Goal: Task Accomplishment & Management: Manage account settings

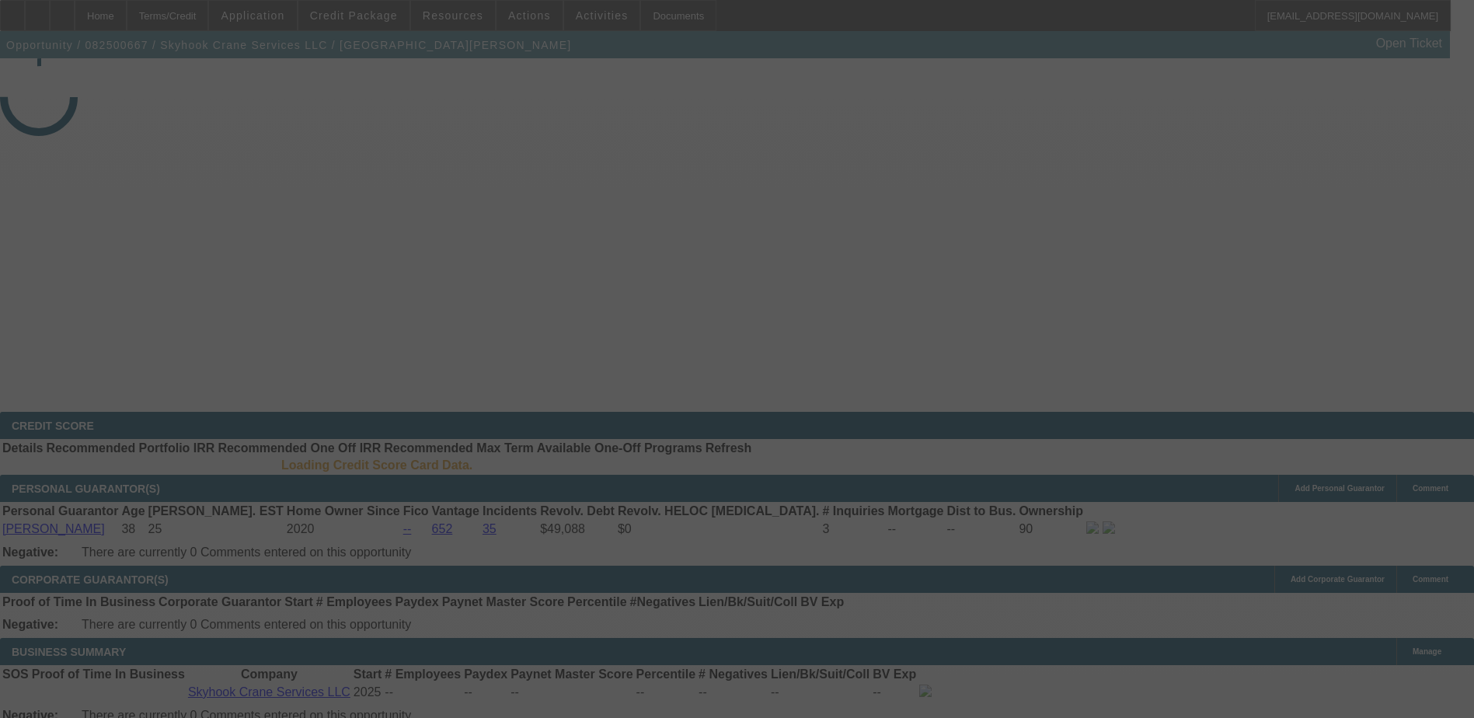
select select "3"
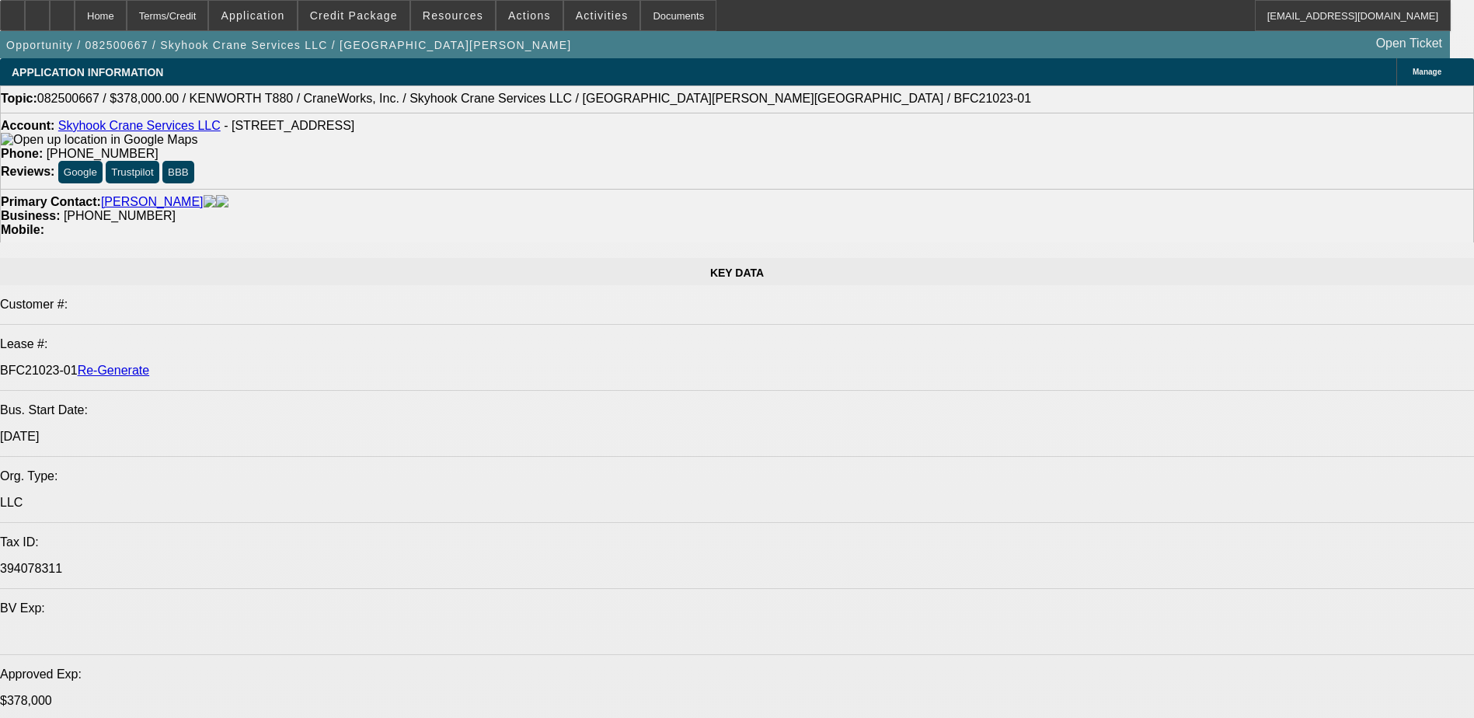
select select "0"
select select "2"
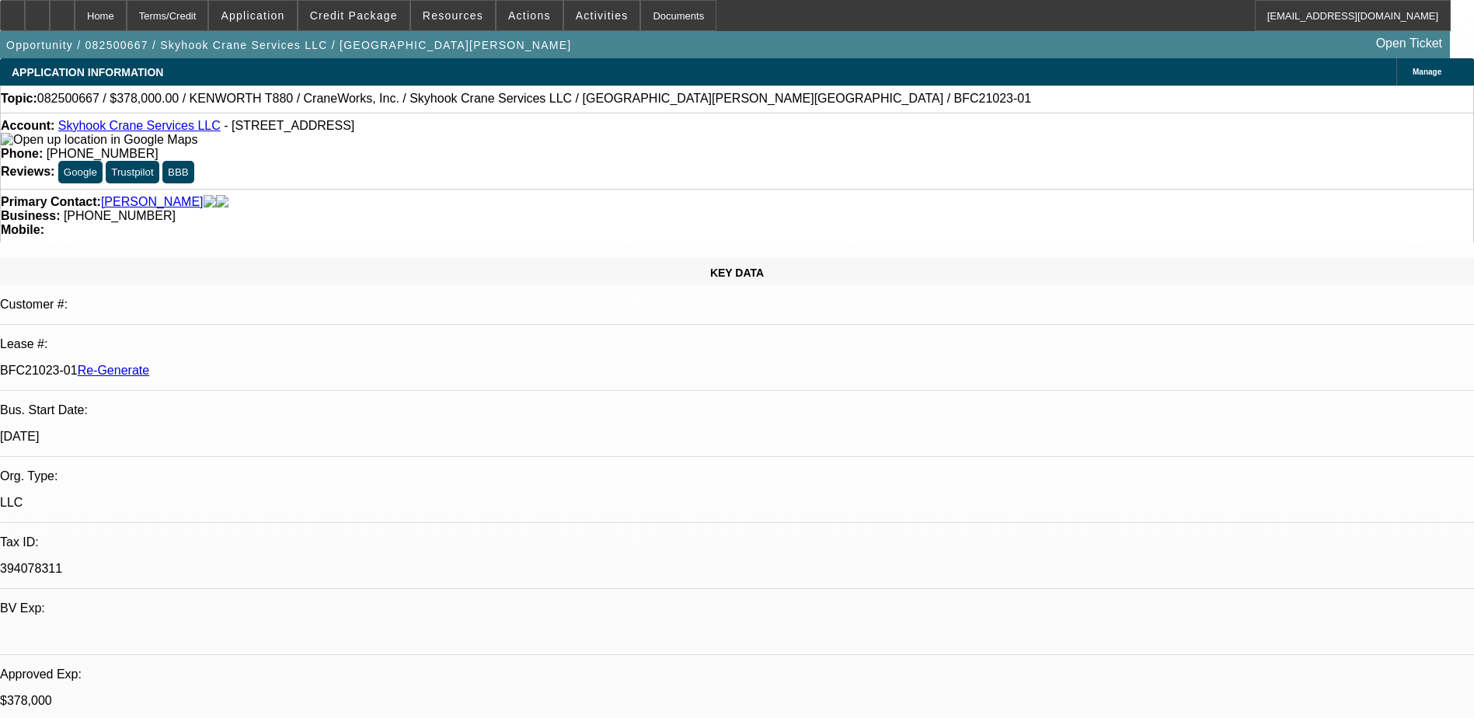
select select "0"
select select "1"
select select "2"
select select "6"
click at [640, 16] on div "Documents" at bounding box center [678, 15] width 76 height 31
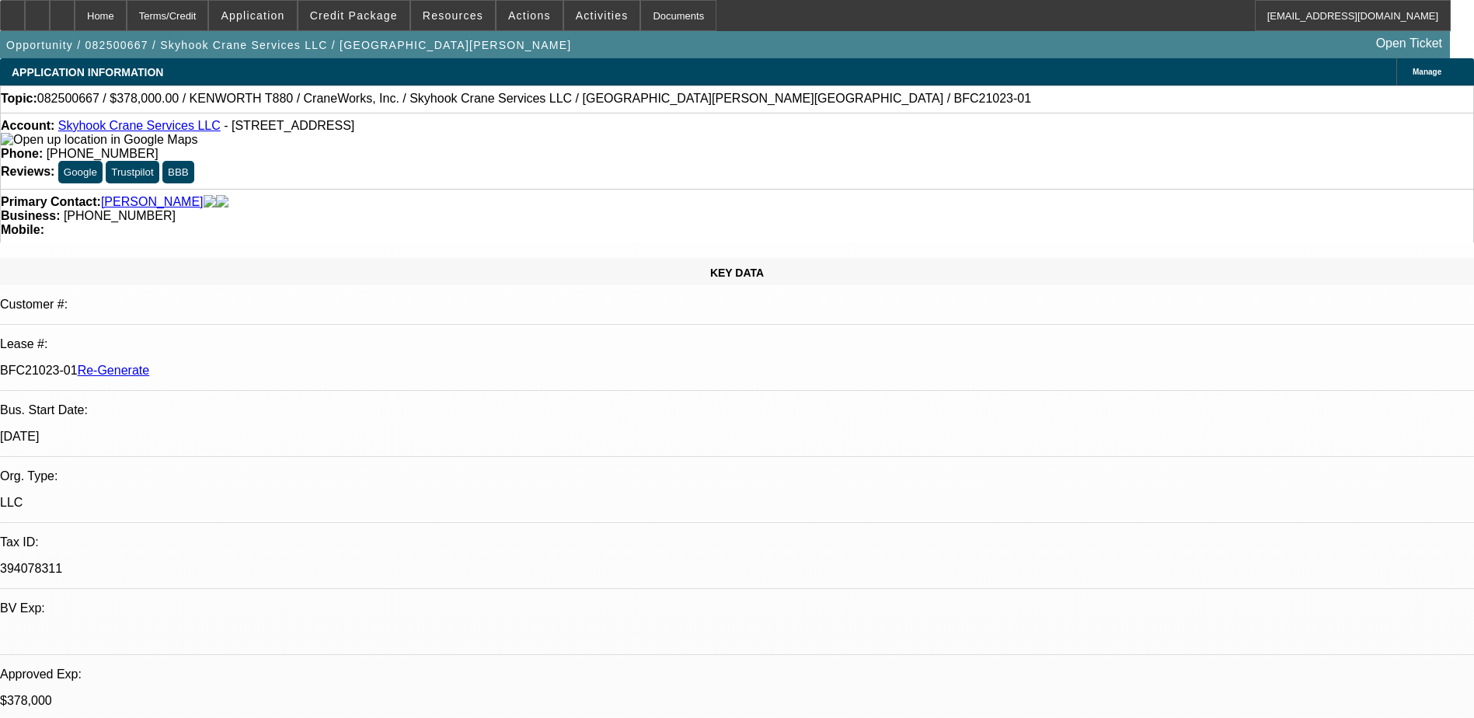
click at [28, 142] on img at bounding box center [99, 140] width 197 height 14
click at [576, 12] on span "Activities" at bounding box center [602, 15] width 53 height 12
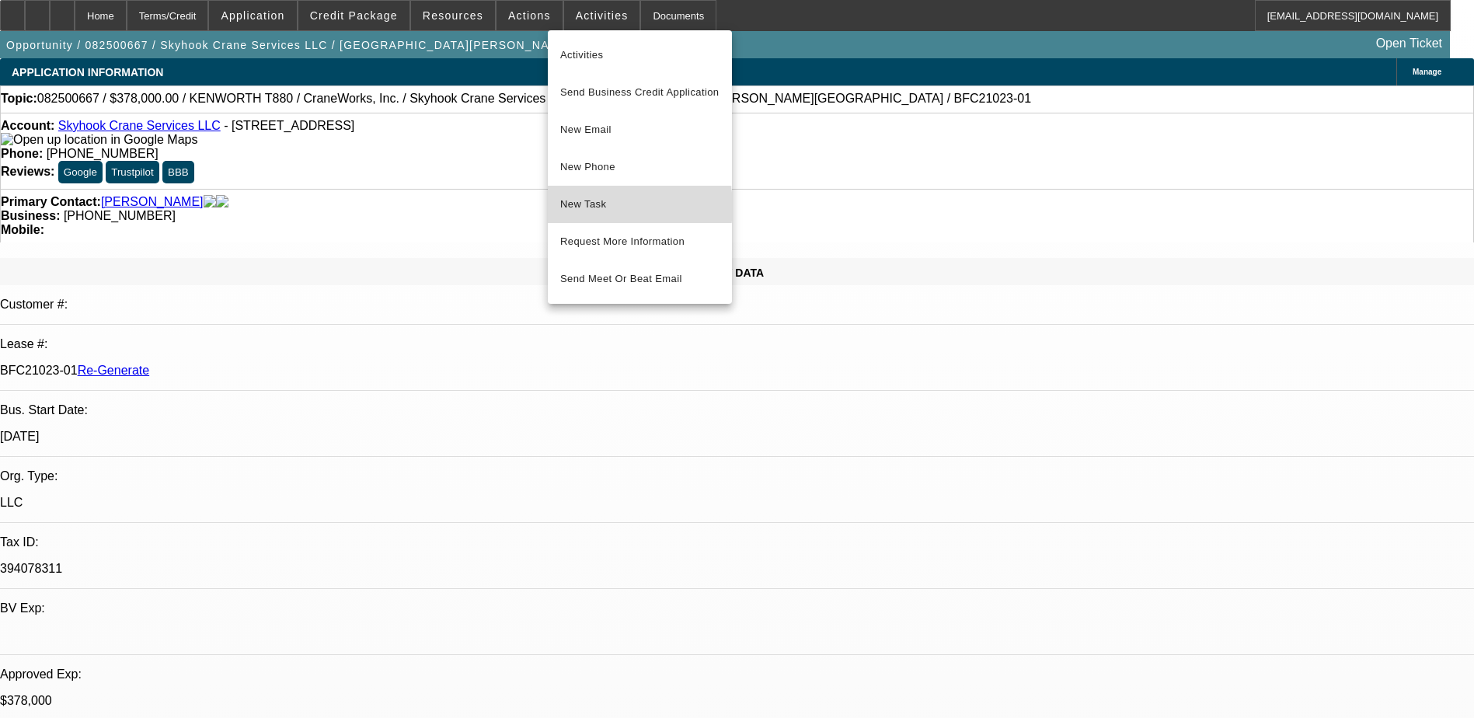
click at [598, 207] on span "New Task" at bounding box center [639, 204] width 159 height 19
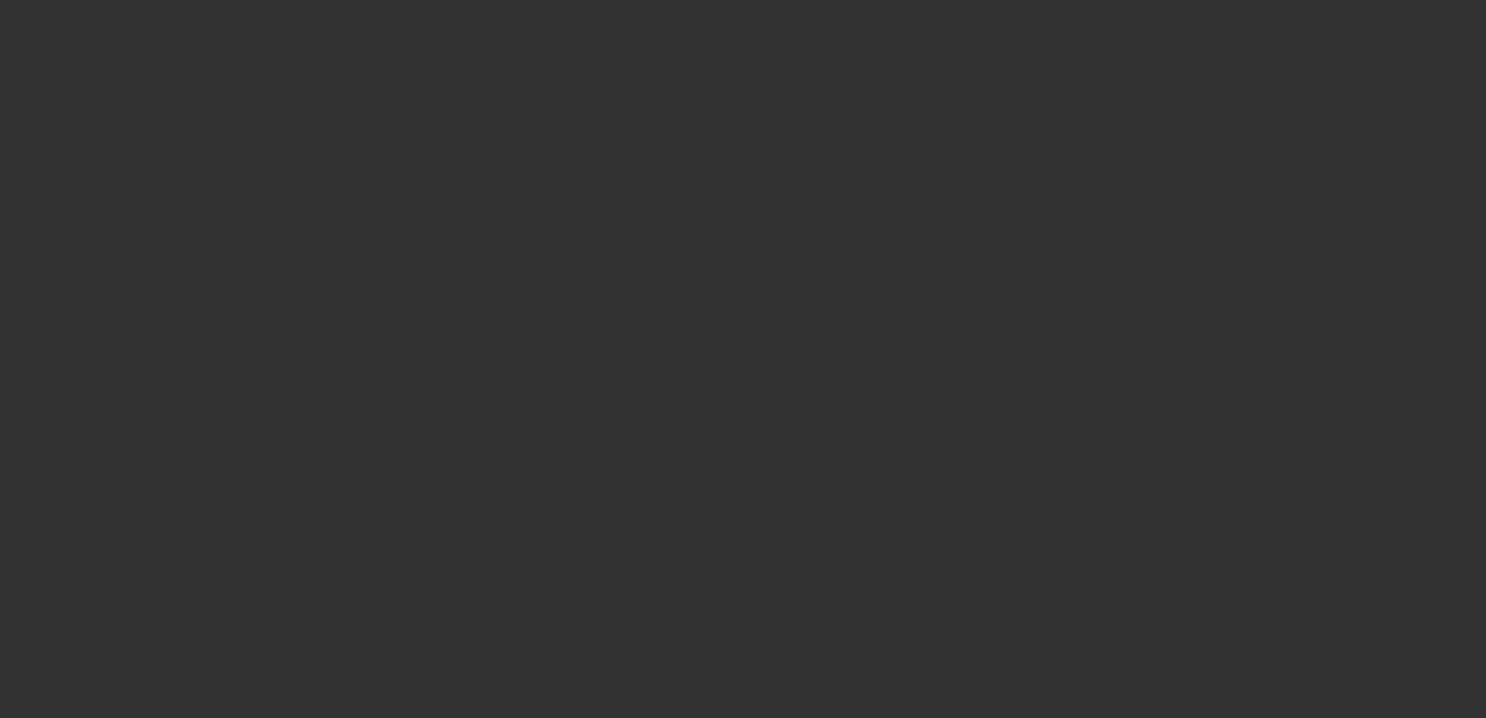
select select "3"
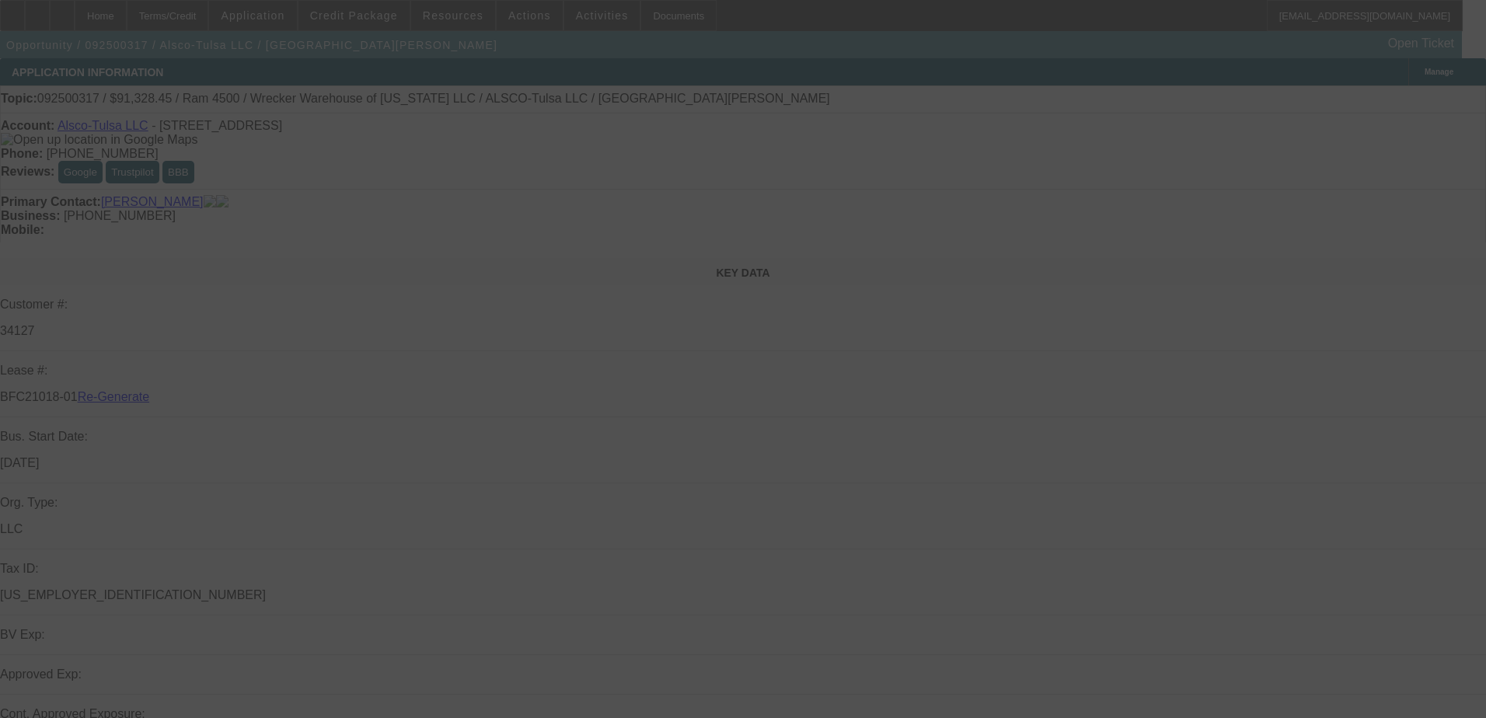
select select "0"
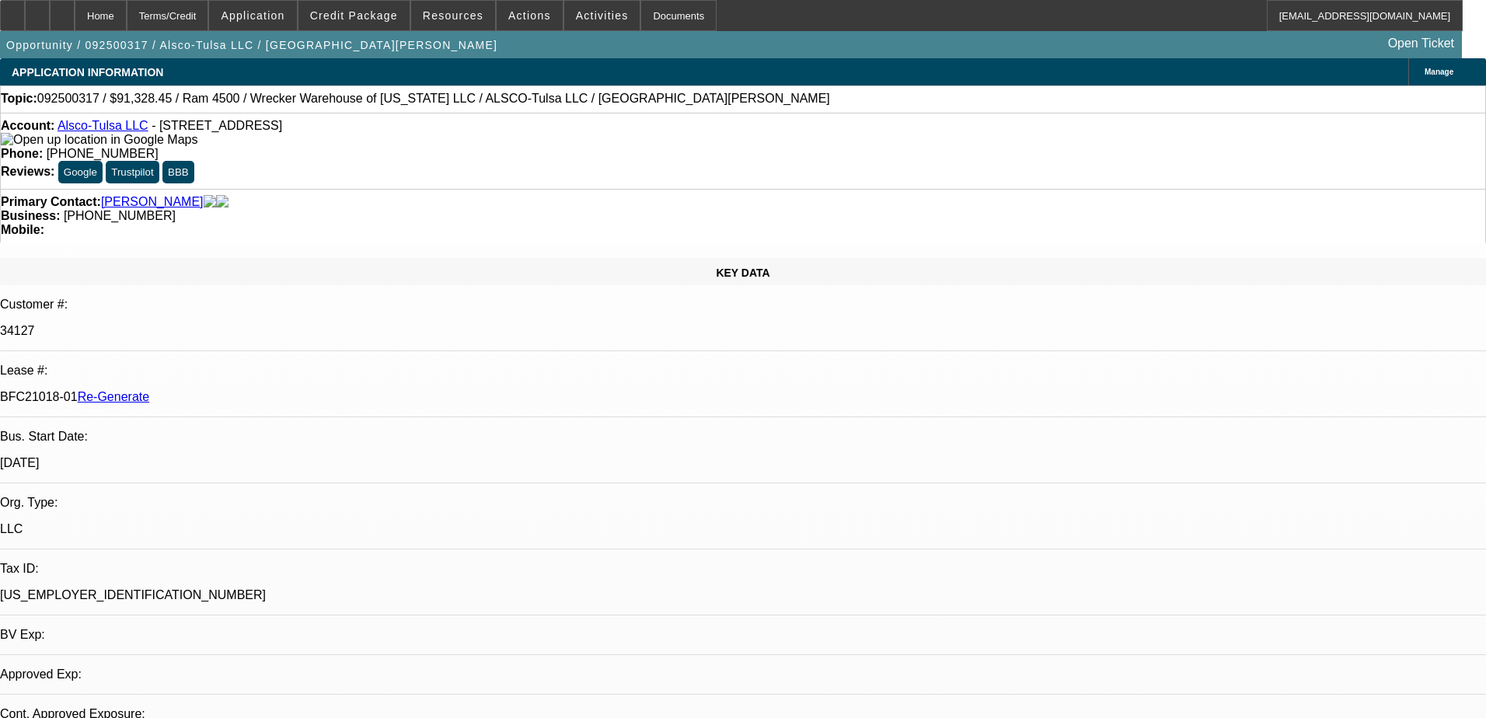
select select "0"
select select "6"
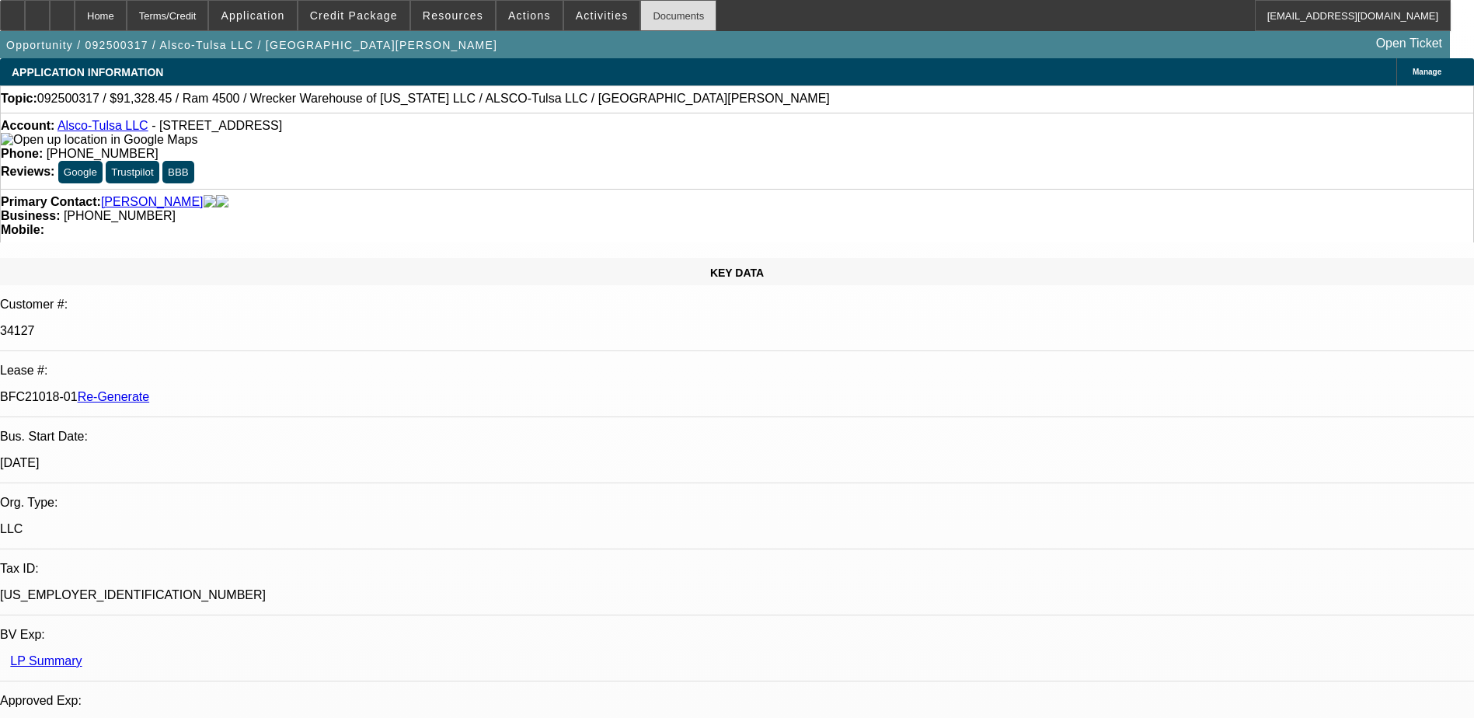
click at [651, 13] on div "Documents" at bounding box center [678, 15] width 76 height 31
click at [514, 8] on span at bounding box center [530, 15] width 66 height 37
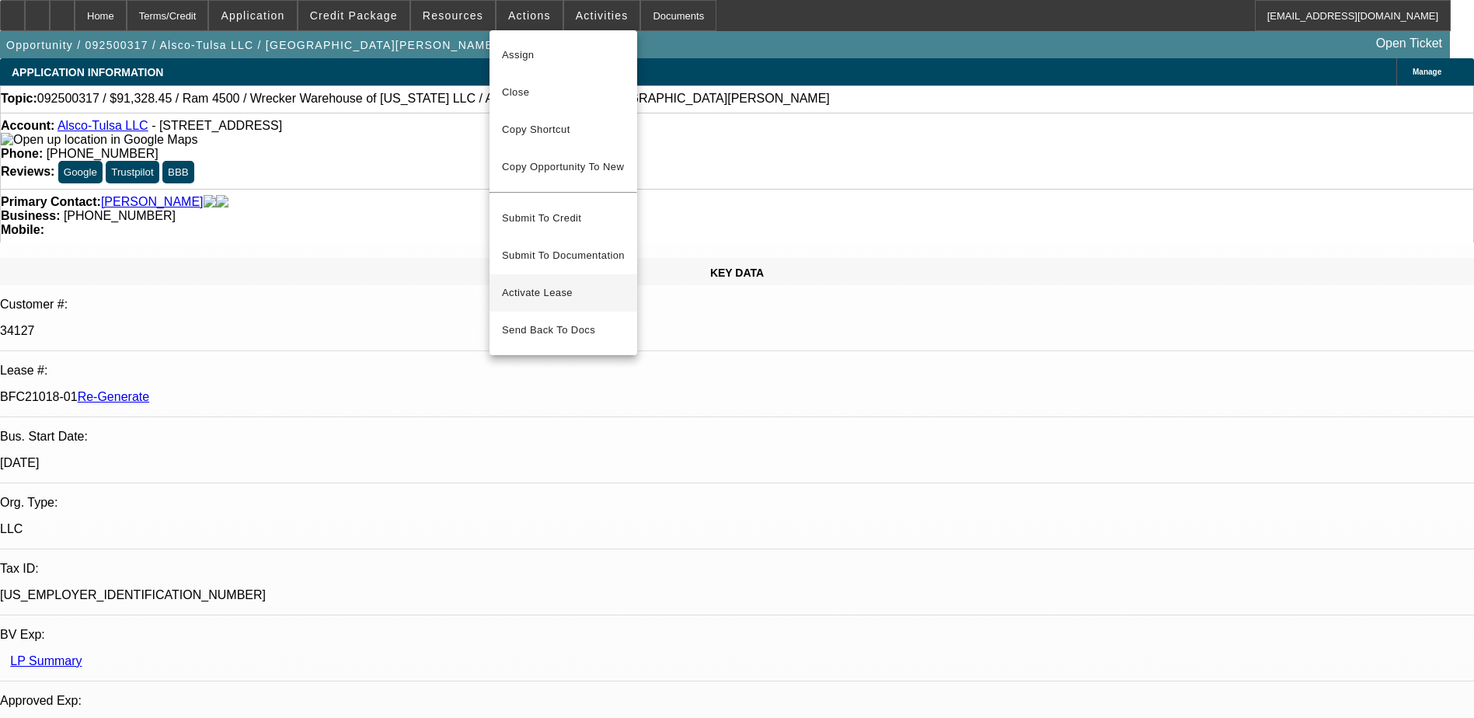
click at [548, 288] on span "Activate Lease" at bounding box center [563, 293] width 123 height 19
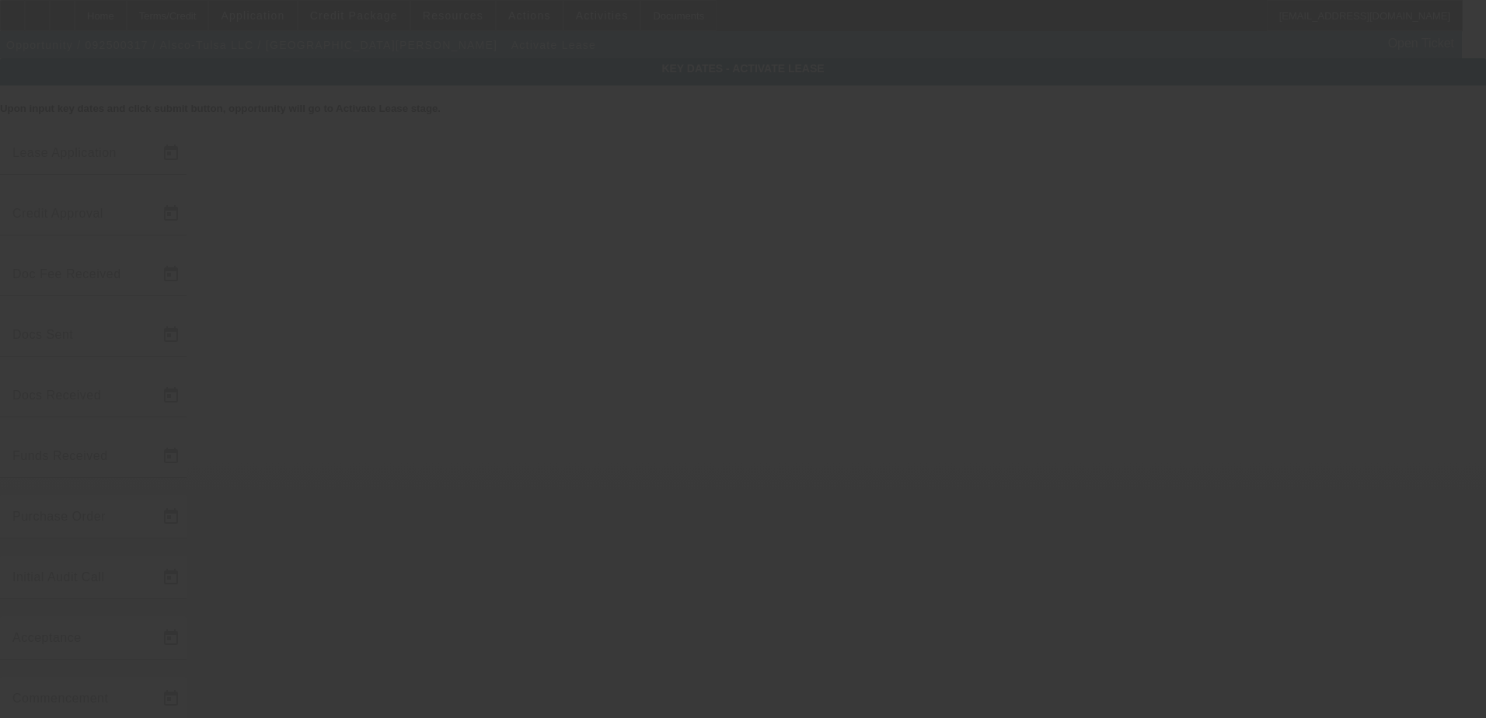
type input "9/15/2025"
type input "9/18/2025"
type input "9/19/2025"
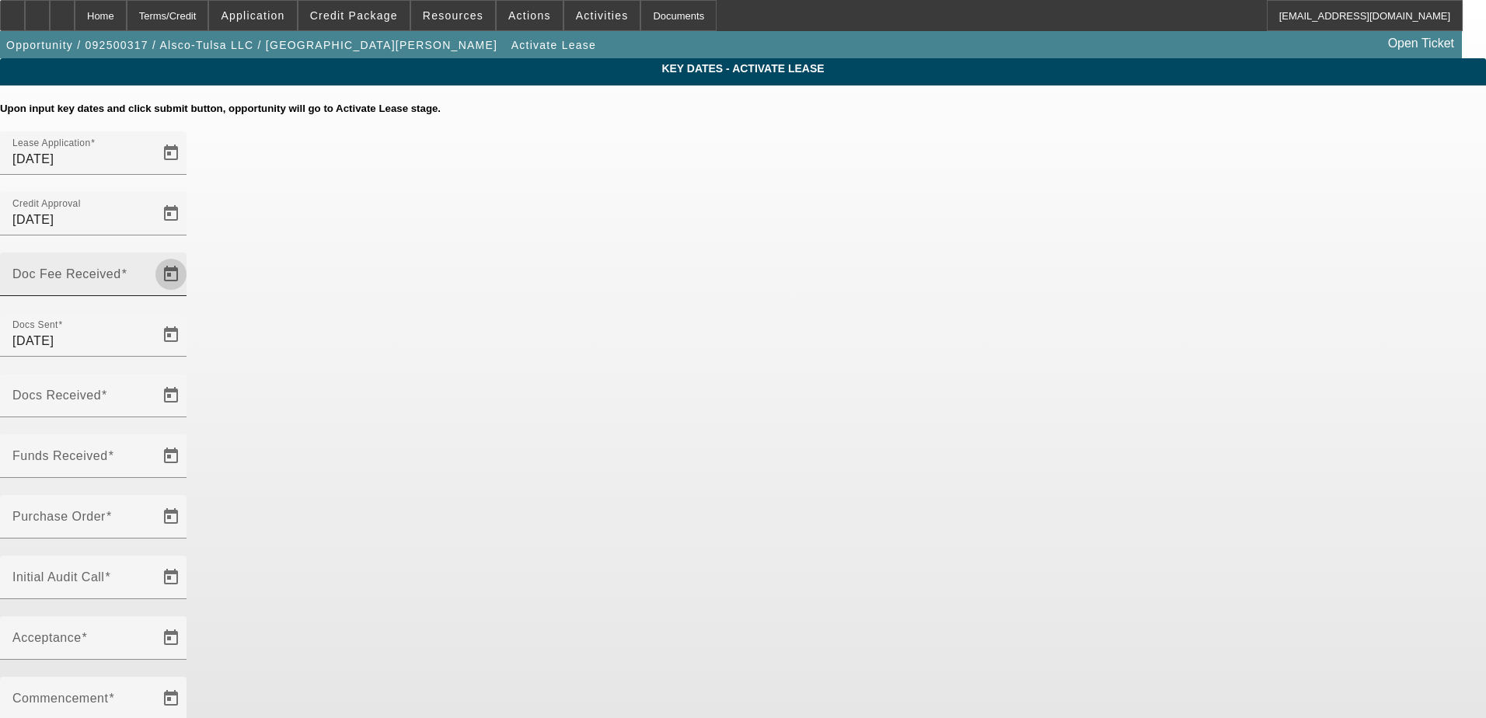
click at [190, 256] on span "Open calendar" at bounding box center [170, 274] width 37 height 37
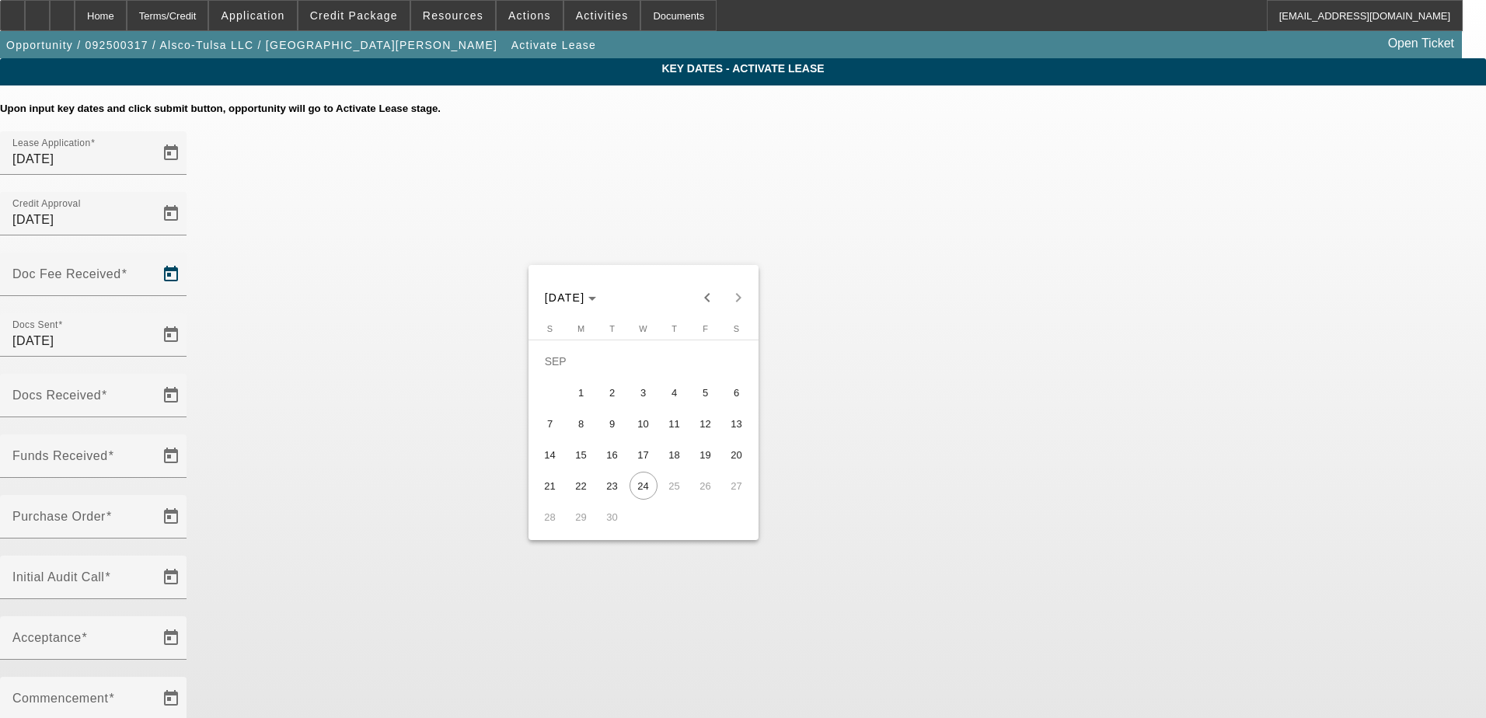
click at [700, 460] on span "19" at bounding box center [706, 455] width 28 height 28
type input "[DATE]"
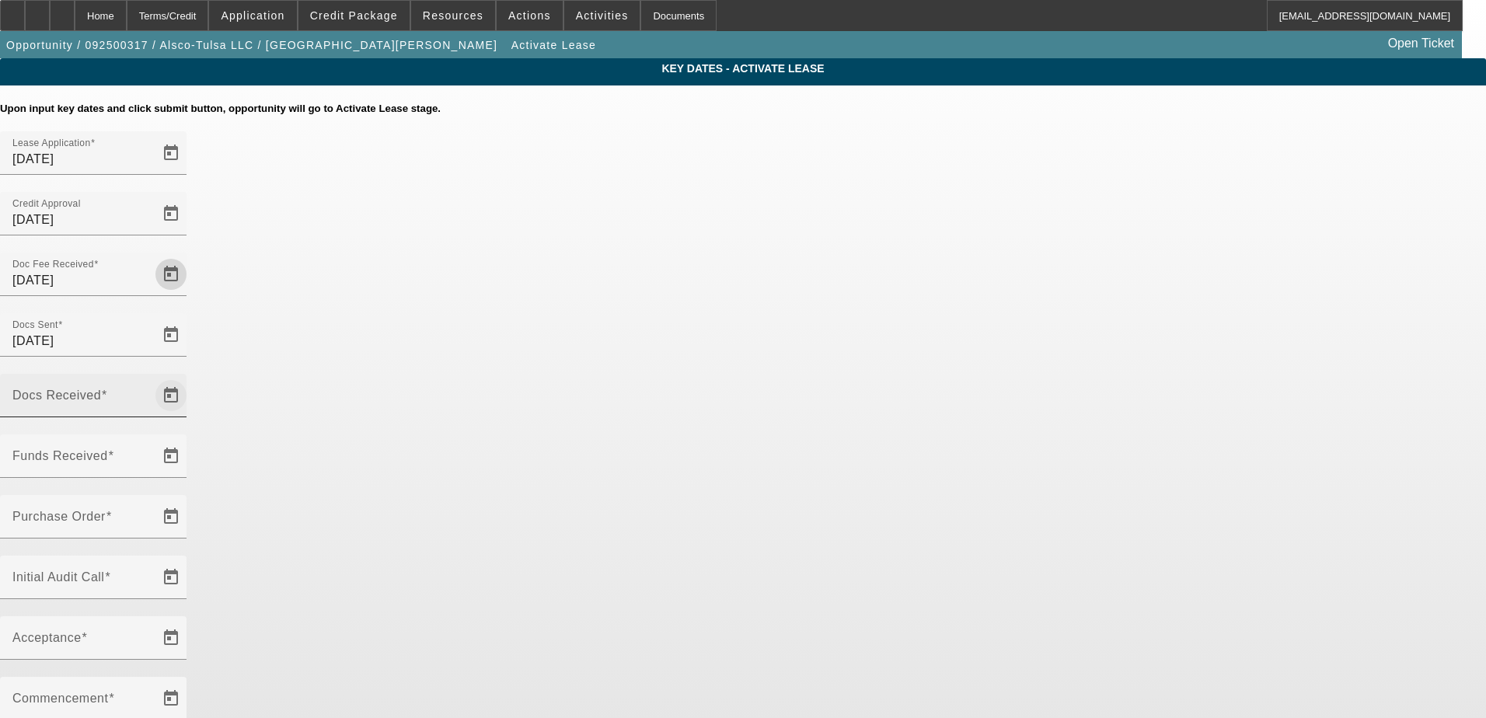
click at [190, 377] on span "Open calendar" at bounding box center [170, 395] width 37 height 37
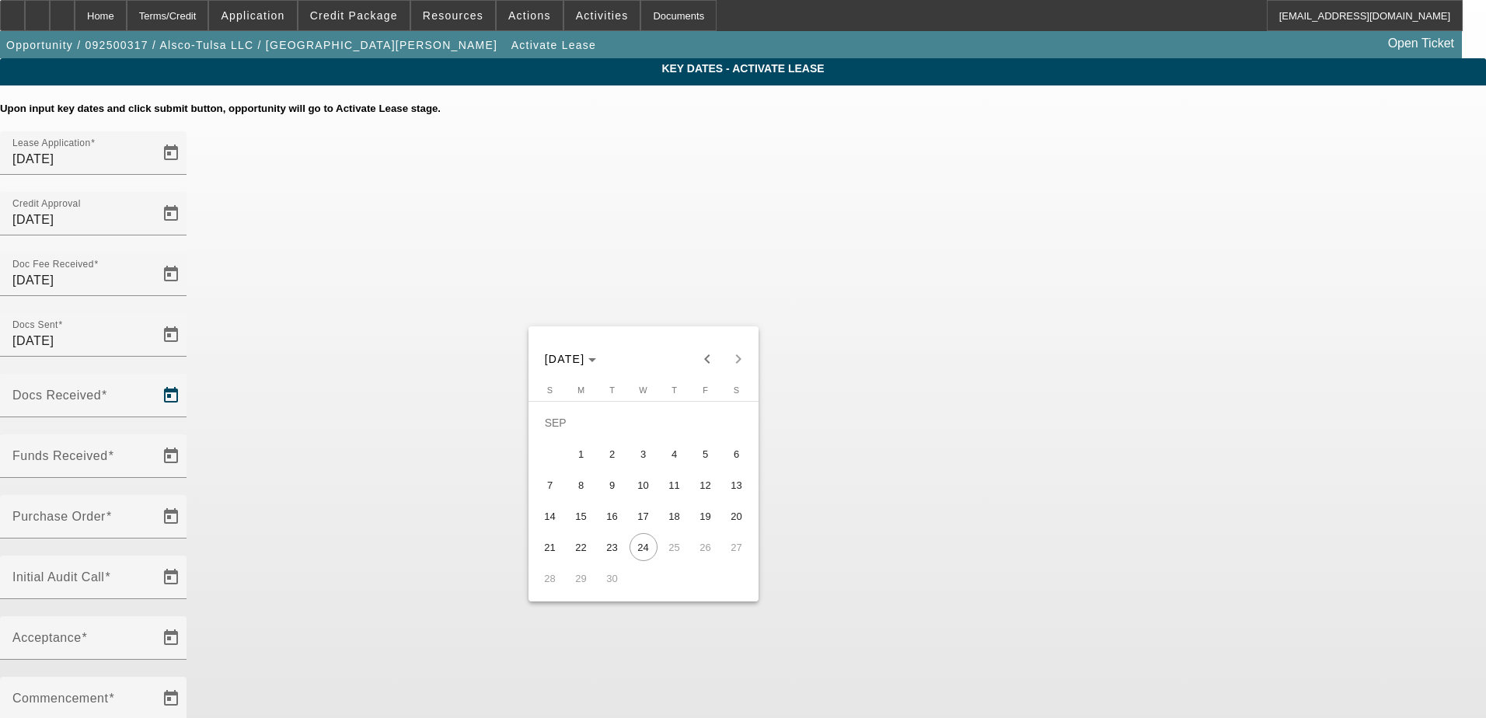
click at [616, 556] on span "23" at bounding box center [612, 547] width 28 height 28
type input "9/23/2025"
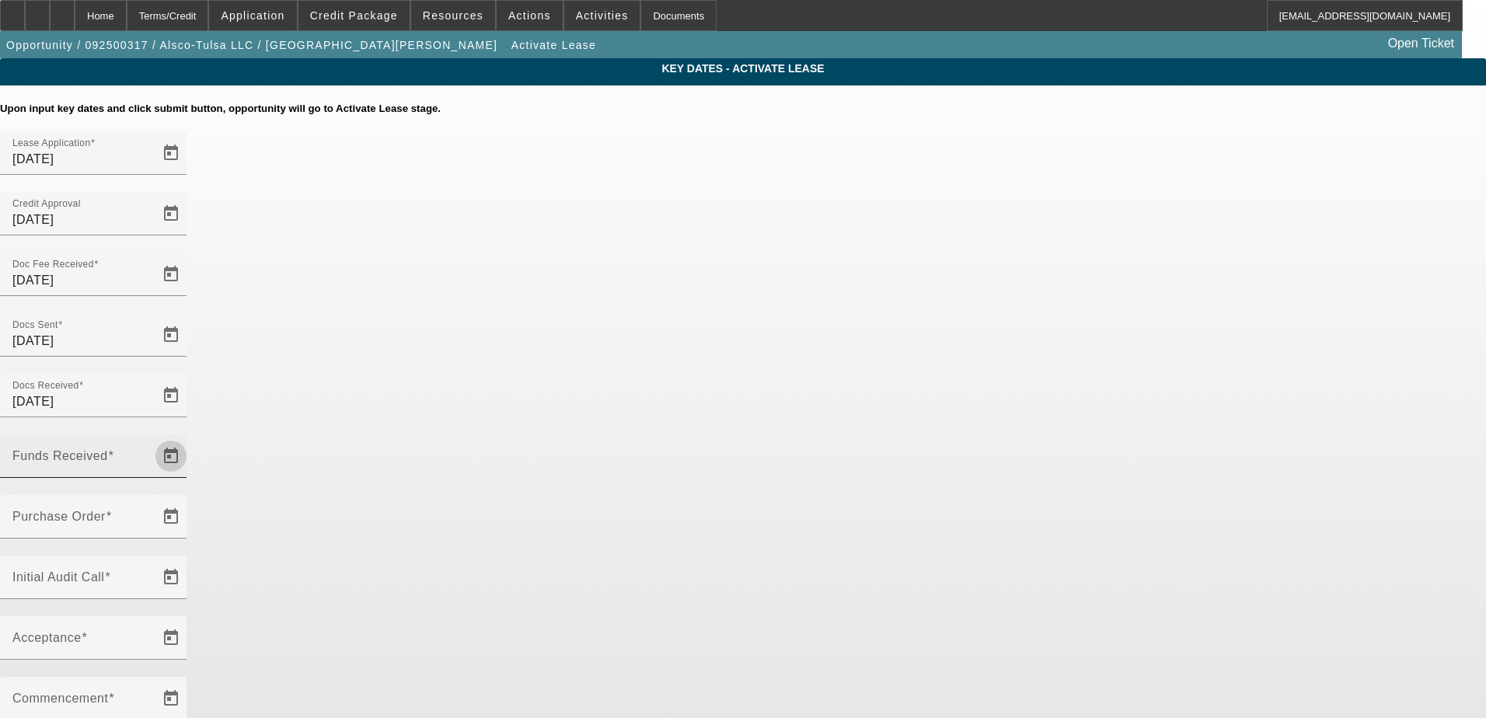
click at [190, 438] on span "Open calendar" at bounding box center [170, 456] width 37 height 37
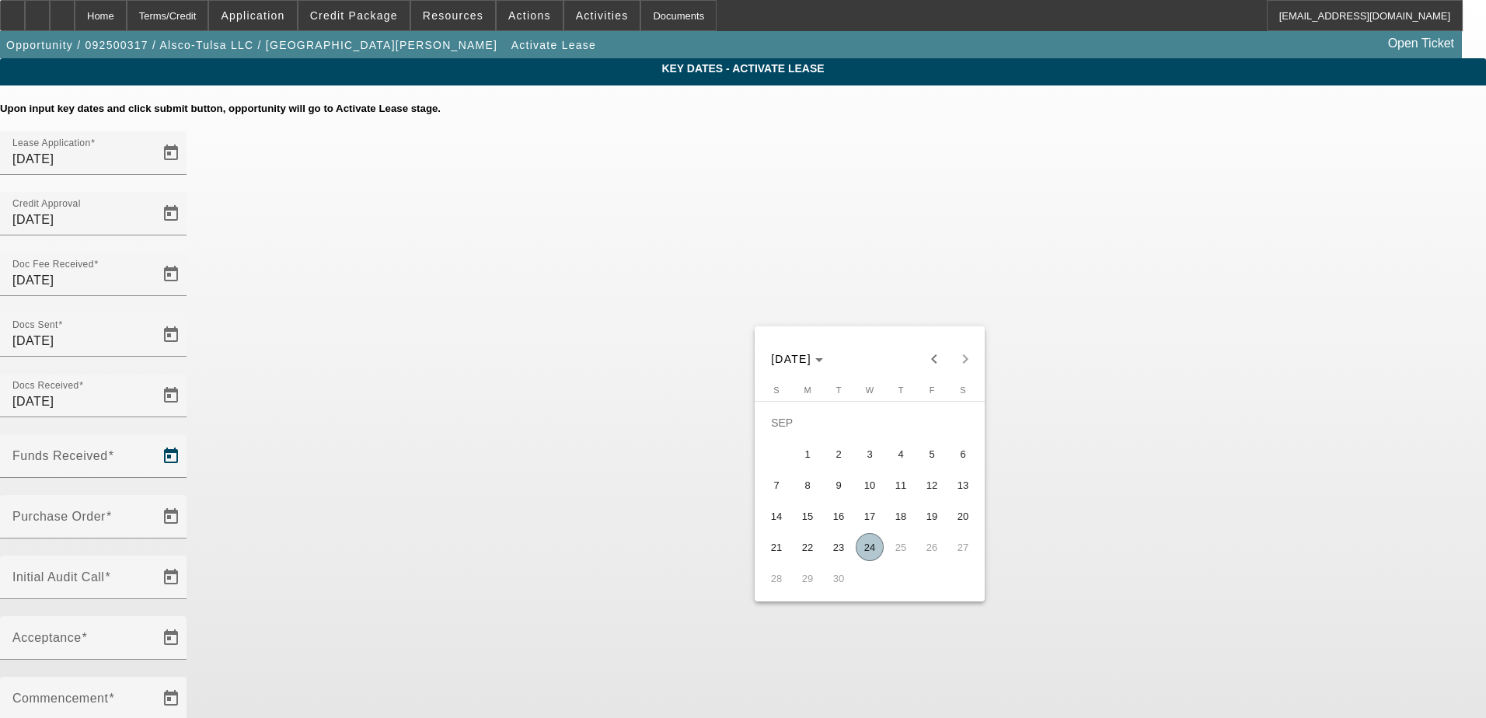
click at [865, 553] on span "24" at bounding box center [870, 547] width 28 height 28
type input "9/24/2025"
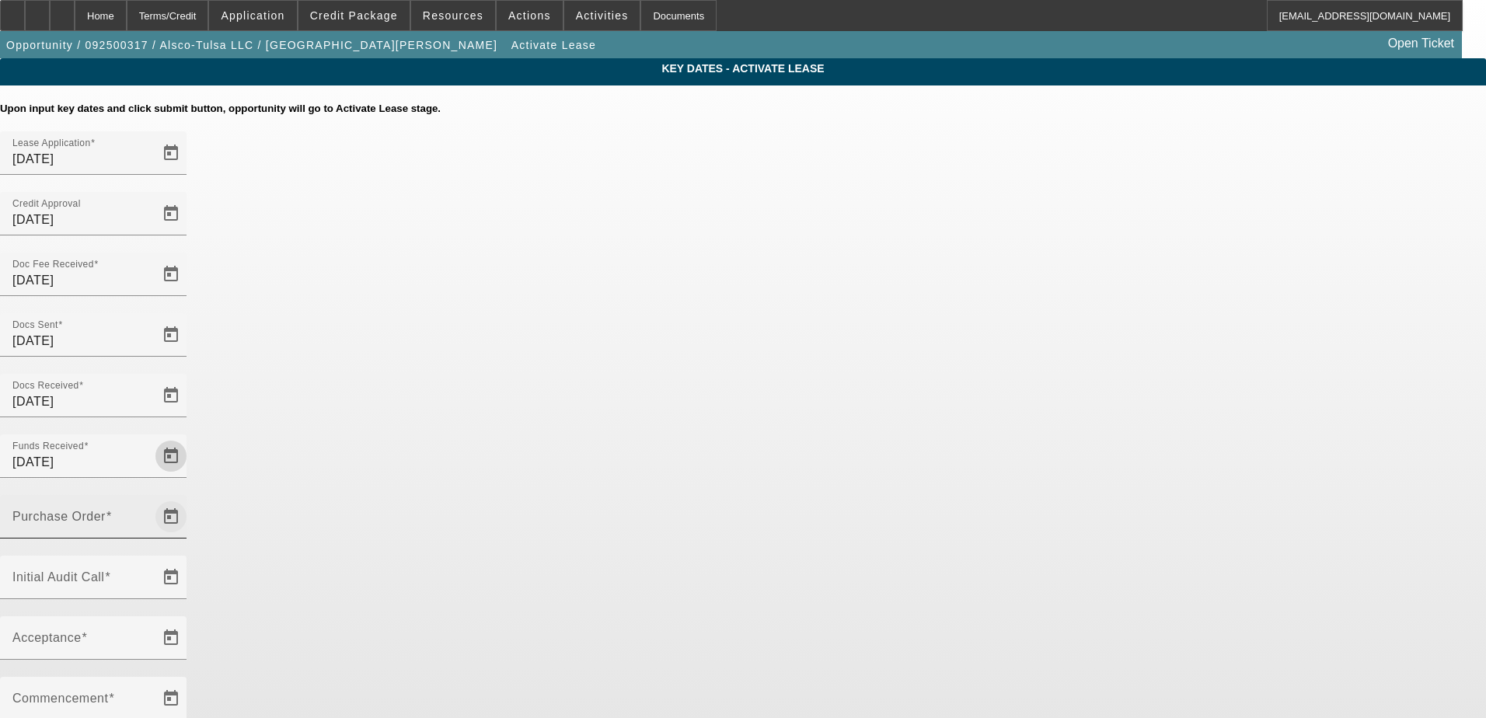
click at [190, 498] on span "Open calendar" at bounding box center [170, 516] width 37 height 37
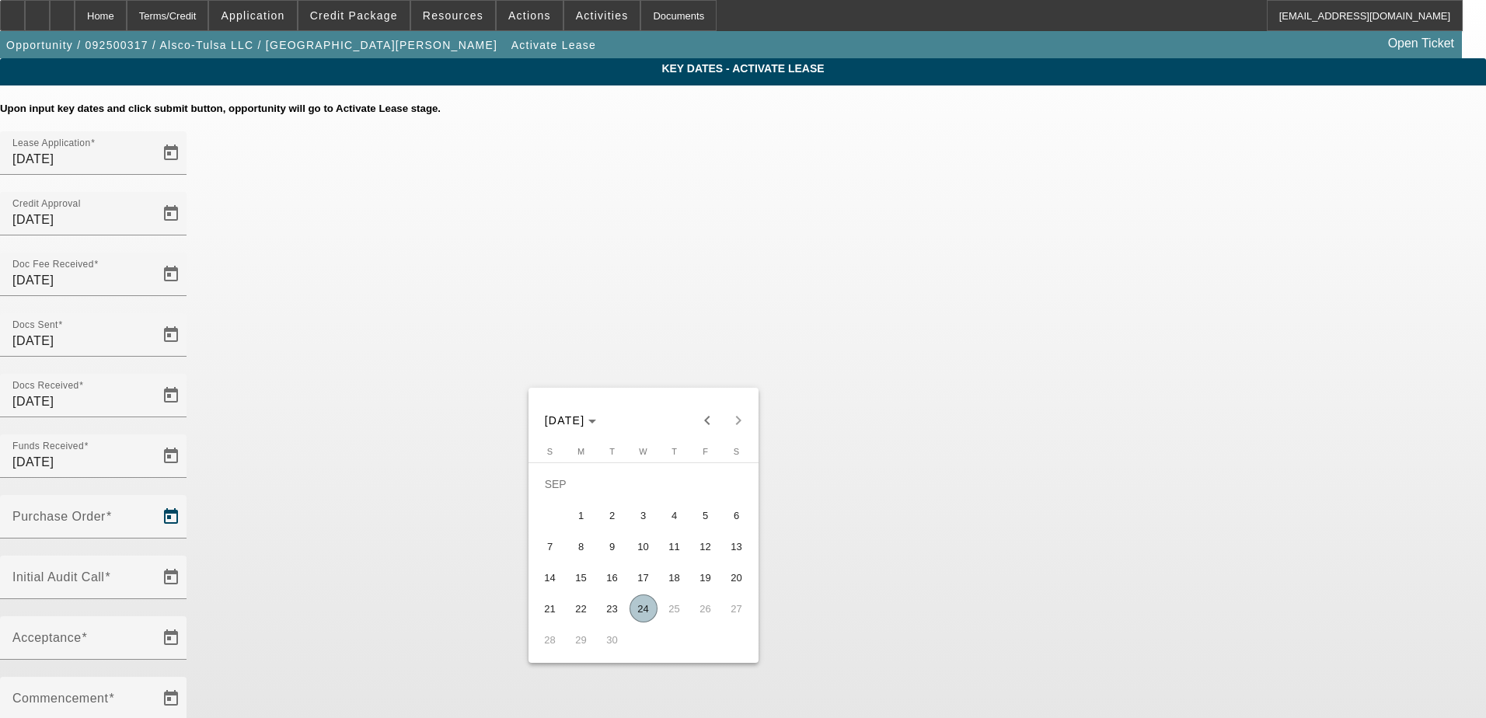
click at [643, 618] on span "24" at bounding box center [644, 609] width 28 height 28
type input "9/24/2025"
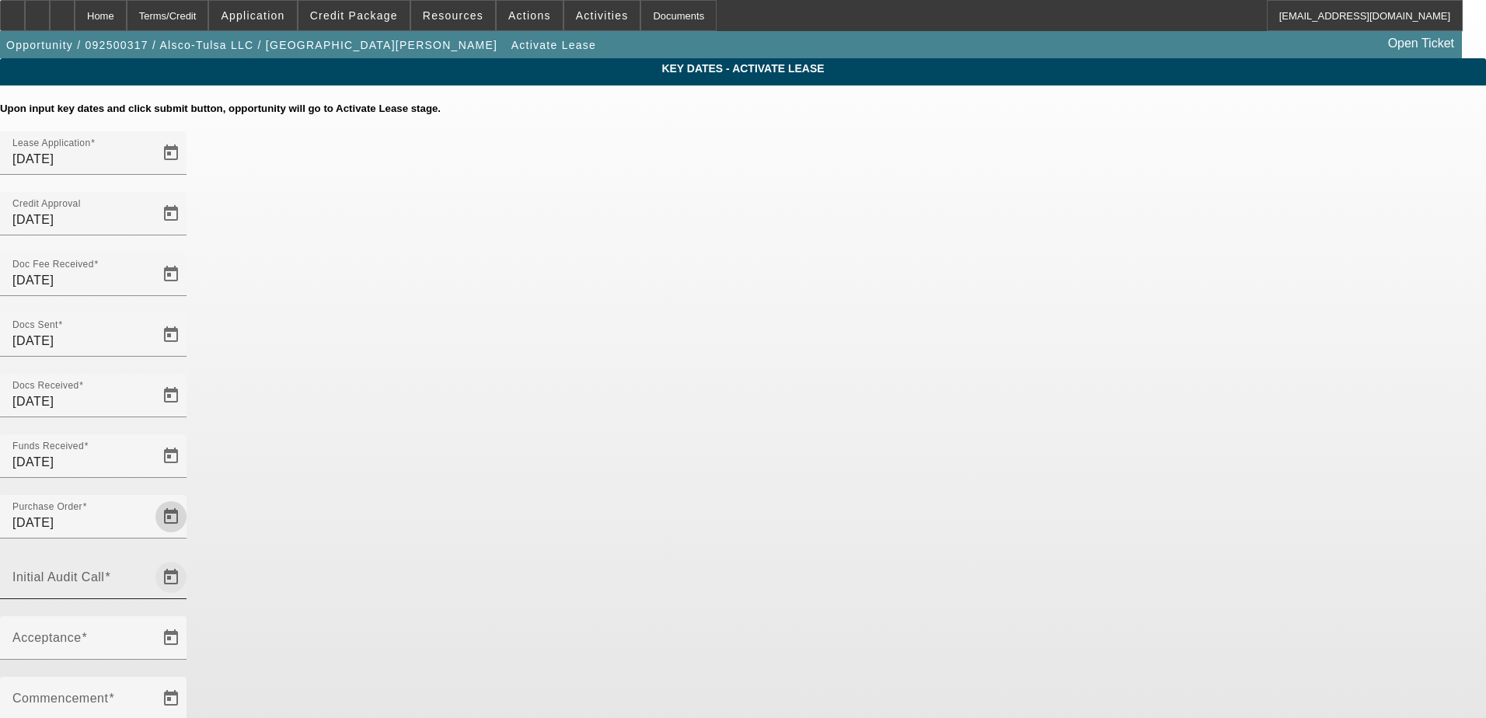
click at [190, 559] on span "Open calendar" at bounding box center [170, 577] width 37 height 37
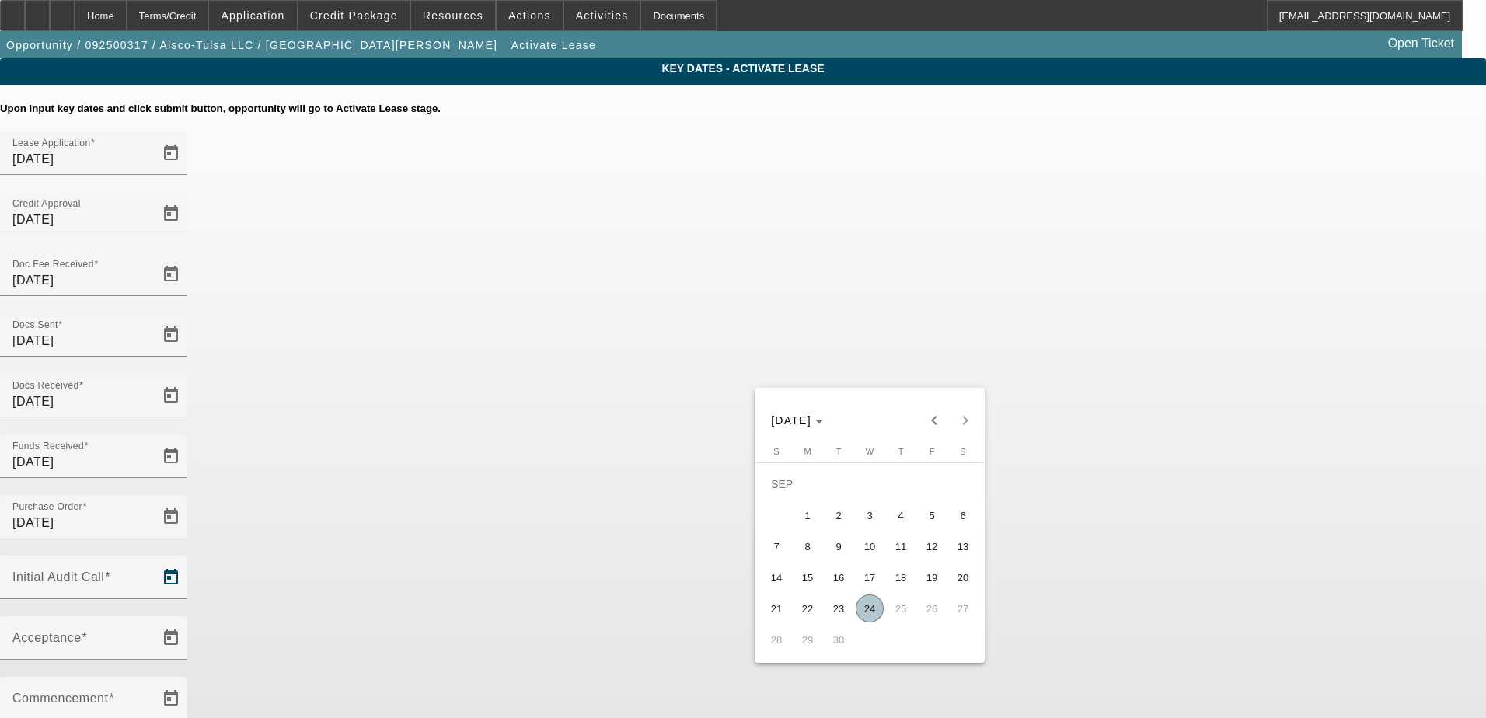
drag, startPoint x: 864, startPoint y: 617, endPoint x: 798, endPoint y: 536, distance: 104.5
click at [860, 617] on span "24" at bounding box center [870, 609] width 28 height 28
type input "9/24/2025"
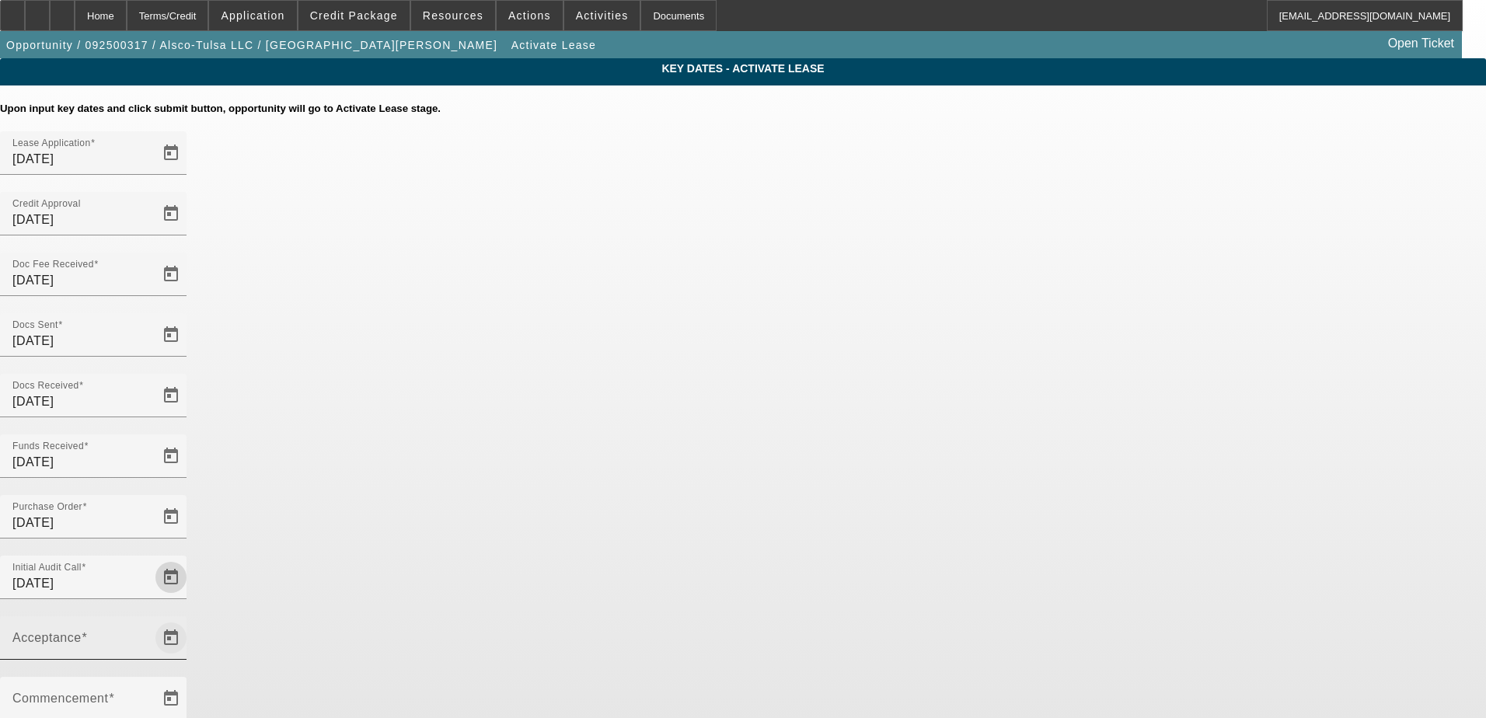
click at [190, 619] on span "Open calendar" at bounding box center [170, 637] width 37 height 37
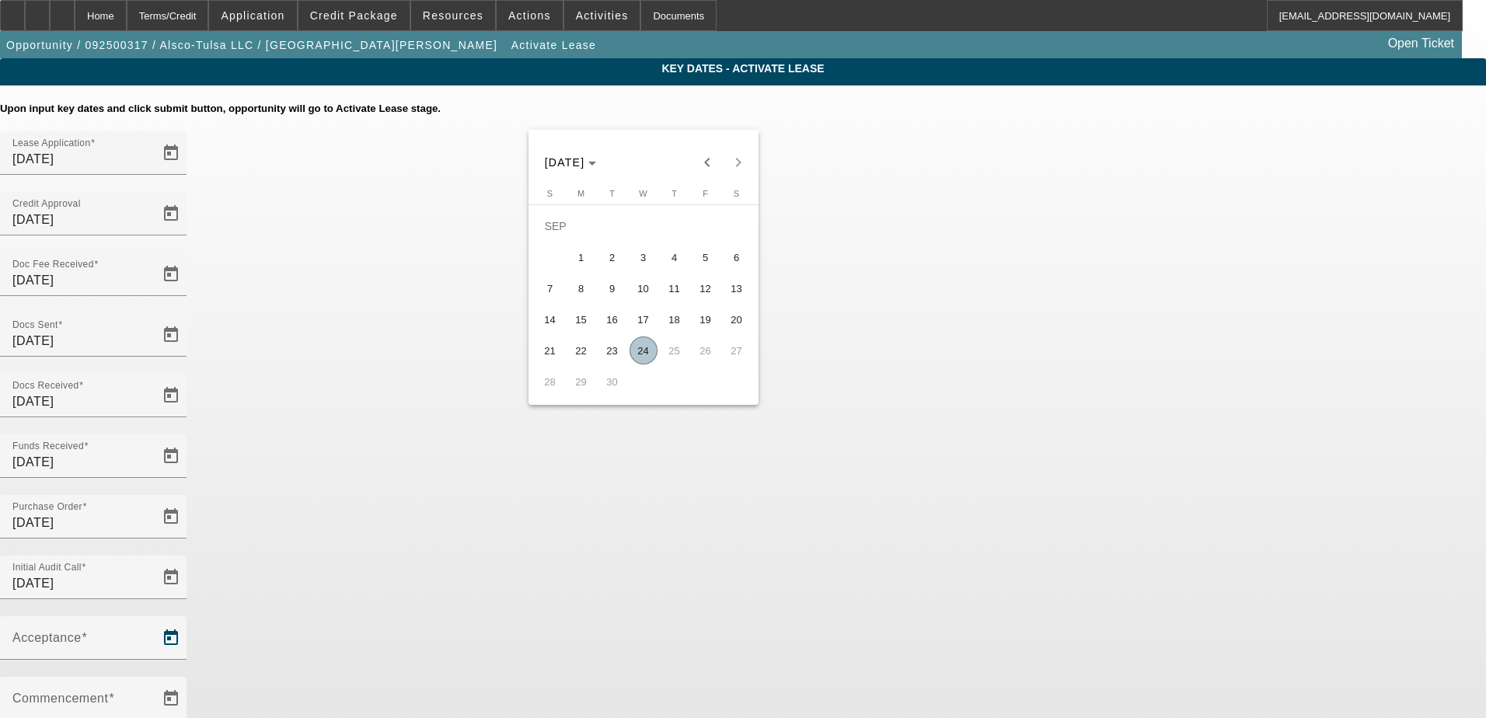
click at [647, 361] on span "24" at bounding box center [644, 351] width 28 height 28
type input "9/24/2025"
type input "10/1/2025"
type input "11/1/2025"
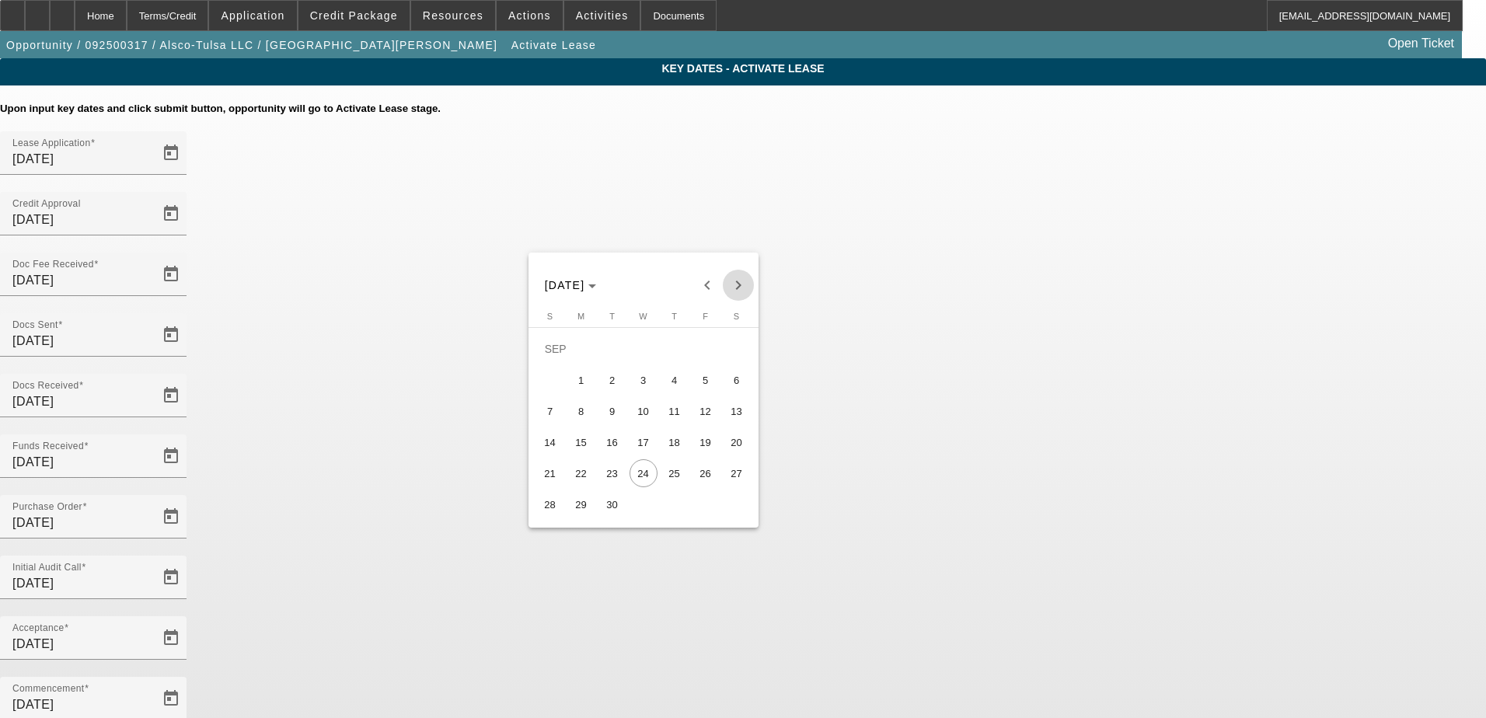
click at [736, 287] on span "Next month" at bounding box center [738, 285] width 31 height 31
click at [645, 416] on span "15" at bounding box center [644, 411] width 28 height 28
type input "10/15/2025"
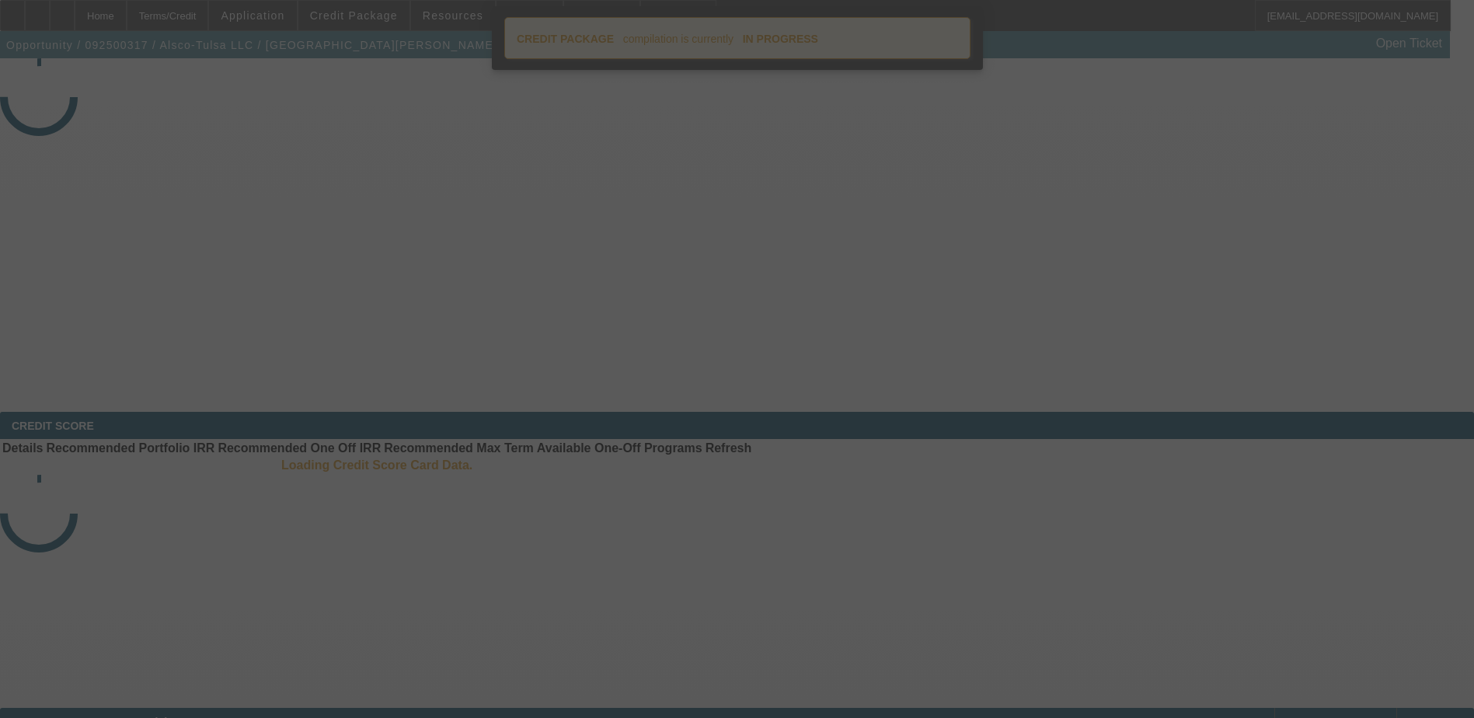
select select "4"
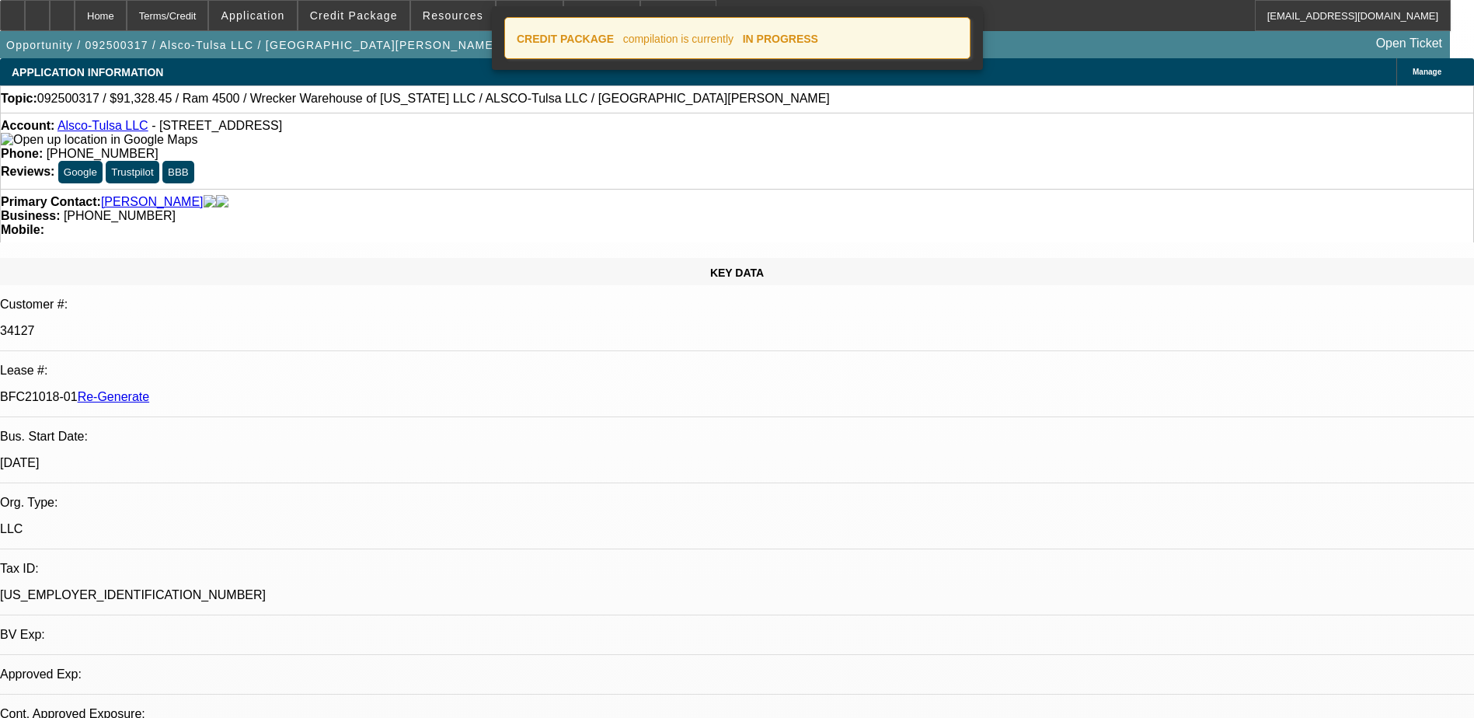
select select "0"
select select "6"
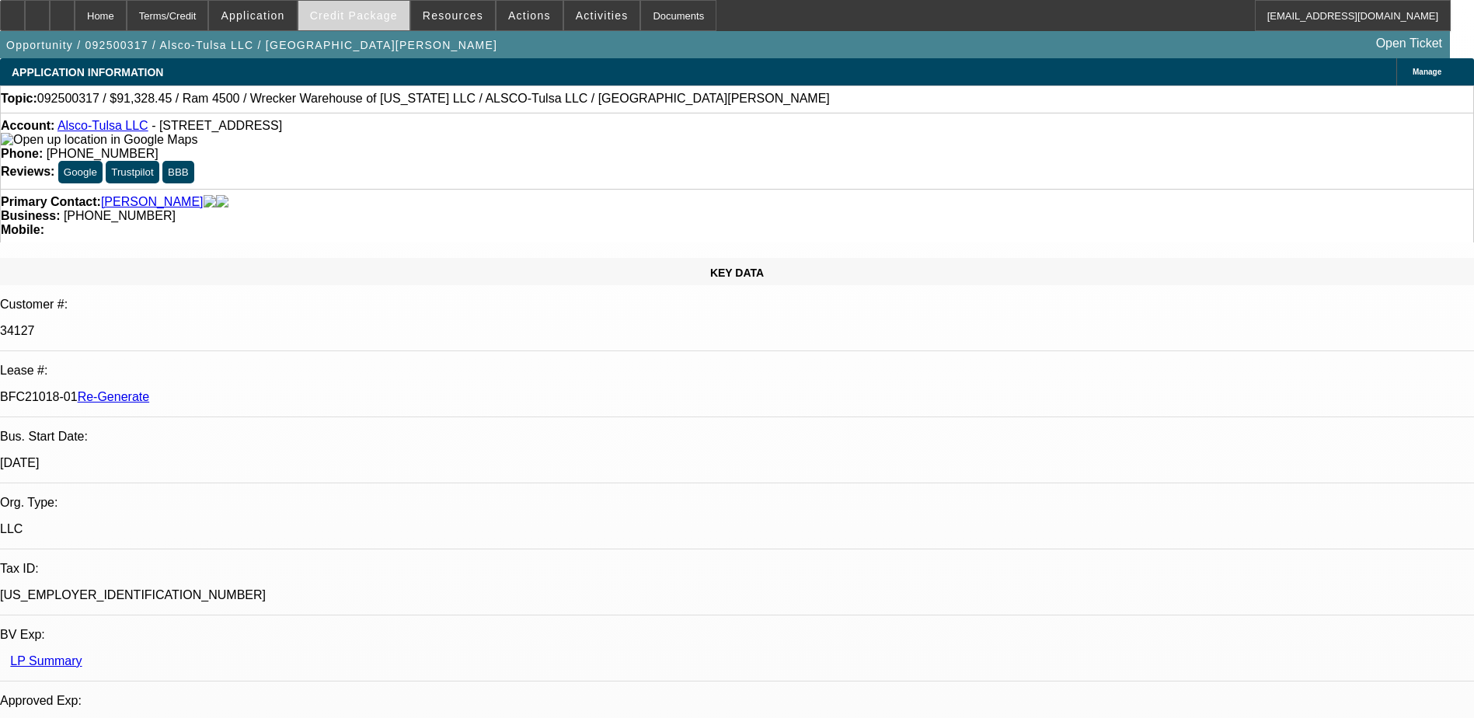
click at [354, 18] on span "Credit Package" at bounding box center [354, 15] width 88 height 12
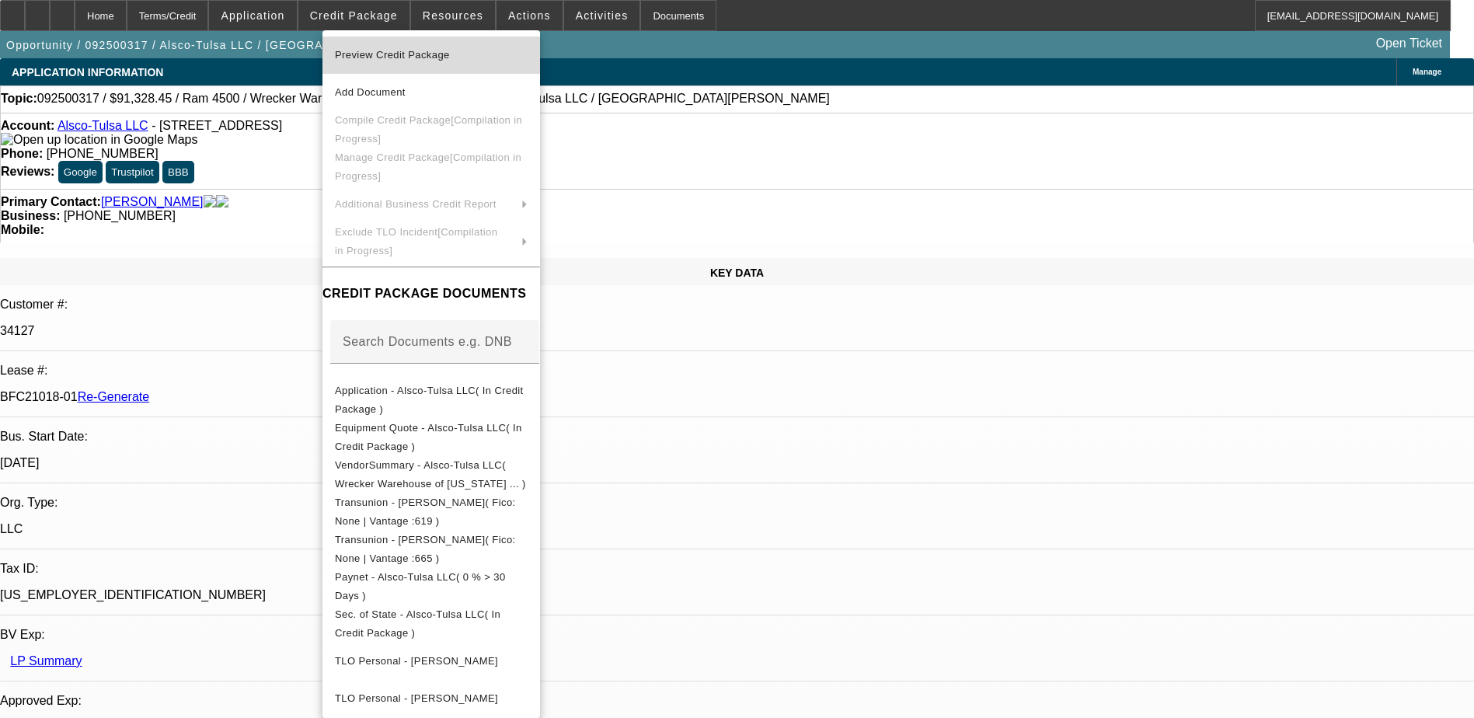
click at [369, 53] on span "Preview Credit Package" at bounding box center [392, 55] width 115 height 12
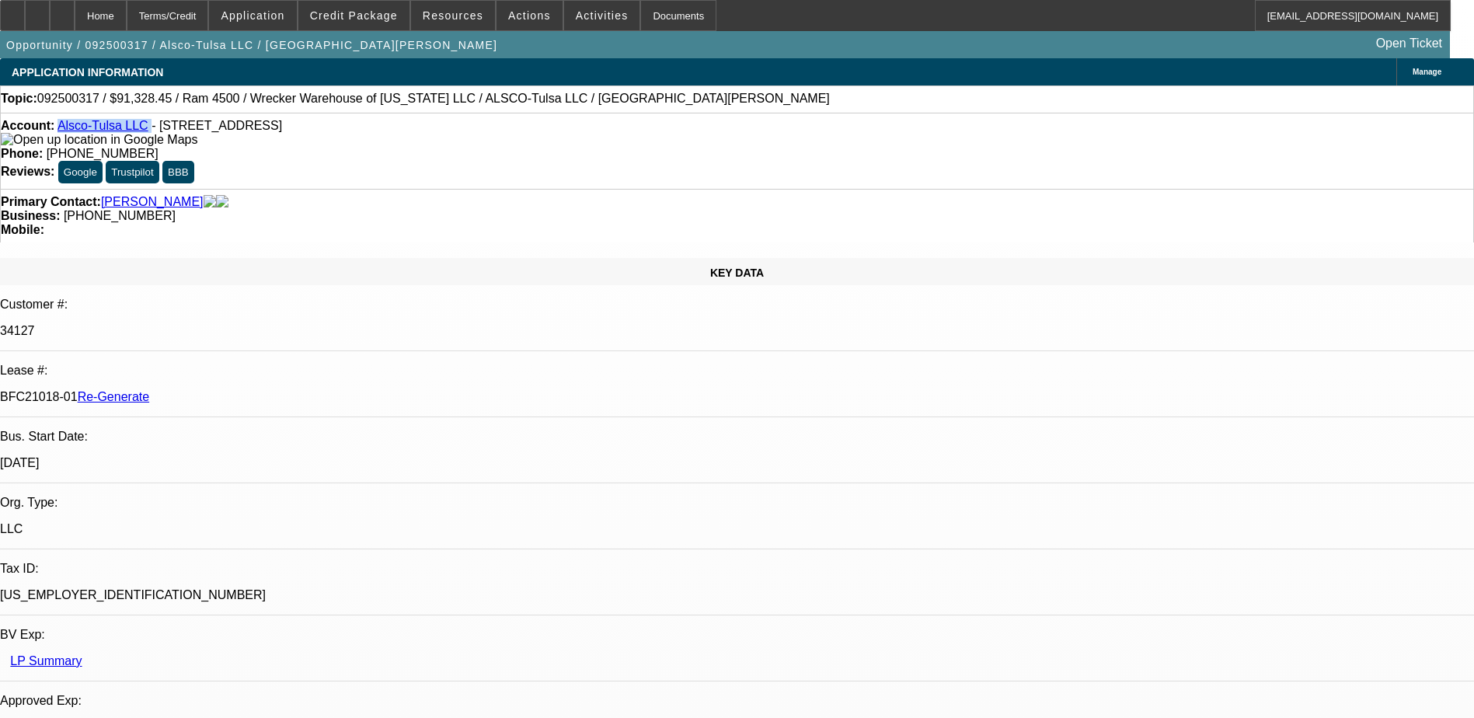
drag, startPoint x: 148, startPoint y: 130, endPoint x: 71, endPoint y: 131, distance: 77.0
click at [71, 131] on div "Account: Alsco-Tulsa LLC - 5754 E Apache St, Tulsa, OK 74115" at bounding box center [737, 133] width 1473 height 28
copy div "Alsco-Tulsa LLC"
drag, startPoint x: 183, startPoint y: 261, endPoint x: 246, endPoint y: 262, distance: 62.2
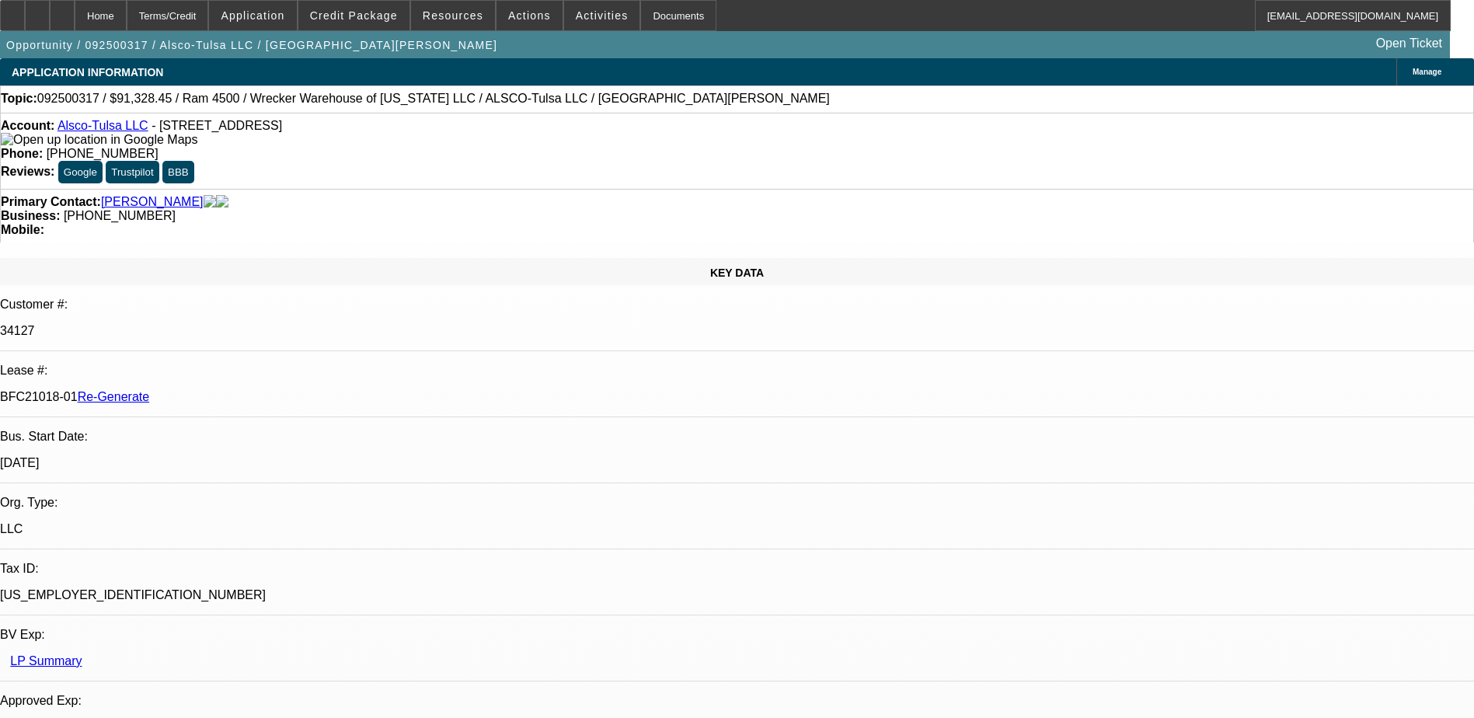
click at [246, 390] on div "BFC21018-01 Re-Generate" at bounding box center [737, 397] width 1474 height 14
copy p "BFC21018-01"
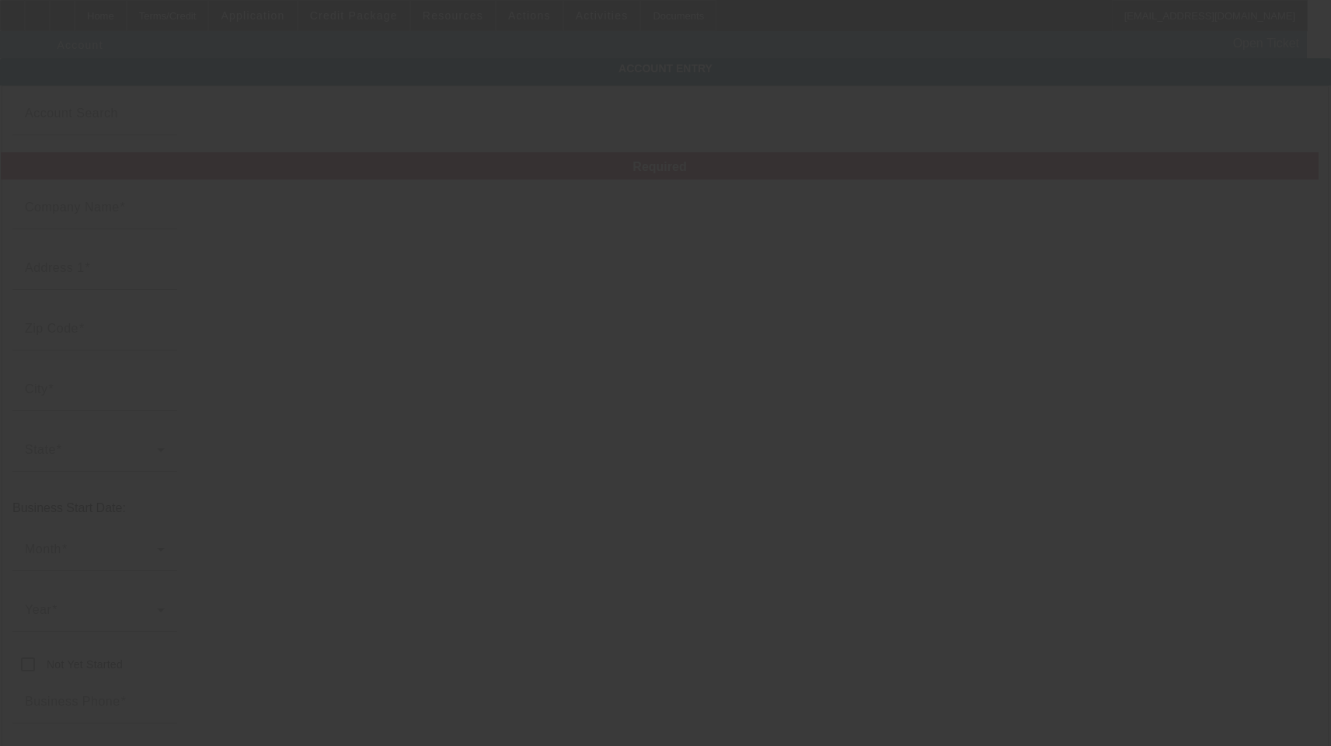
type input "Skyhook Crane Services LLC"
type input "210 Star Thistle Trl"
type input "78628"
type input "Georgetown"
type input "[PHONE_NUMBER]"
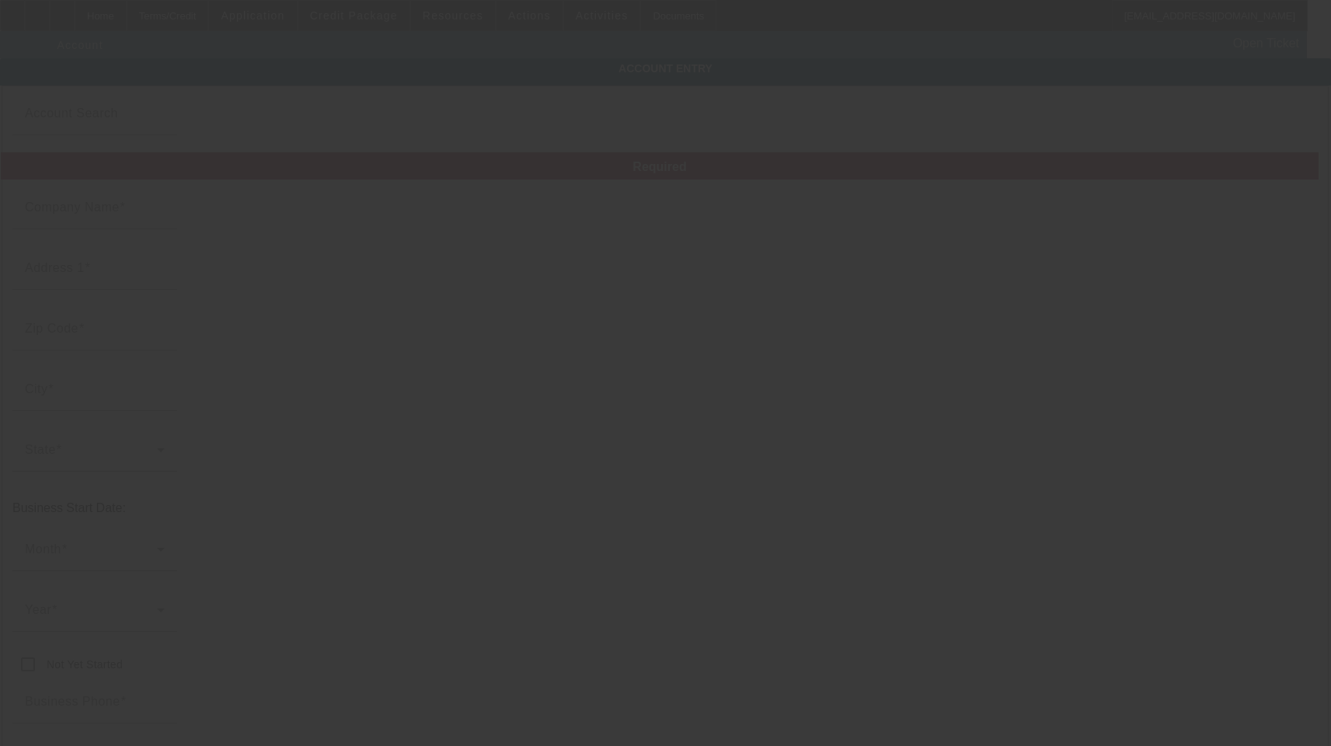
type input "394078311"
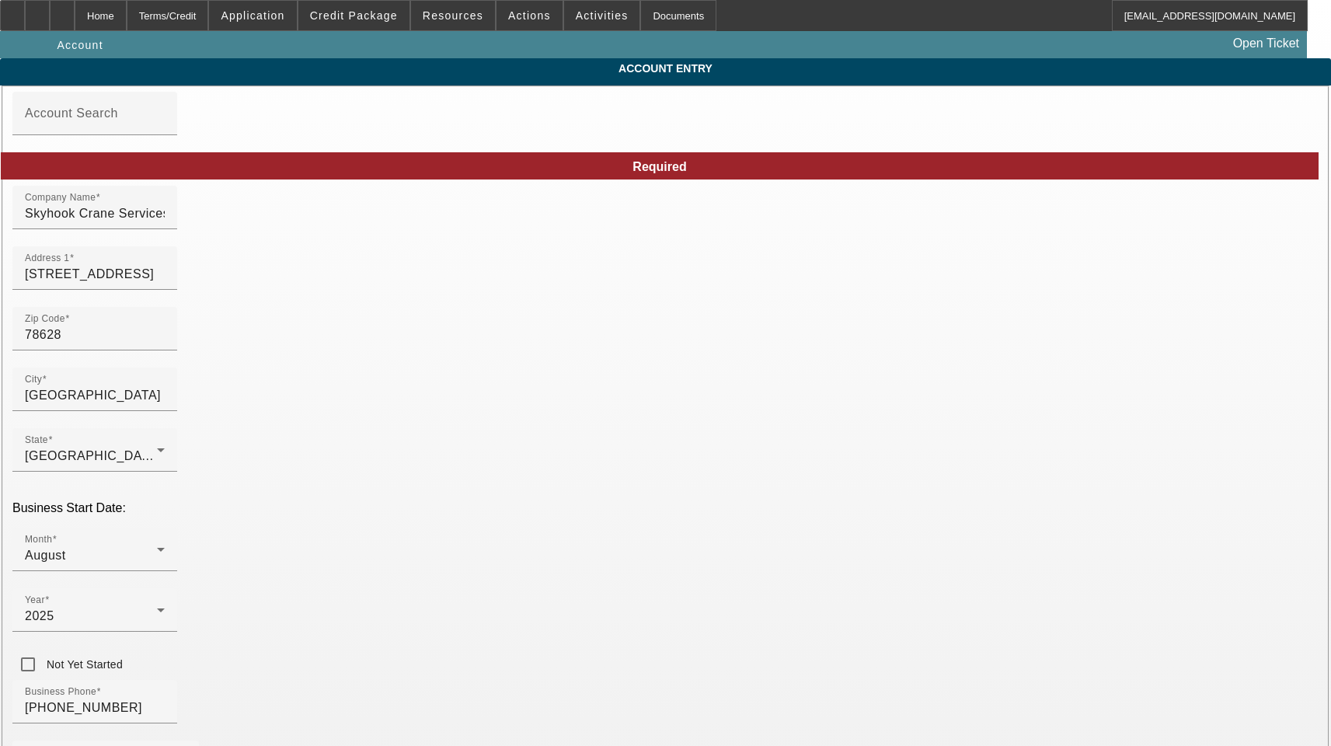
type input "8/25/2025"
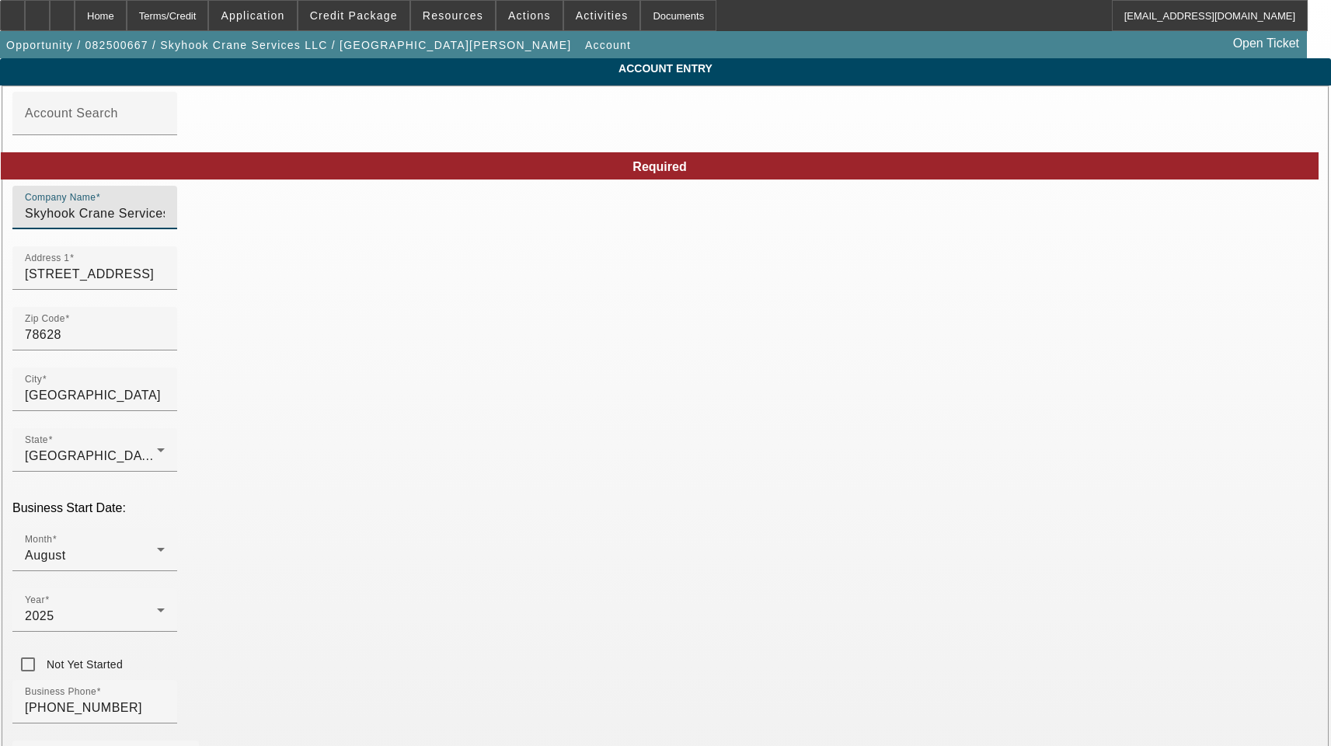
drag, startPoint x: 420, startPoint y: 220, endPoint x: 34, endPoint y: 215, distance: 385.6
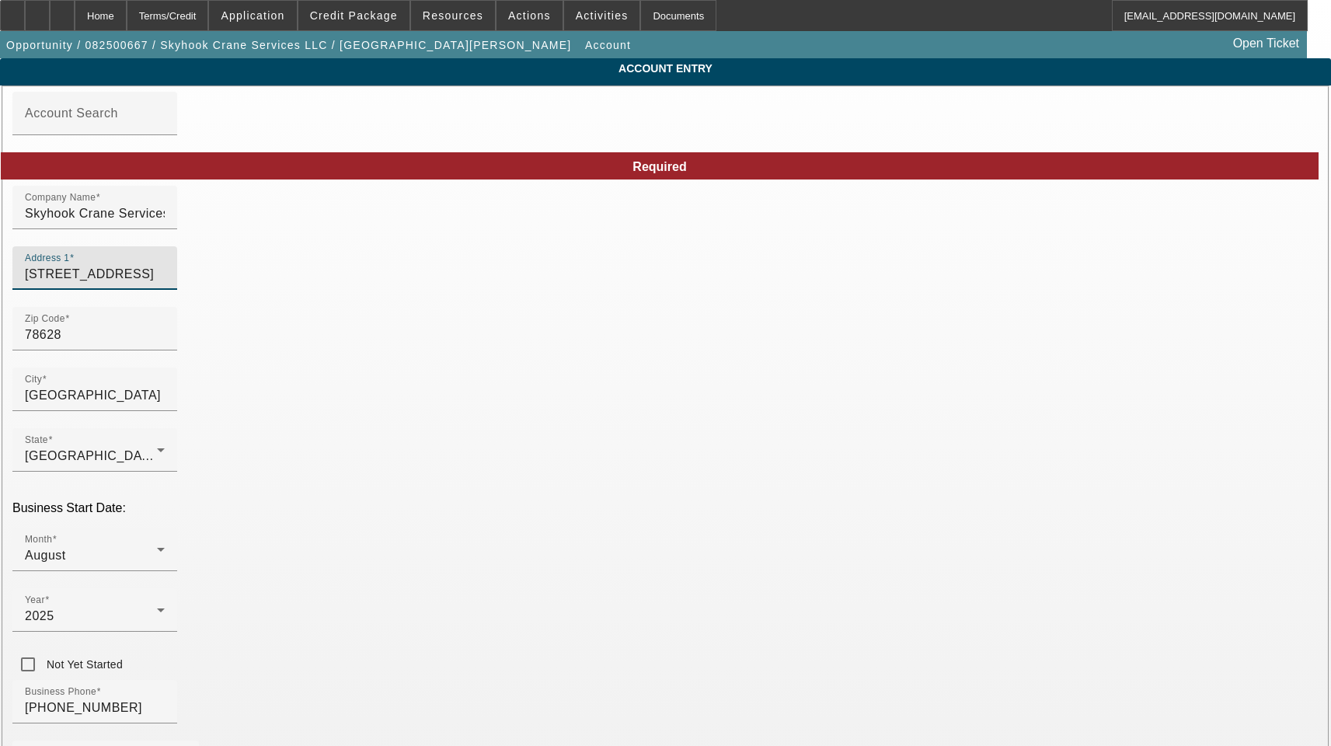
drag, startPoint x: 372, startPoint y: 287, endPoint x: 150, endPoint y: 287, distance: 221.5
type input "[PERSON_NAME]"
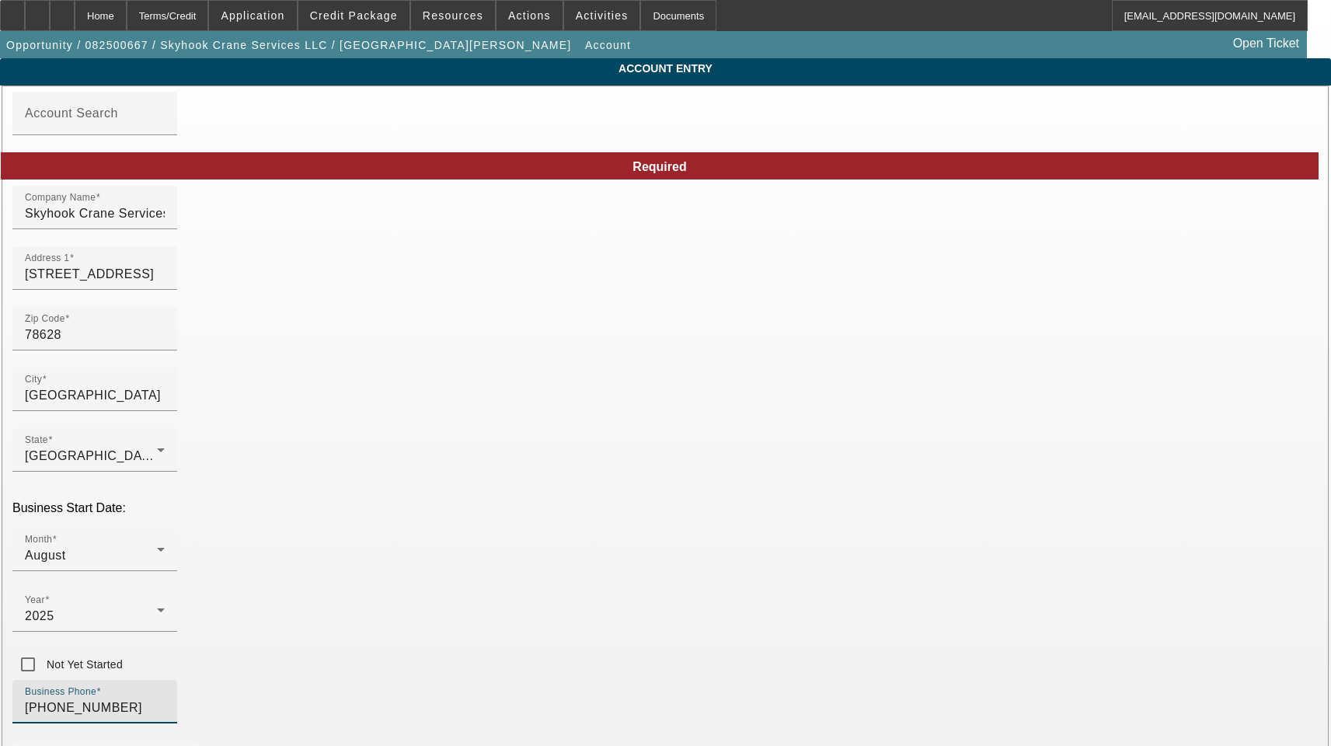
drag, startPoint x: 347, startPoint y: 552, endPoint x: 63, endPoint y: 536, distance: 284.9
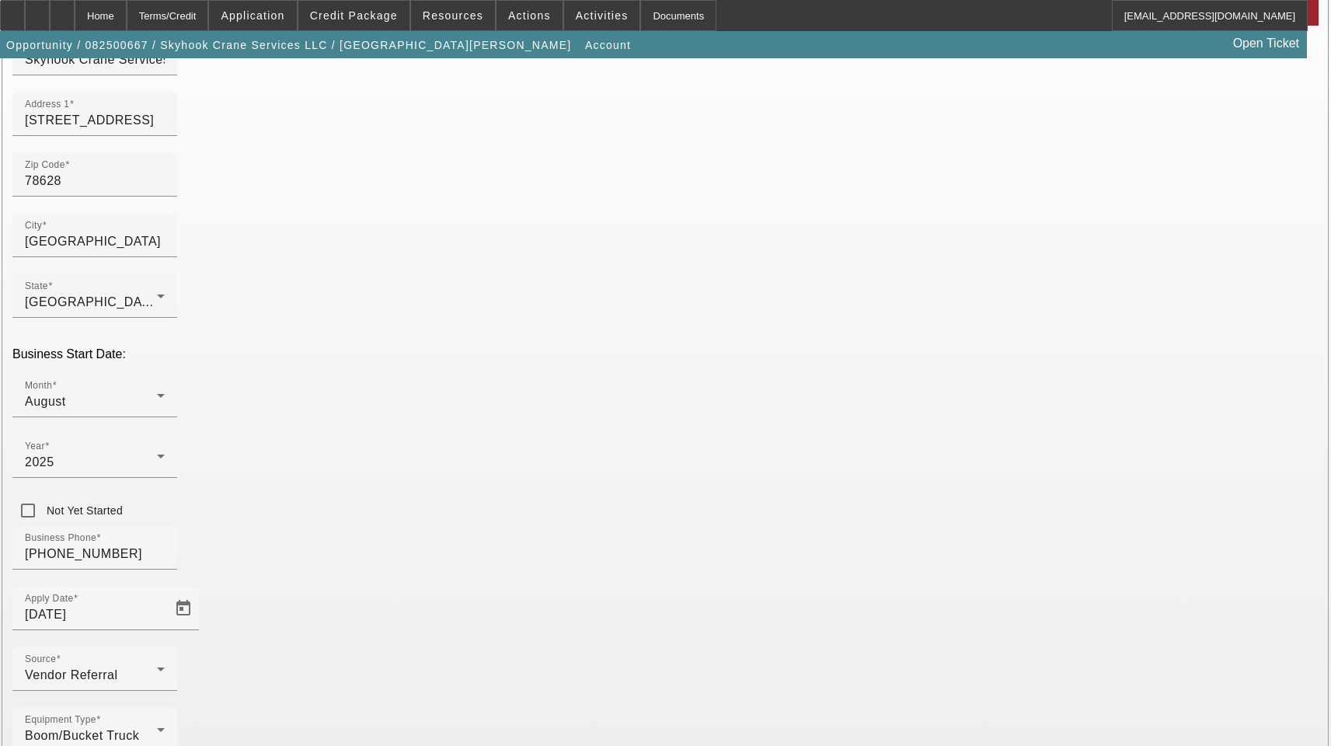
scroll to position [170, 0]
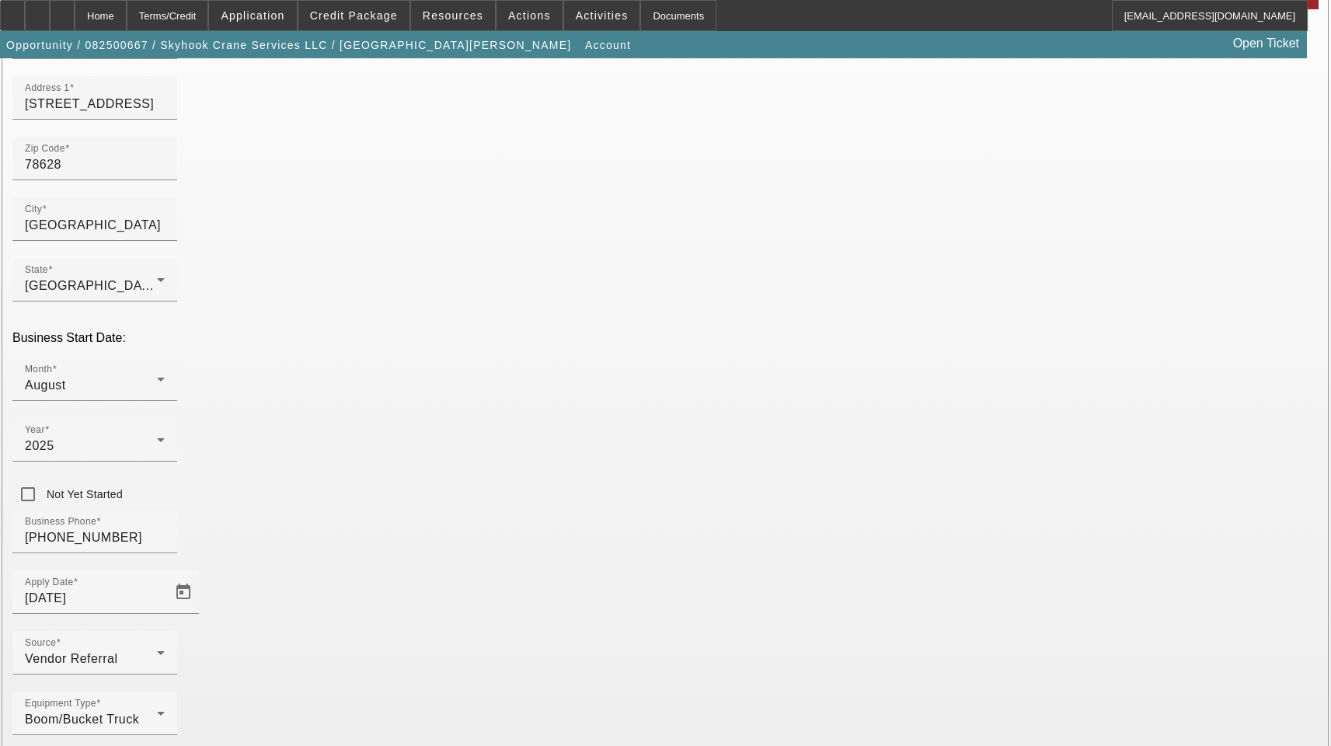
type input "[US_EMPLOYER_IDENTIFICATION_NUMBER]"
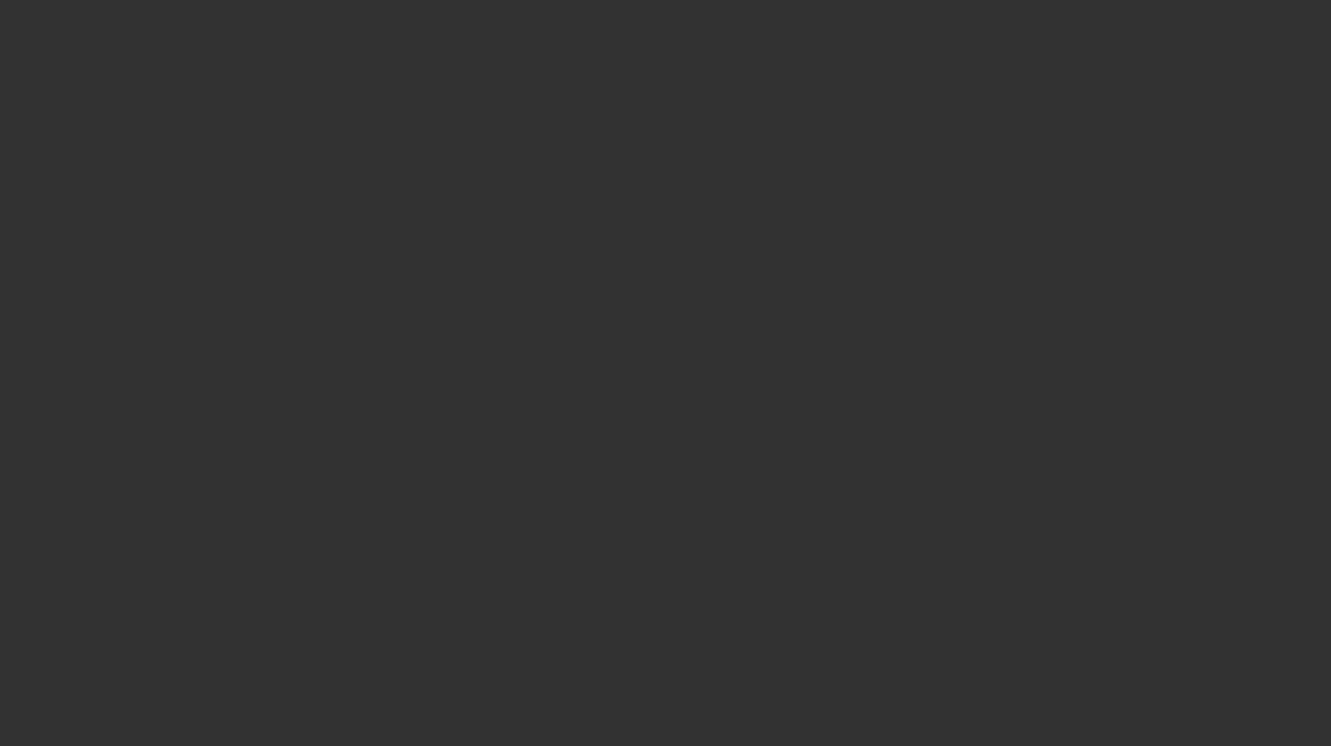
select select "3"
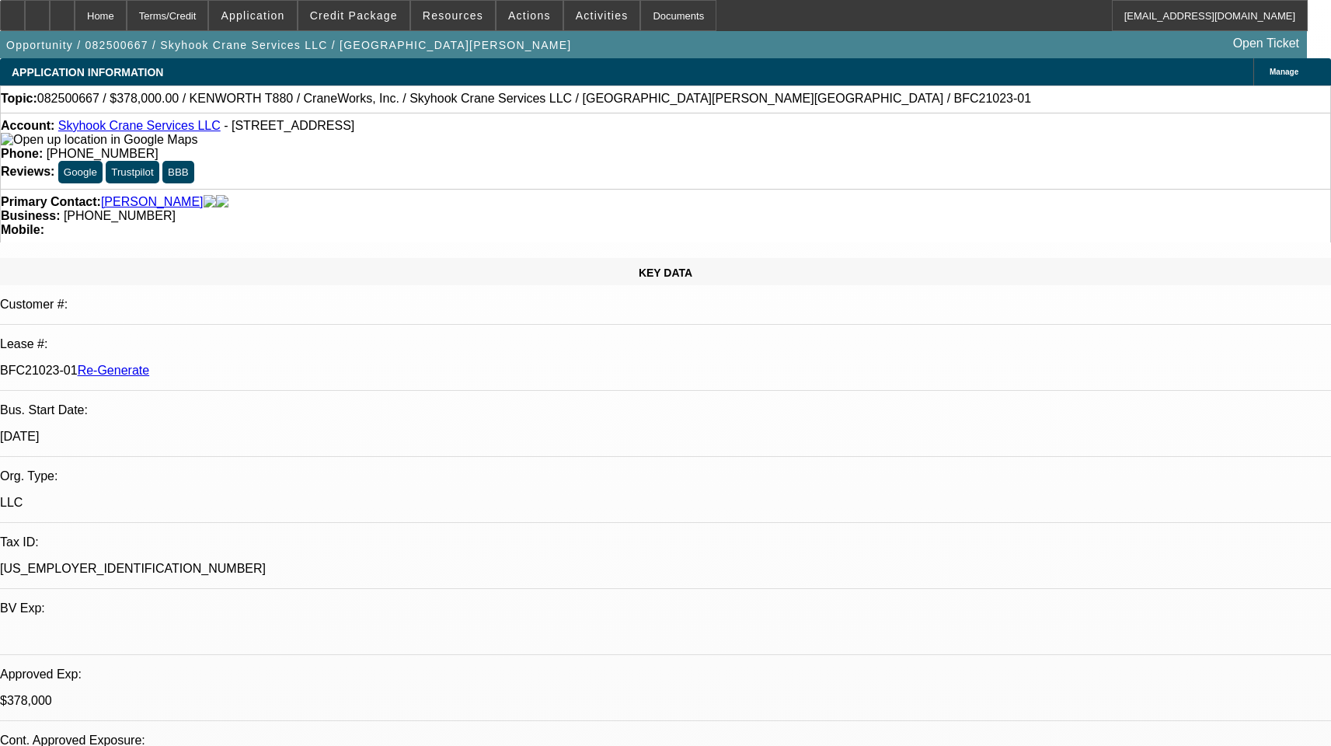
select select "0"
select select "2"
select select "0"
select select "6"
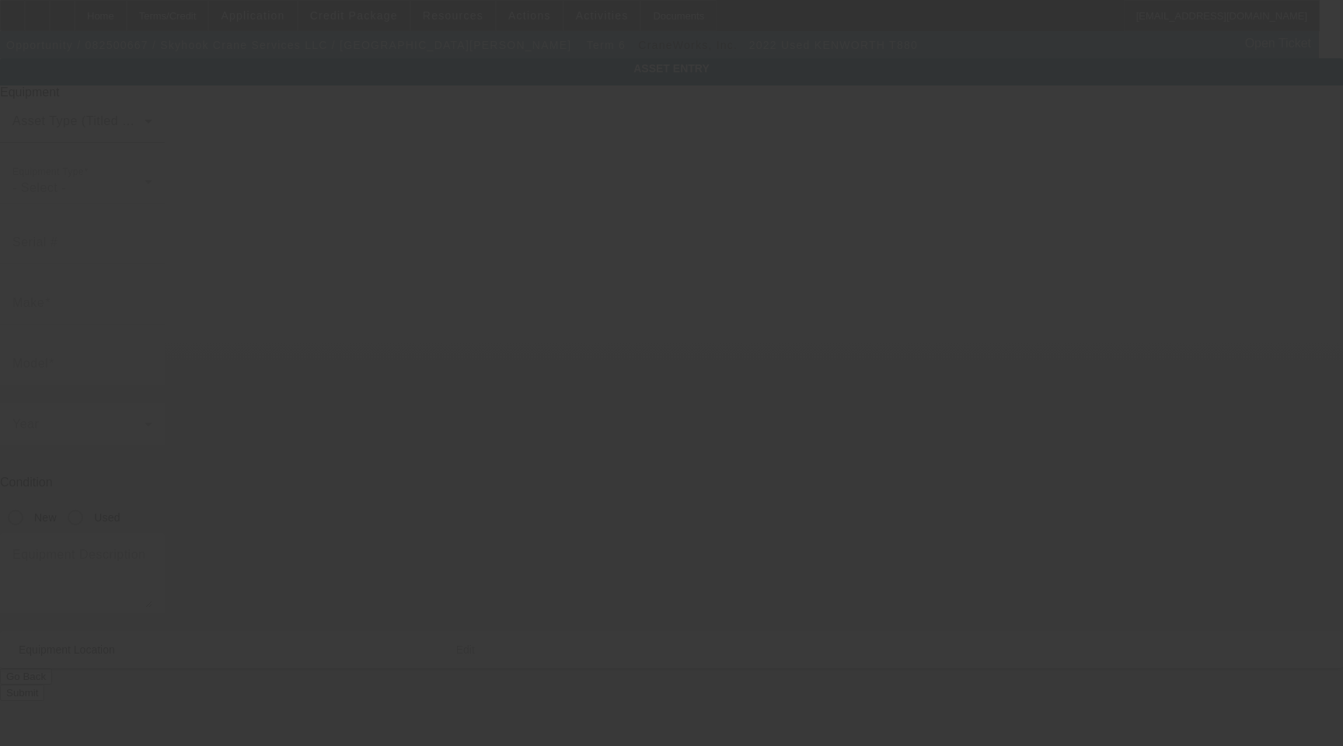
type input "[US_VEHICLE_IDENTIFICATION_NUMBER]"
type input "Kenworth"
type input "T880"
radio input "true"
type textarea "500HP Cummins X15 Diesel, Rear Tri-Axle plus Pusher Axle"
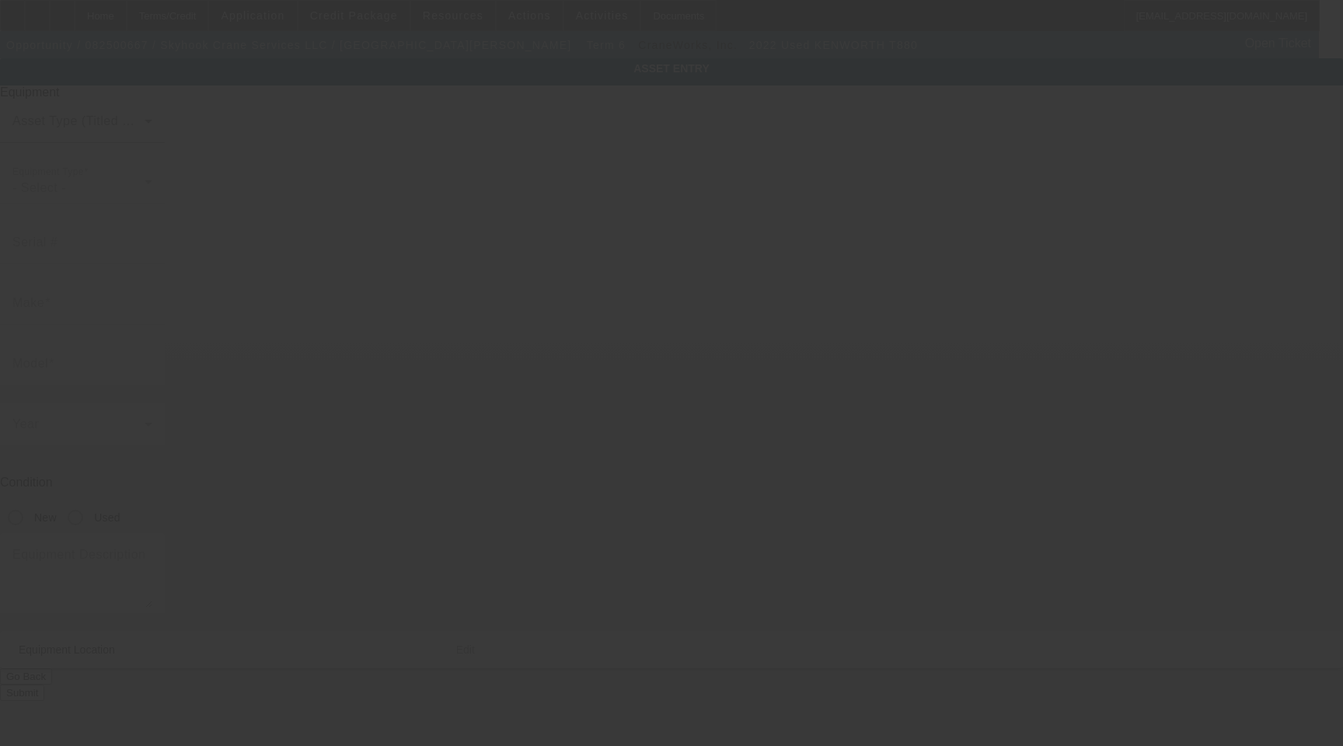
type input "[STREET_ADDRESS]"
type input "[GEOGRAPHIC_DATA]"
type input "78628"
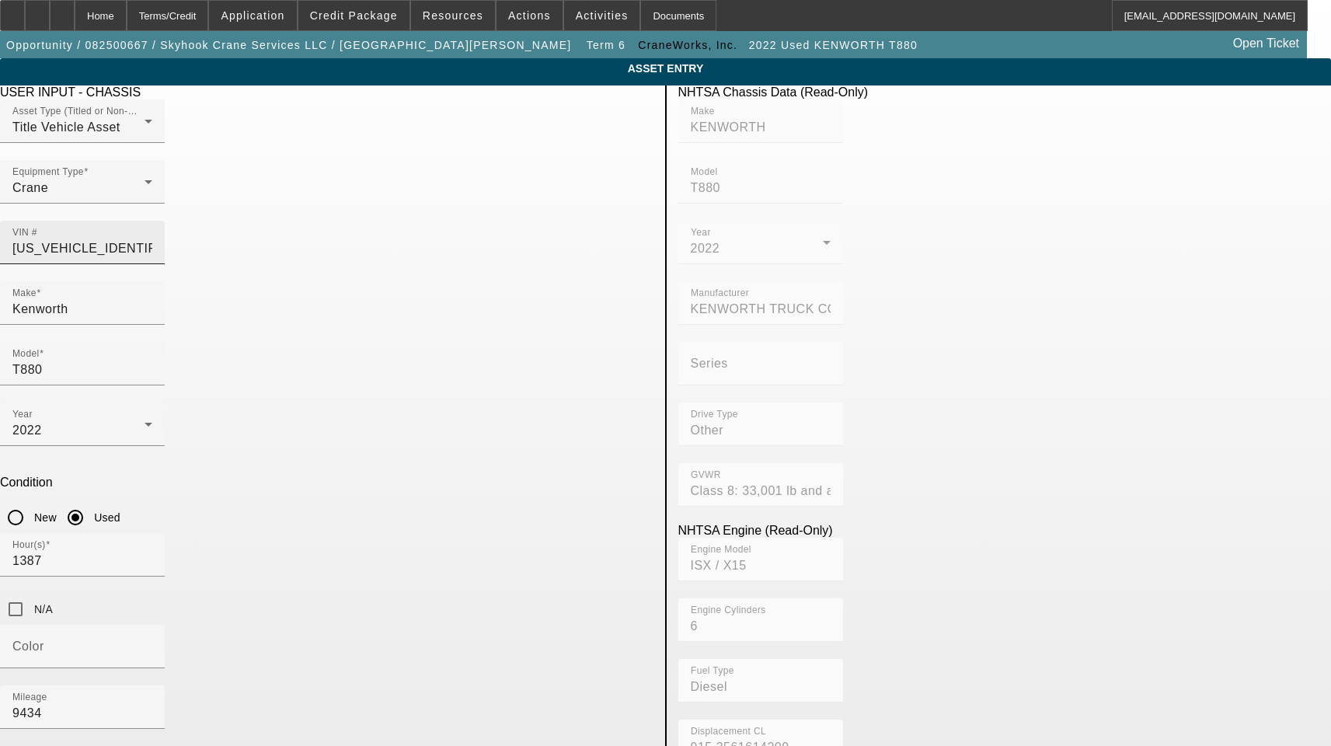
click at [152, 239] on input "1NKZX4TX0NJ136650" at bounding box center [82, 248] width 140 height 19
type input "KENWORTH"
type input "T880"
type input "KENWORTH TRUCK COMPANY"
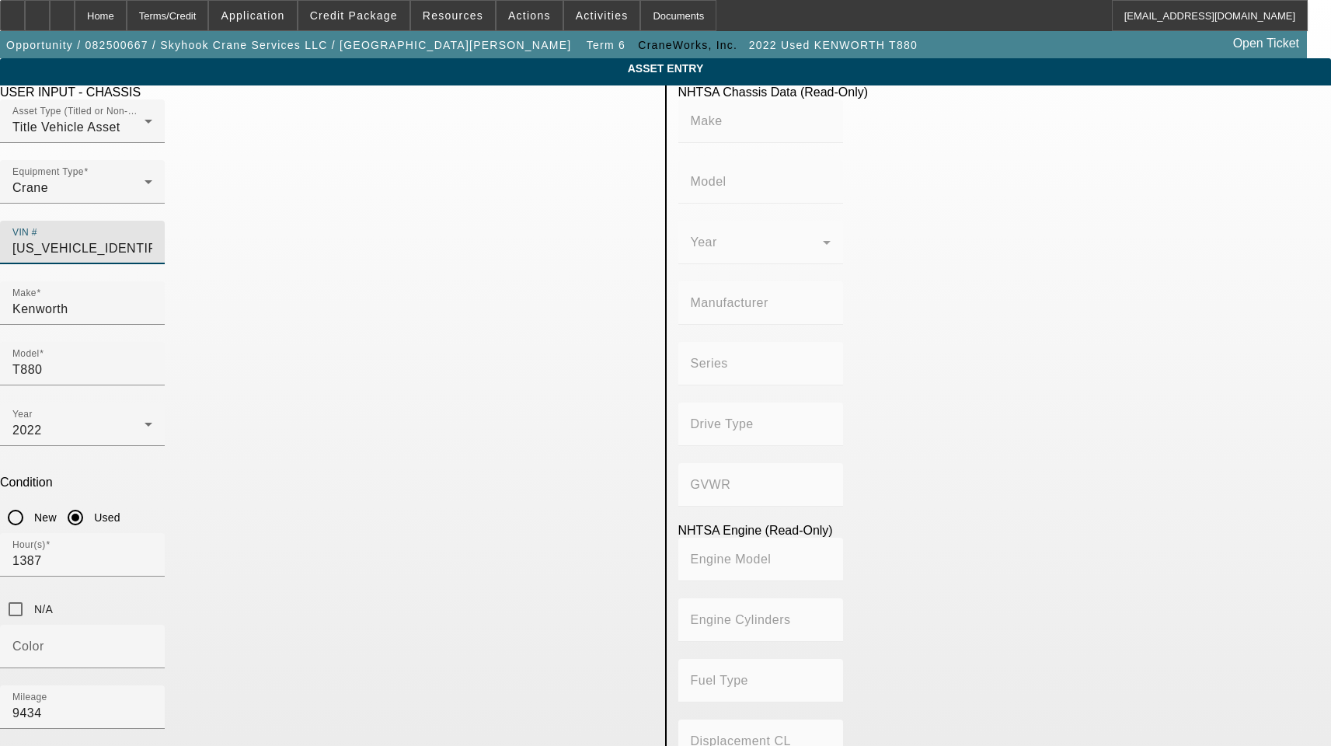
type input "Other"
type input "Class 8: 33,001 lb and above (14,969 kg and above)"
type input "ISX / X15"
type input "6"
type input "Diesel"
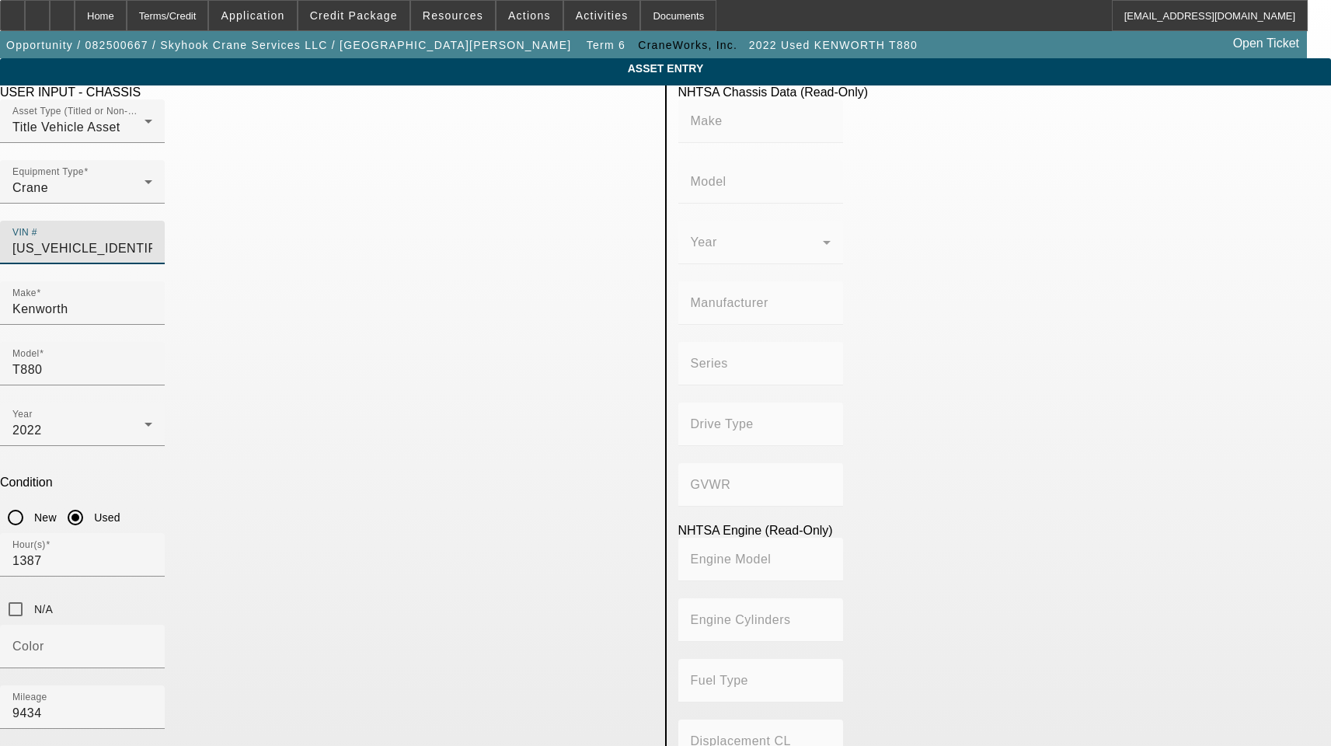
type input "915.3561614209"
type input "15"
click at [152, 300] on input "Kenworth" at bounding box center [82, 309] width 140 height 19
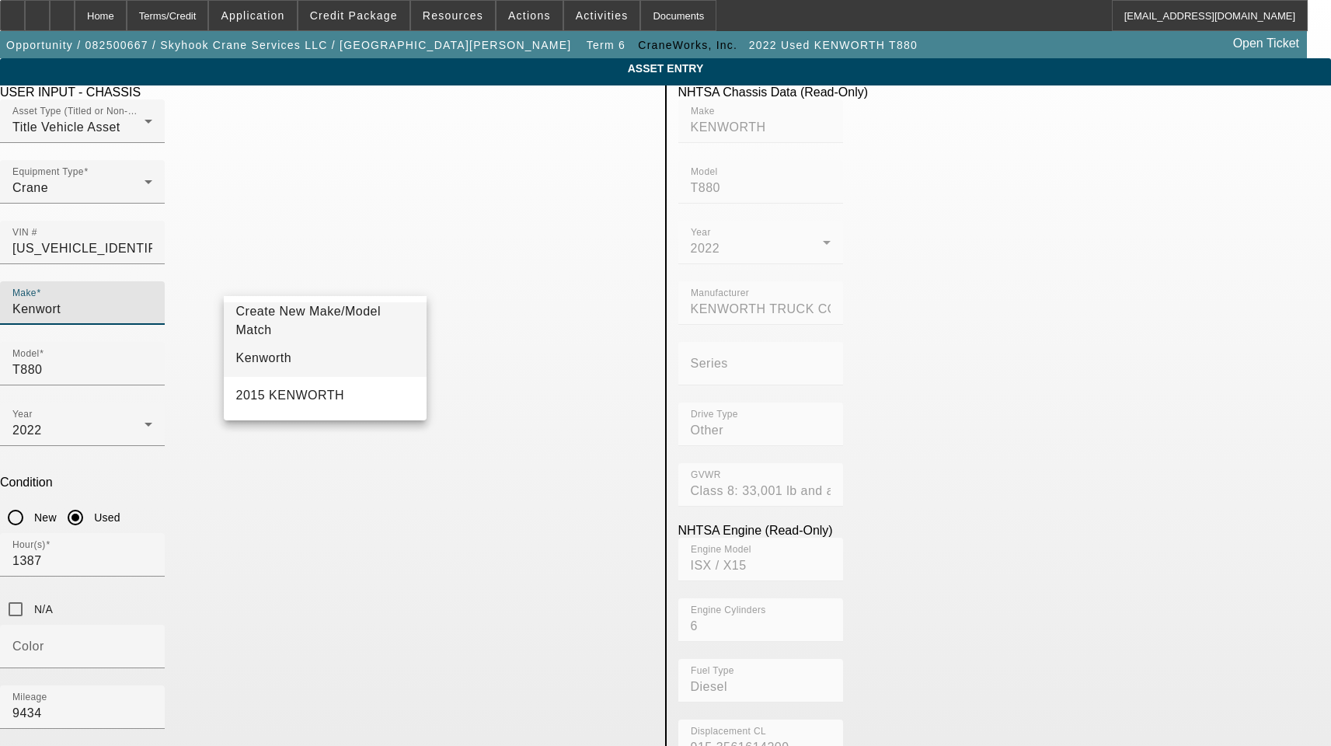
type input "Kenwort"
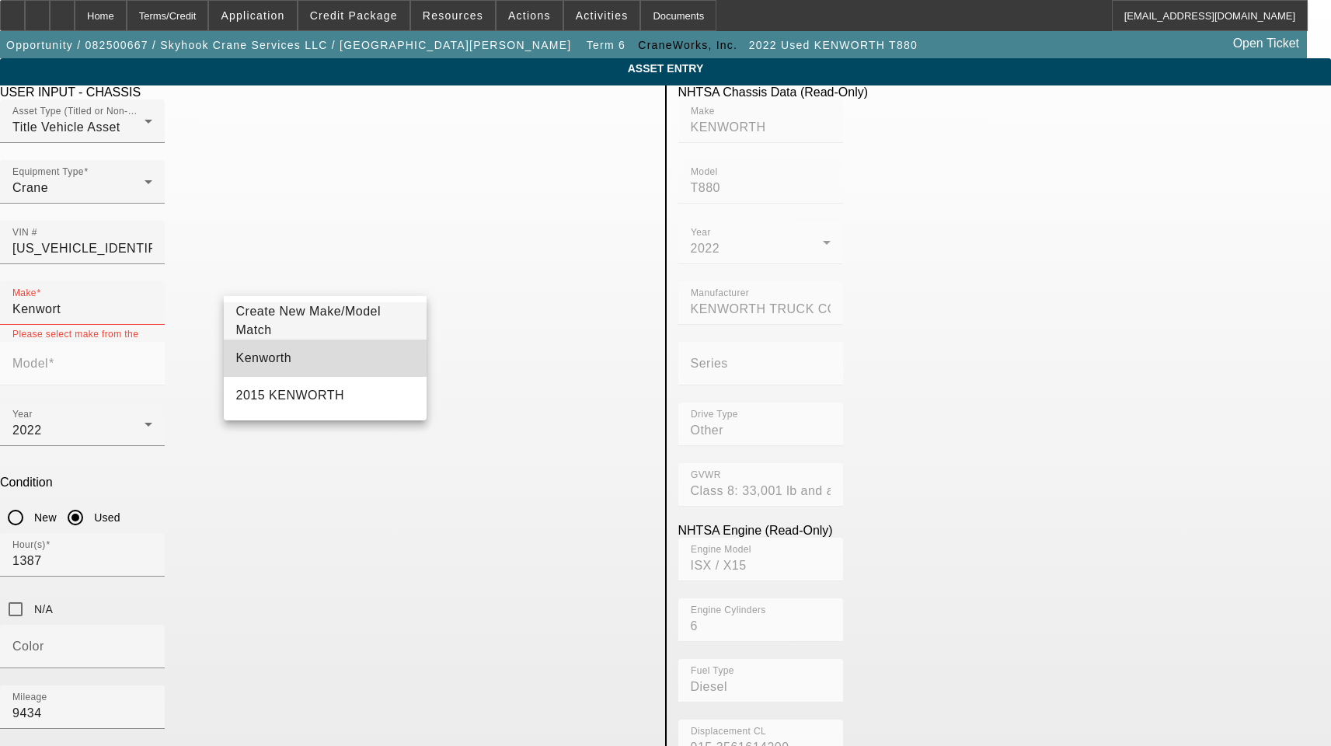
click at [258, 352] on span "Kenworth" at bounding box center [264, 358] width 56 height 19
type input "Kenworth"
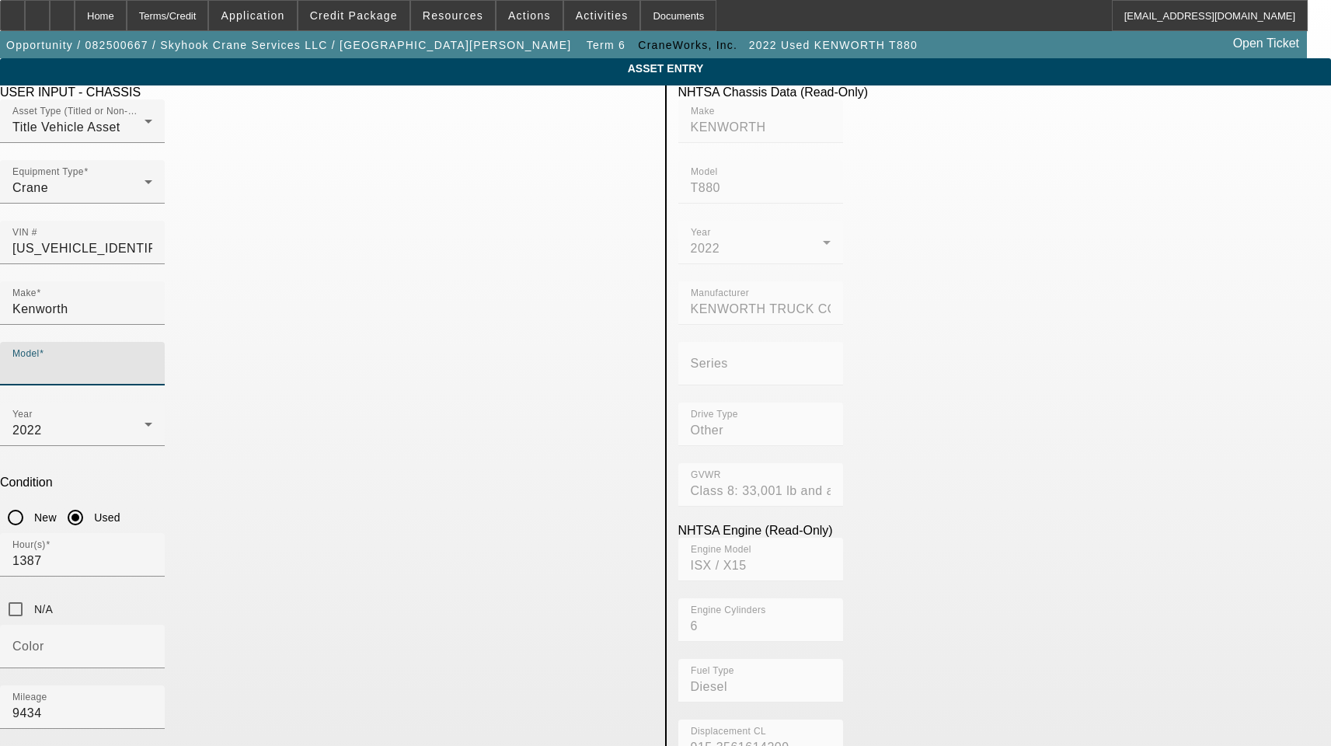
click at [152, 361] on input "Model" at bounding box center [82, 370] width 140 height 19
type input "T880"
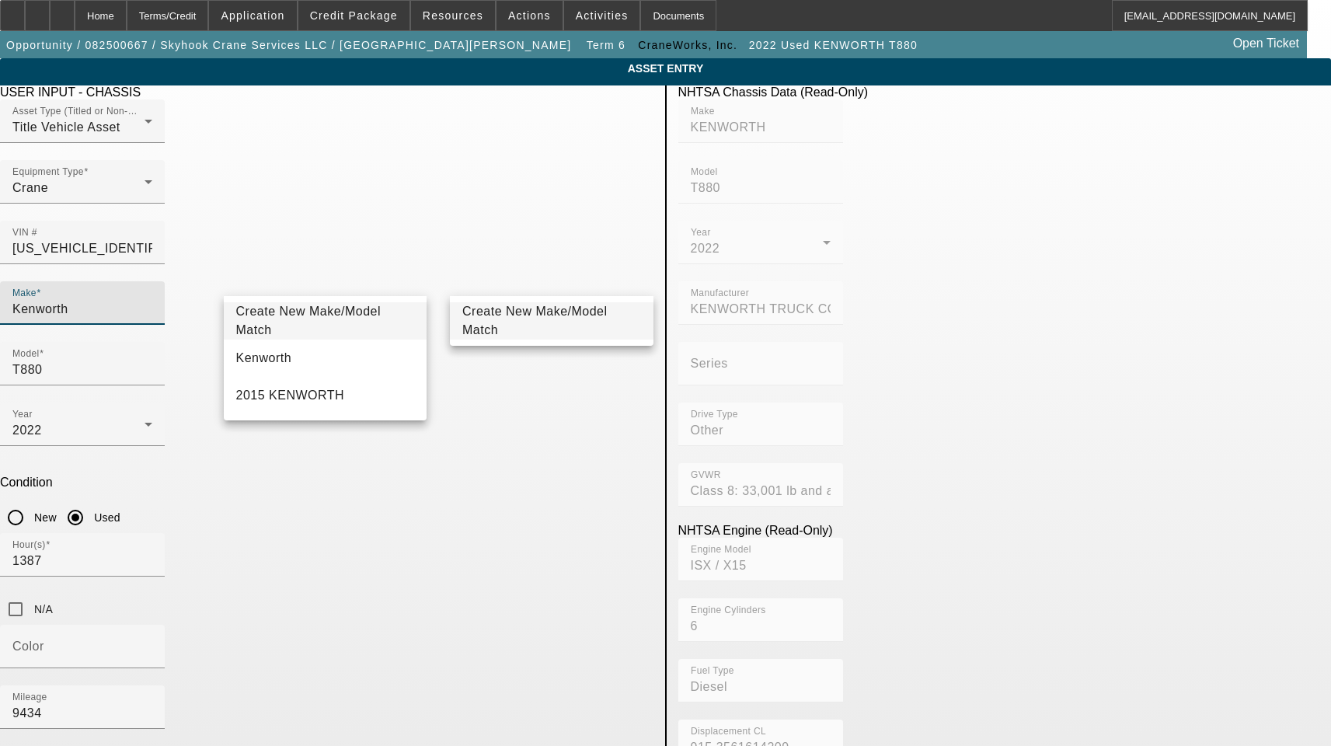
click at [152, 300] on input "Kenworth" at bounding box center [82, 309] width 140 height 19
drag, startPoint x: 310, startPoint y: 277, endPoint x: 144, endPoint y: 289, distance: 166.7
click at [151, 291] on app-asset-collateral-manage "ASSET ENTRY Delete asset USER INPUT - CHASSIS Asset Type (Titled or Non-Titled)…" at bounding box center [665, 708] width 1331 height 1301
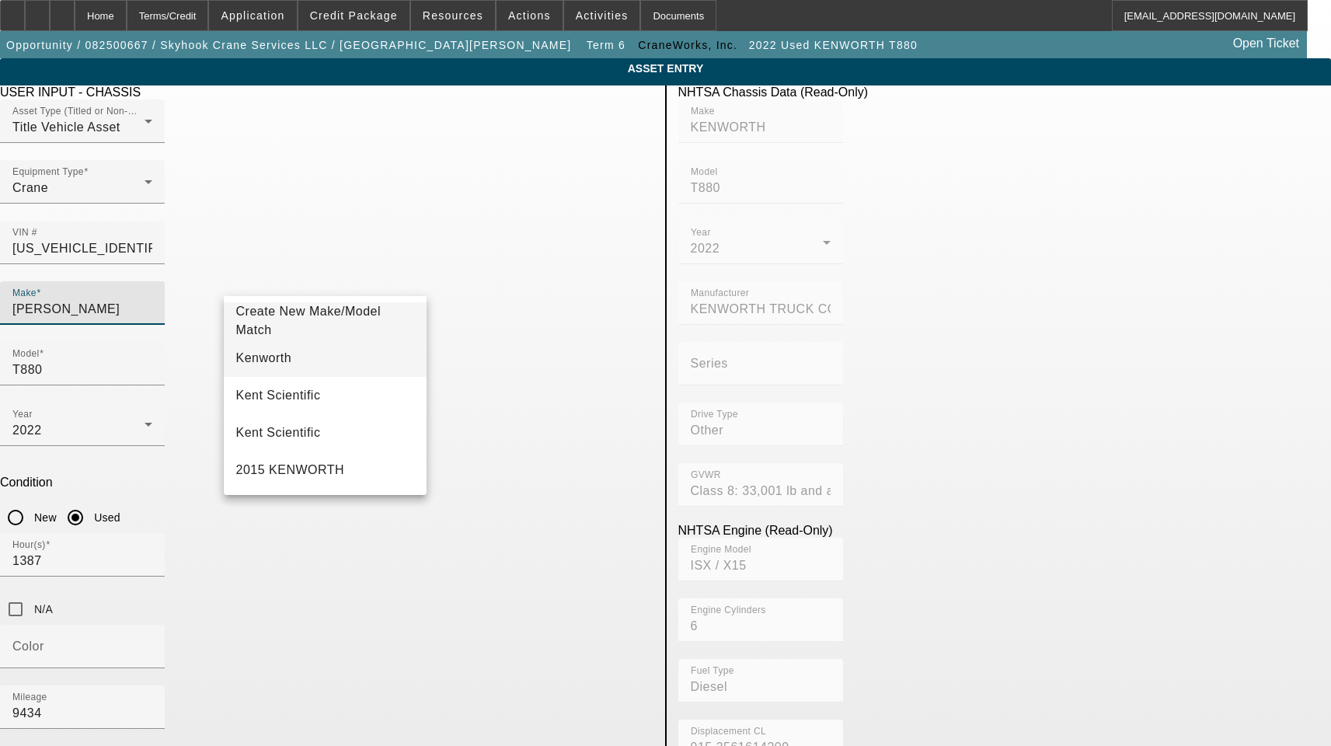
type input "Ken"
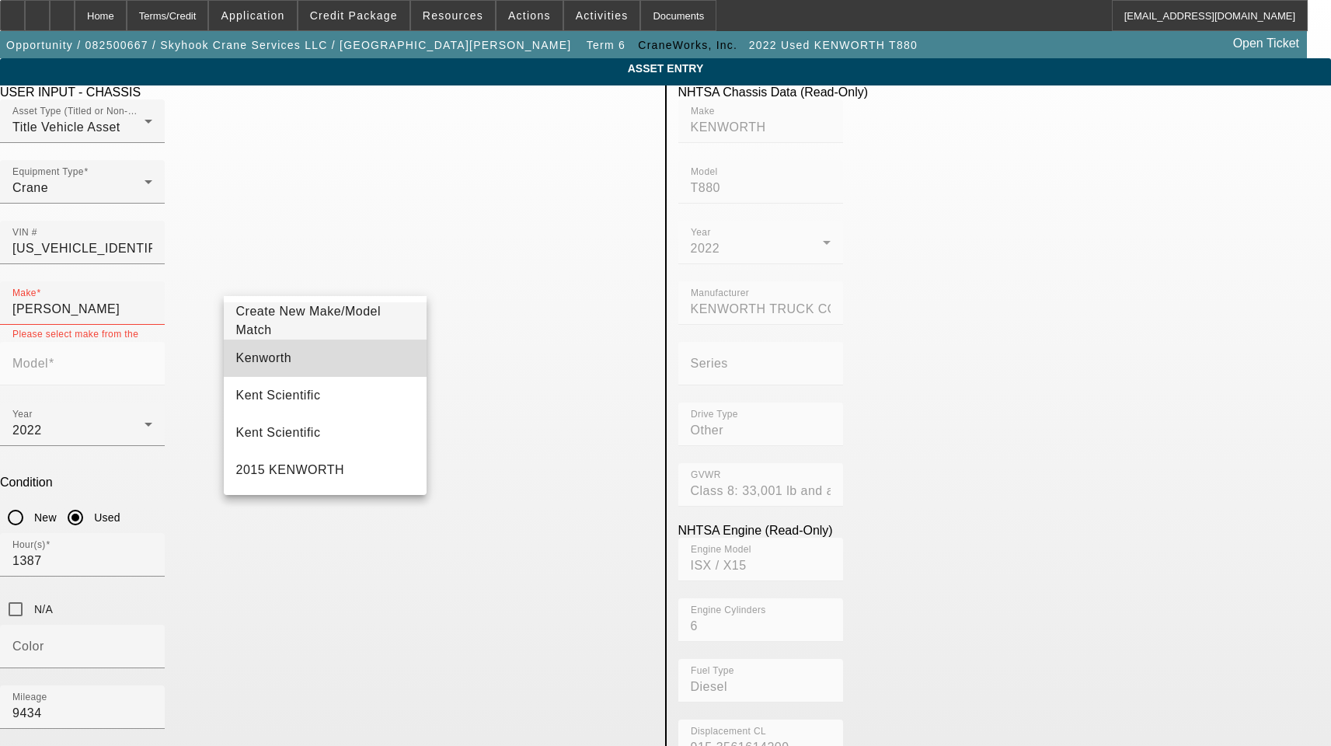
click at [262, 370] on mat-option "Kenworth" at bounding box center [326, 358] width 204 height 37
type input "Kenworth"
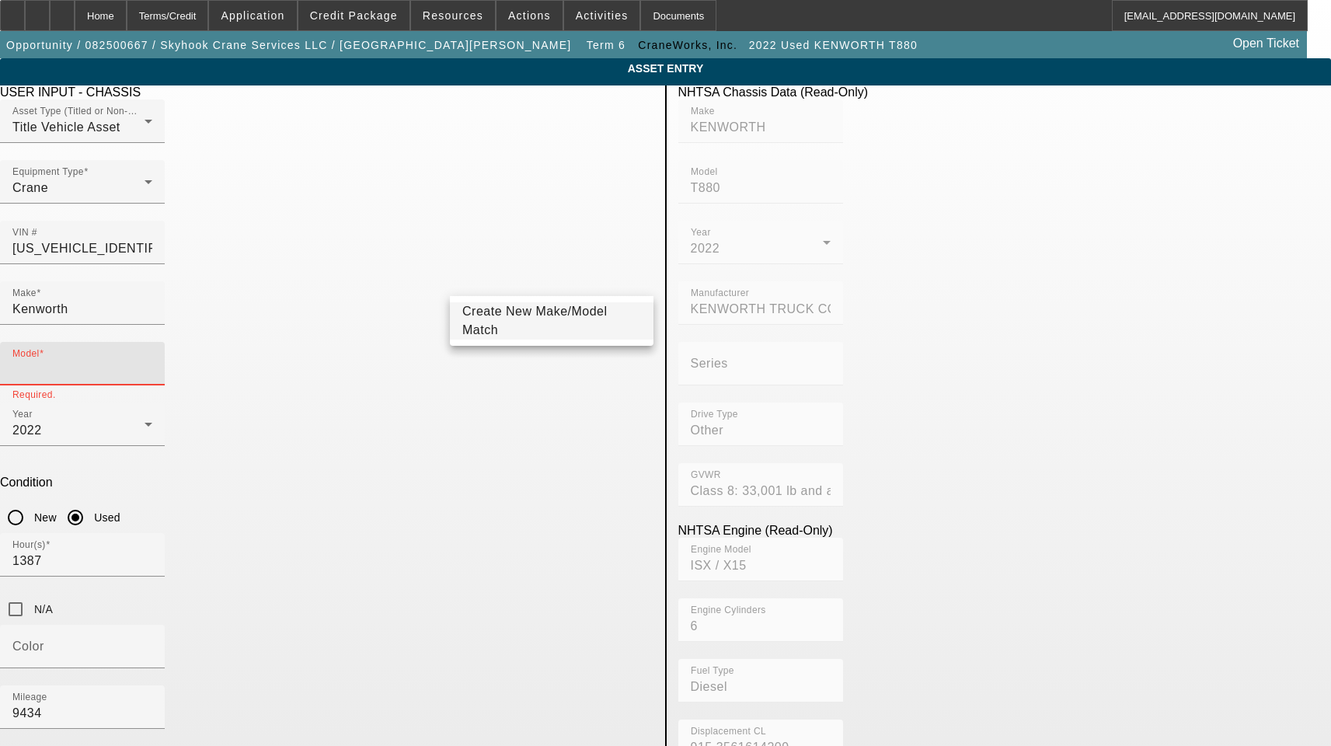
click at [152, 361] on input "Model" at bounding box center [82, 370] width 140 height 19
type input "T880"
click at [497, 326] on span "Create New Make/Model Match" at bounding box center [534, 321] width 145 height 32
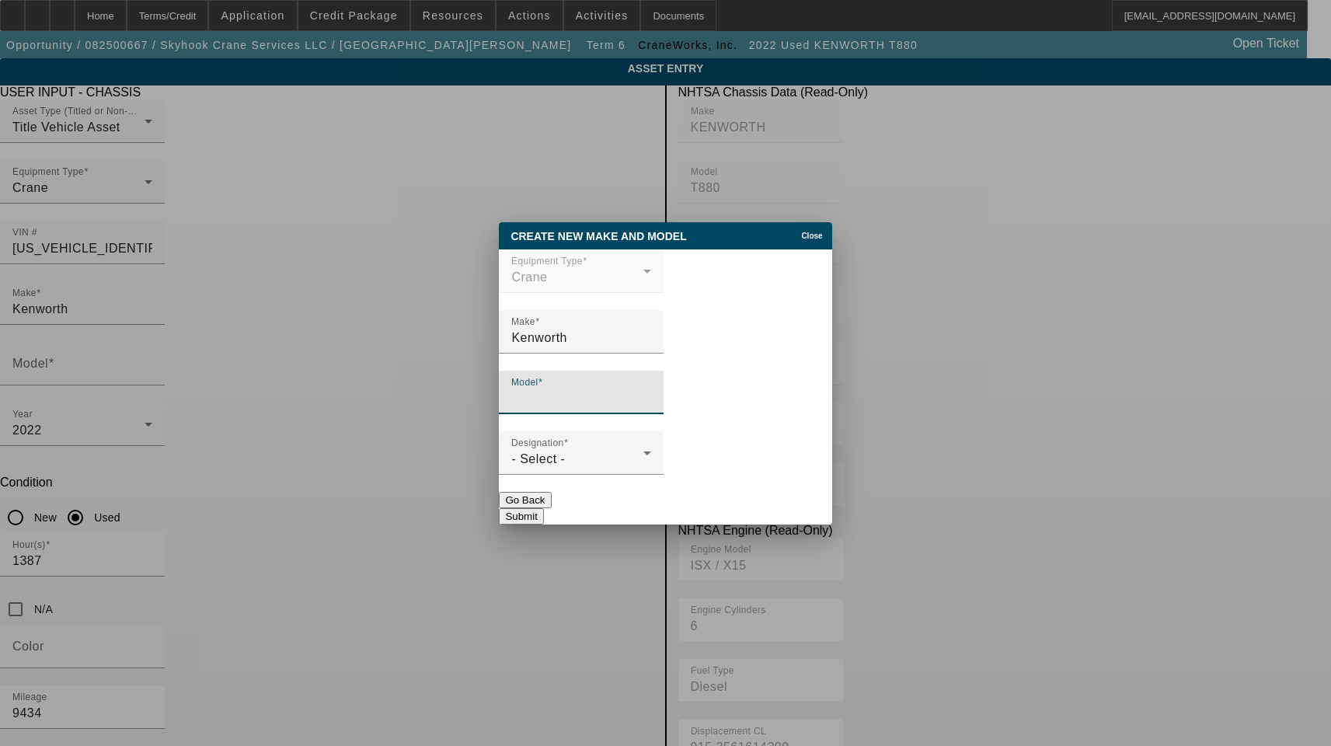
click at [577, 400] on input "Model" at bounding box center [581, 398] width 140 height 19
type input "T880"
click at [602, 449] on div "Designation - Select -" at bounding box center [581, 453] width 140 height 44
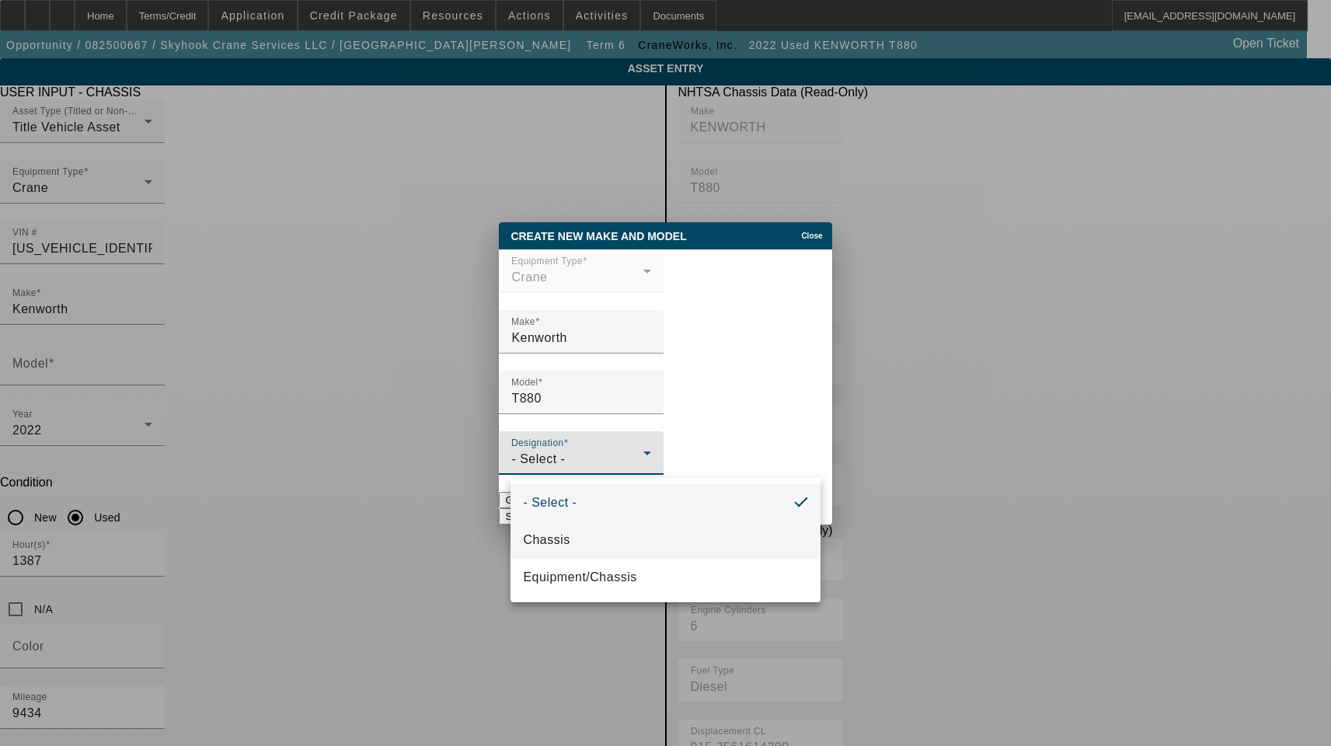
click at [581, 538] on mat-option "Chassis" at bounding box center [665, 540] width 309 height 37
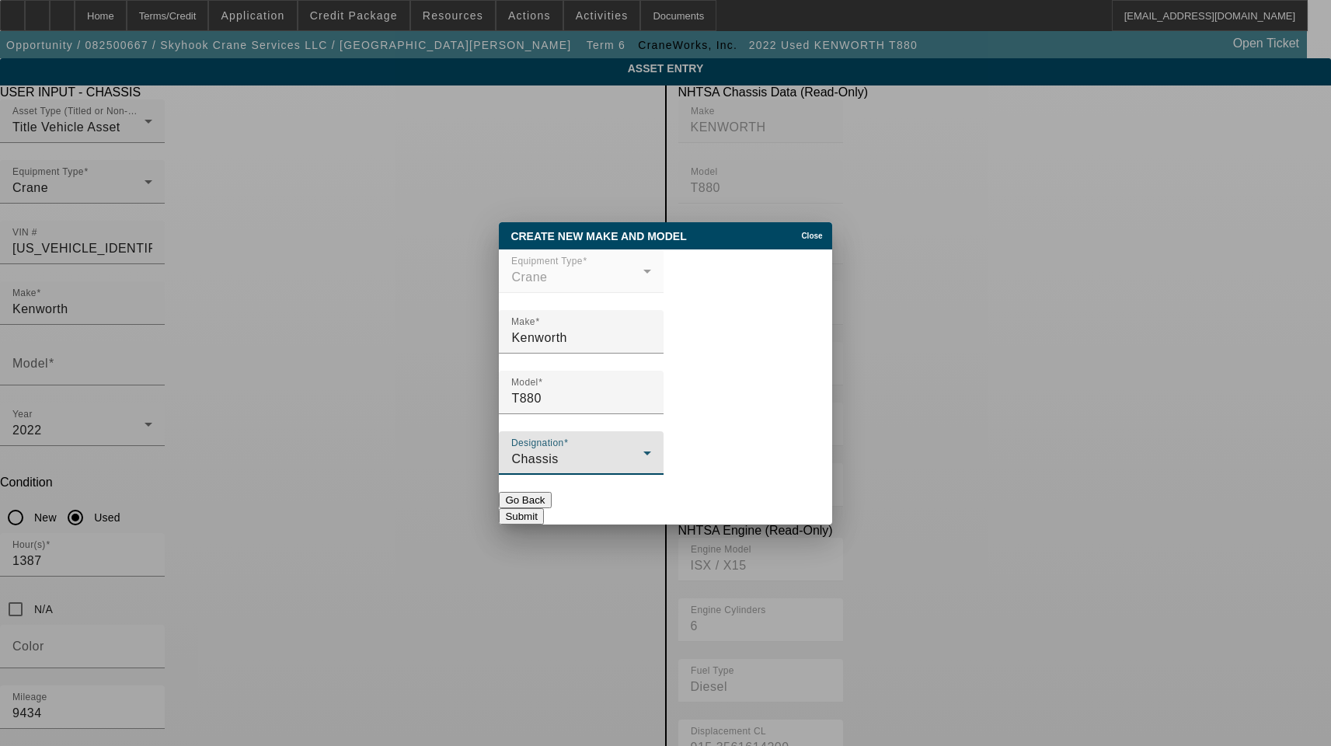
click at [617, 457] on div "Chassis" at bounding box center [577, 459] width 132 height 19
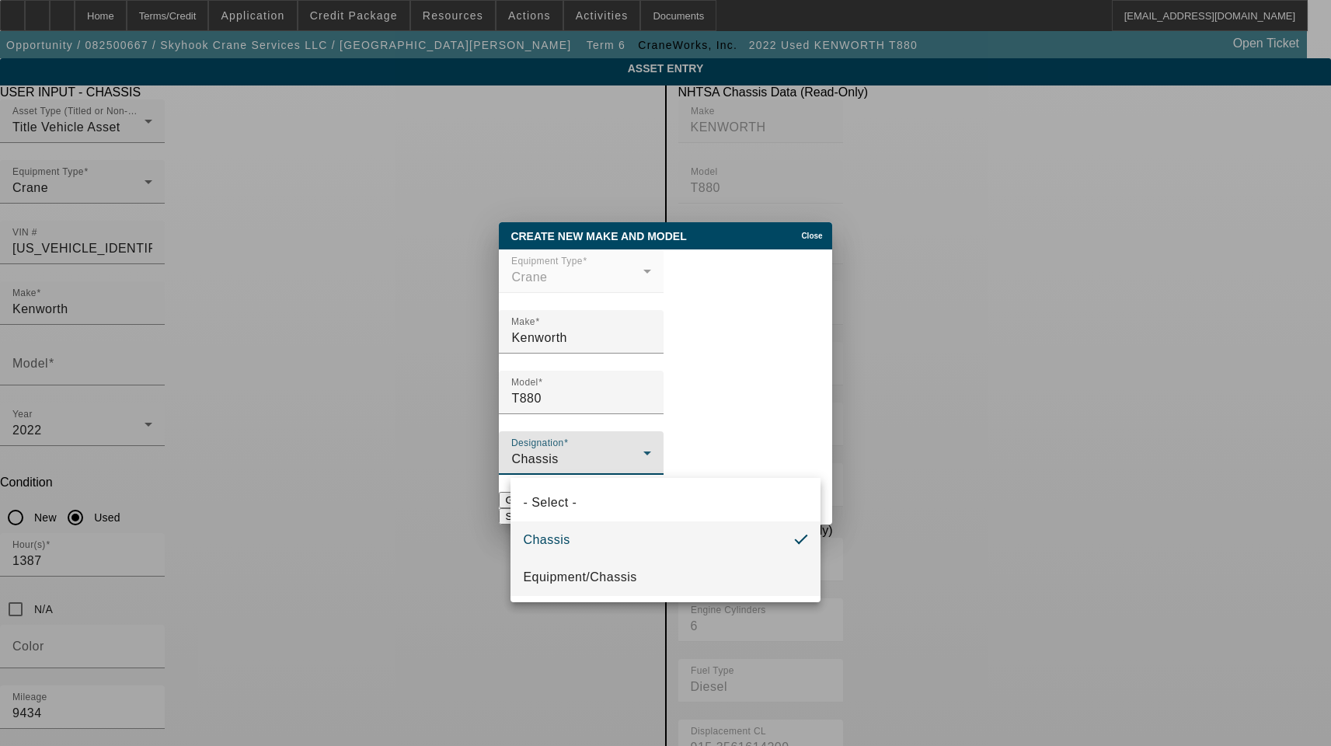
drag, startPoint x: 596, startPoint y: 581, endPoint x: 616, endPoint y: 566, distance: 25.5
click at [595, 582] on span "Equipment/Chassis" at bounding box center [579, 577] width 113 height 19
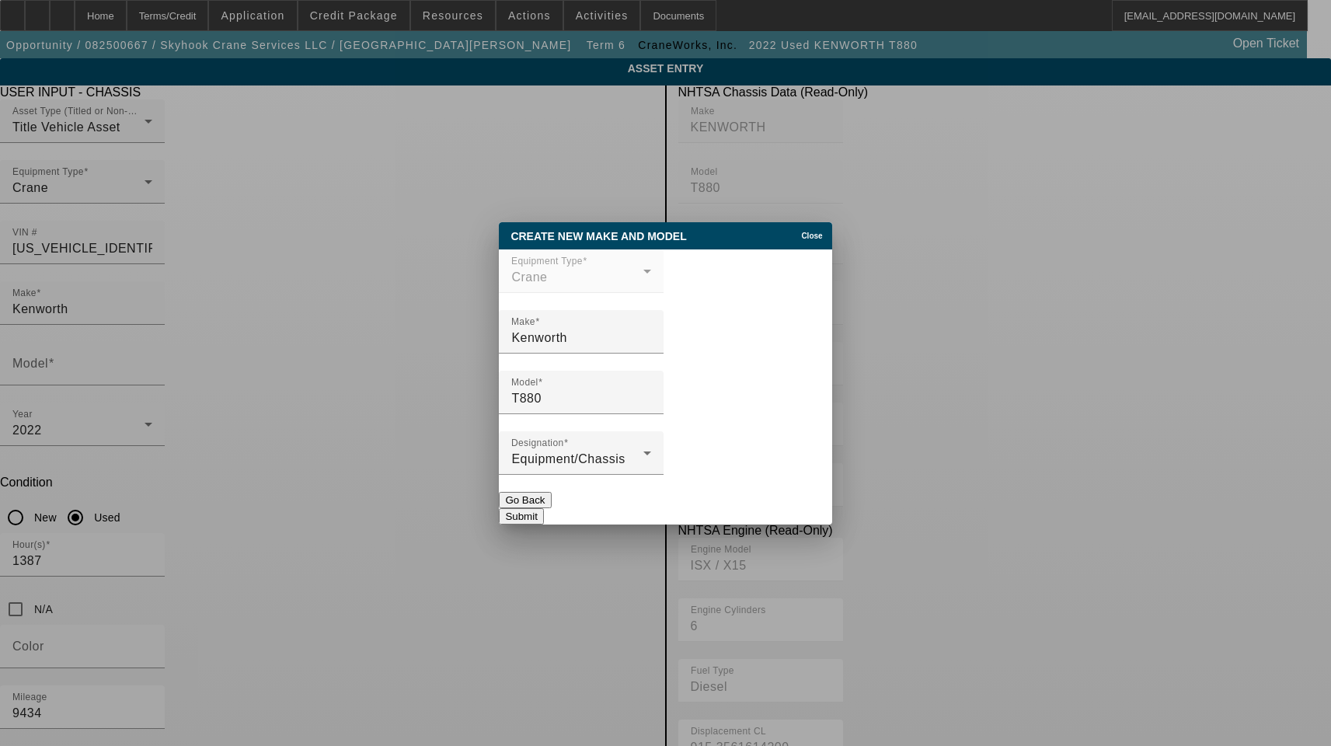
click at [543, 508] on button "Submit" at bounding box center [521, 516] width 44 height 16
type input "T880"
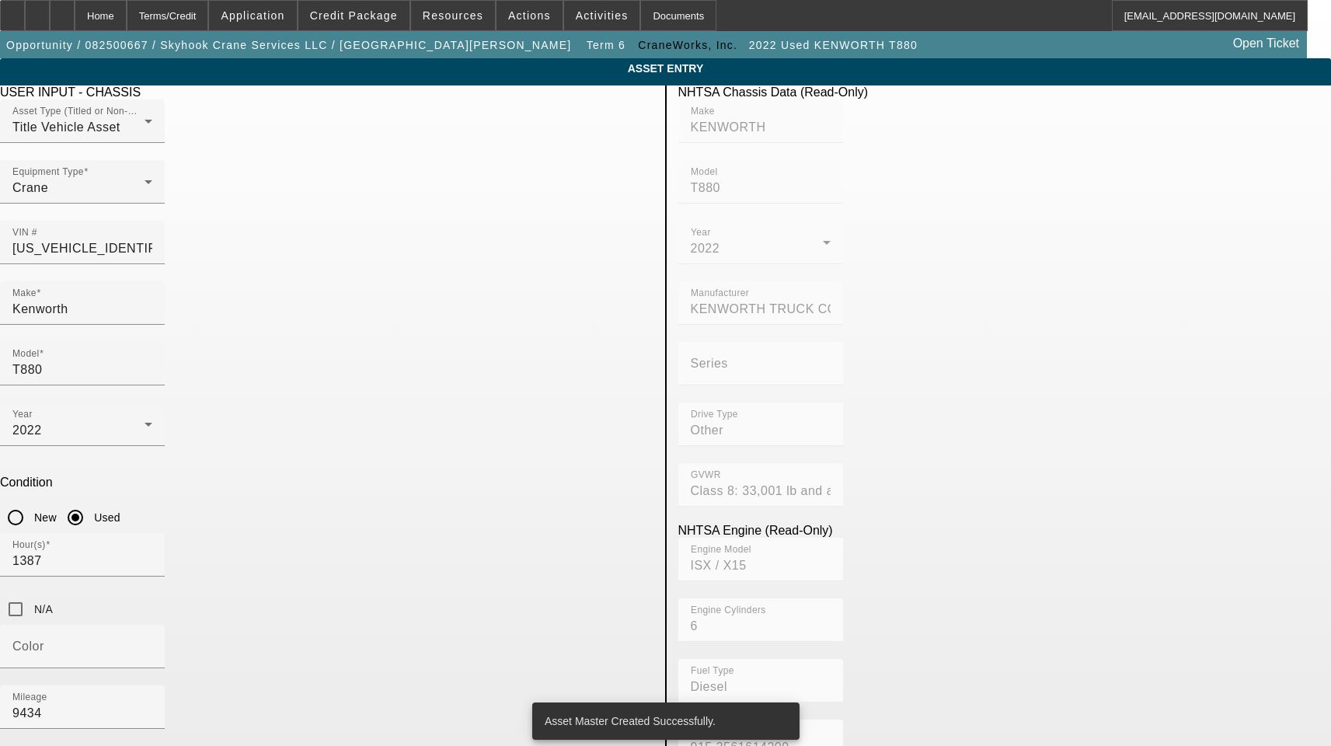
drag, startPoint x: 549, startPoint y: 519, endPoint x: 131, endPoint y: 532, distance: 417.6
click at [133, 532] on app-asset-collateral-manage "ASSET ENTRY Delete asset USER INPUT - CHASSIS Asset Type (Titled or Non-Titled)…" at bounding box center [665, 708] width 1331 height 1301
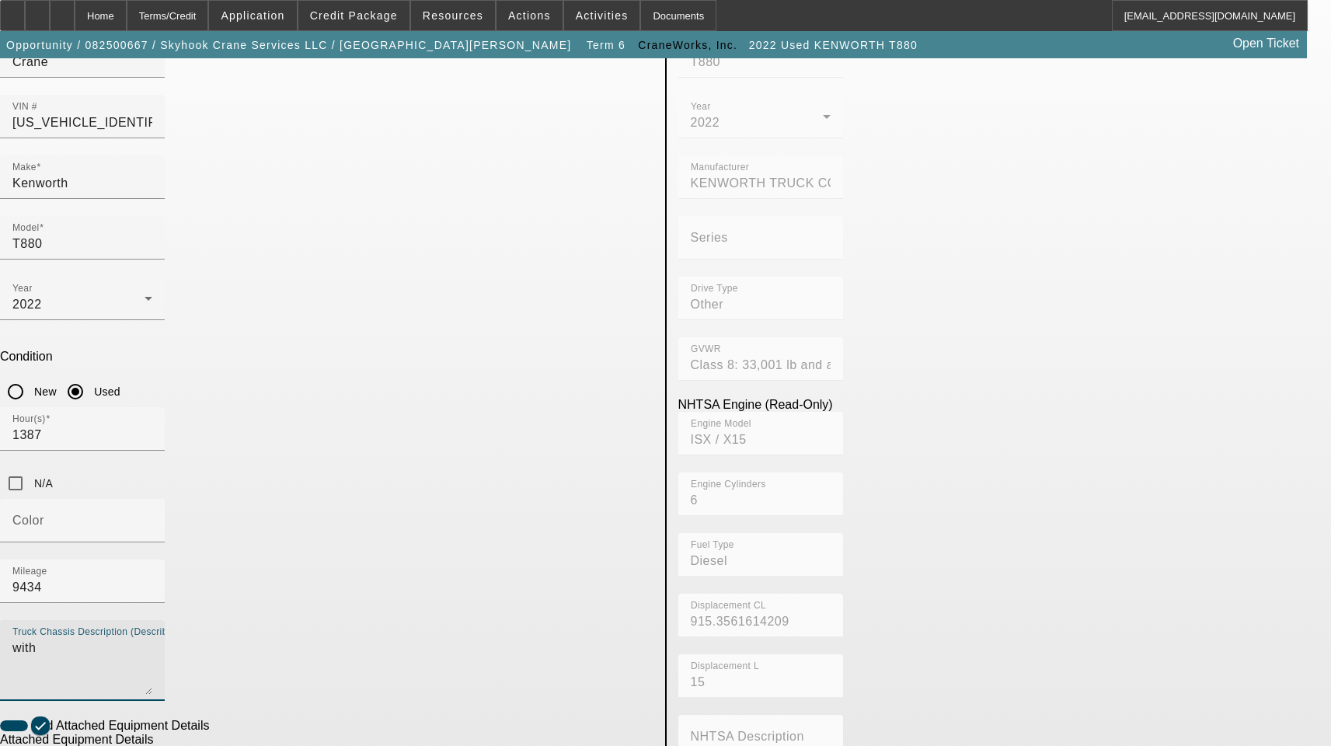
scroll to position [233, 0]
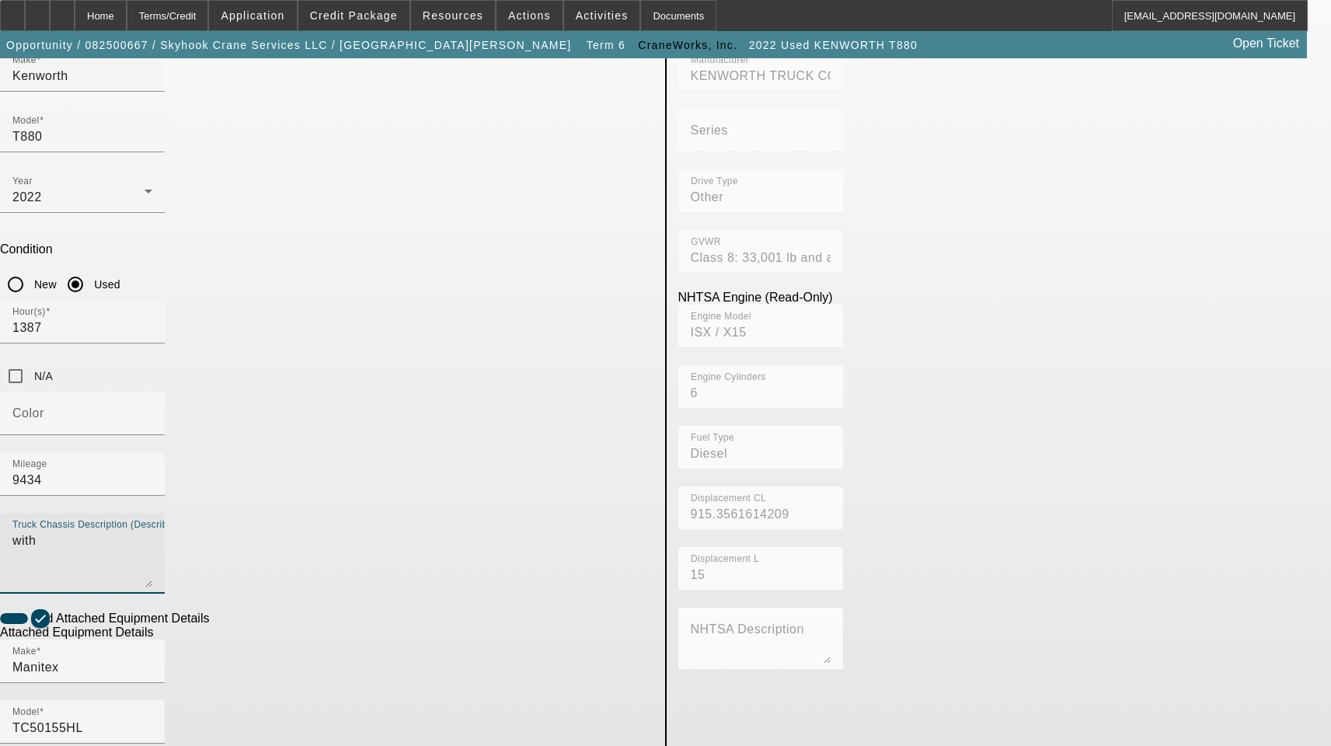
type textarea "with"
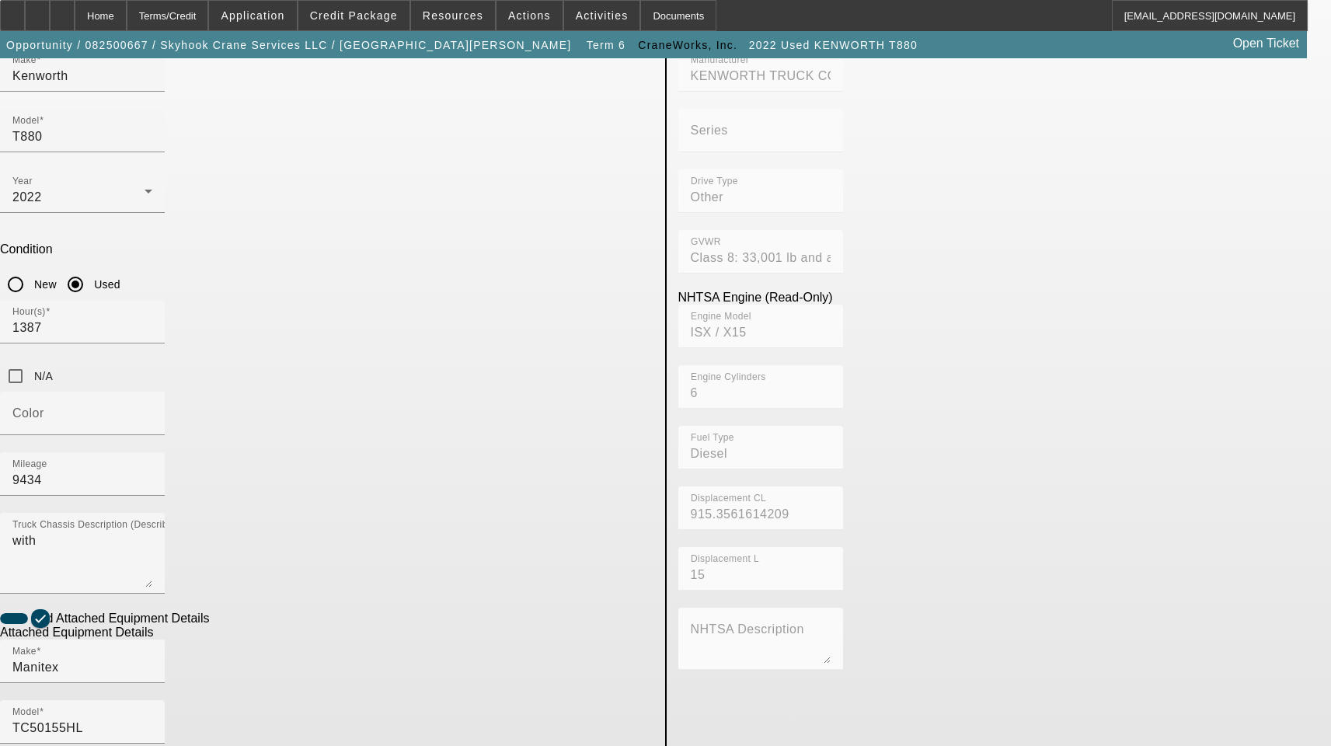
type input "307587"
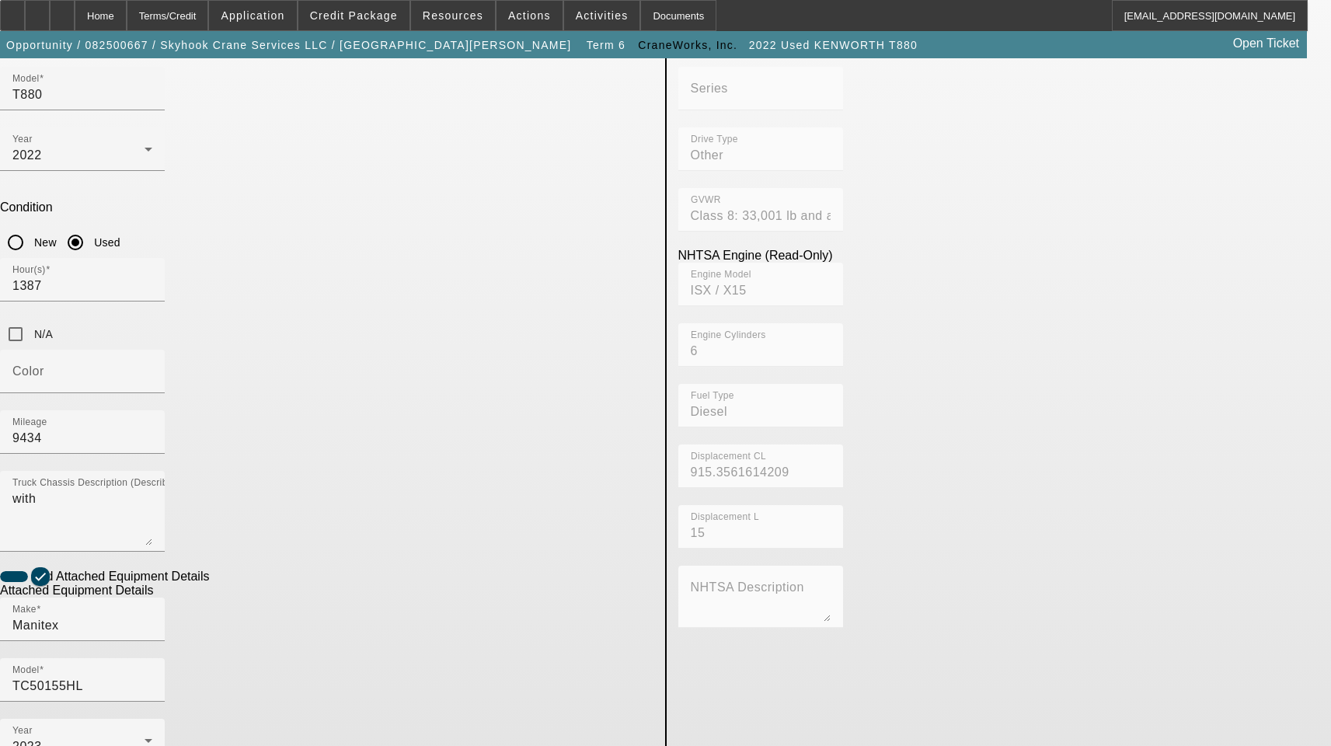
scroll to position [316, 0]
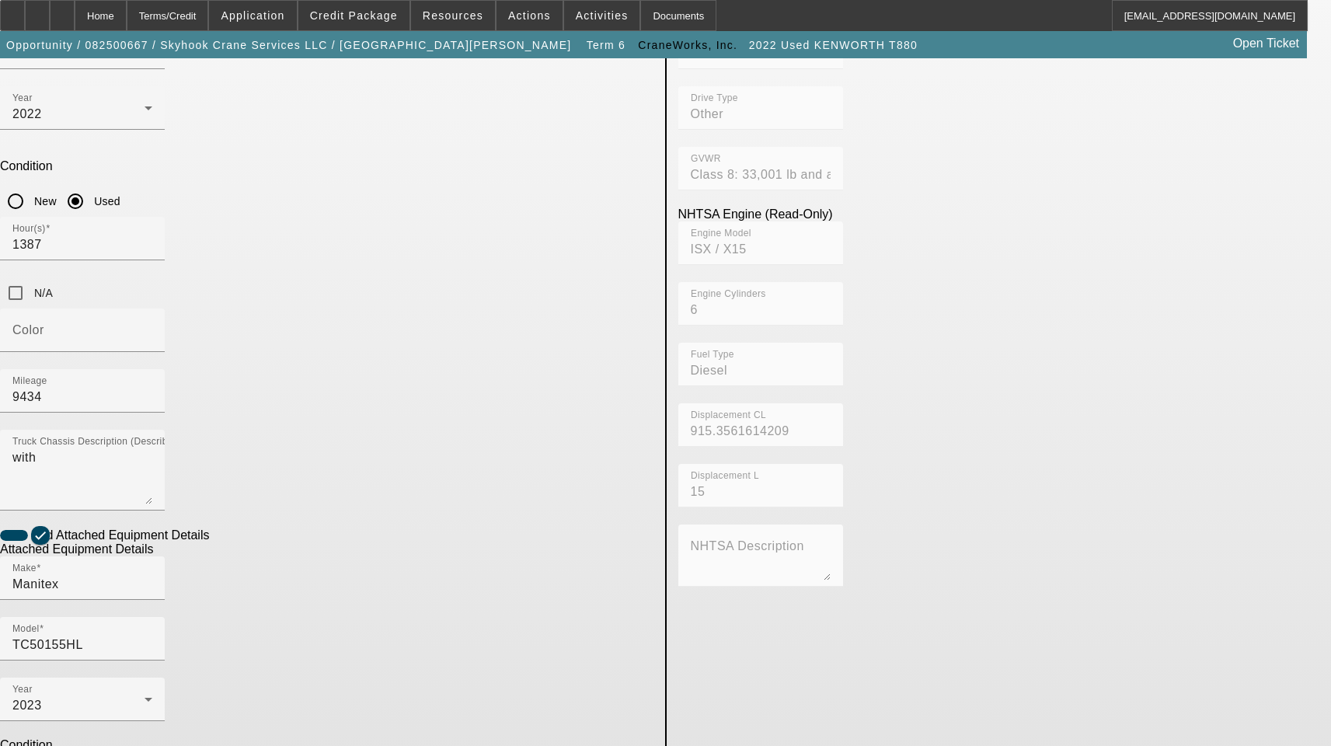
type textarea "Boom Crane Includes All Accessories, Attachments and Options"
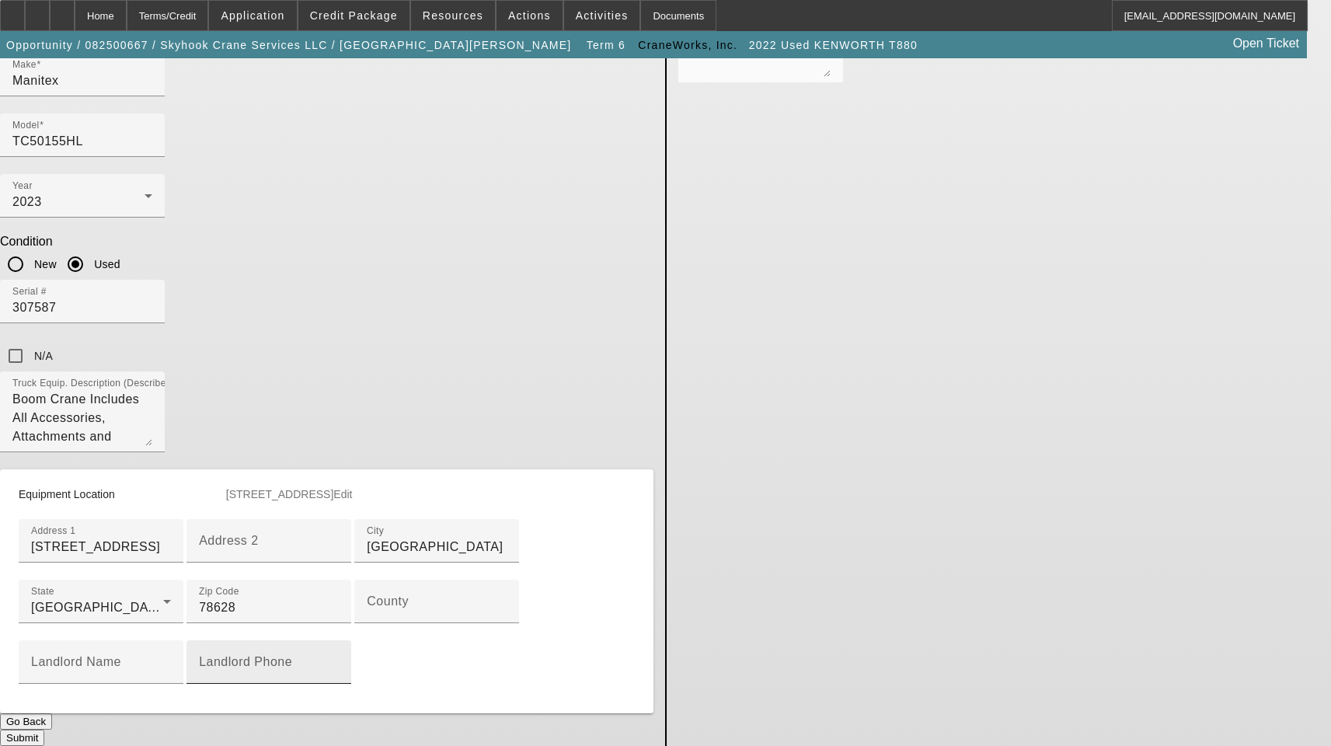
scroll to position [848, 0]
click at [367, 598] on input "County" at bounding box center [437, 607] width 140 height 19
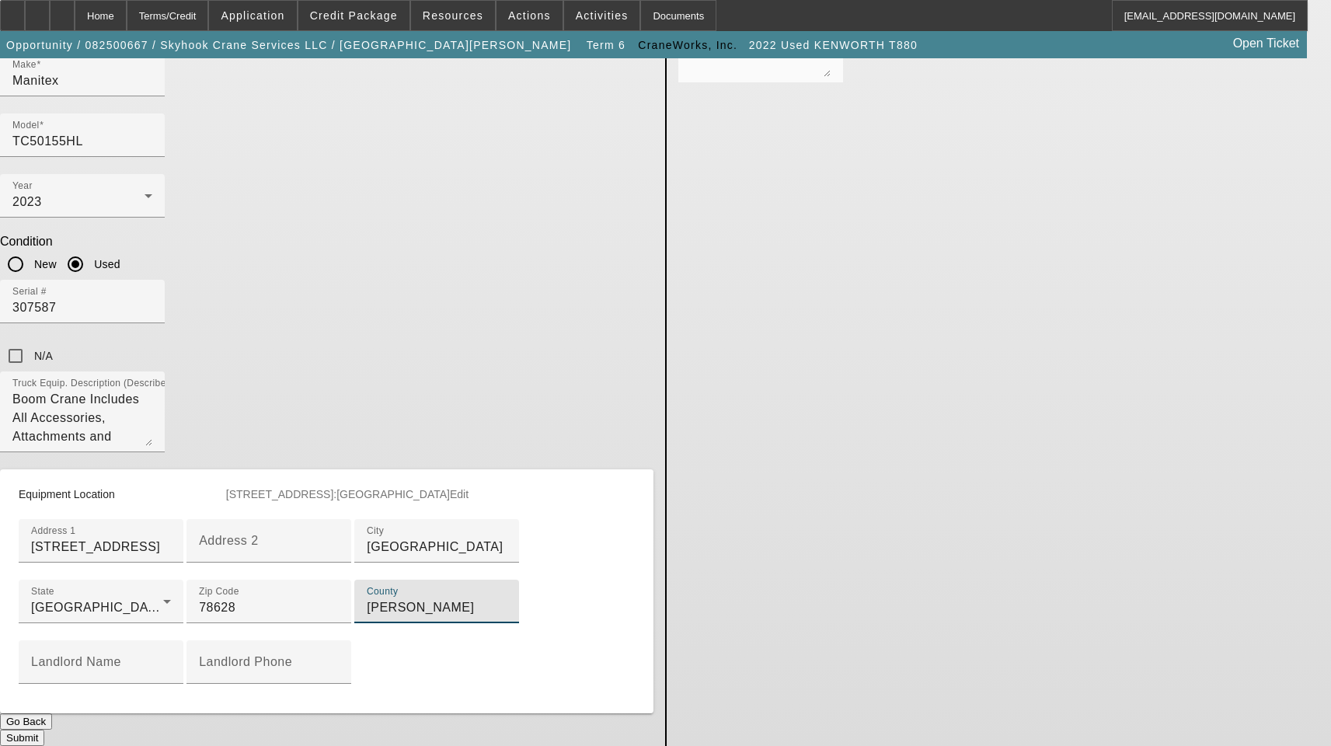
type input "Williamson"
click at [44, 730] on button "Submit" at bounding box center [22, 738] width 44 height 16
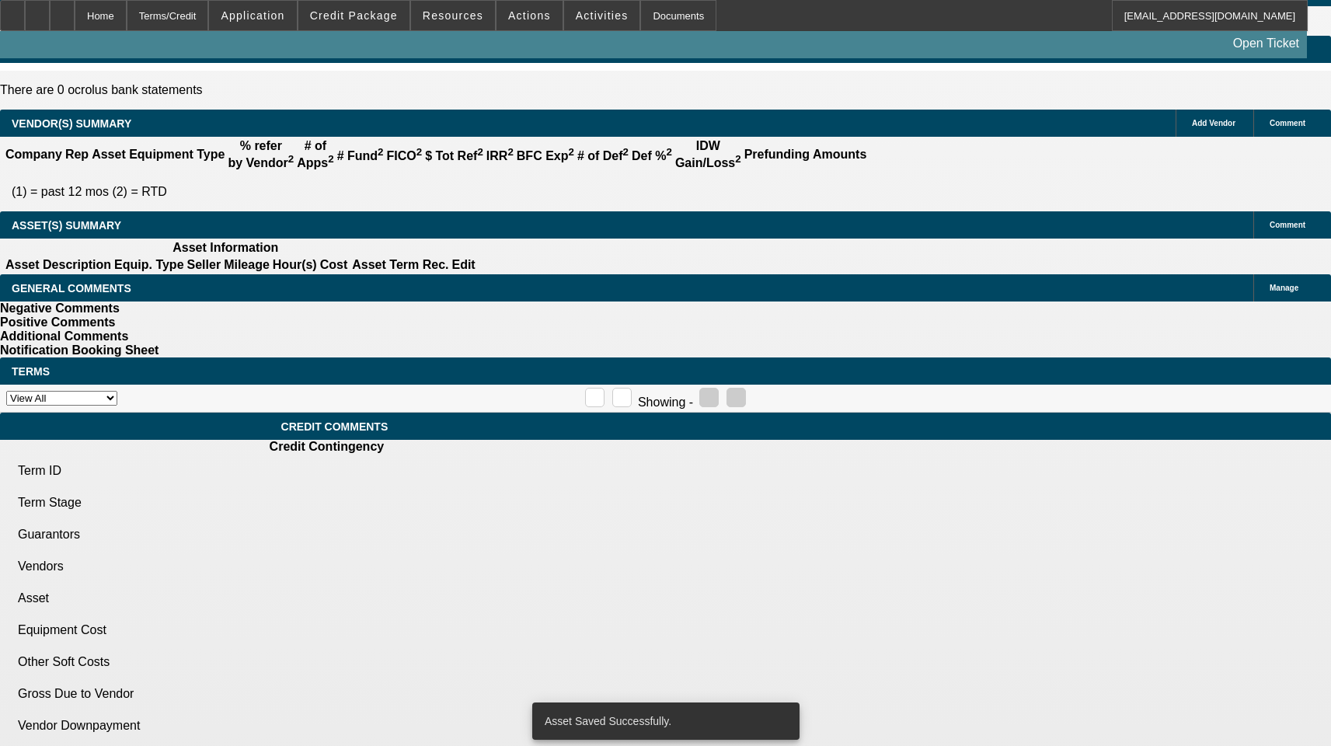
select select "3"
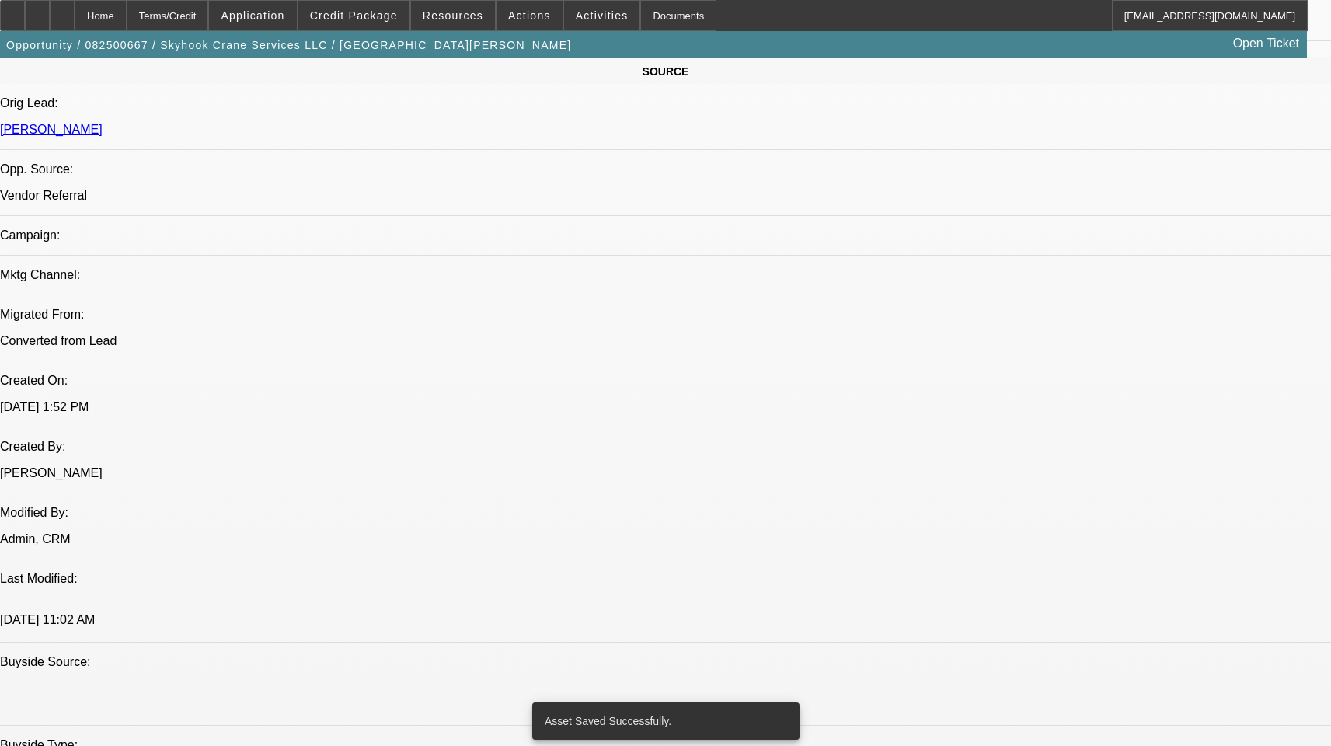
select select "0"
select select "2"
select select "0"
select select "6"
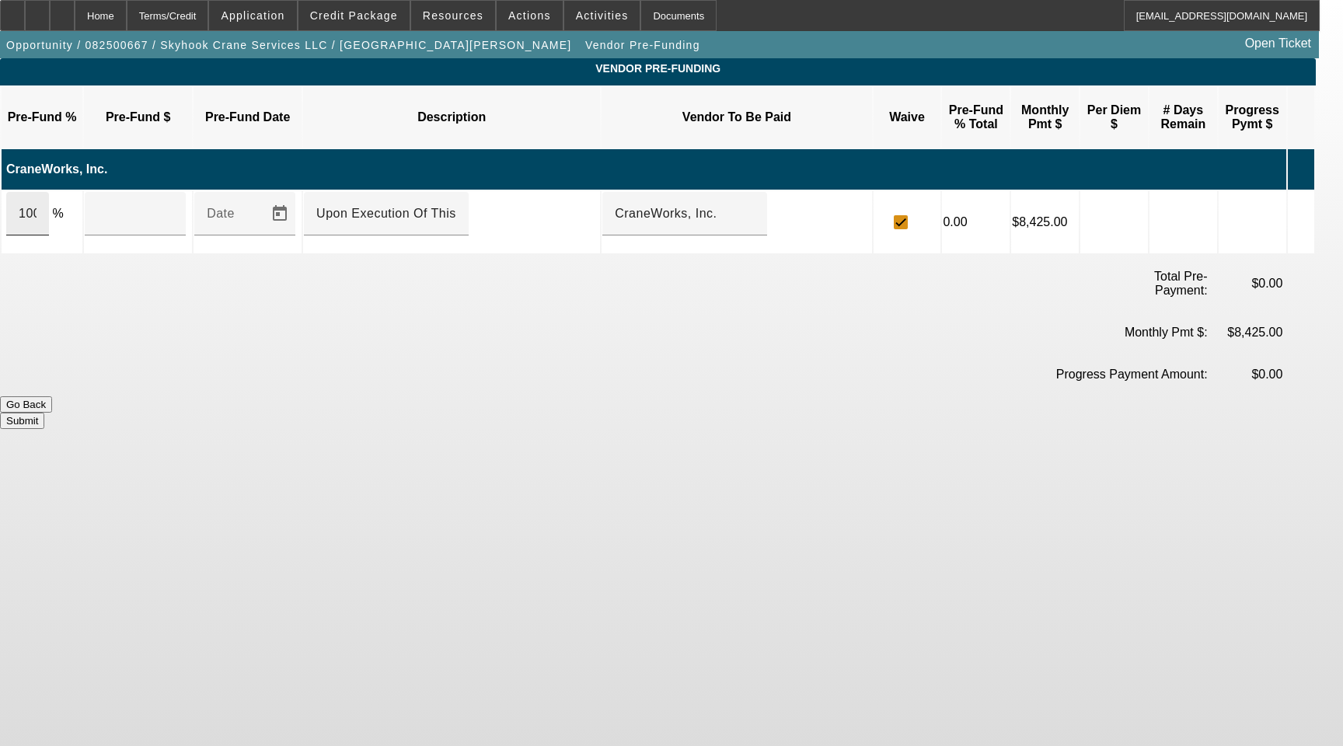
click at [37, 204] on input "100" at bounding box center [28, 213] width 18 height 19
type input "$460,626.40"
click at [44, 413] on button "Submit" at bounding box center [22, 421] width 44 height 16
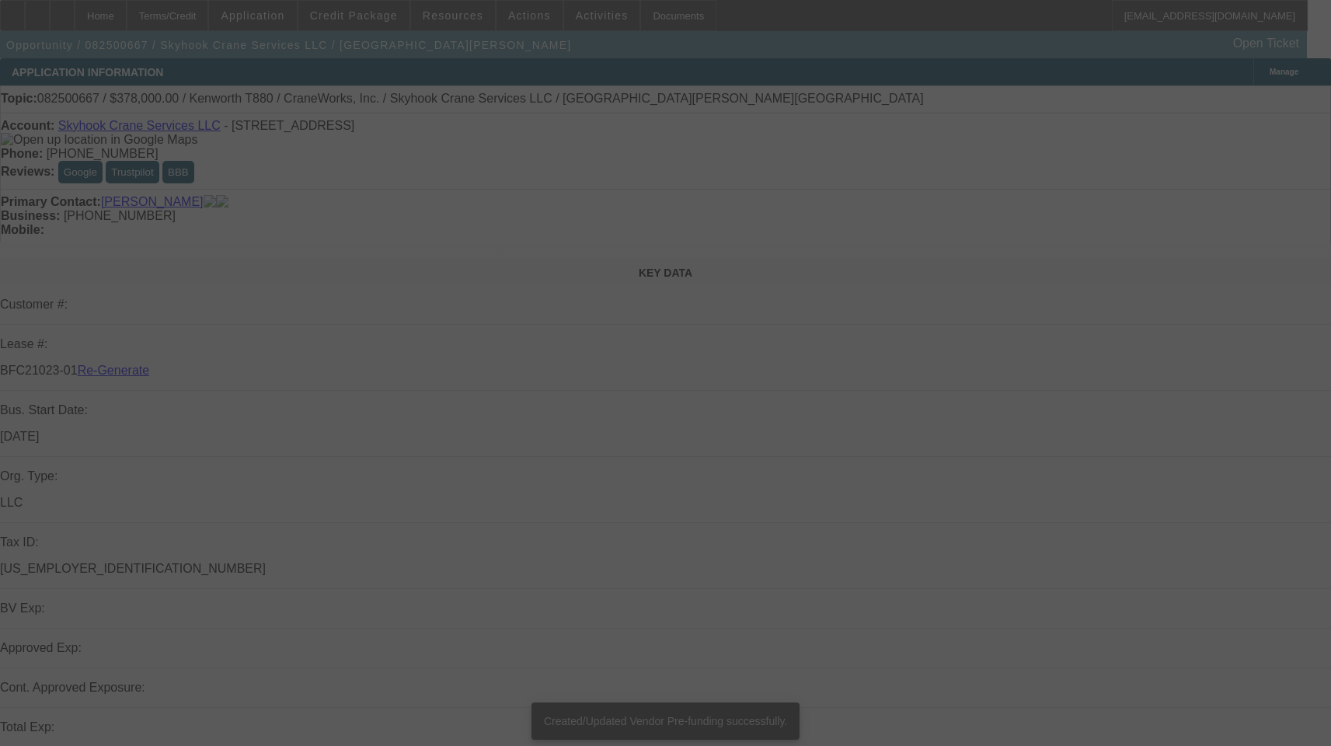
select select "3"
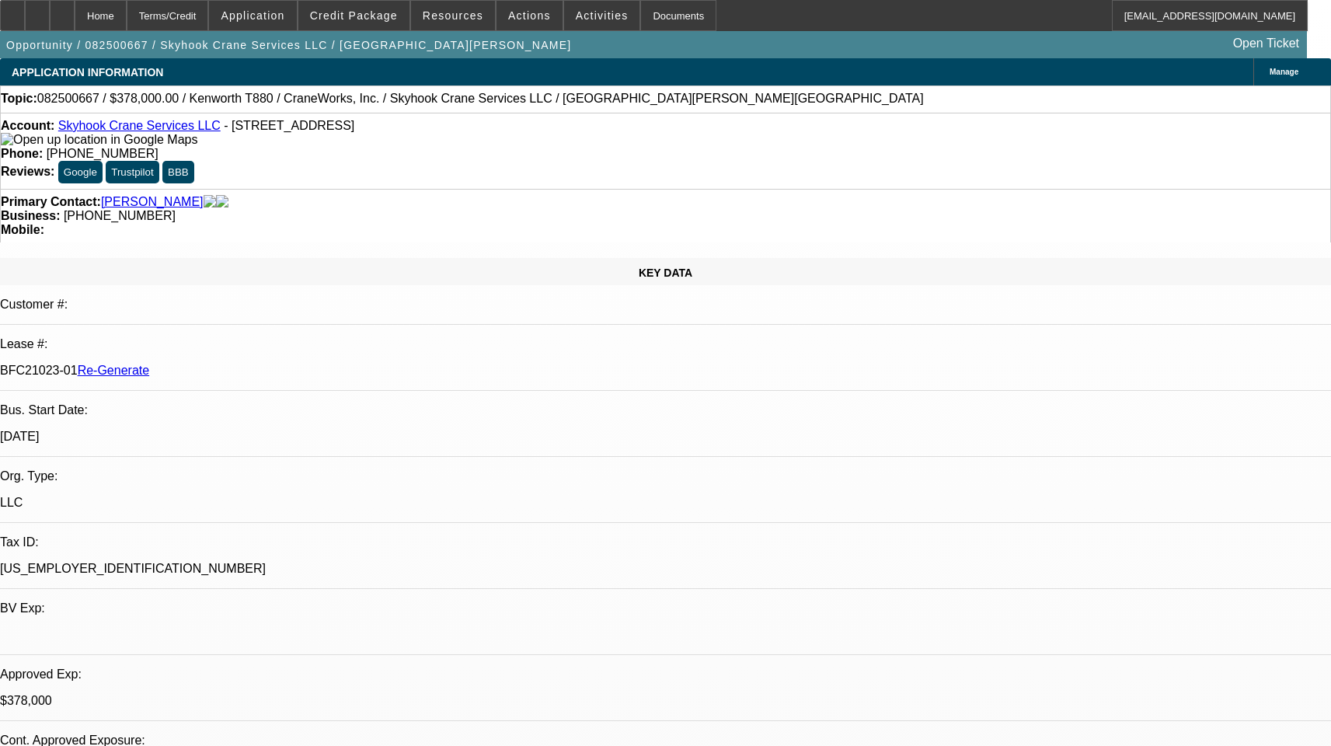
select select "0"
select select "2"
select select "0"
select select "6"
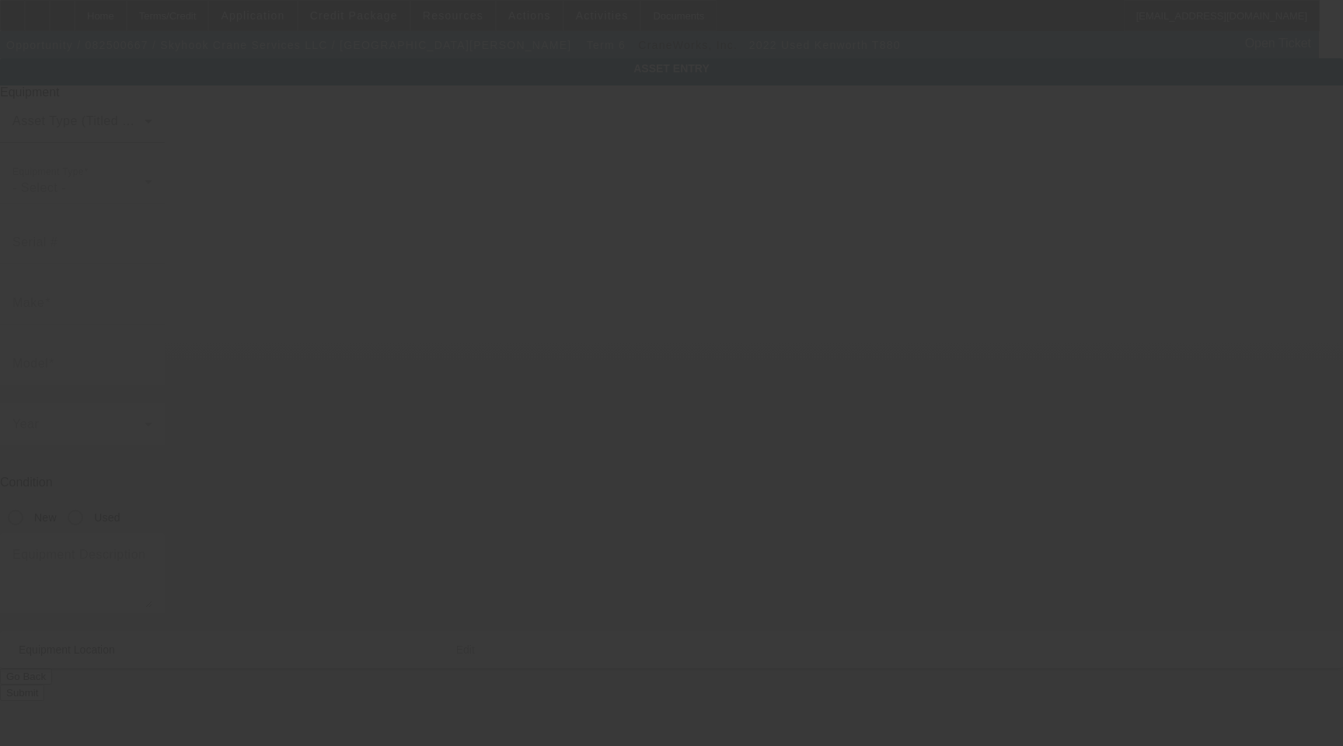
type input "[US_VEHICLE_IDENTIFICATION_NUMBER]"
type input "Kenworth"
type input "T880"
radio input "true"
type textarea "with"
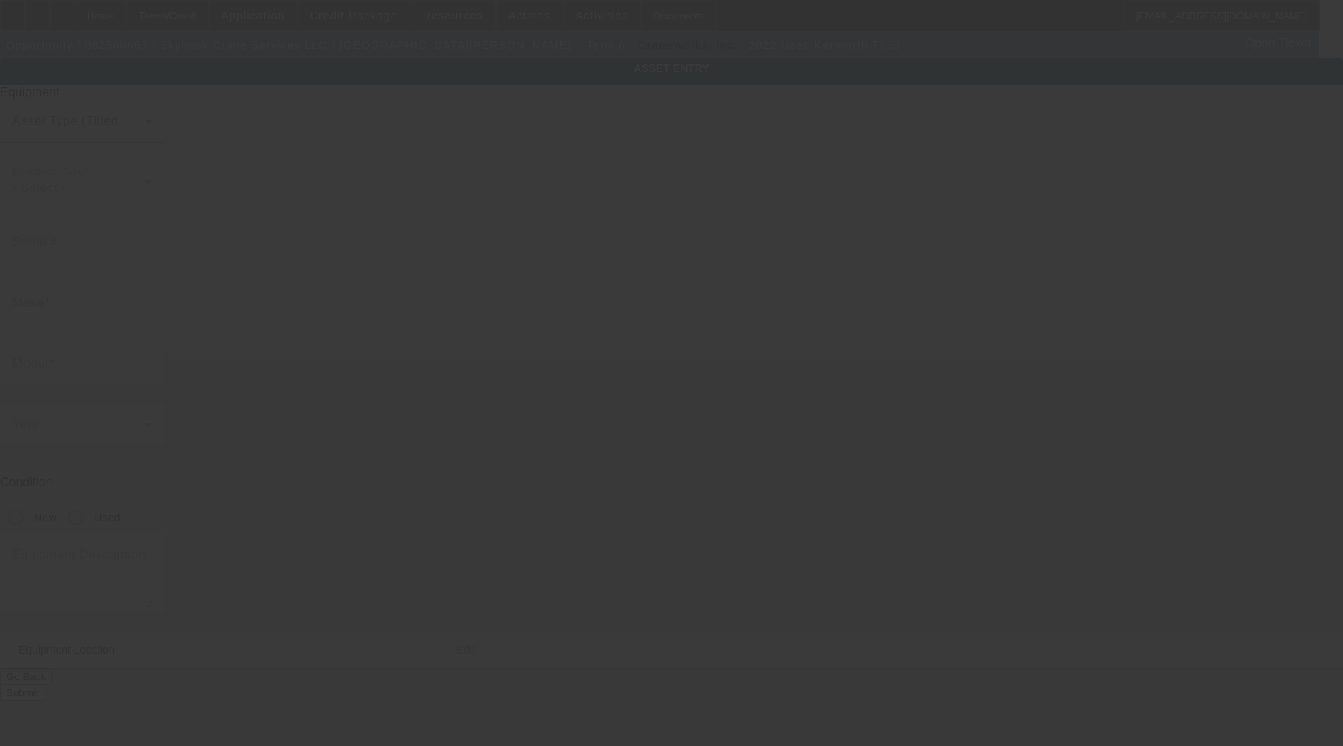
type input "[STREET_ADDRESS]"
type input "[GEOGRAPHIC_DATA]"
type input "78628"
type input "[PERSON_NAME]"
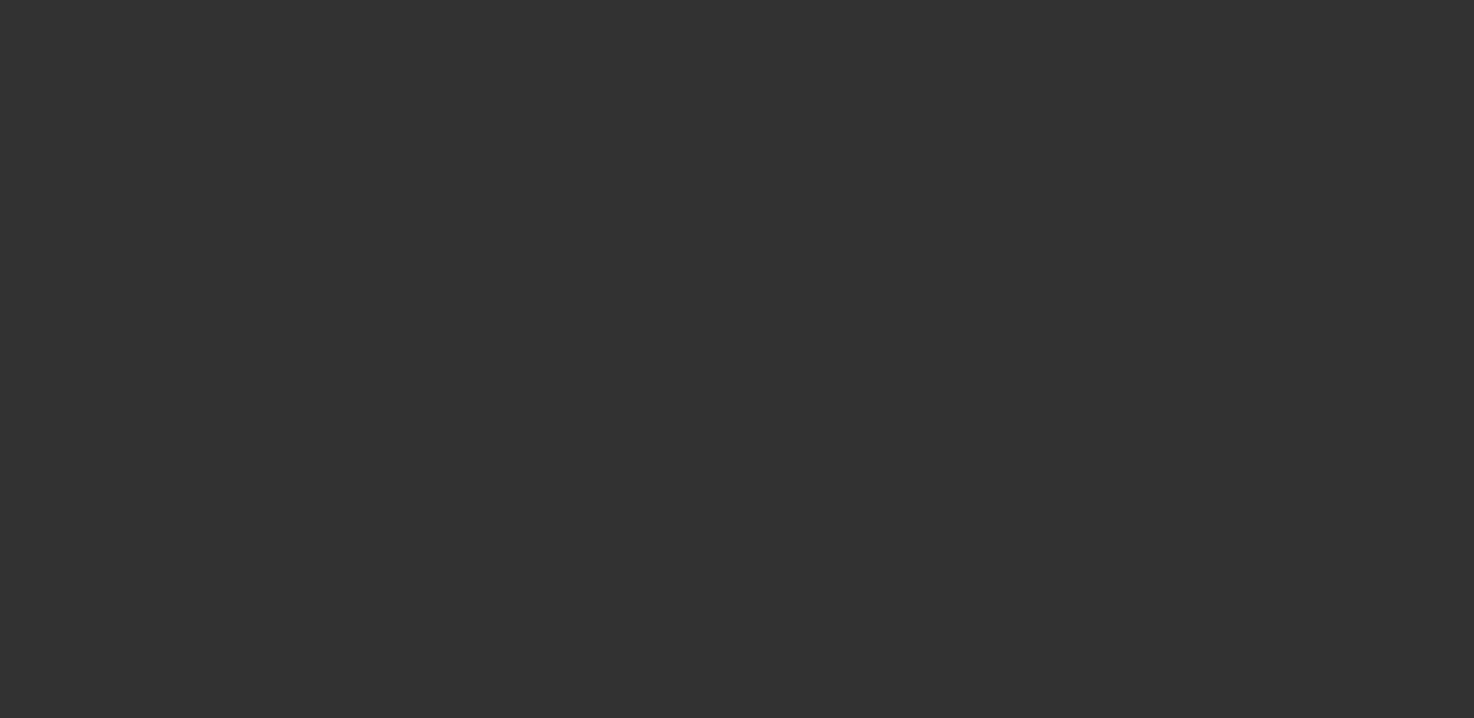
select select "4"
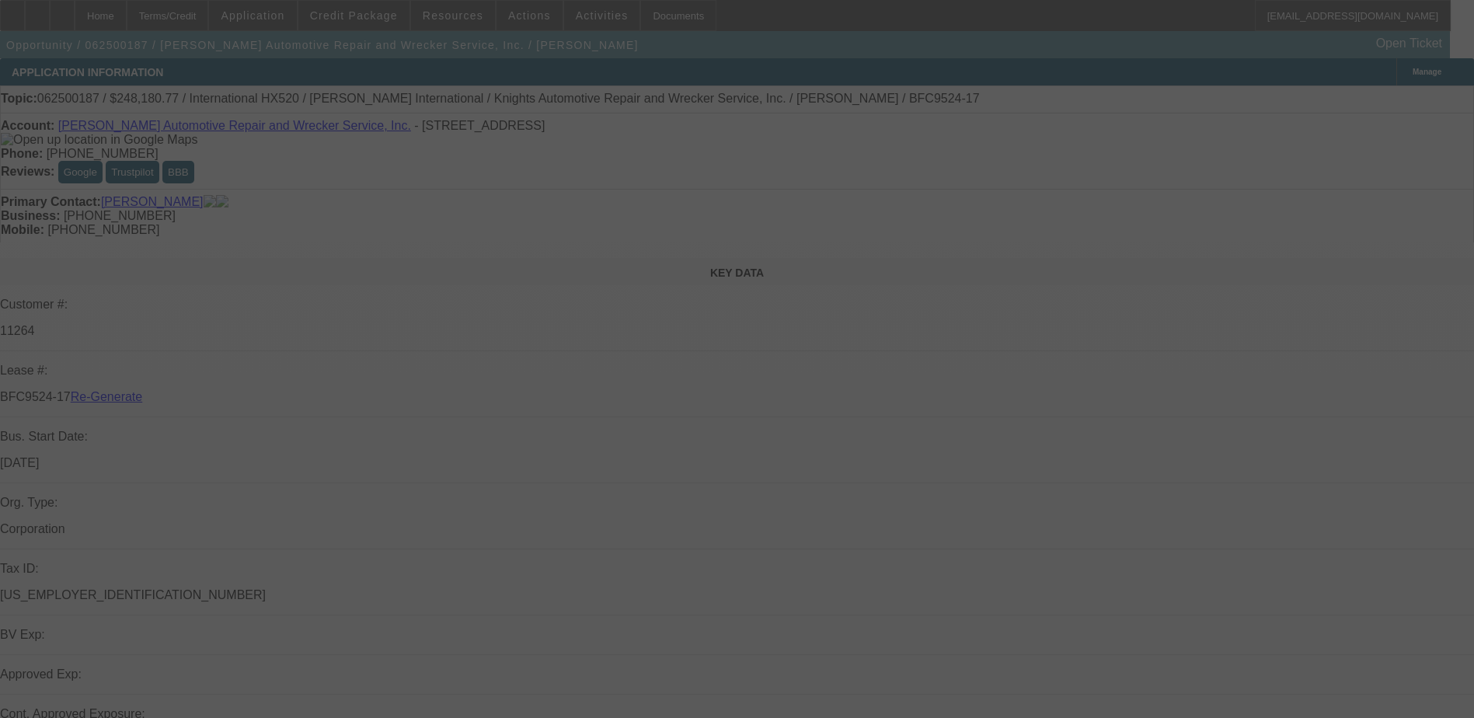
select select "0"
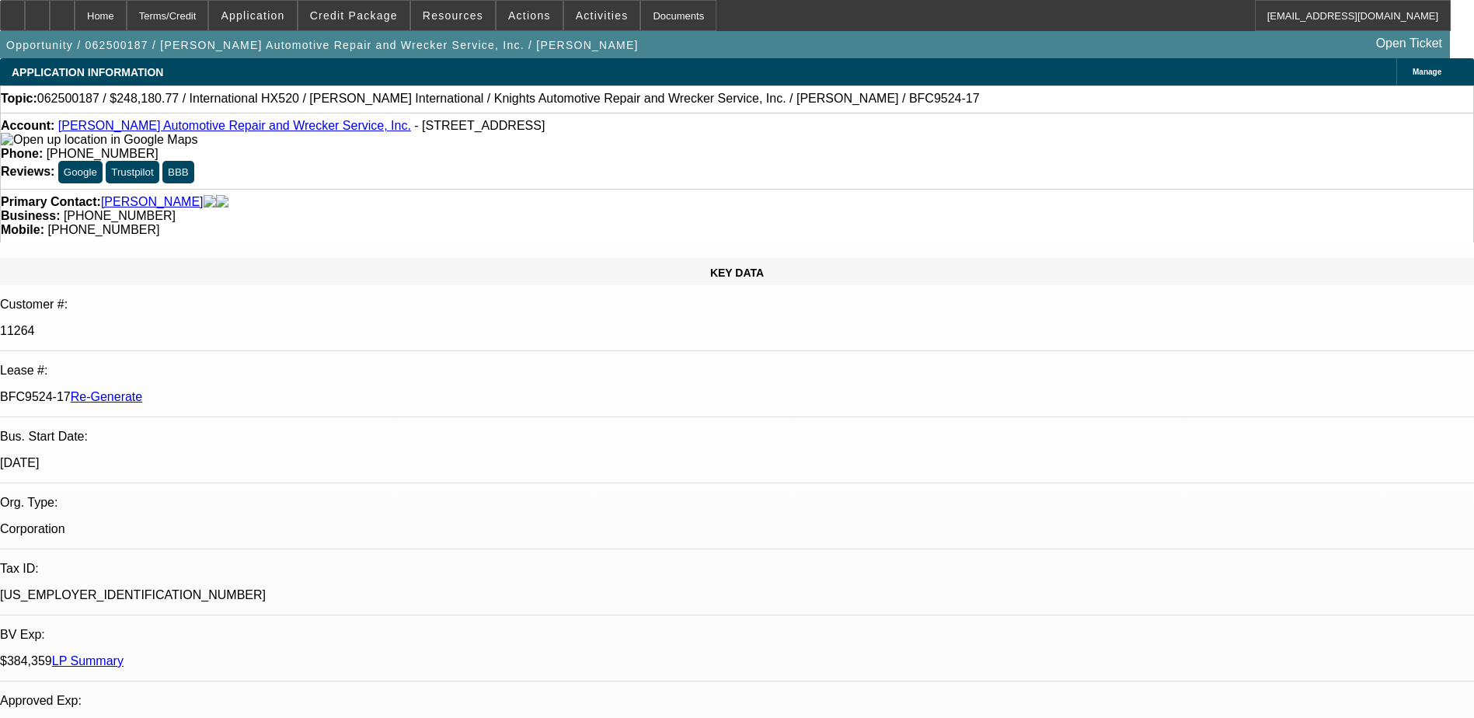
select select "1"
select select "6"
click at [647, 12] on div "Documents" at bounding box center [678, 15] width 76 height 31
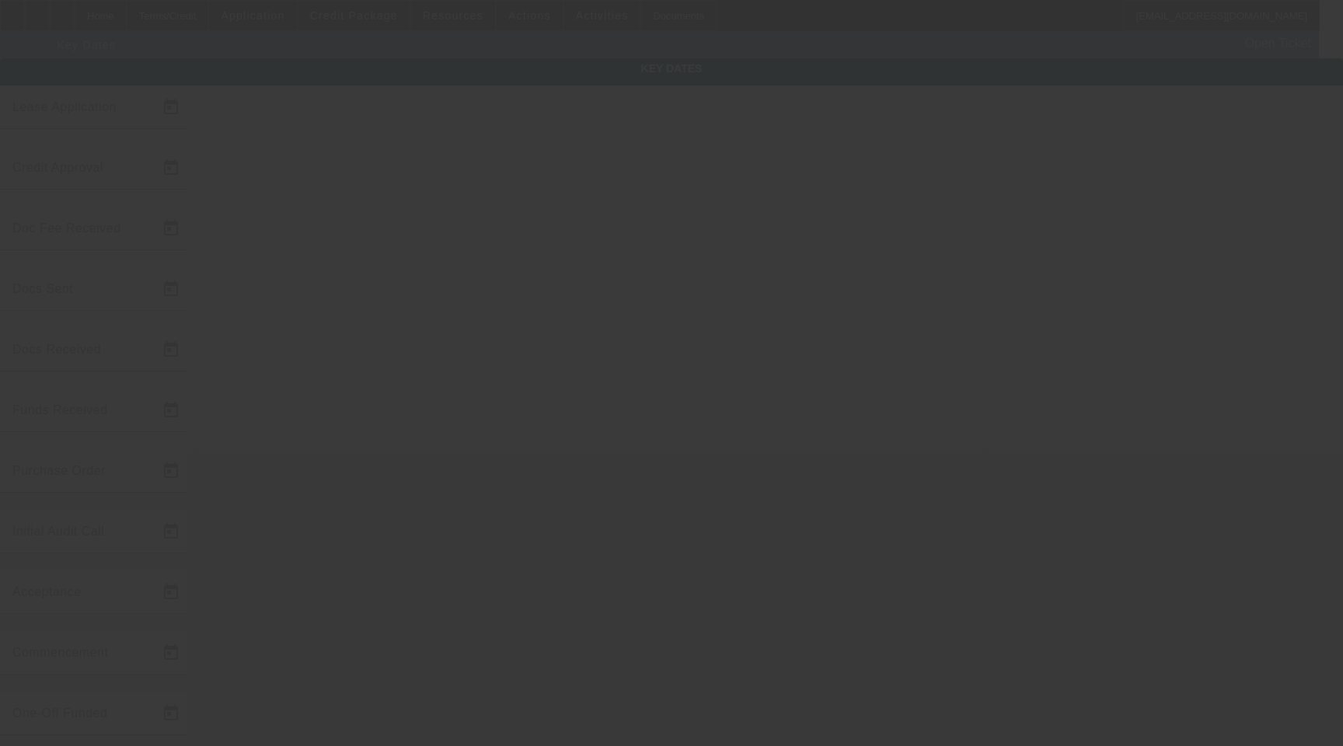
type input "[DATE]"
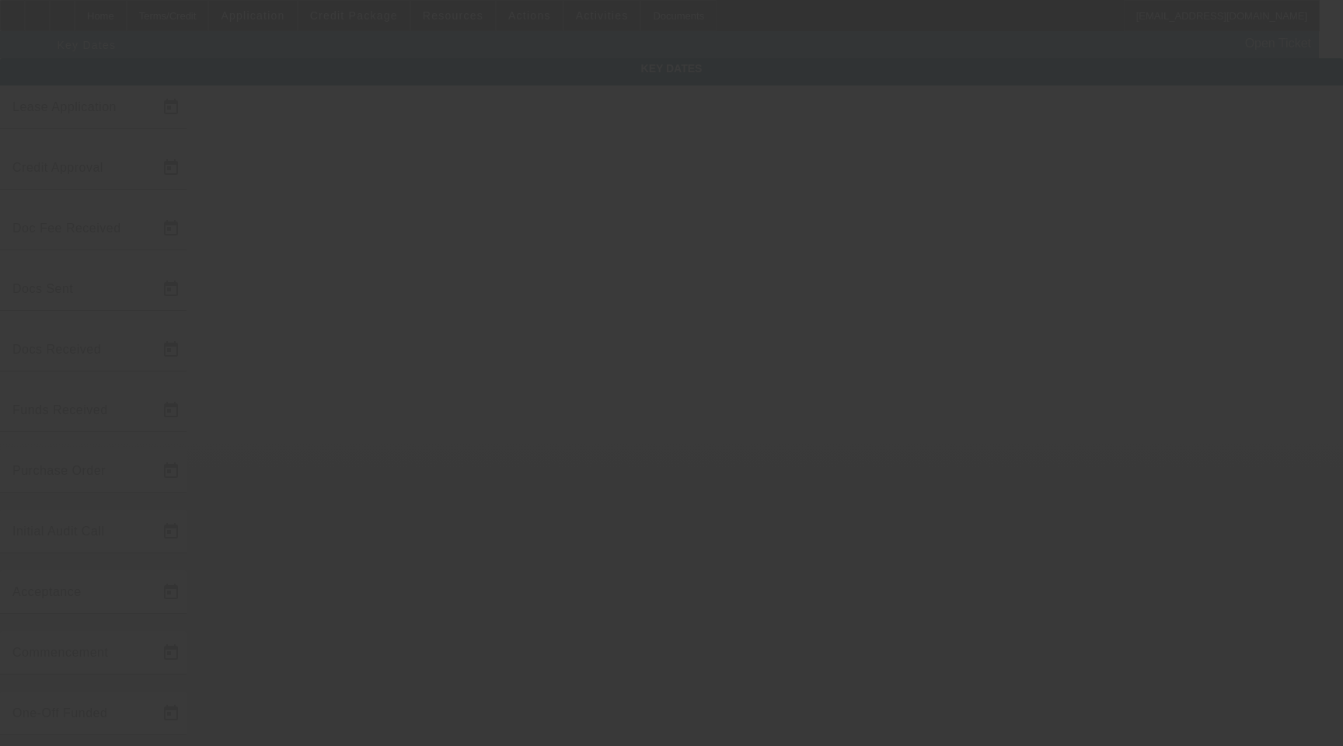
type input "9/22/2025"
type input "10/1/2025"
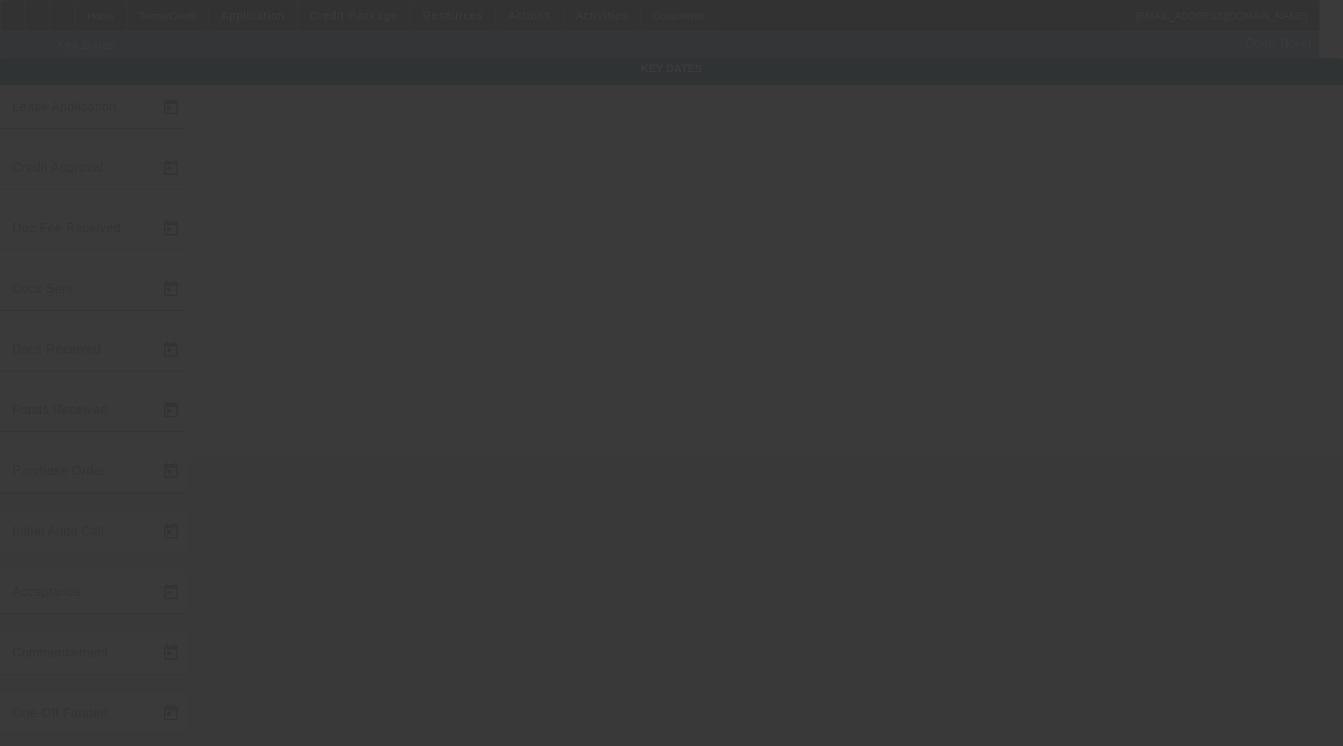
type input "11/1/2025"
type input "9/25/2025"
type input "9/23/2025"
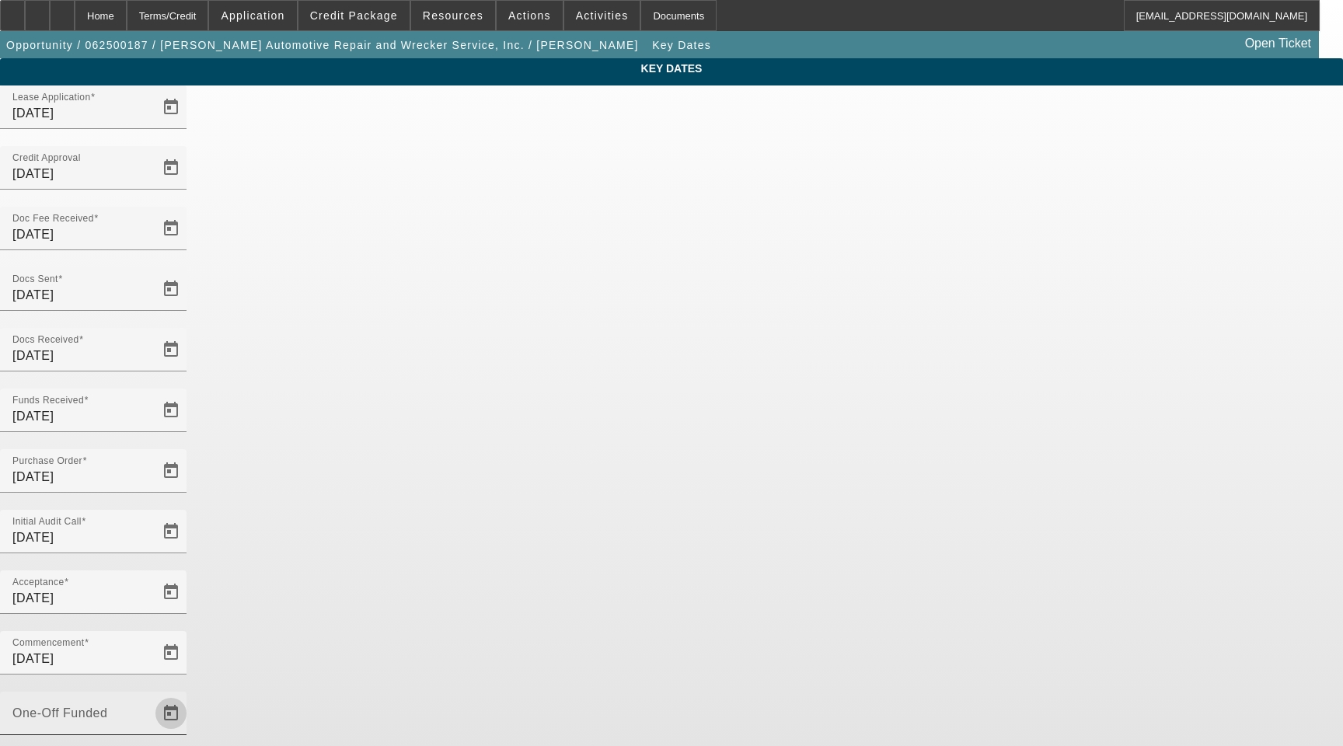
click at [190, 695] on span "Open calendar" at bounding box center [170, 713] width 37 height 37
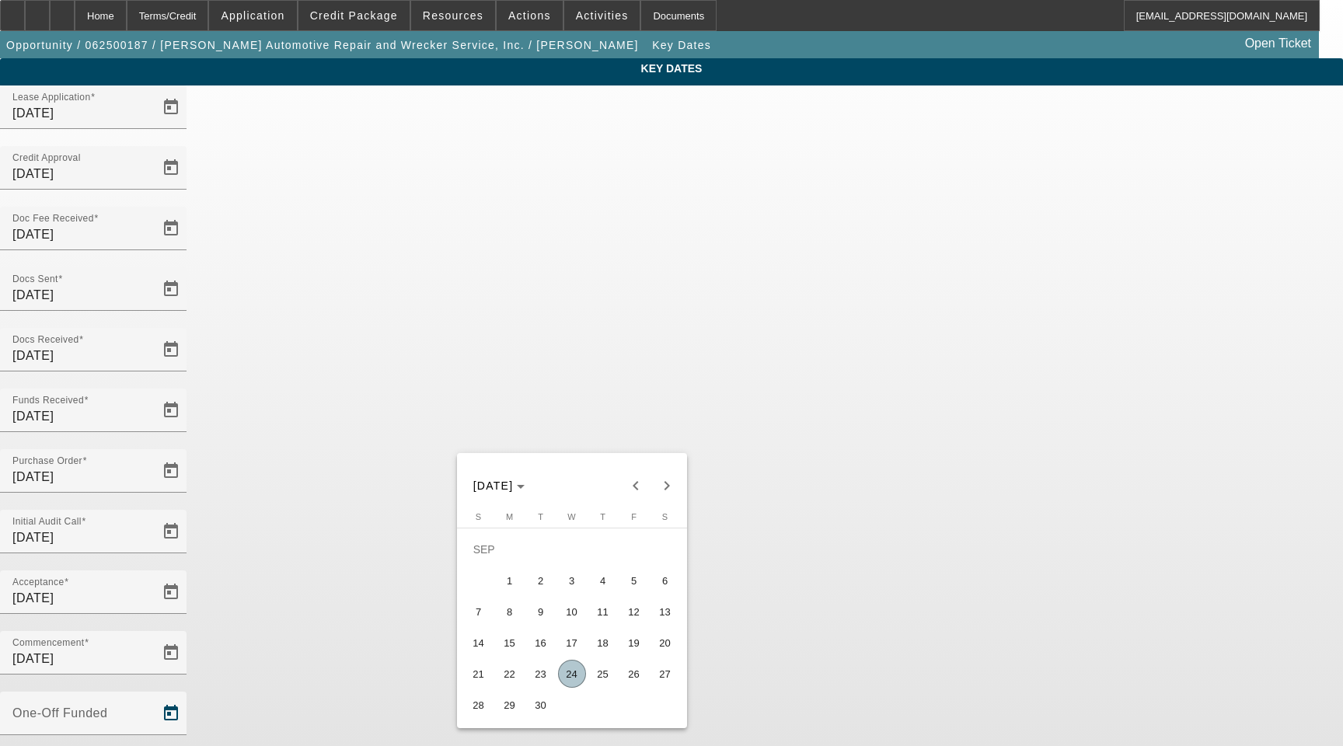
click at [568, 679] on span "24" at bounding box center [572, 674] width 28 height 28
type input "9/24/2025"
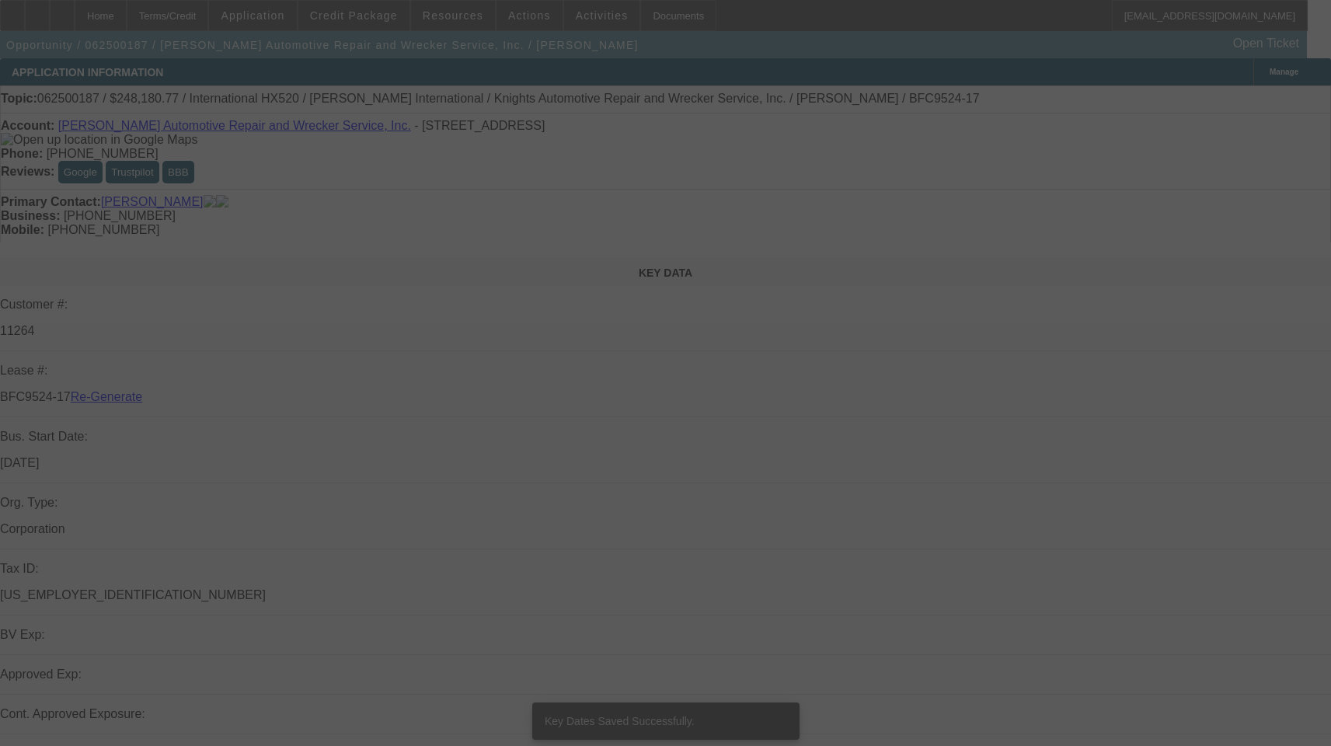
select select "4"
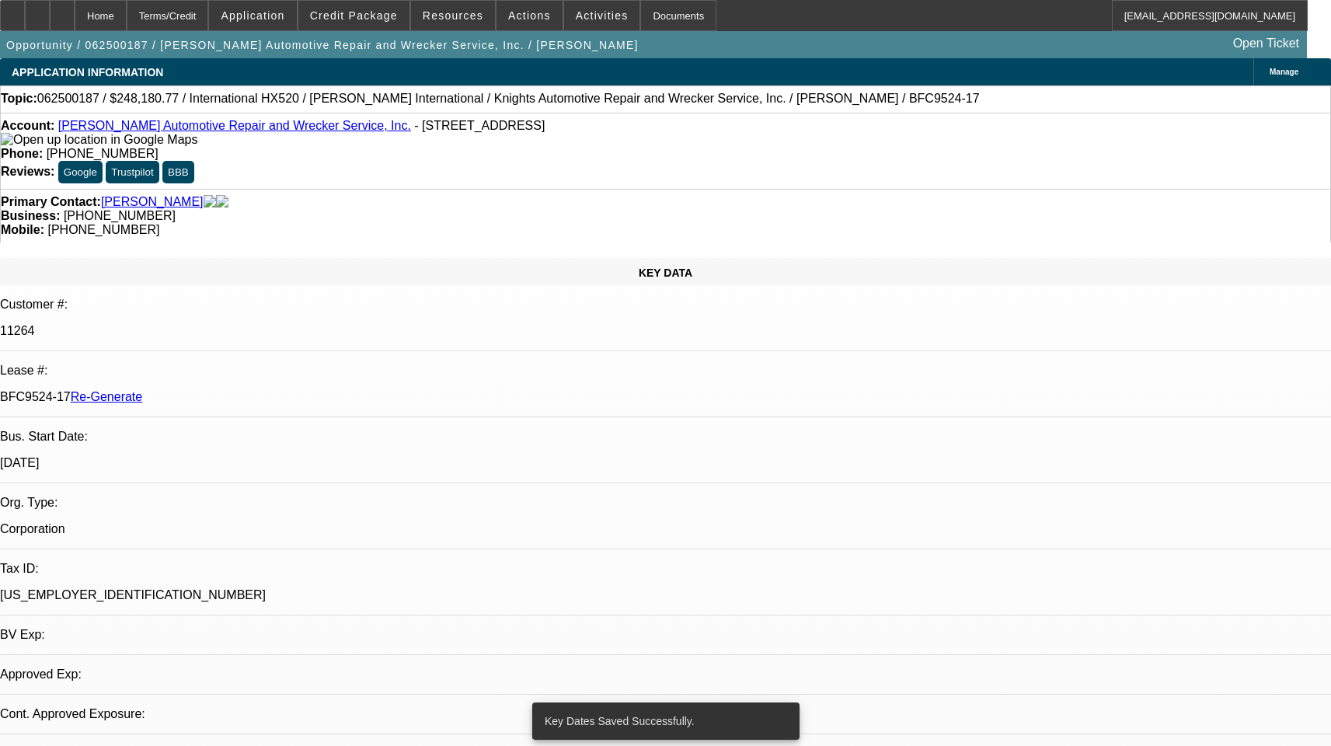
select select "0"
select select "1"
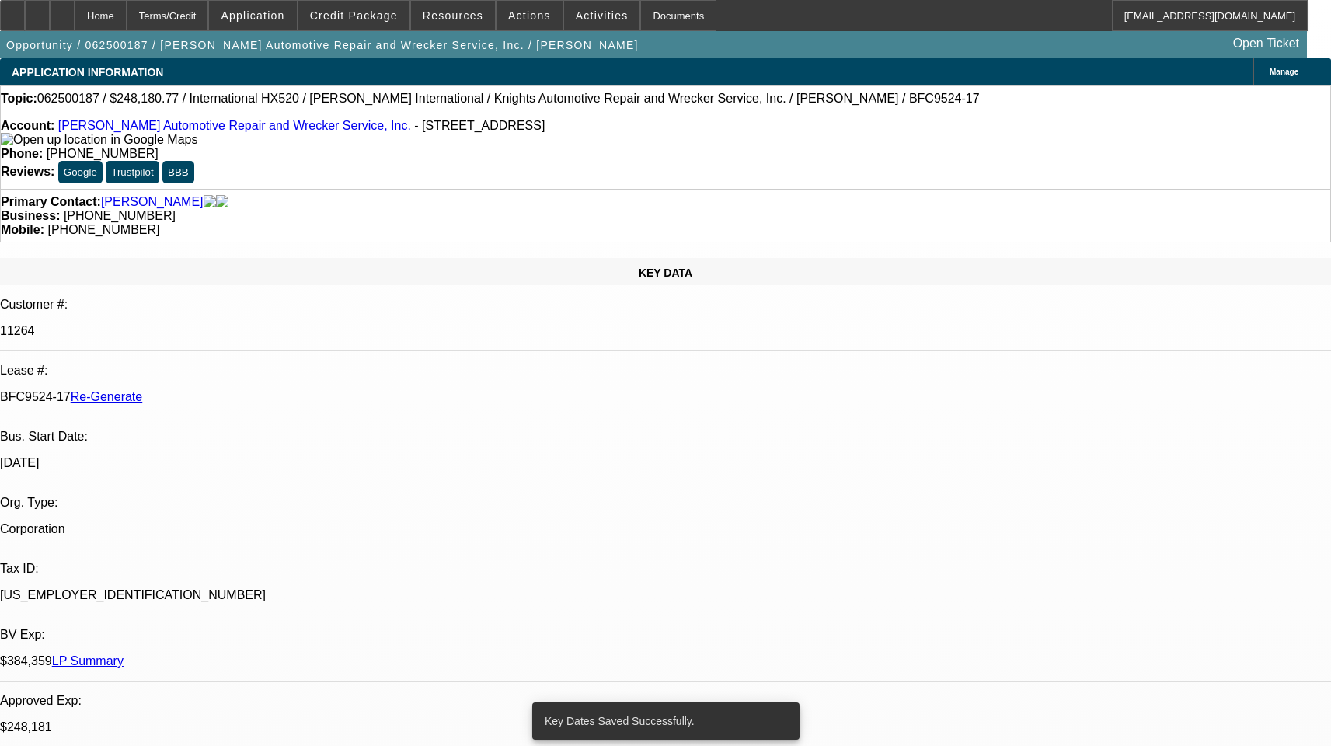
select select "6"
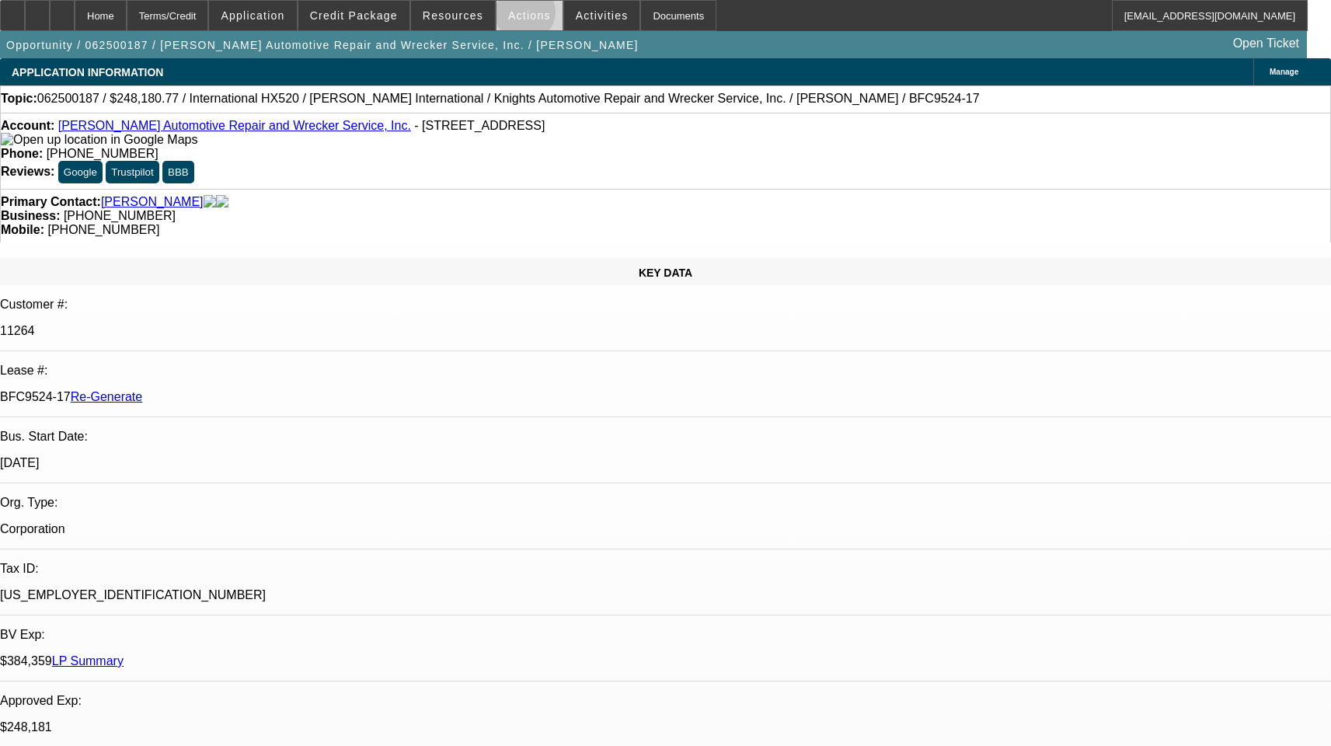
click at [518, 16] on span "Actions" at bounding box center [529, 15] width 43 height 12
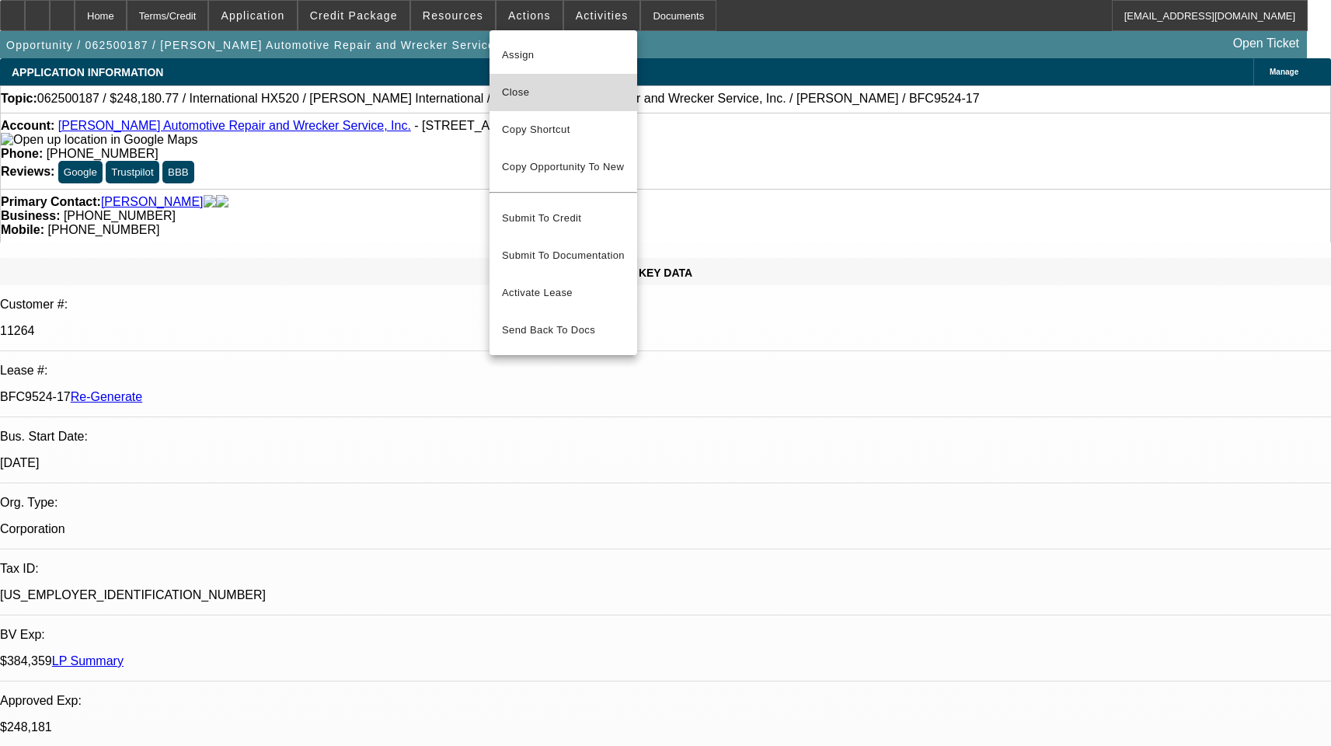
click at [522, 85] on span "Close" at bounding box center [563, 92] width 123 height 19
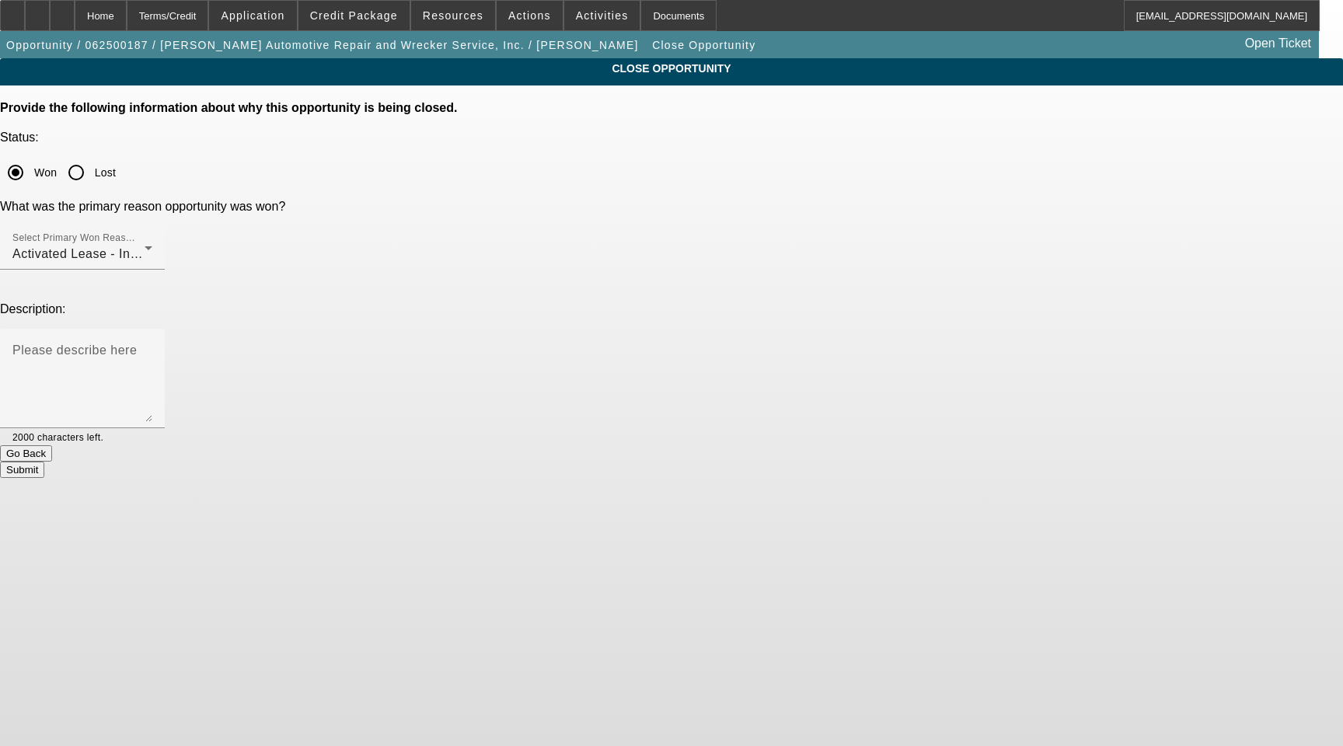
click at [44, 462] on button "Submit" at bounding box center [22, 470] width 44 height 16
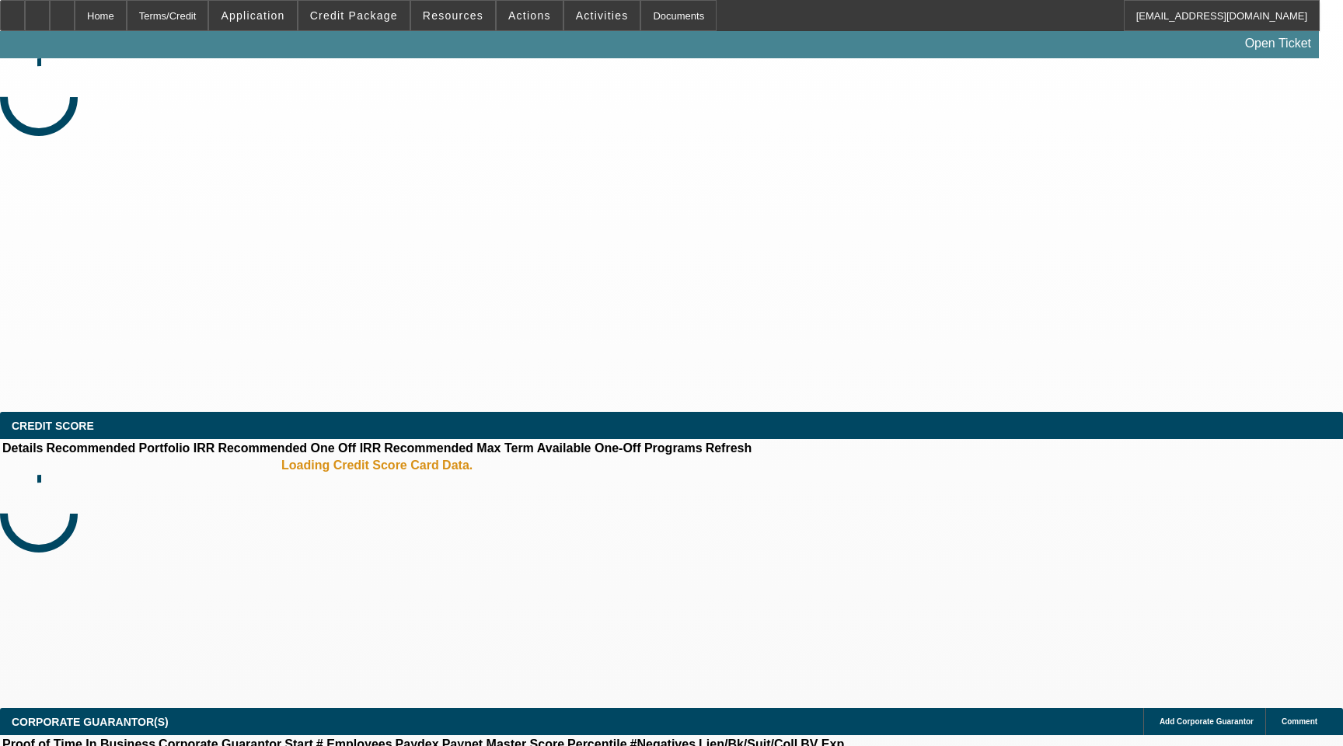
select select "4"
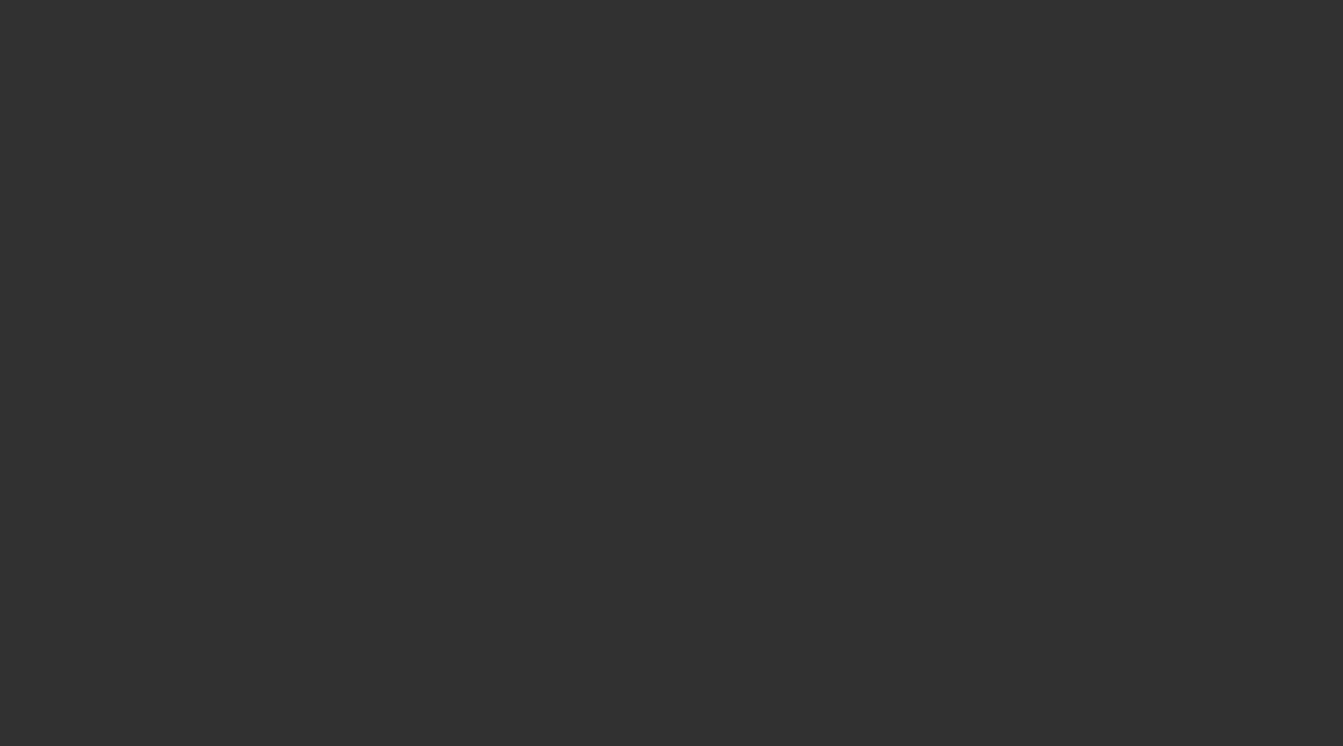
select select "0"
select select "6"
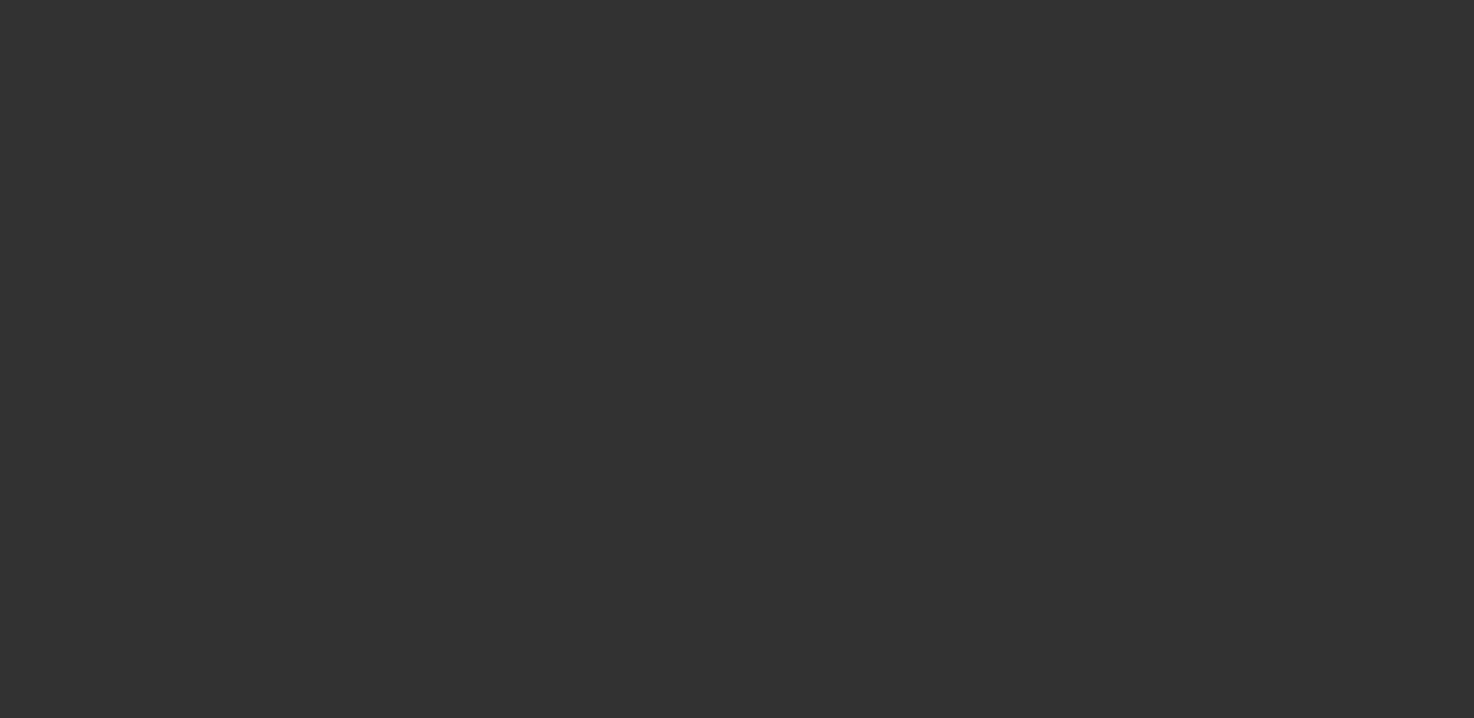
select select "4"
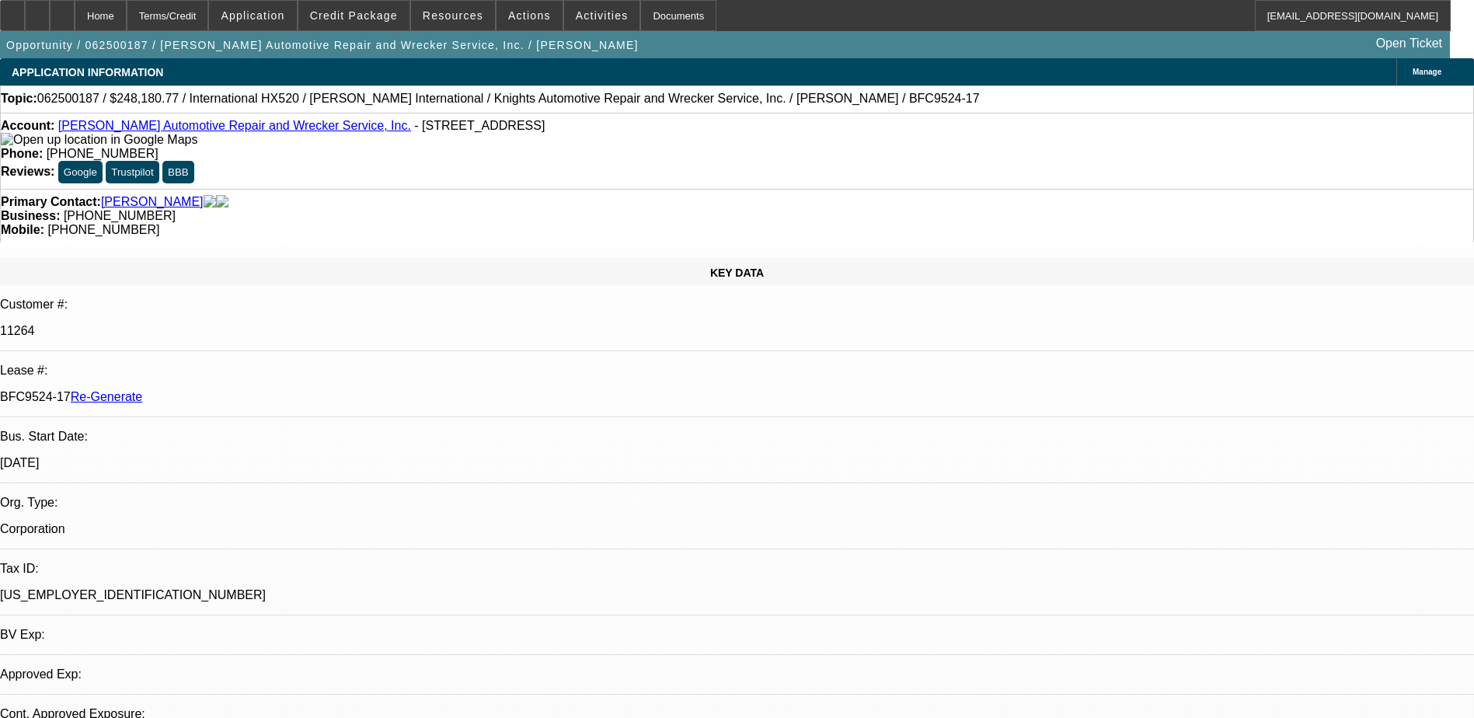
select select "0"
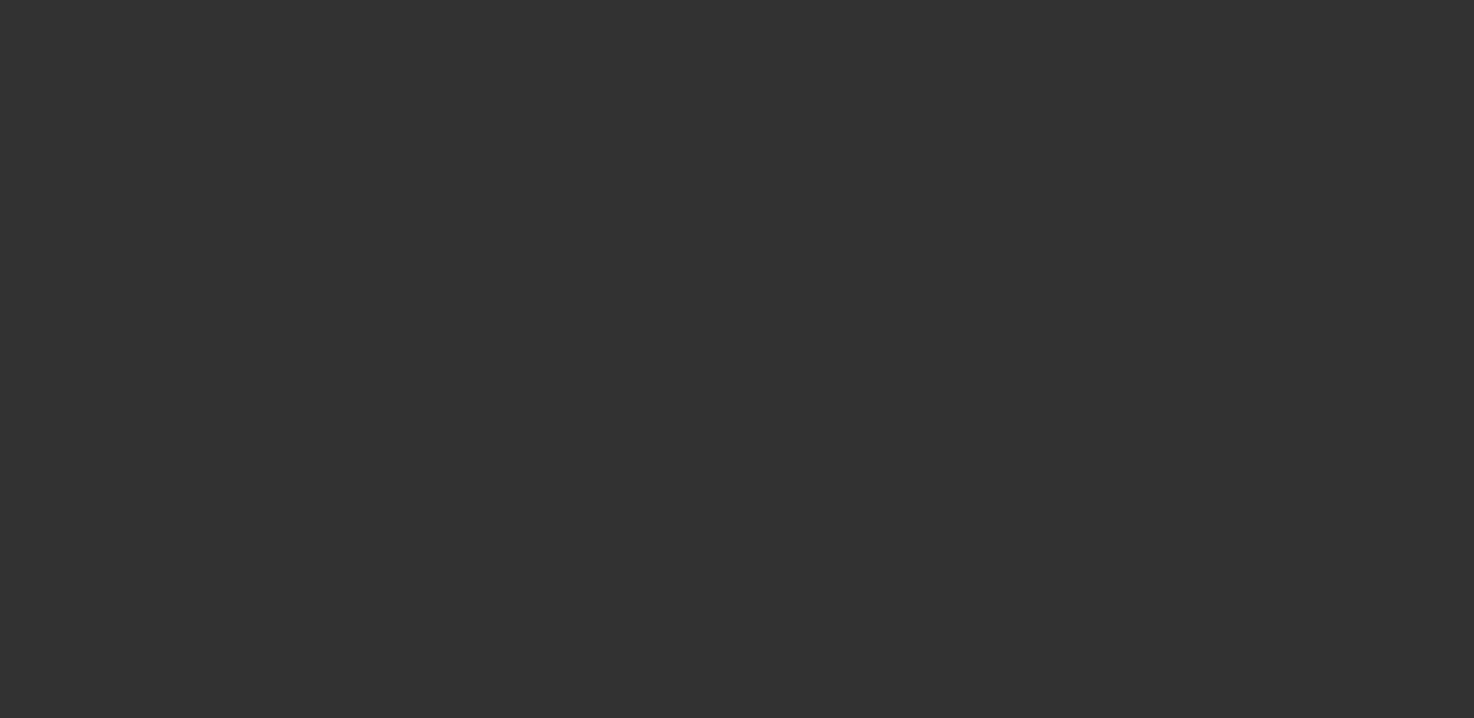
select select "3"
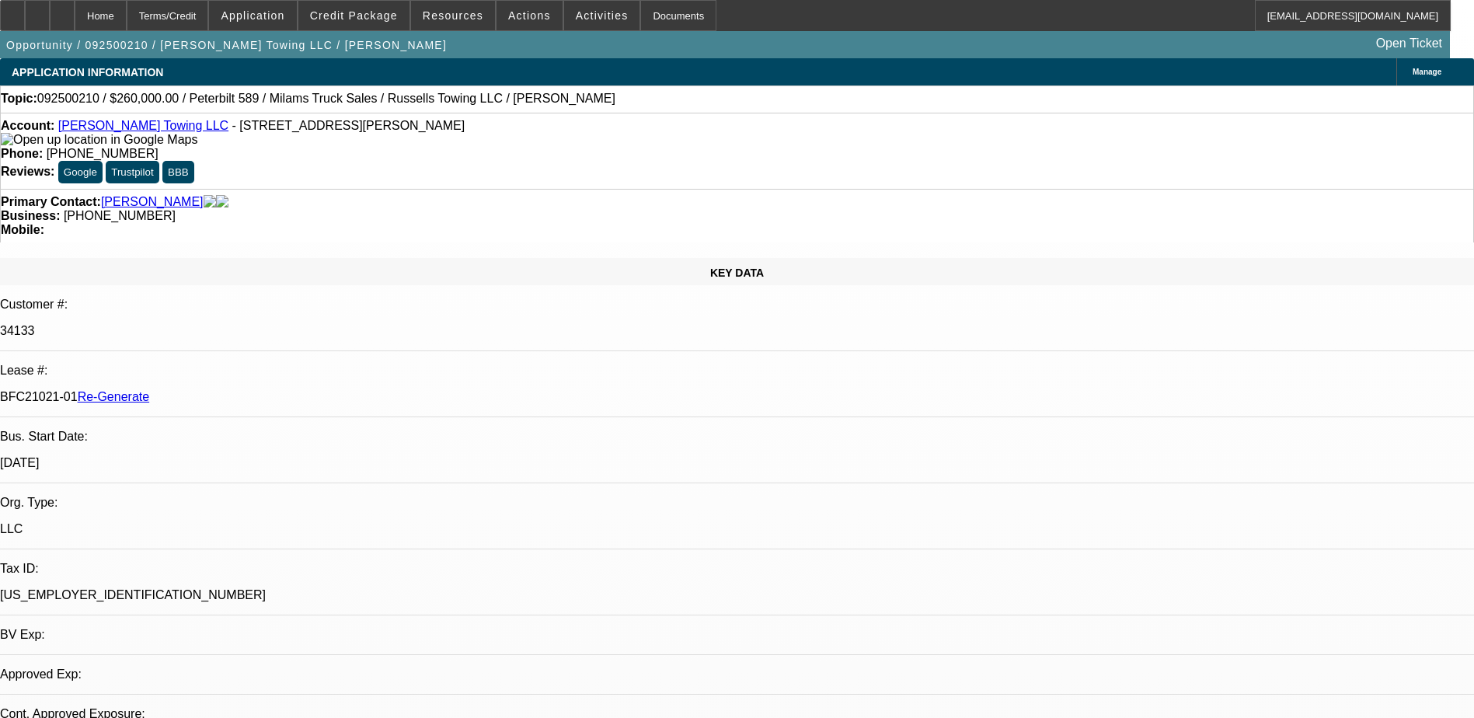
select select "0"
select select "1"
select select "3"
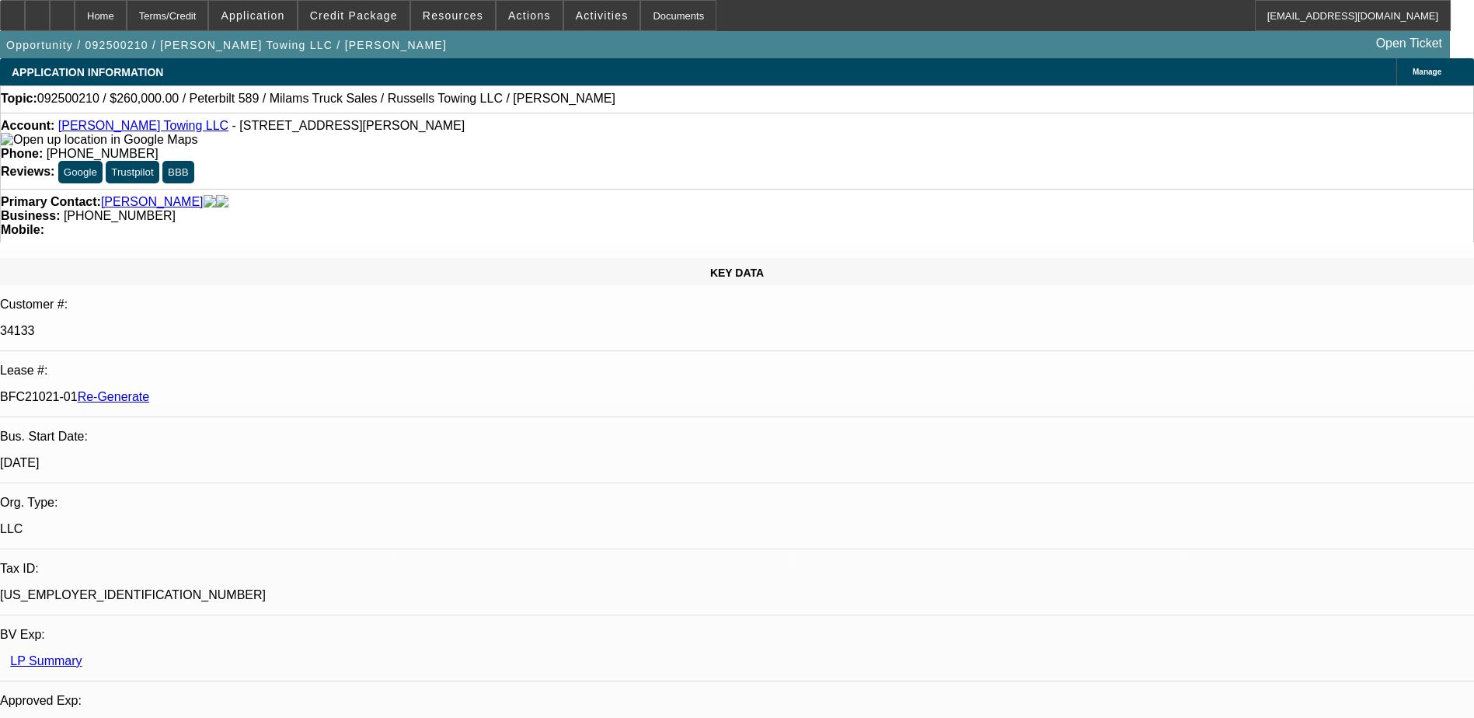
select select "6"
click at [651, 14] on div "Documents" at bounding box center [678, 15] width 76 height 31
click at [199, 324] on p "34133" at bounding box center [737, 331] width 1474 height 14
copy p "34133"
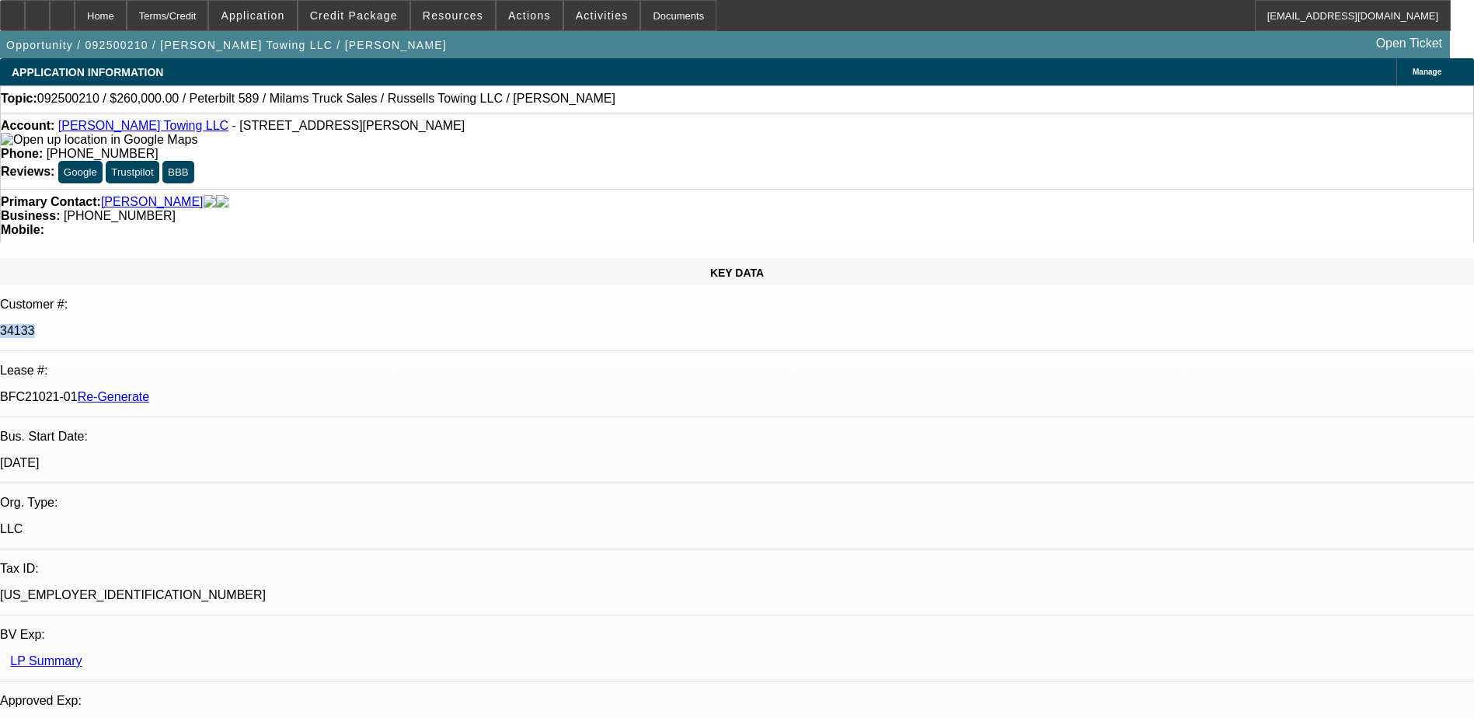
drag, startPoint x: 180, startPoint y: 259, endPoint x: 246, endPoint y: 256, distance: 66.1
click at [246, 390] on div "BFC21021-01 Re-Generate" at bounding box center [737, 397] width 1474 height 14
copy p "BFC21021-01"
click at [652, 1] on div "Documents" at bounding box center [678, 15] width 76 height 31
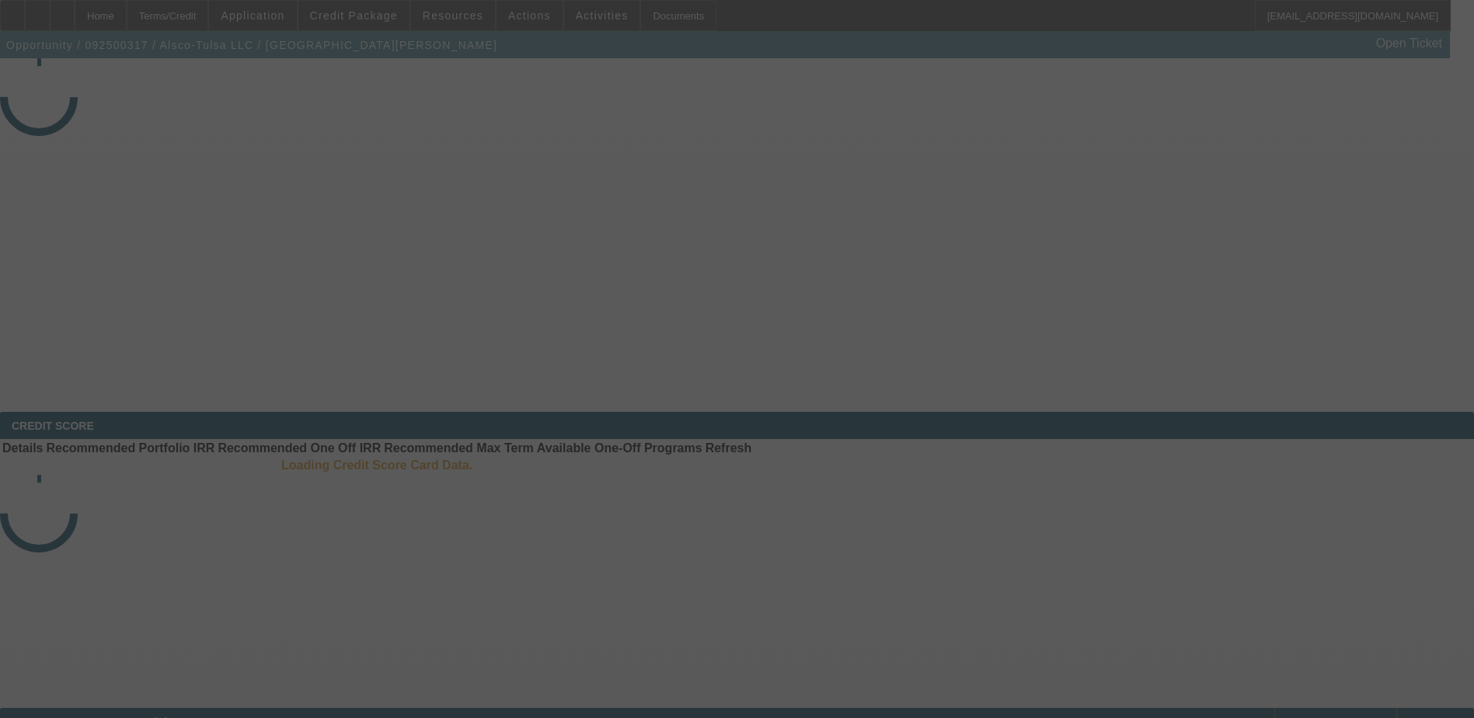
select select "4"
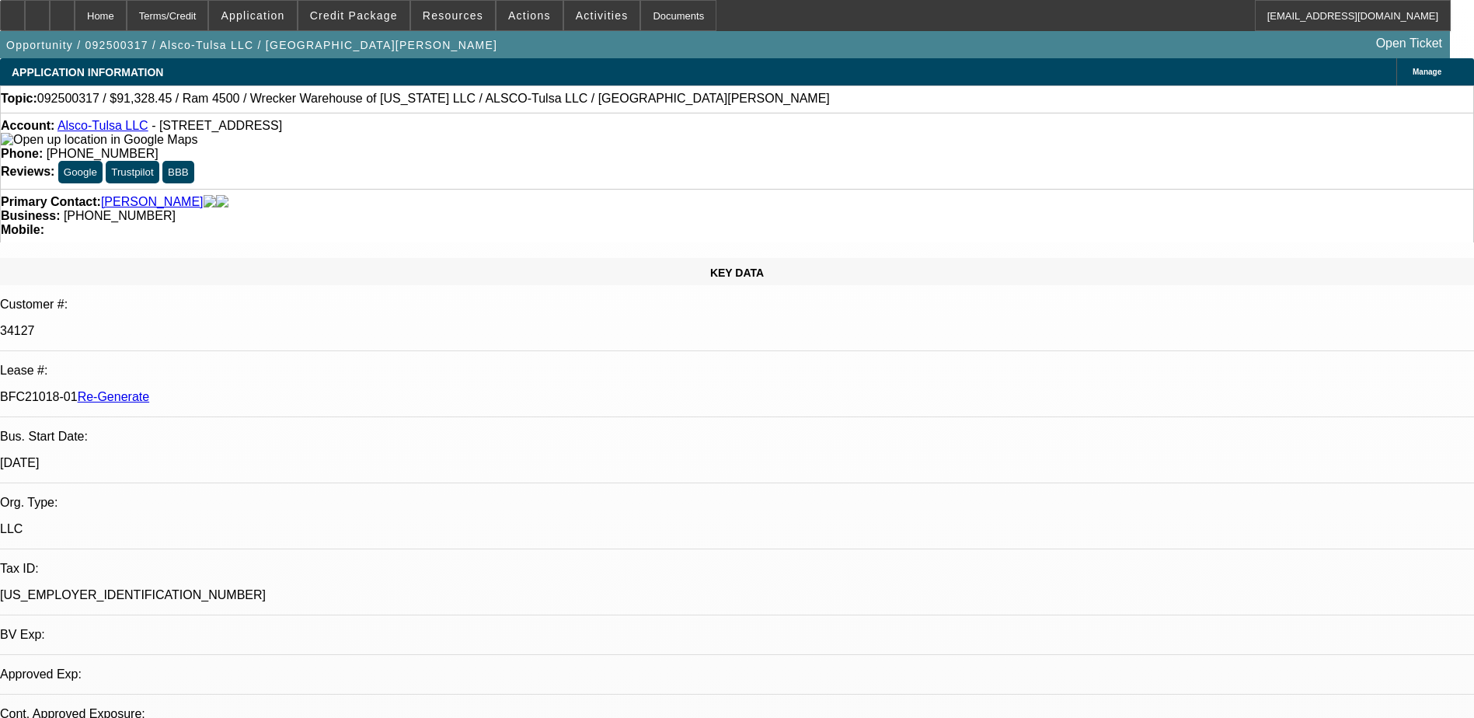
select select "0"
select select "1"
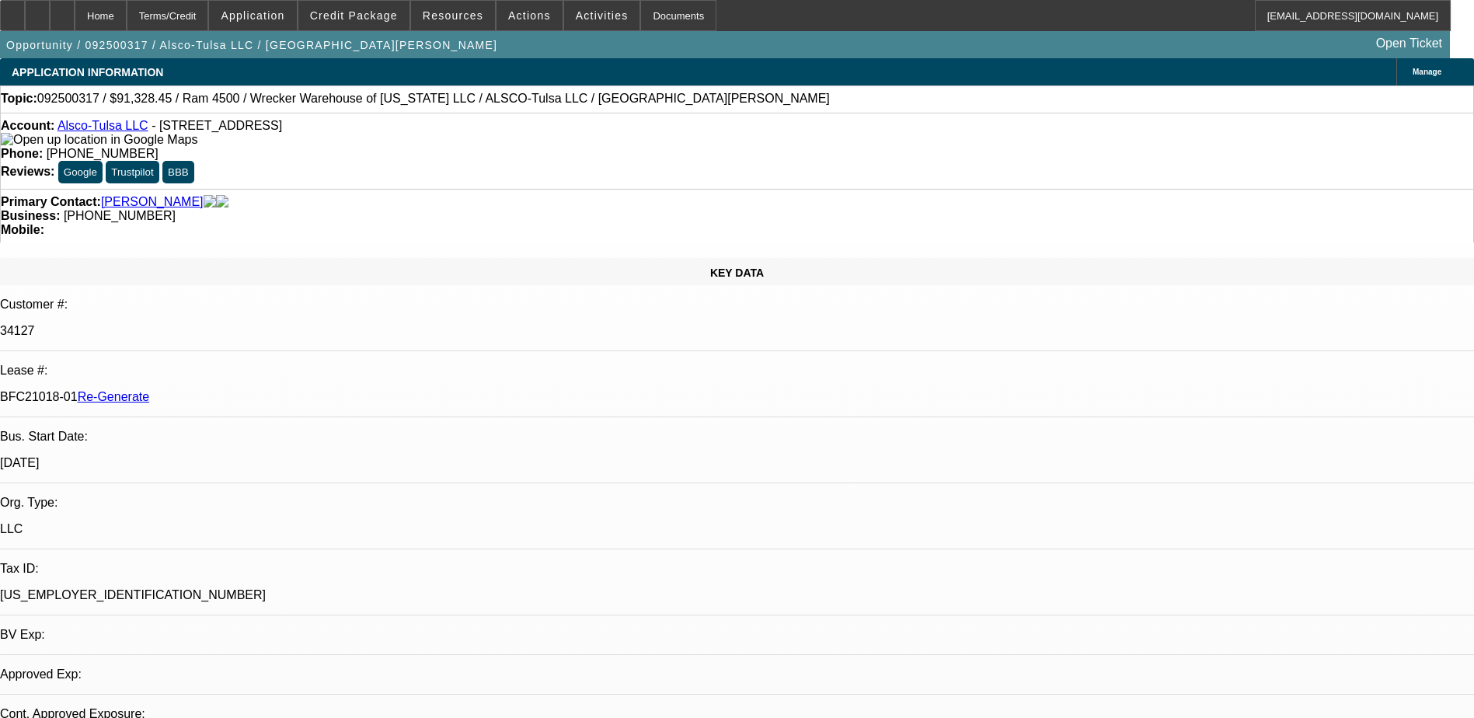
select select "6"
click at [581, 11] on span "Activities" at bounding box center [602, 15] width 53 height 12
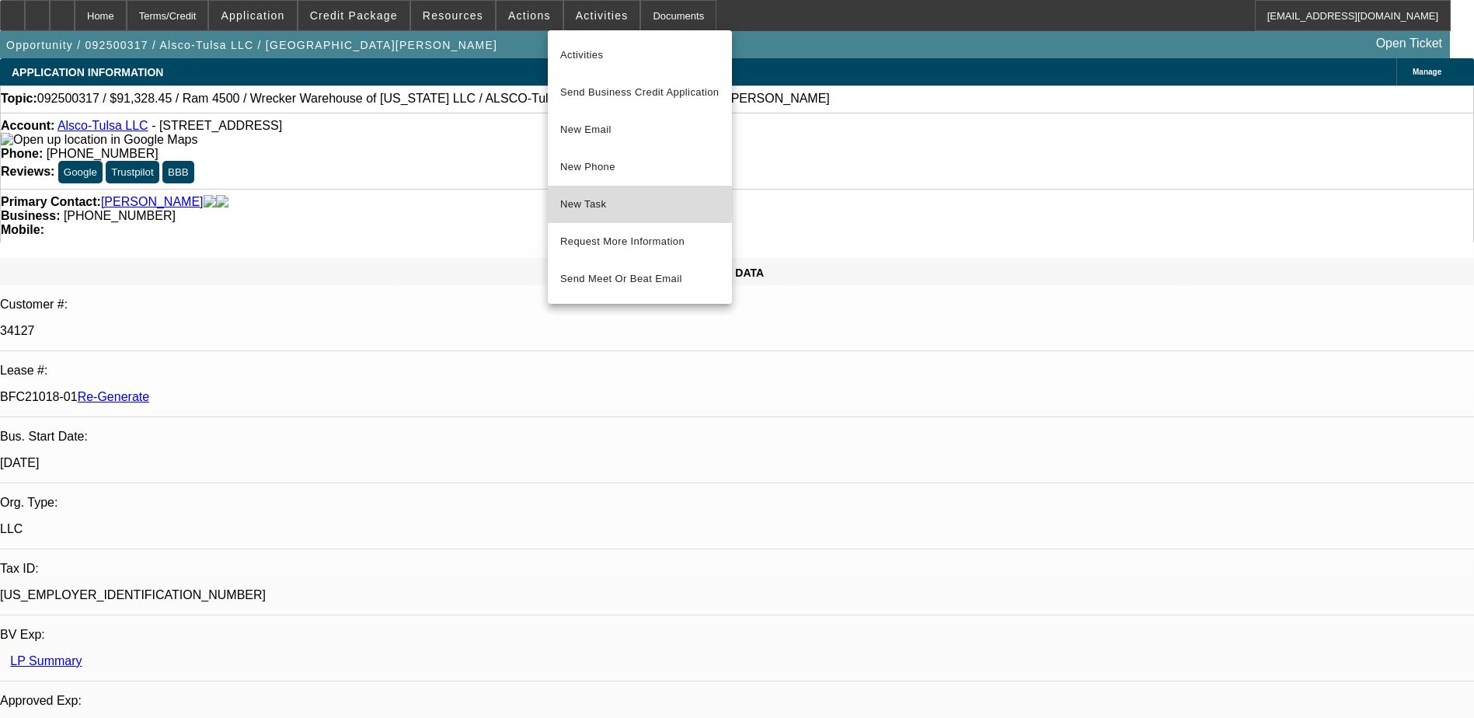
click at [600, 204] on span "New Task" at bounding box center [639, 204] width 159 height 19
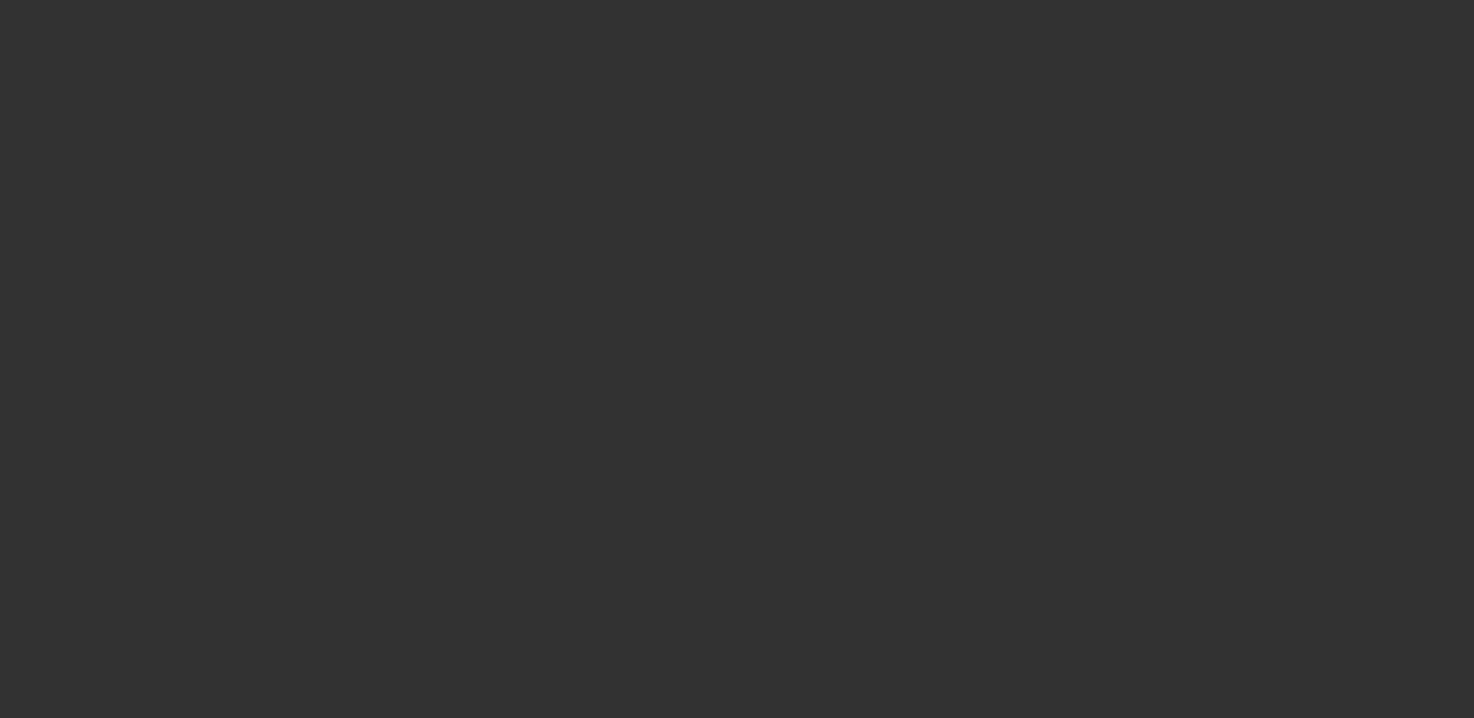
select select "3"
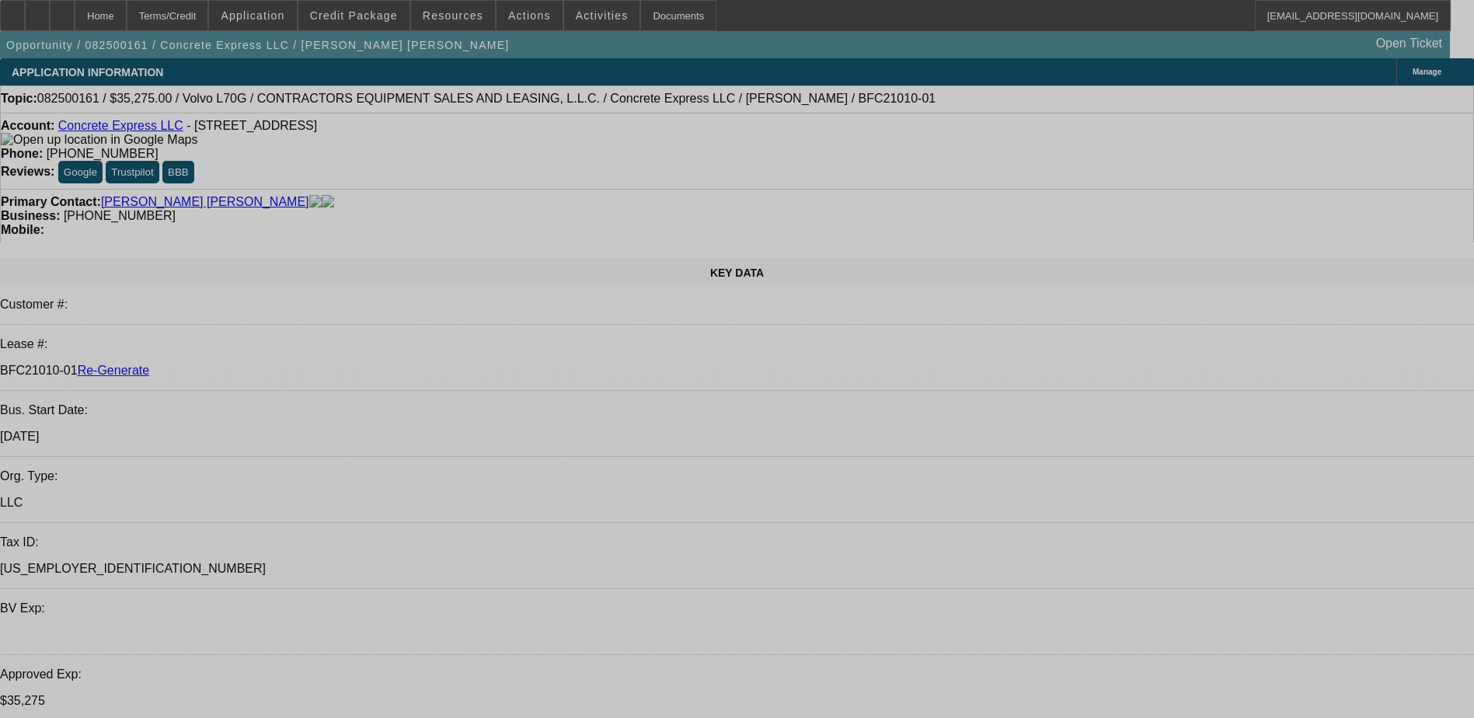
select select "0.15"
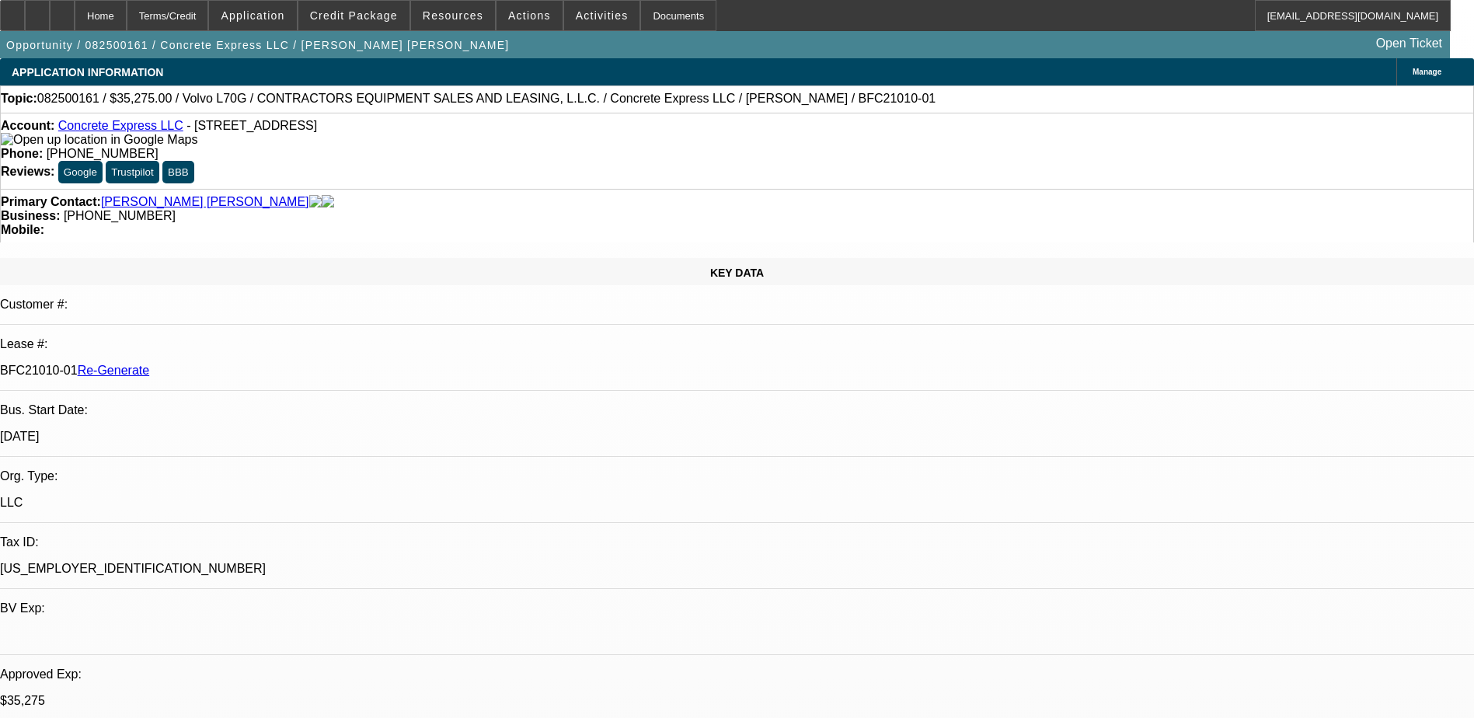
select select "2"
select select "0"
select select "1"
select select "2"
select select "6"
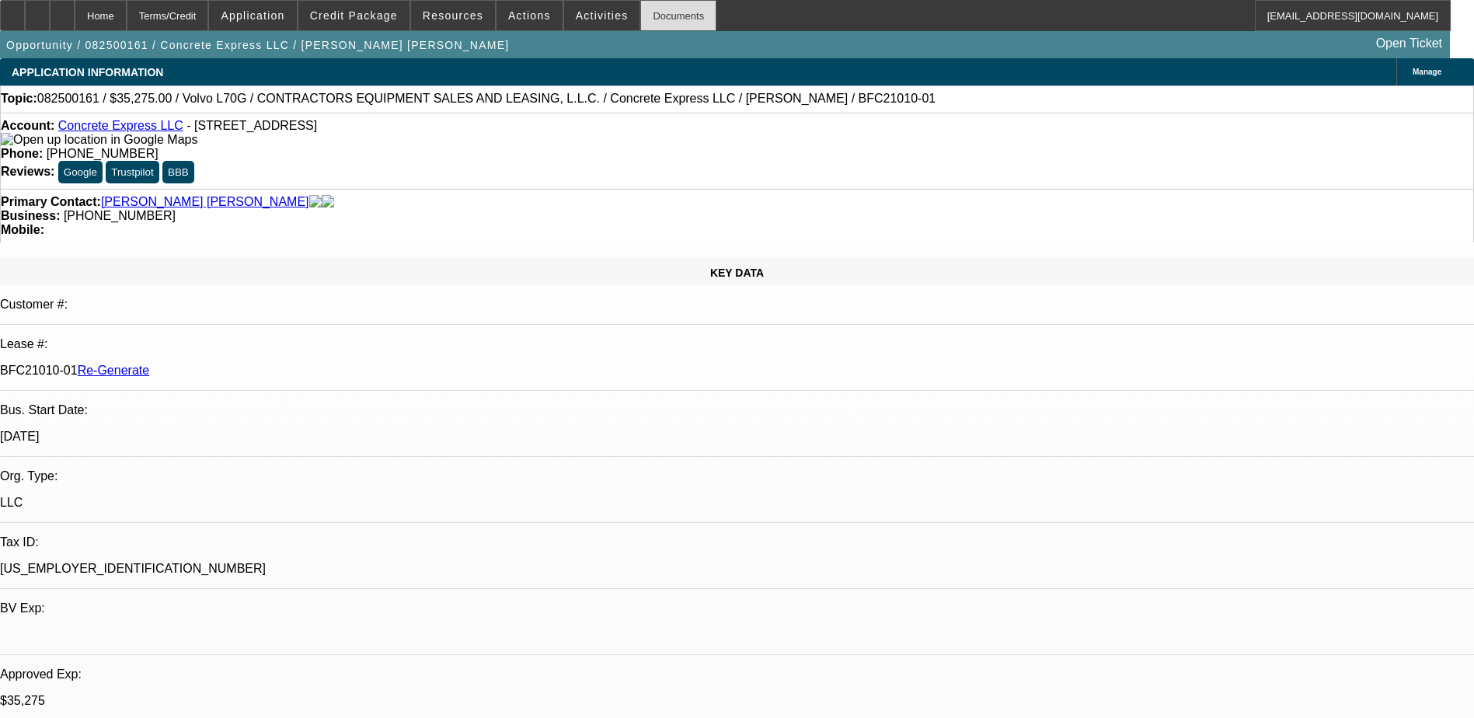
click at [640, 20] on div "Documents" at bounding box center [678, 15] width 76 height 31
click at [677, 75] on div "APPLICATION INFORMATION Manage" at bounding box center [737, 71] width 1474 height 27
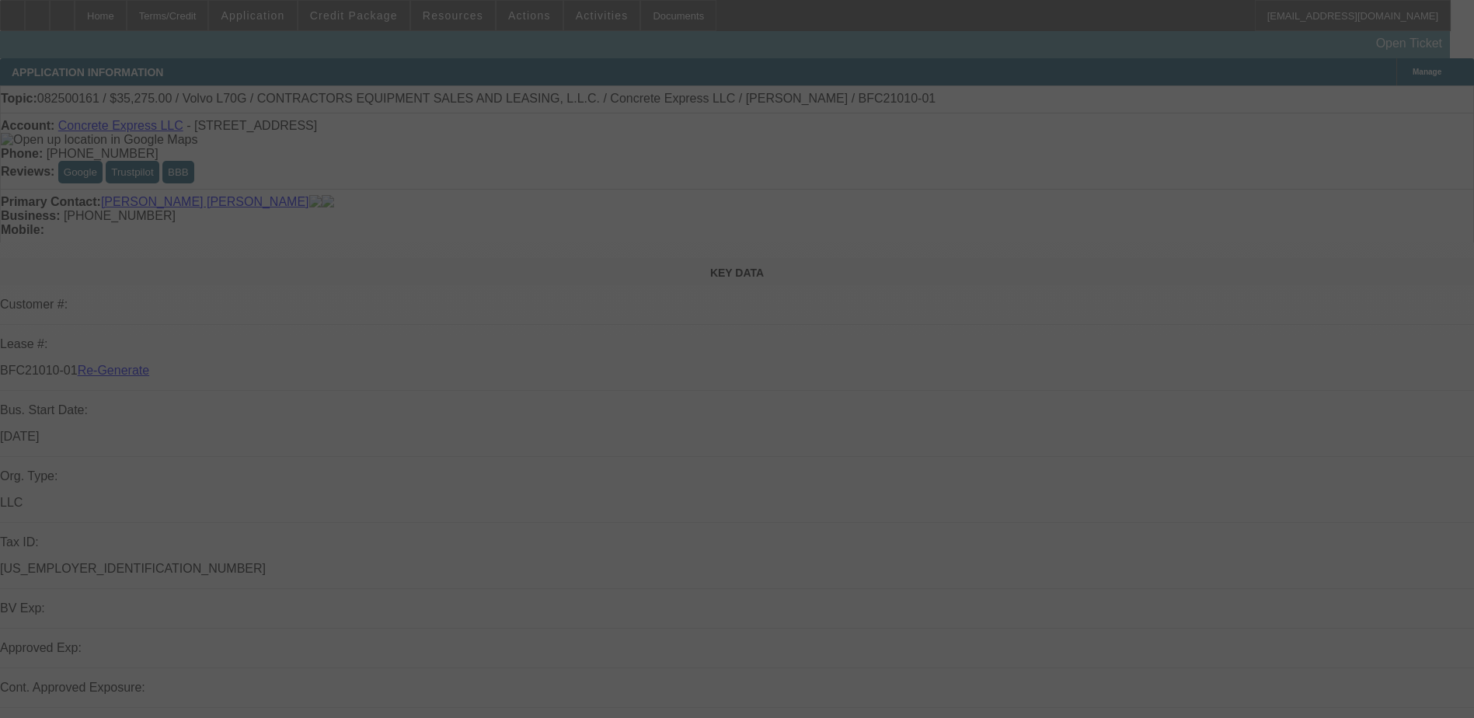
select select "3"
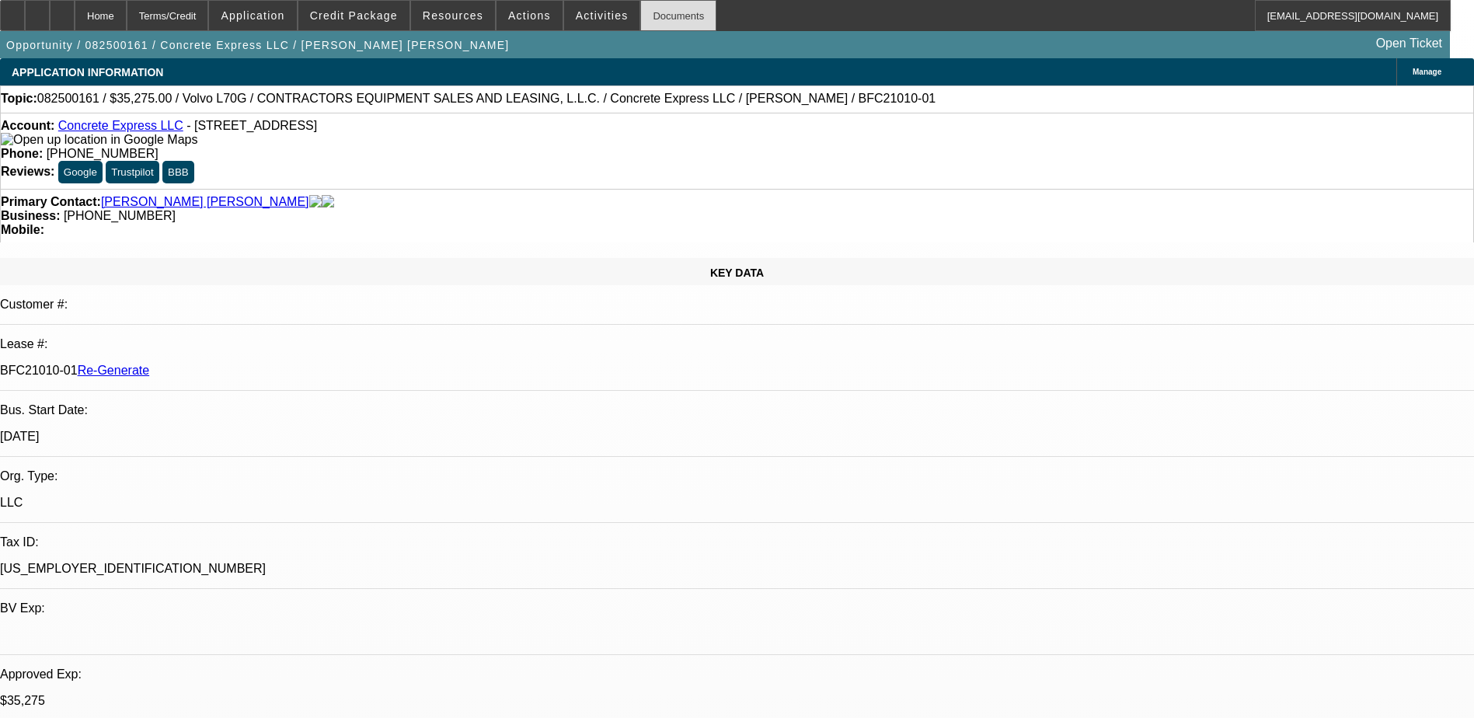
select select "0.15"
select select "2"
select select "0"
select select "1"
select select "2"
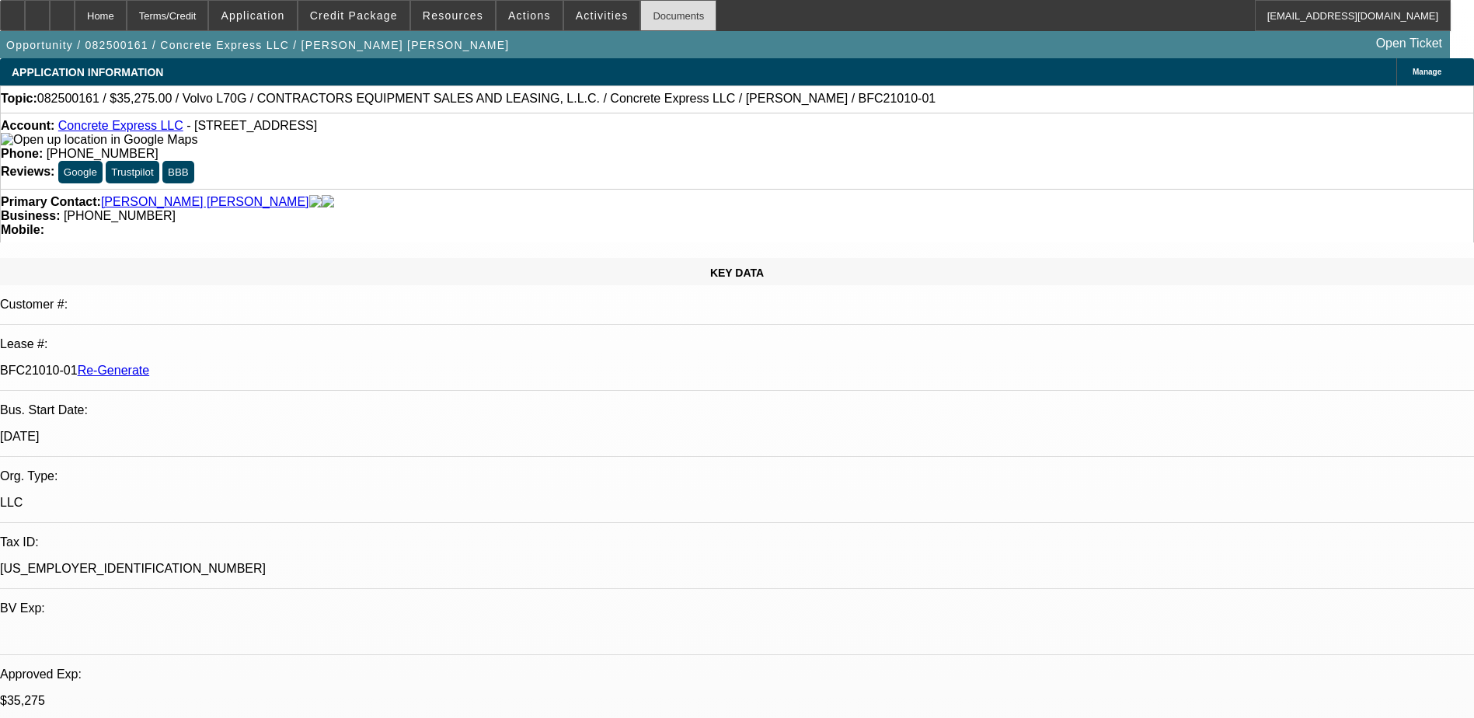
select select "6"
click at [651, 14] on div "Documents" at bounding box center [678, 15] width 76 height 31
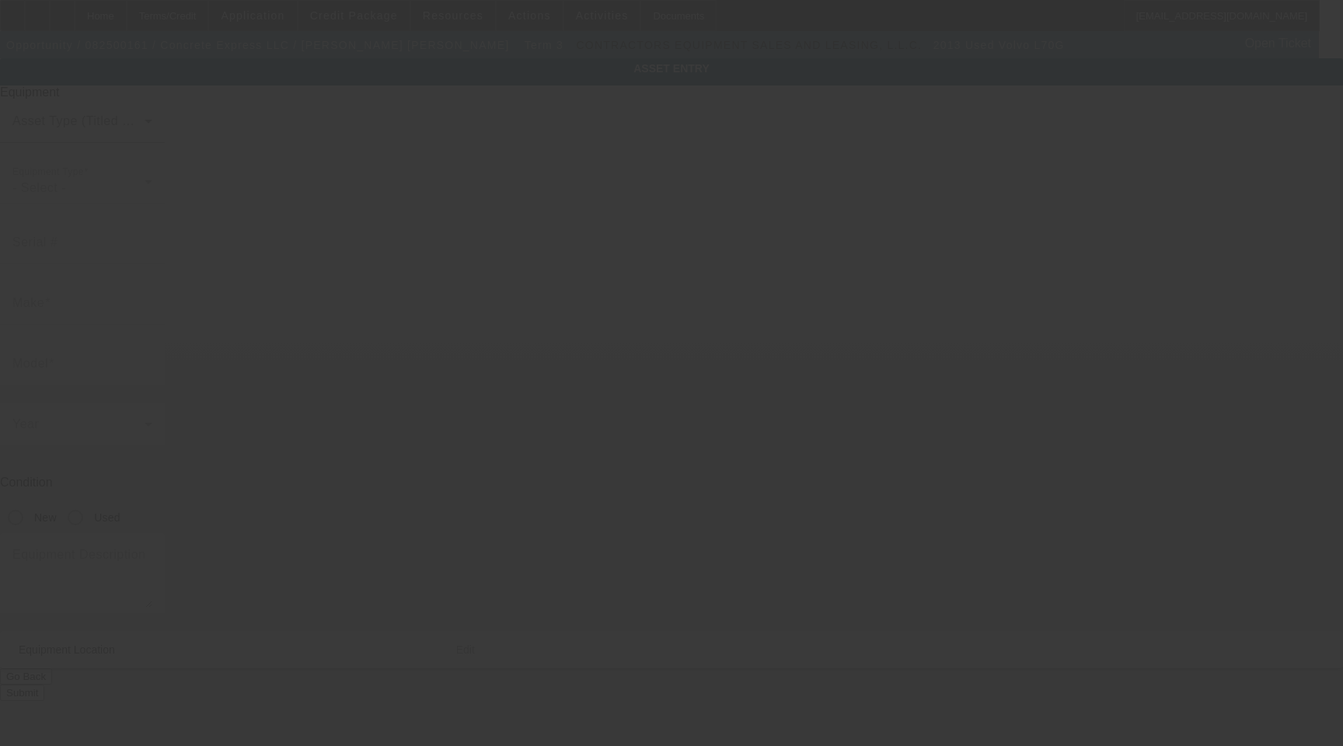
type input "VCE0LGC00002767"
type input "Volvo"
type input "L70G"
radio input "true"
type textarea "Wheel Loader Includes All Accessories, Attachments and Options"
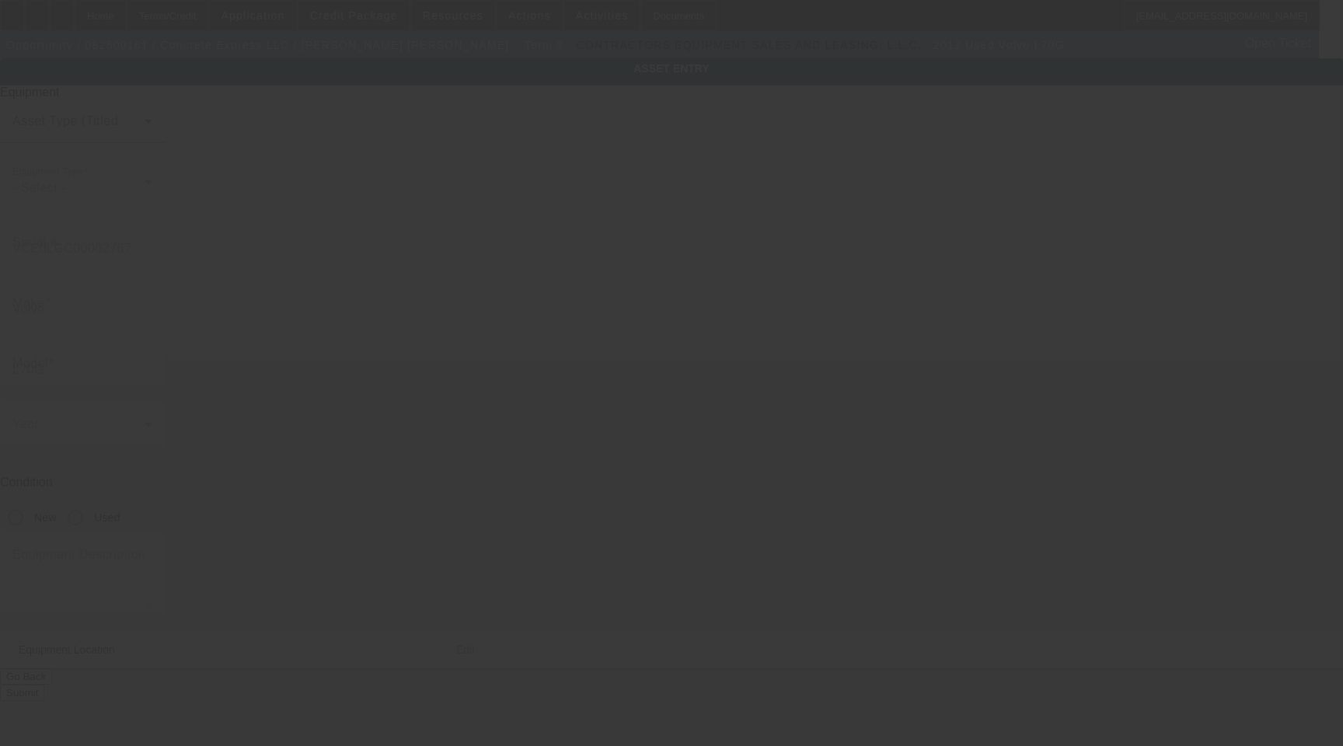
type input "294 S Walnut St"
type input "Canby"
type input "97013"
type input "Clackamas"
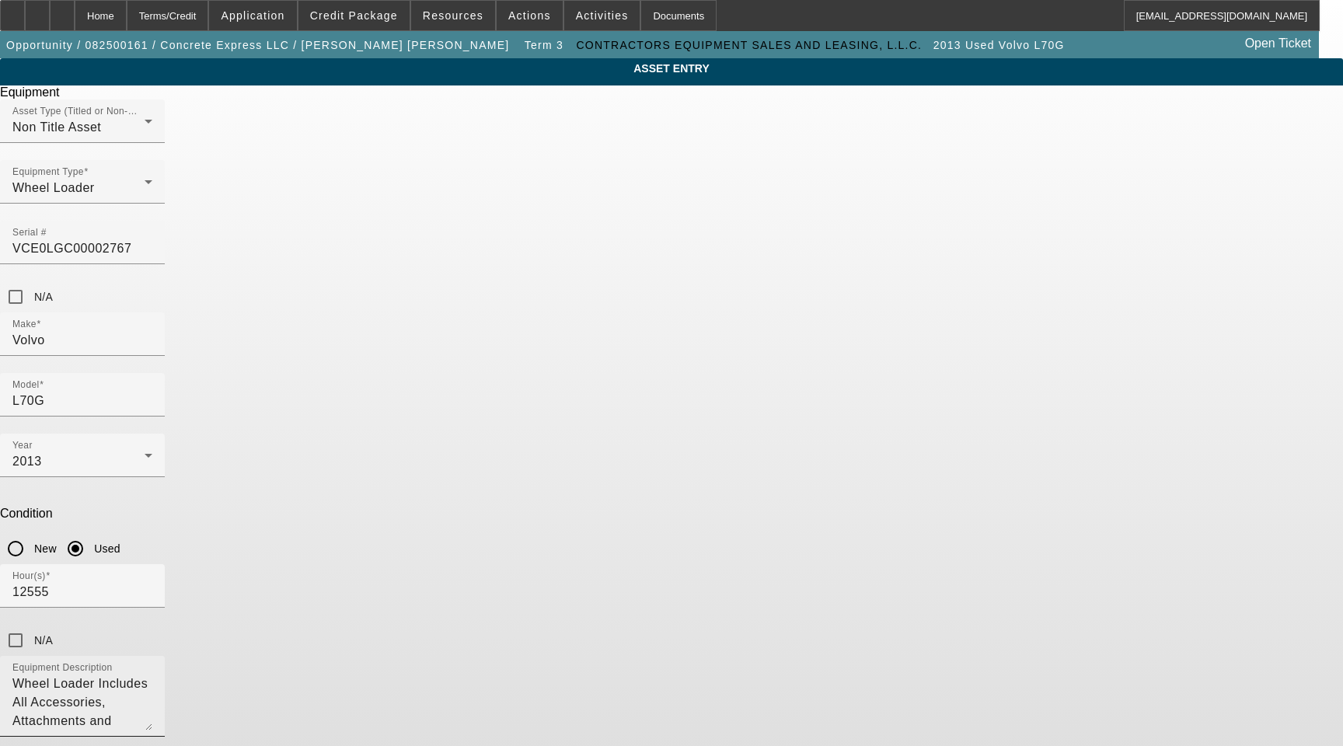
click at [152, 675] on textarea "Wheel Loader Includes All Accessories, Attachments and Options" at bounding box center [82, 703] width 140 height 56
paste textarea "3910214"
type textarea "Wheel Loader with Bucket SN 3910214 Includes All Accessories, Attachments and O…"
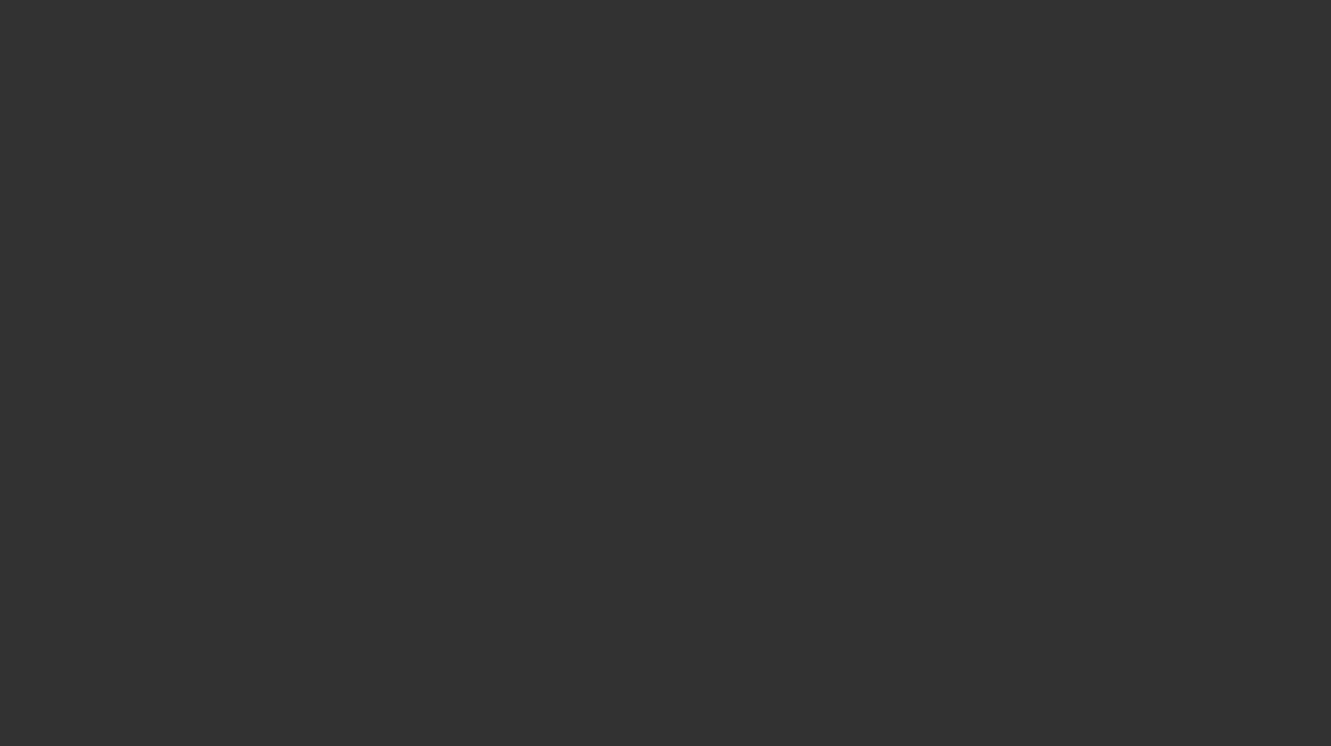
select select "3"
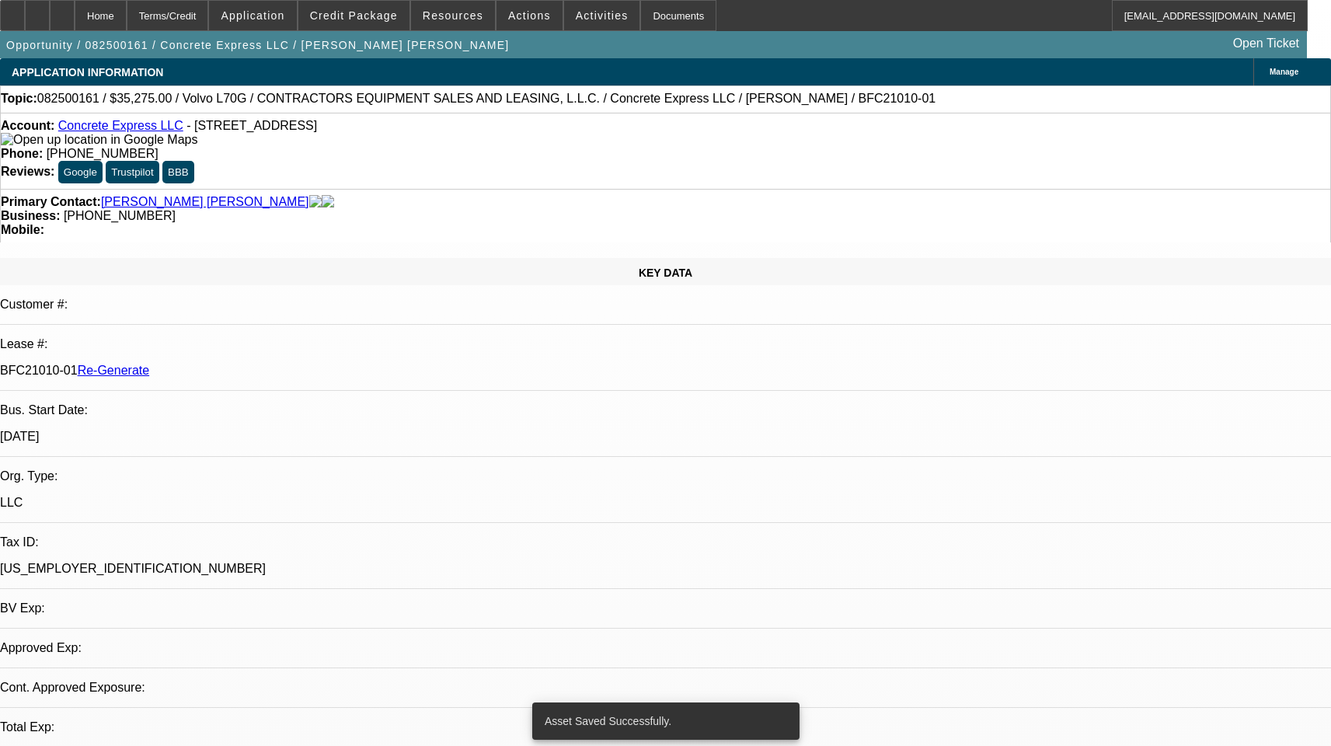
select select "0.15"
select select "2"
select select "0"
select select "1"
select select "2"
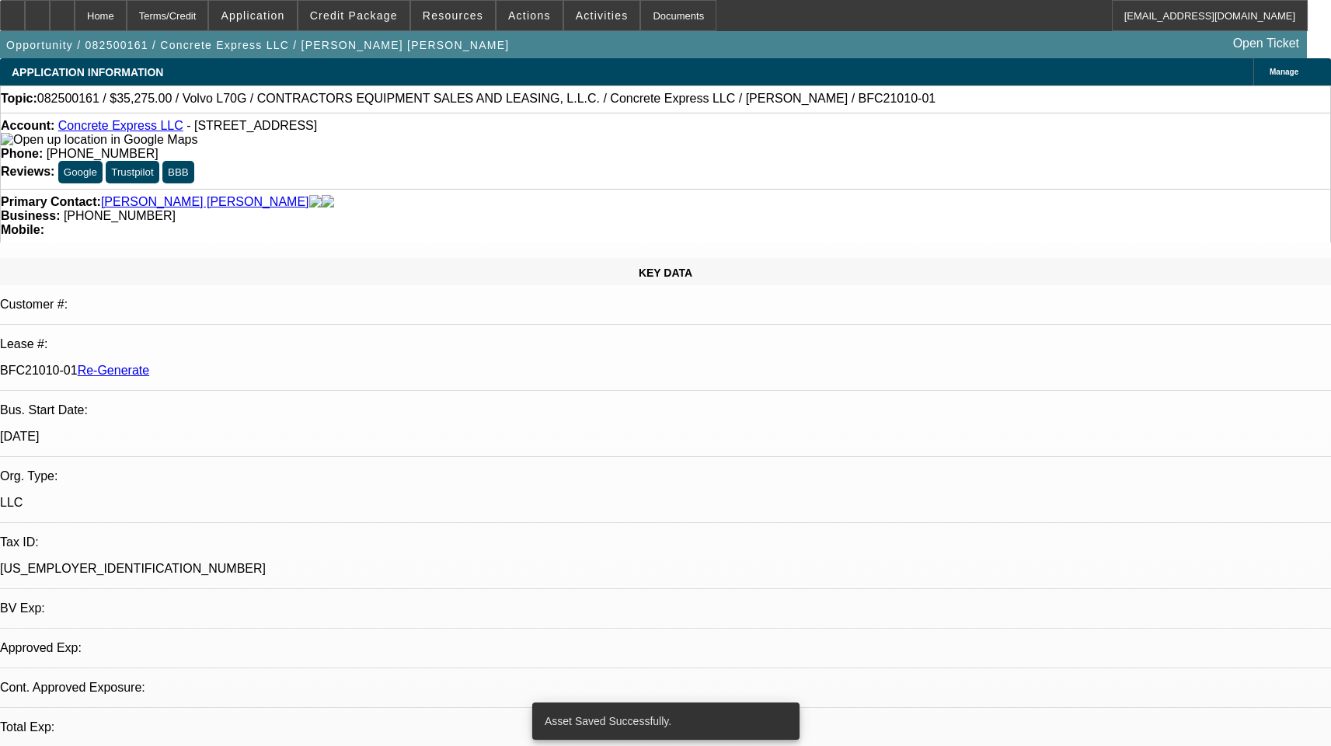
select select "6"
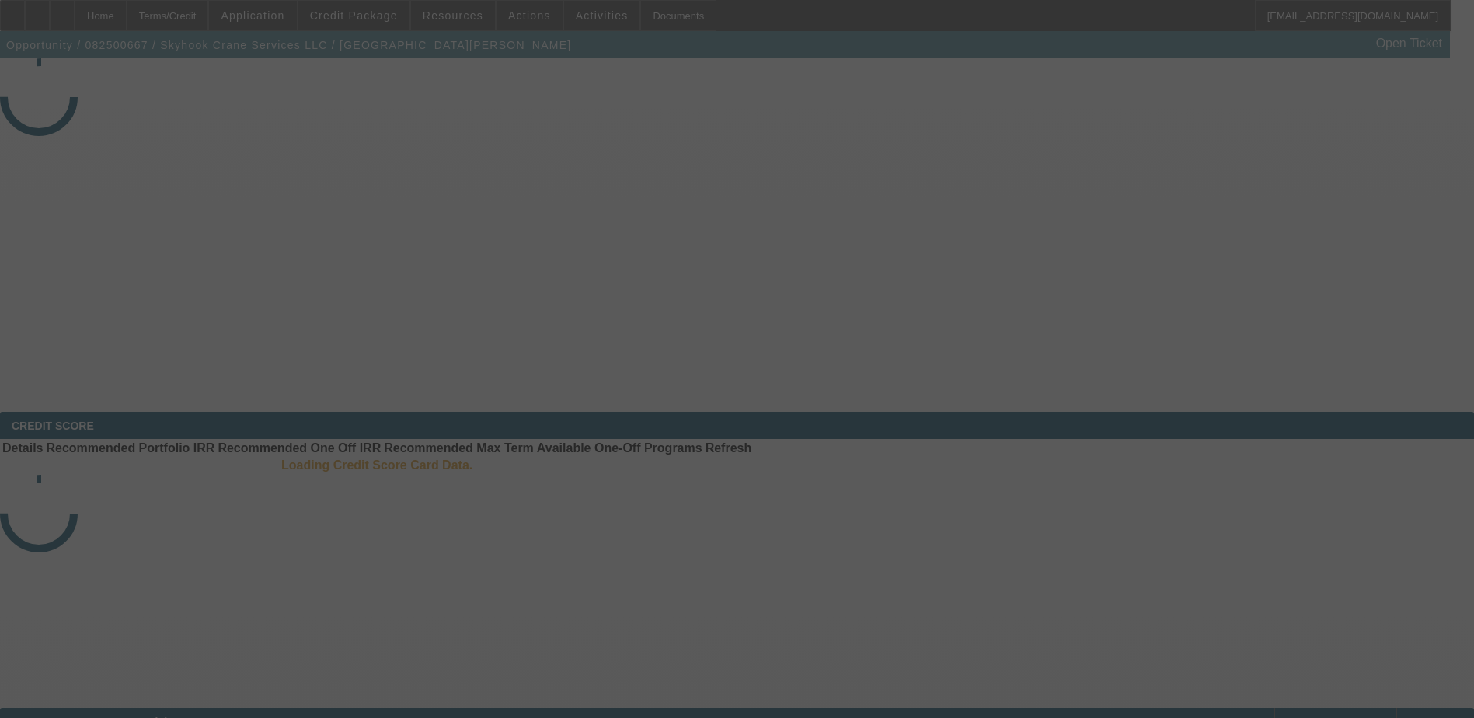
select select "3"
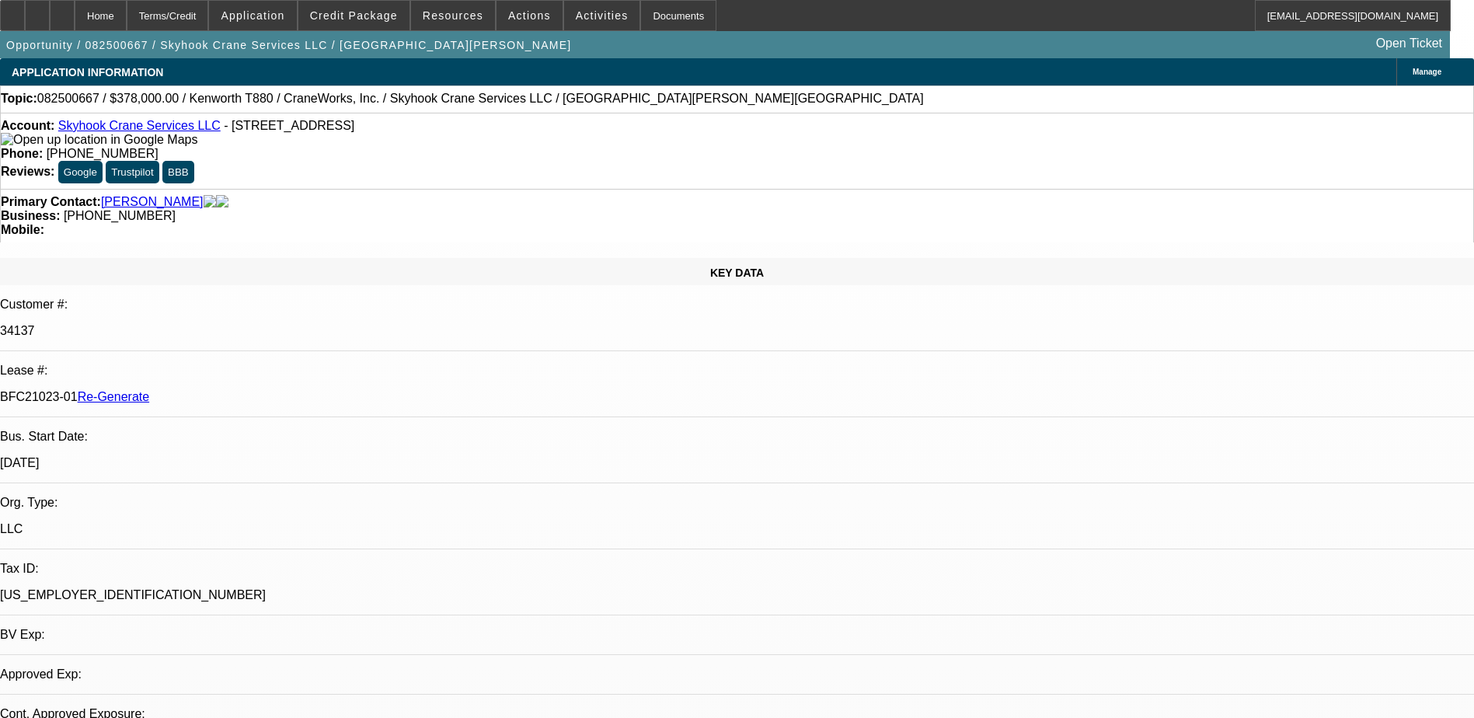
select select "0"
select select "2"
select select "0"
select select "1"
select select "2"
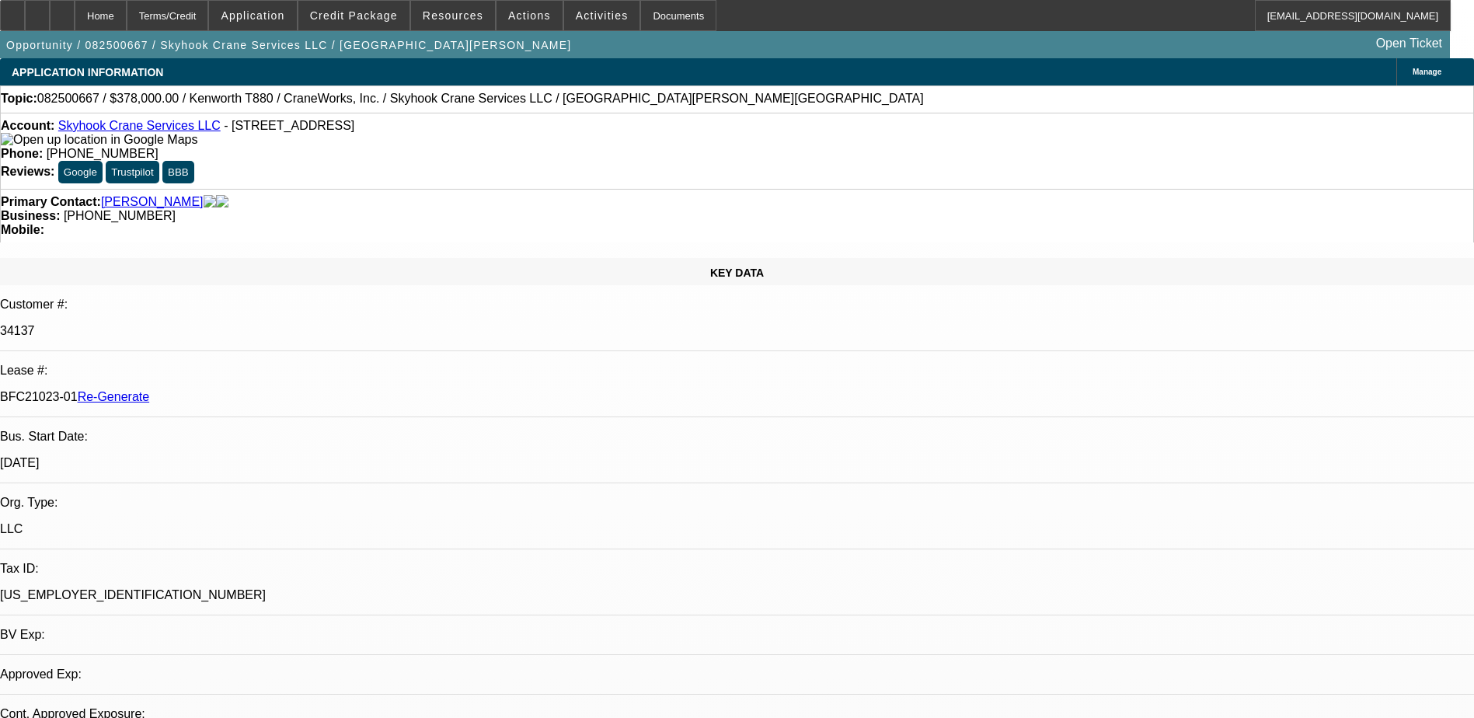
select select "6"
click at [644, 16] on div "Documents" at bounding box center [678, 15] width 76 height 31
click at [209, 19] on div "Terms/Credit" at bounding box center [168, 15] width 82 height 31
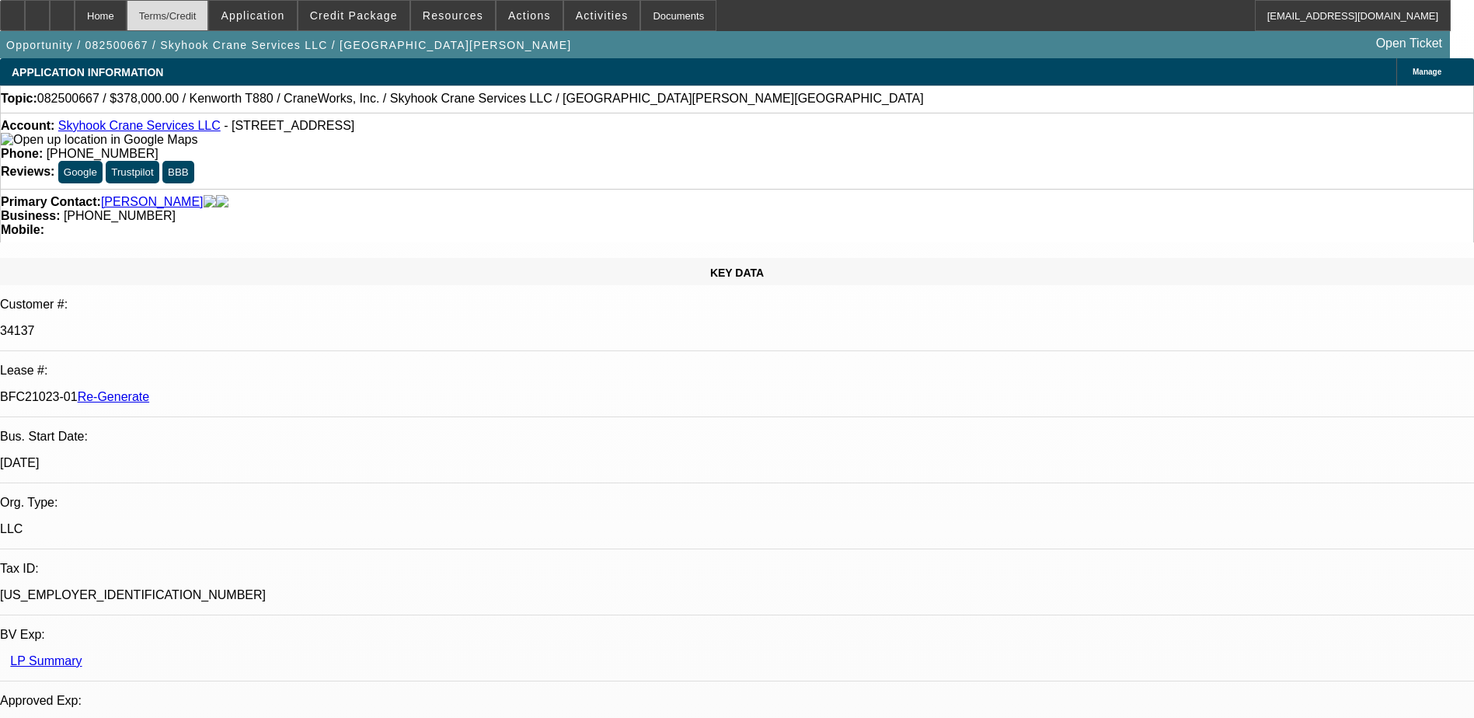
scroll to position [2381, 0]
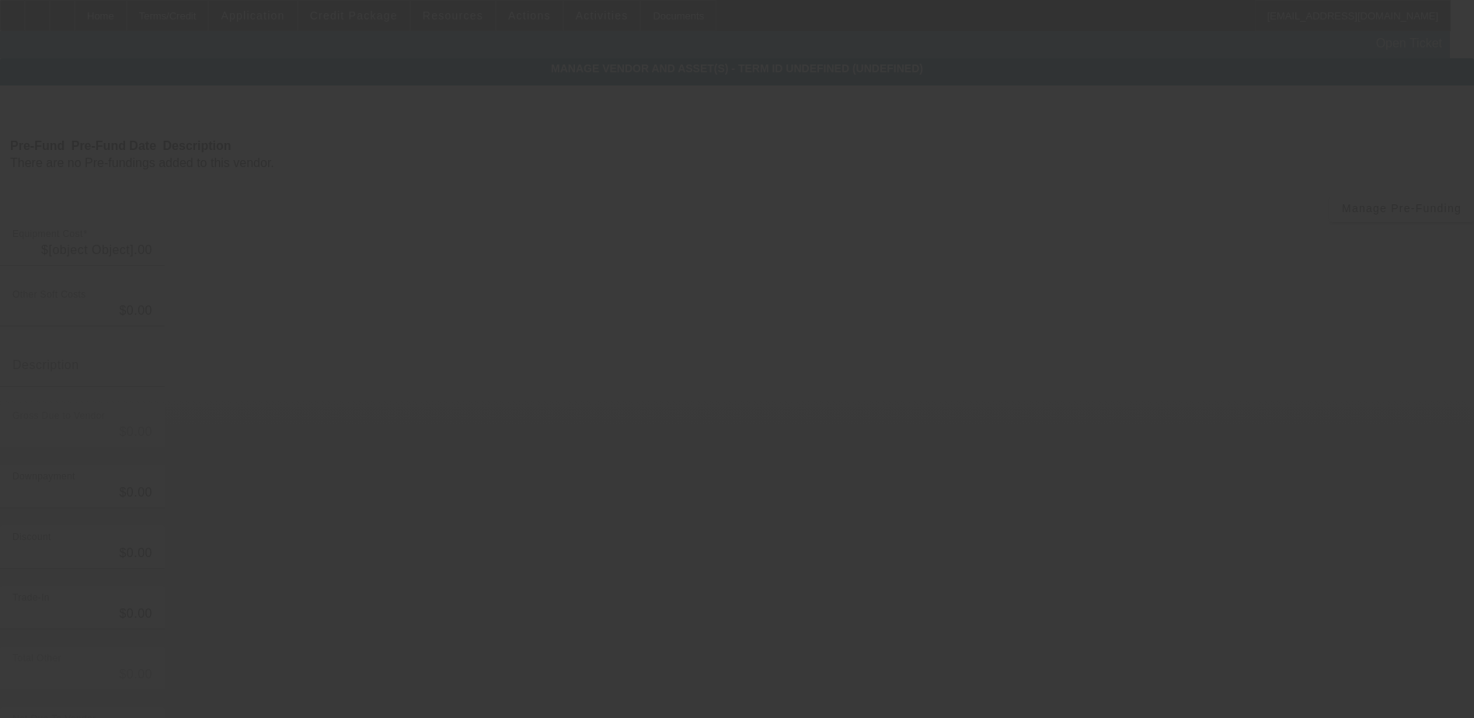
type input "$467,500.00"
type input "$39,876.40"
type input "TX Sales tax and fees"
type input "$507,376.40"
type input "$46,750.00"
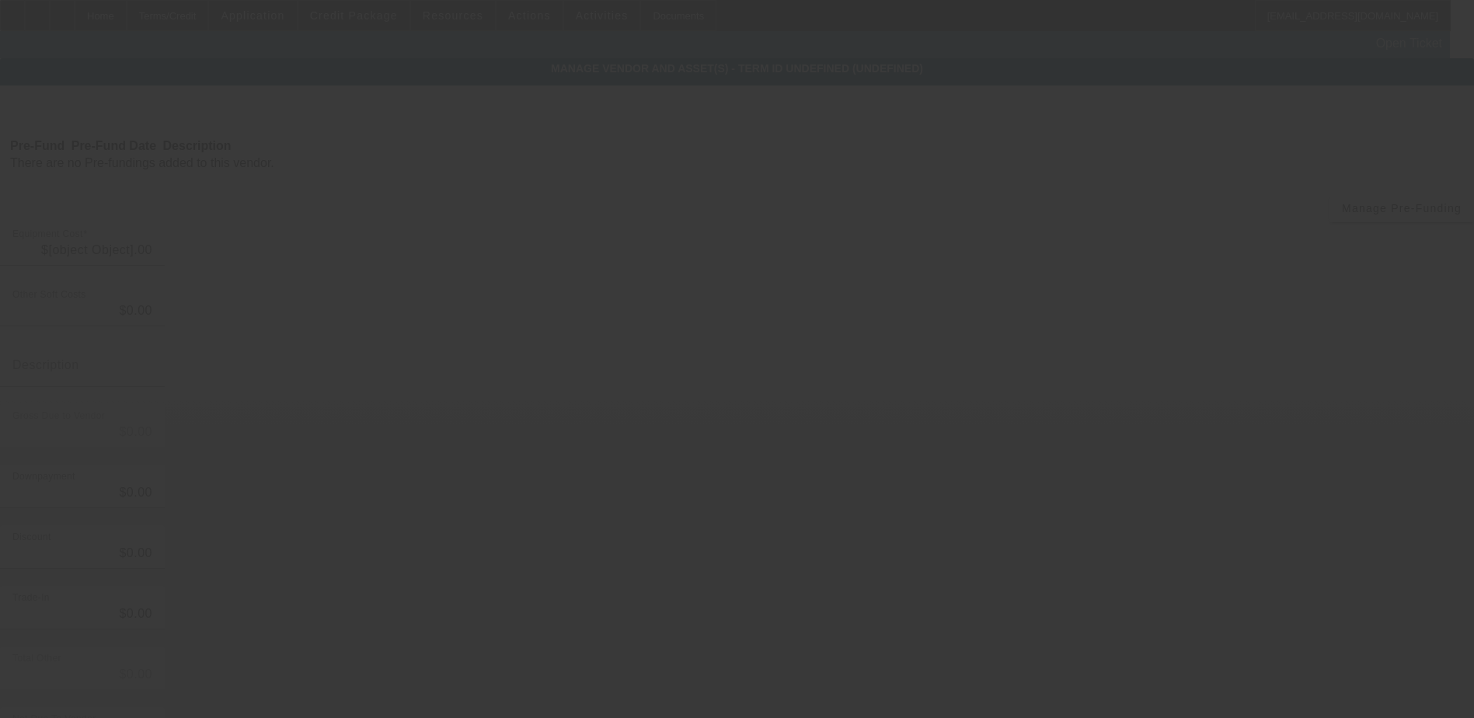
type input "$46,750.00"
type input "$460,626.40"
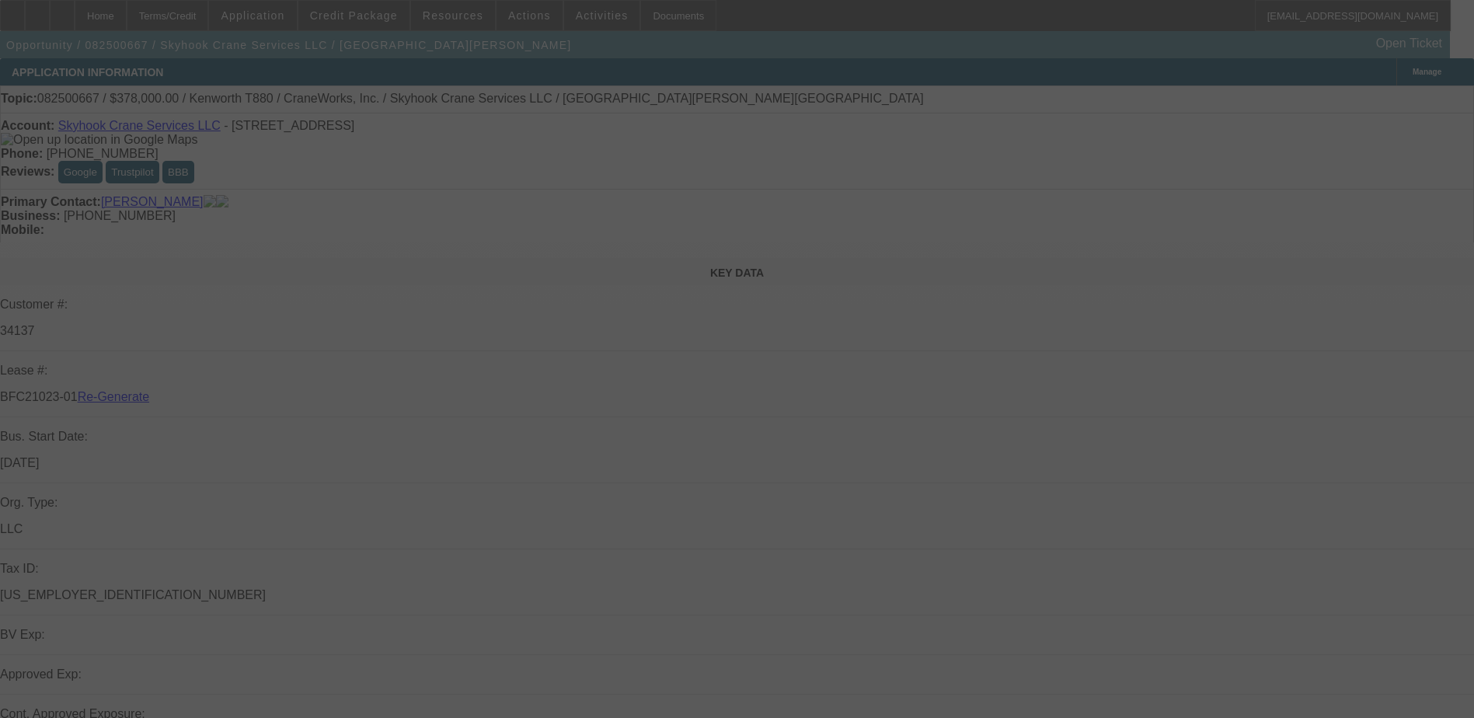
select select "3"
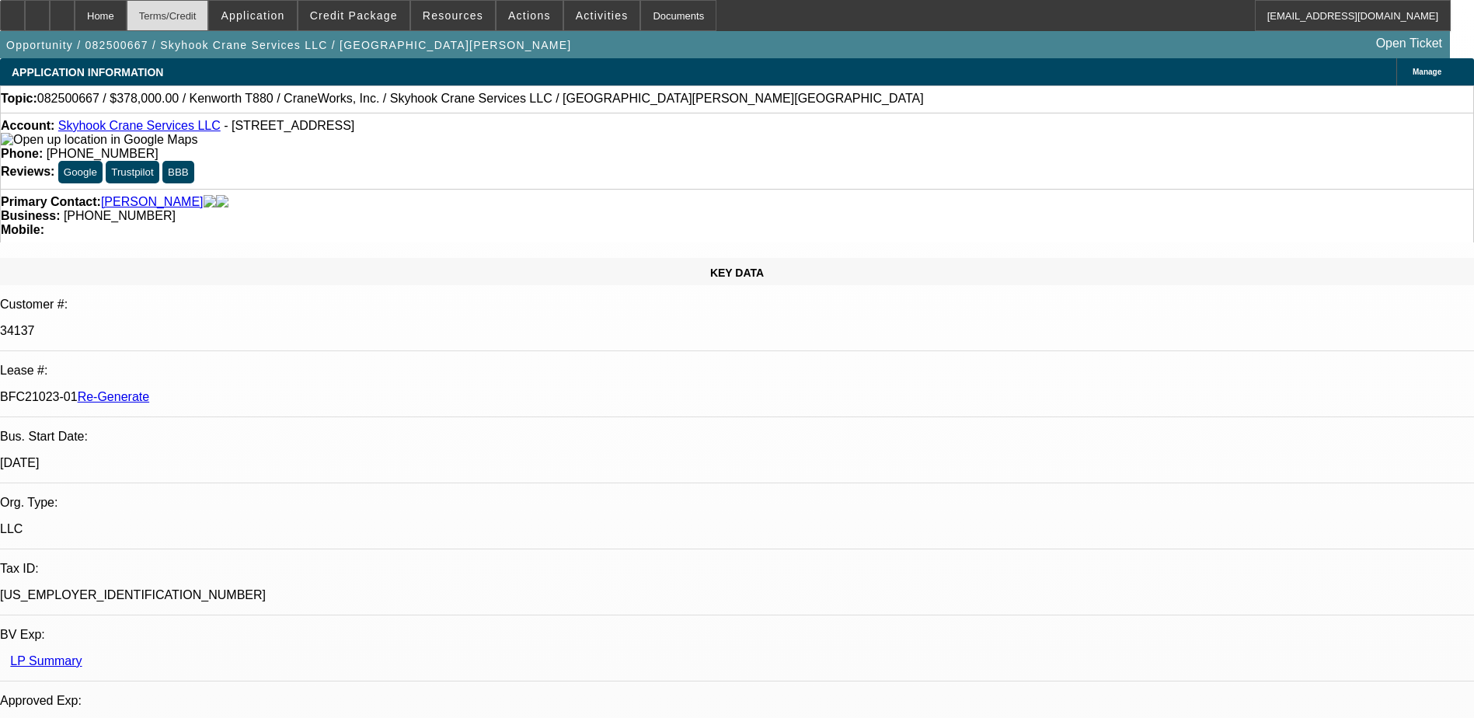
select select "0"
select select "2"
select select "0"
select select "6"
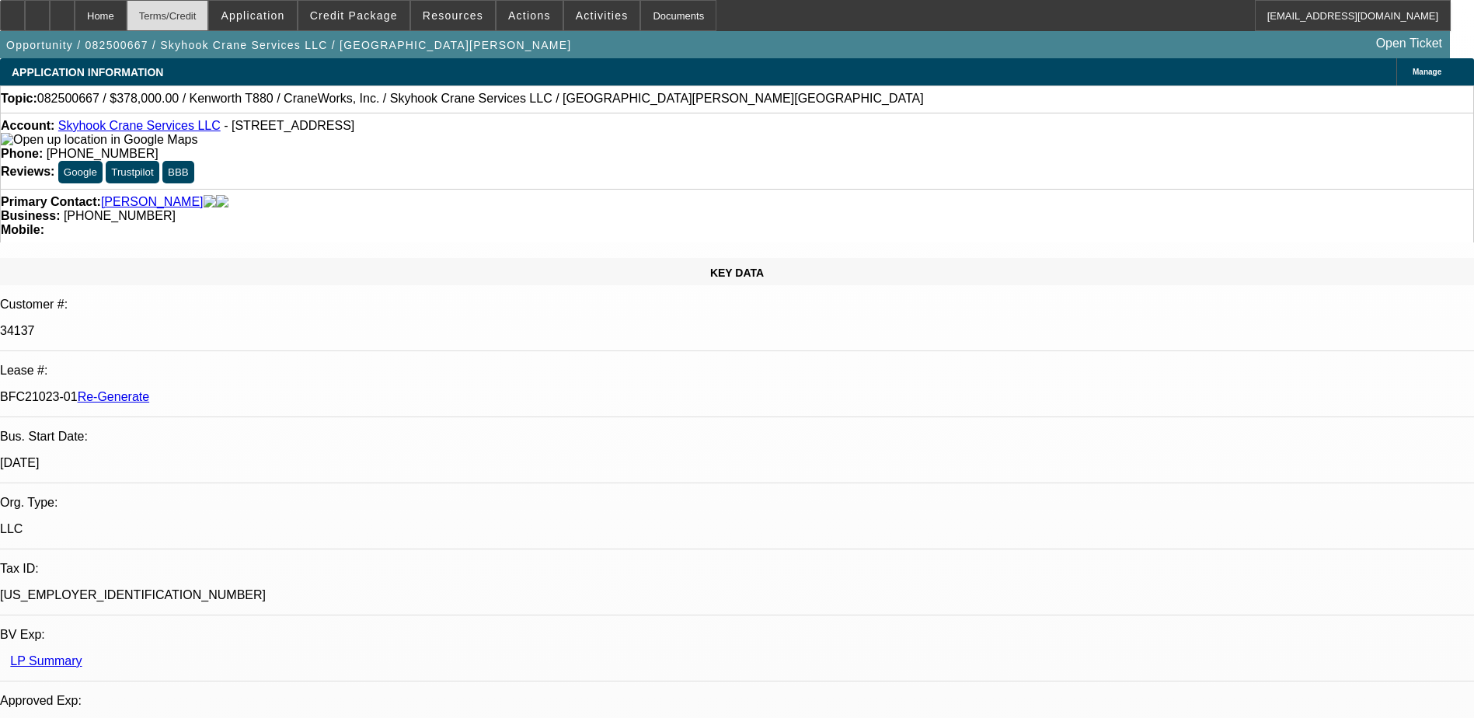
click at [201, 18] on div "Terms/Credit" at bounding box center [168, 15] width 82 height 31
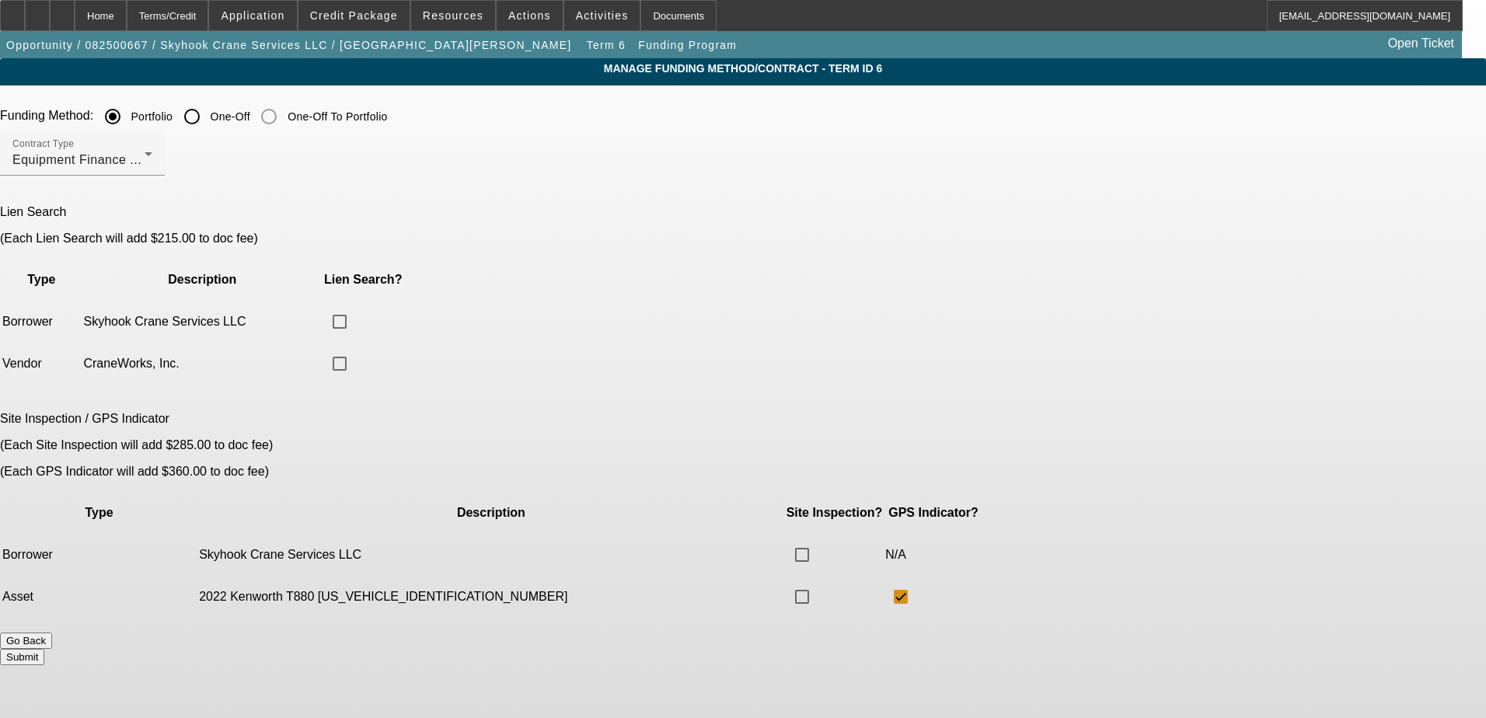
click at [52, 633] on button "Go Back" at bounding box center [26, 641] width 52 height 16
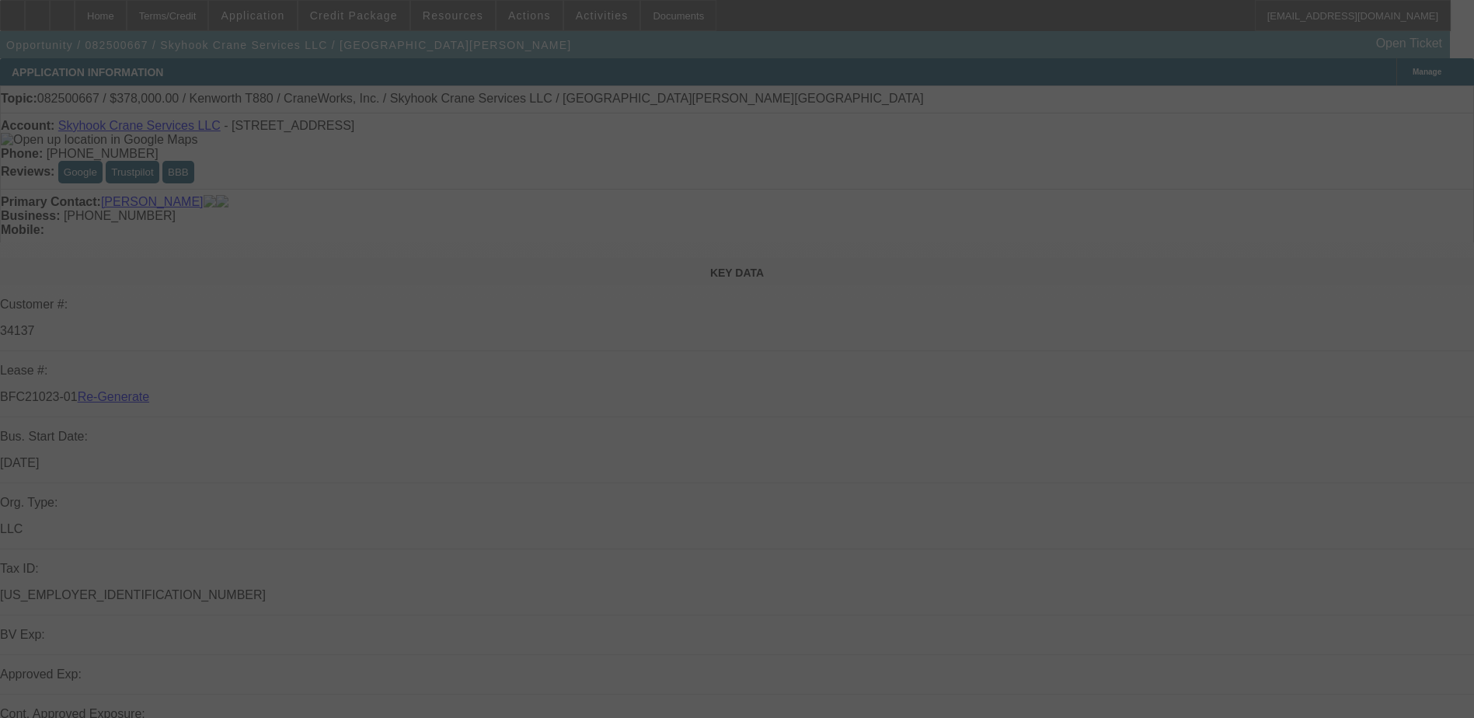
select select "3"
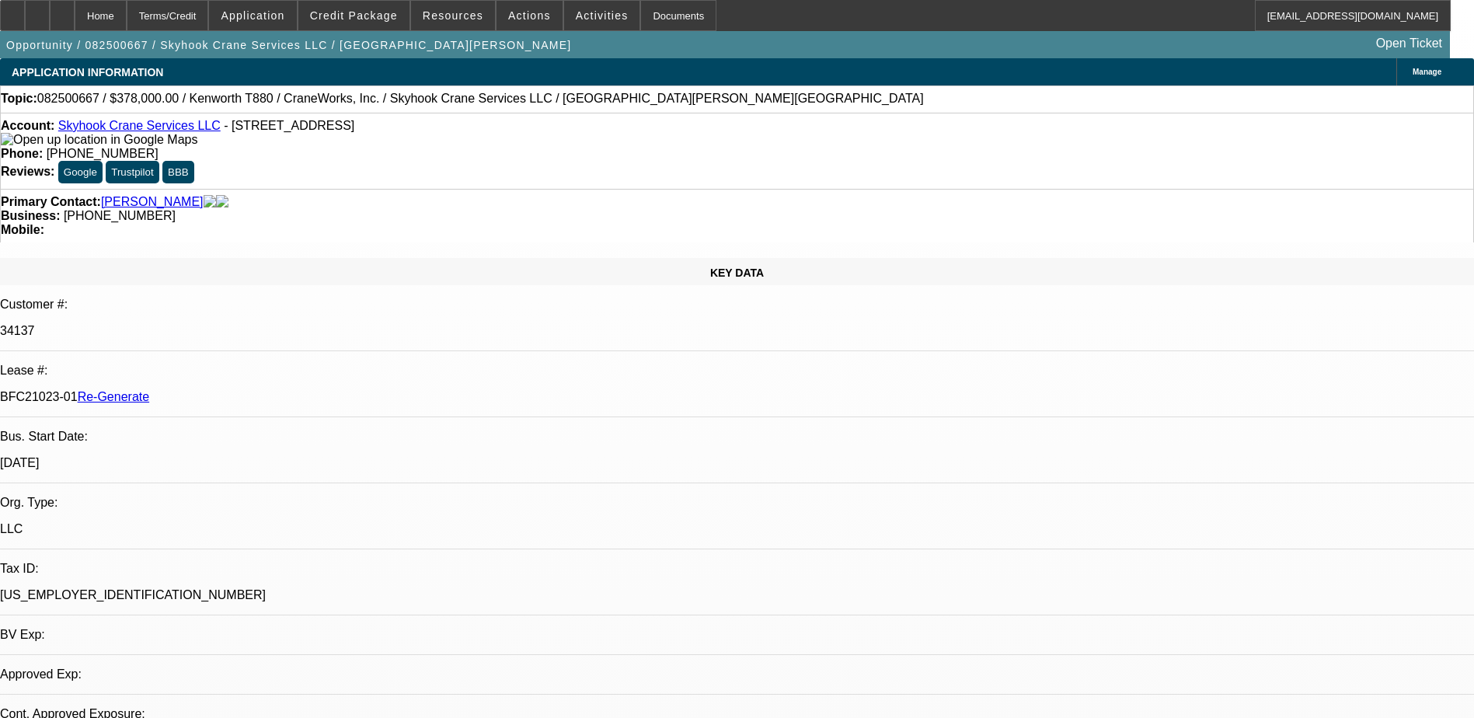
select select "0"
select select "2"
select select "0"
select select "6"
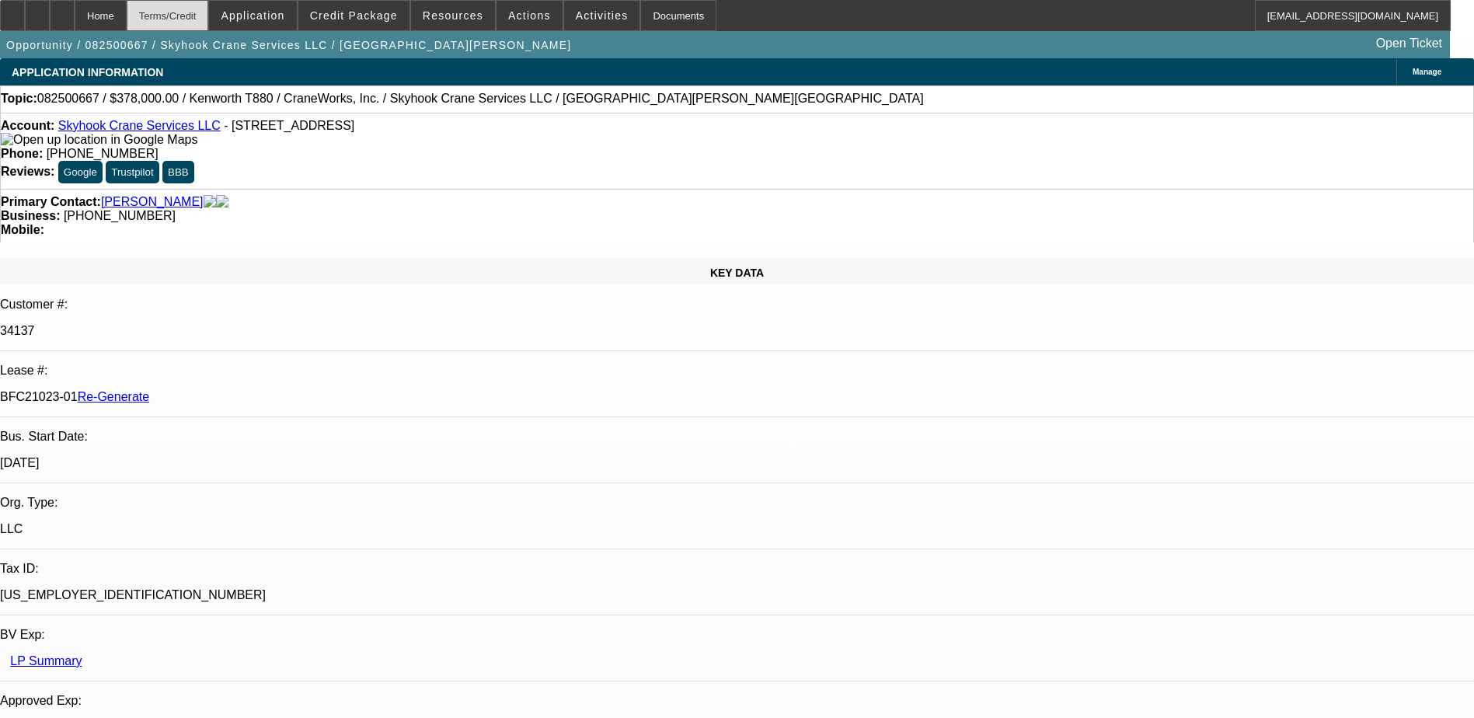
click at [204, 12] on div "Terms/Credit" at bounding box center [168, 15] width 82 height 31
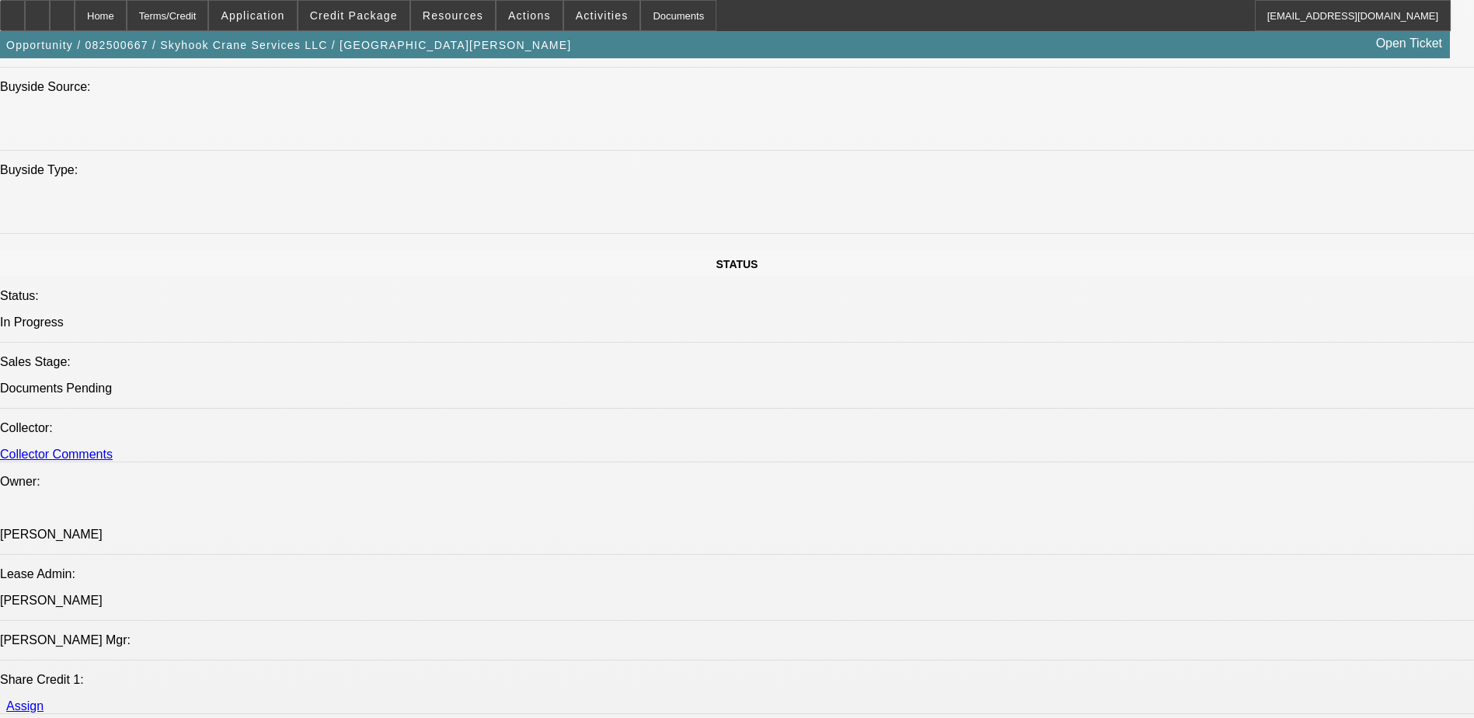
scroll to position [1526, 0]
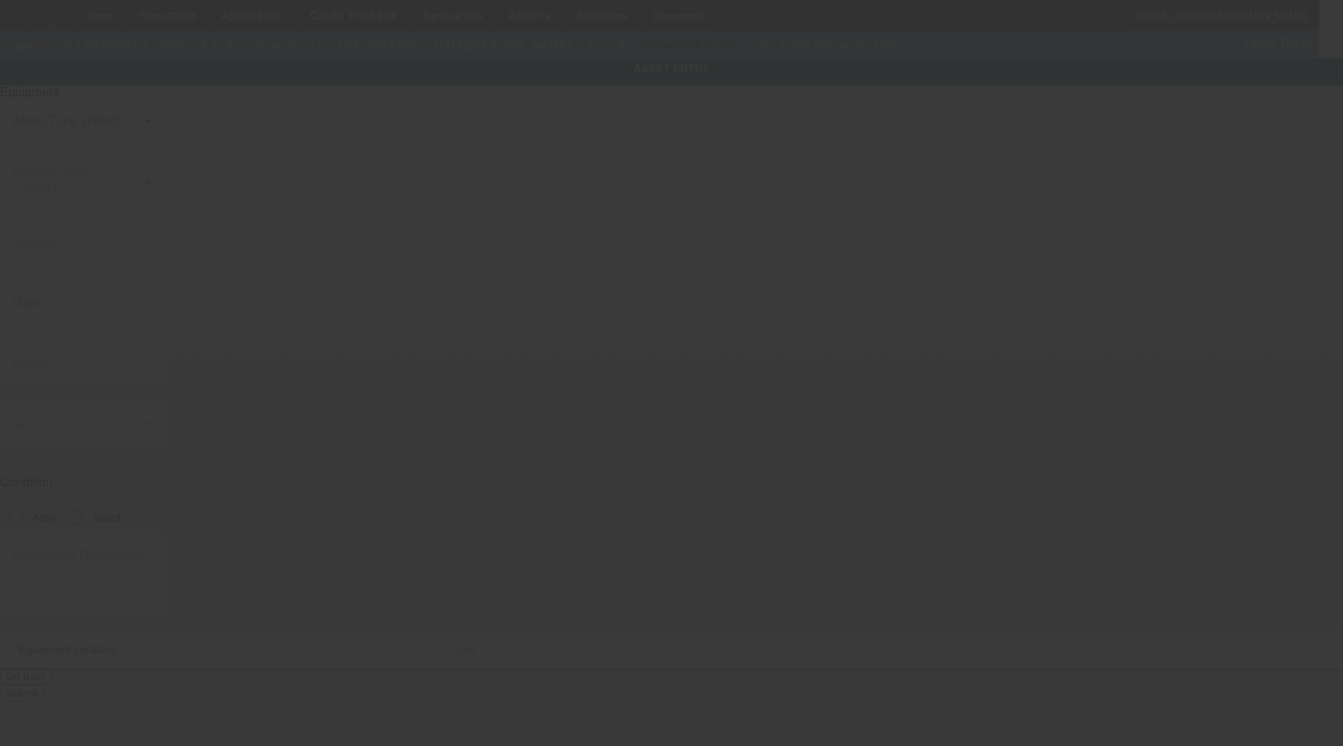
type input "[US_VEHICLE_IDENTIFICATION_NUMBER]"
type input "Kenworth"
type input "T880"
radio input "true"
type textarea "with"
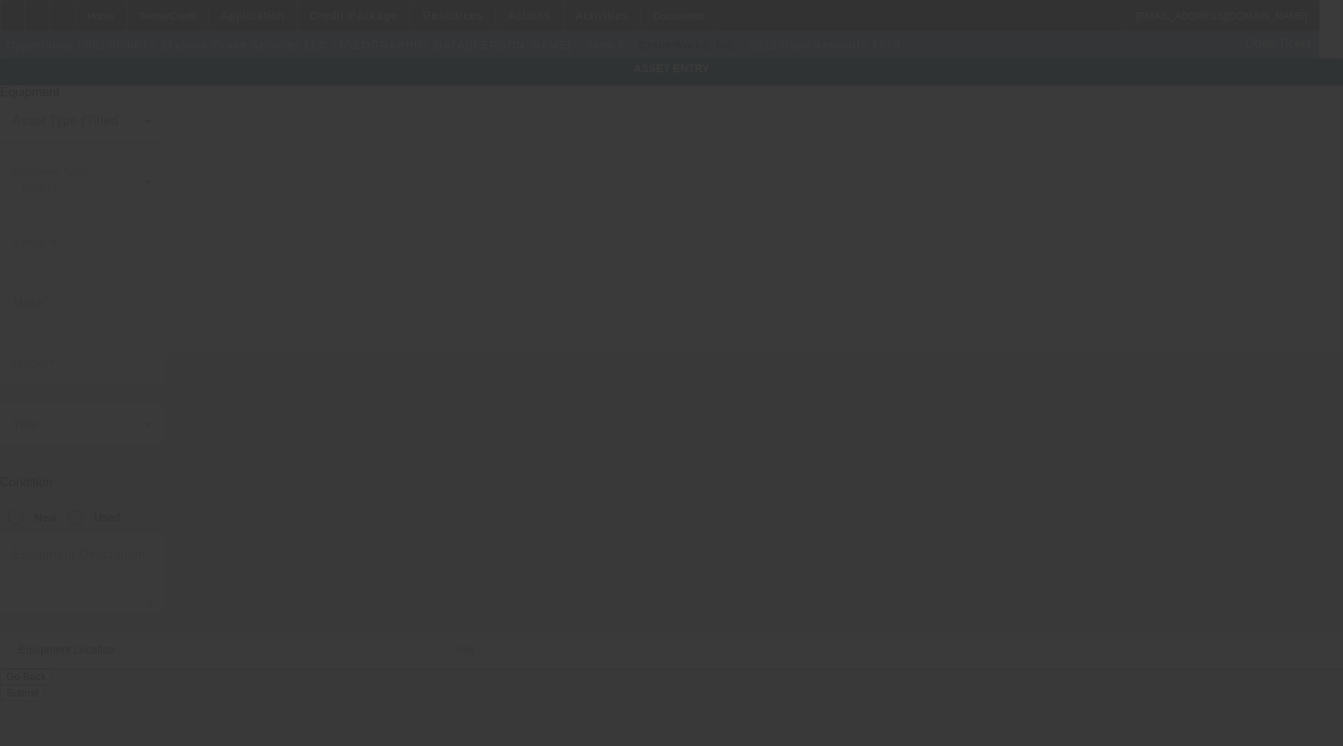
type input "[STREET_ADDRESS]"
type input "[GEOGRAPHIC_DATA]"
type input "78628"
type input "[PERSON_NAME]"
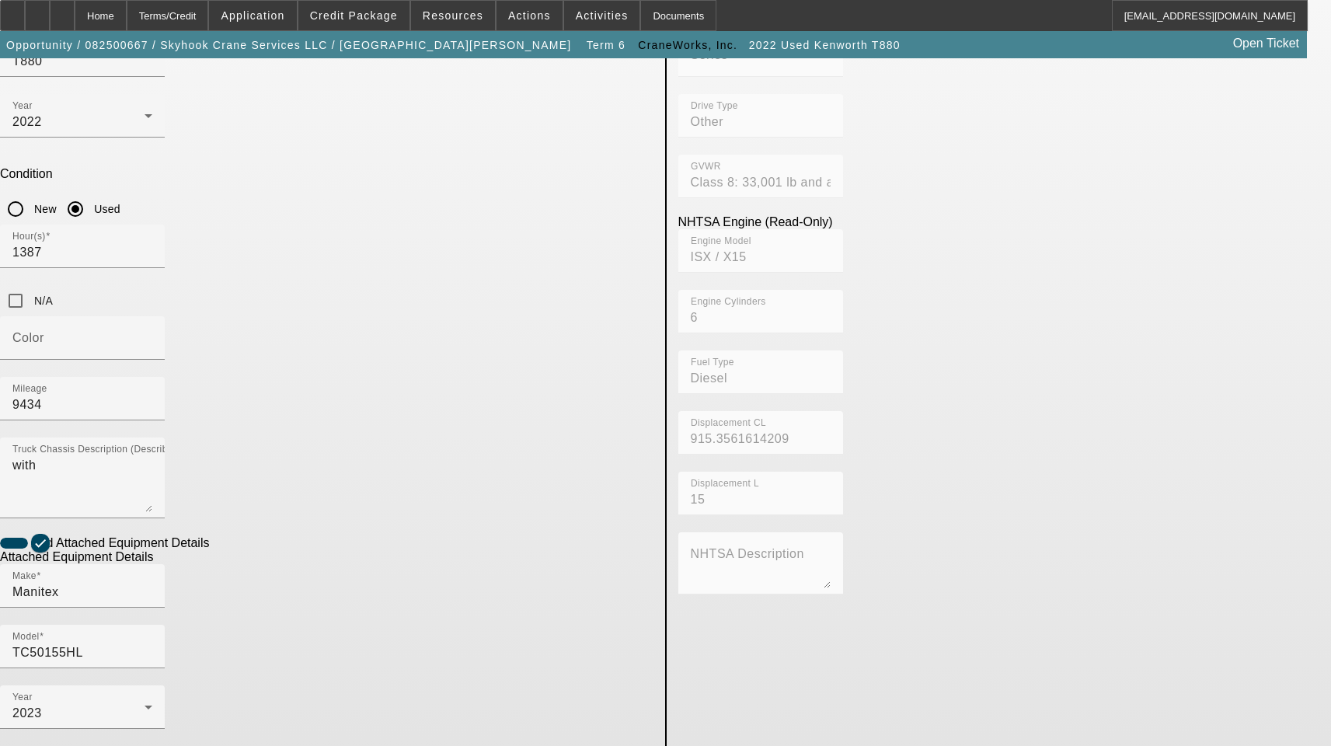
scroll to position [311, 0]
click at [145, 702] on div "2023" at bounding box center [78, 711] width 132 height 19
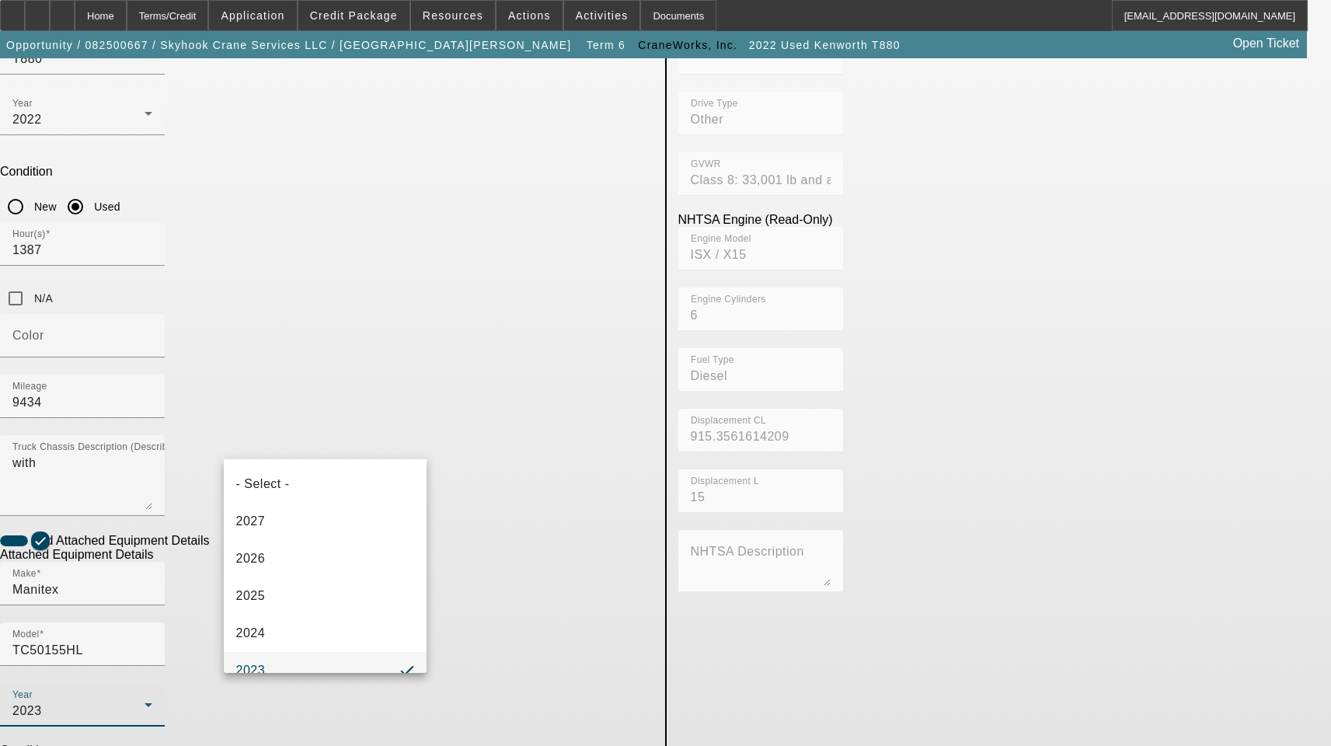
scroll to position [16, 0]
click at [339, 477] on mat-option "- Select -" at bounding box center [326, 467] width 204 height 37
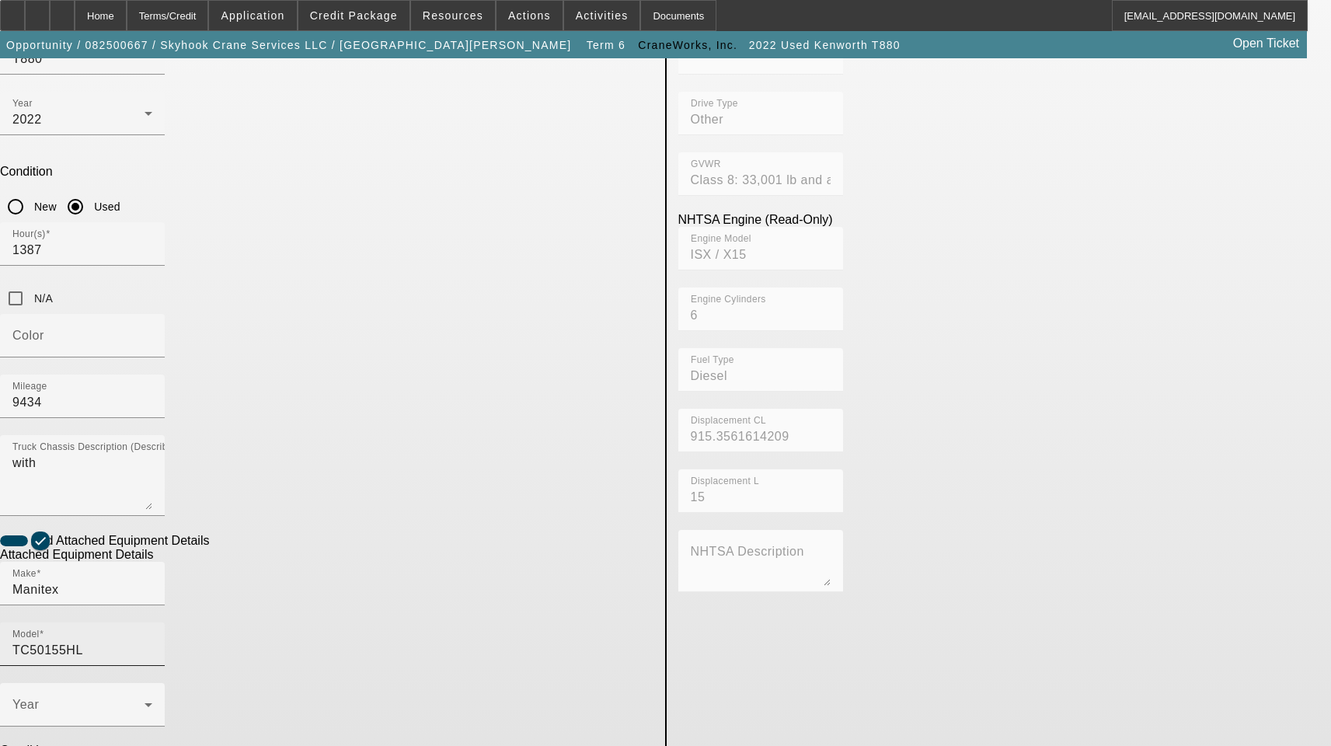
click at [152, 641] on input "TC50155HL" at bounding box center [82, 650] width 140 height 19
paste input "S"
type input "TC50155SHL"
click at [546, 420] on span "Create New Make/Model Match" at bounding box center [534, 423] width 145 height 32
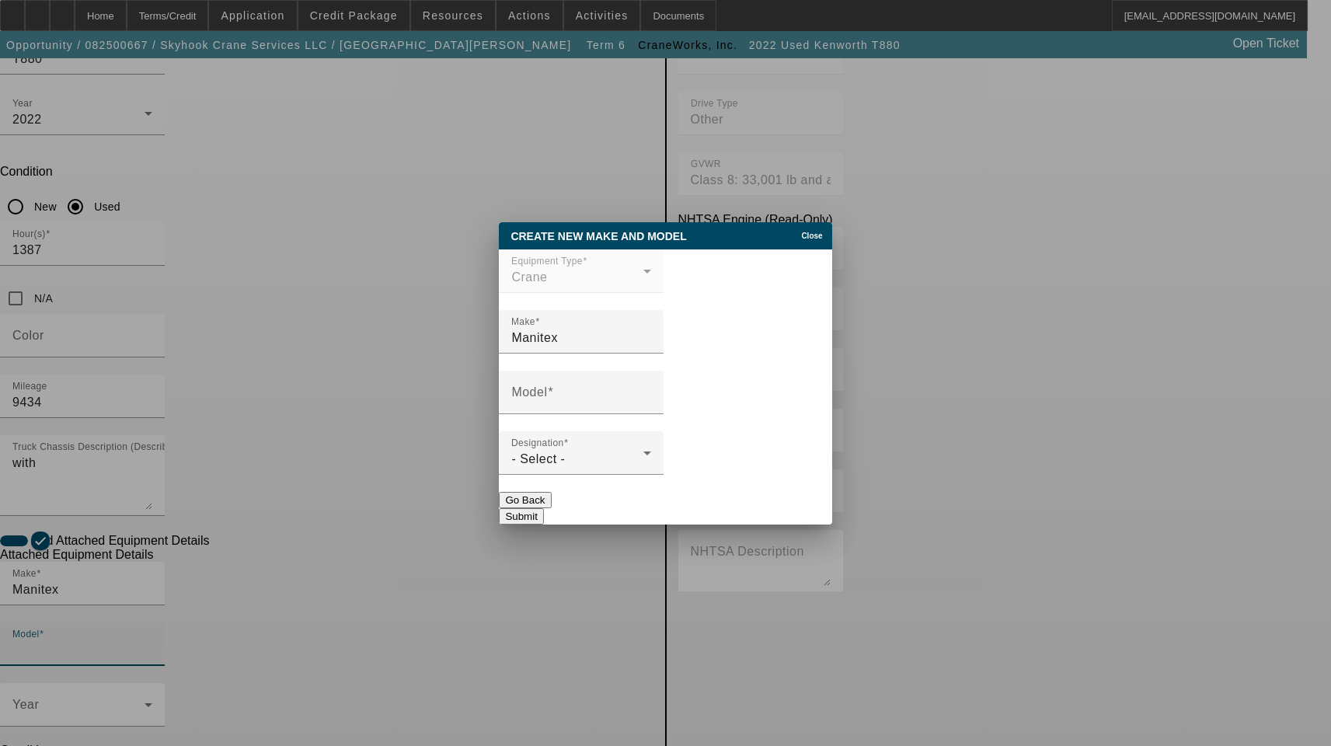
scroll to position [0, 0]
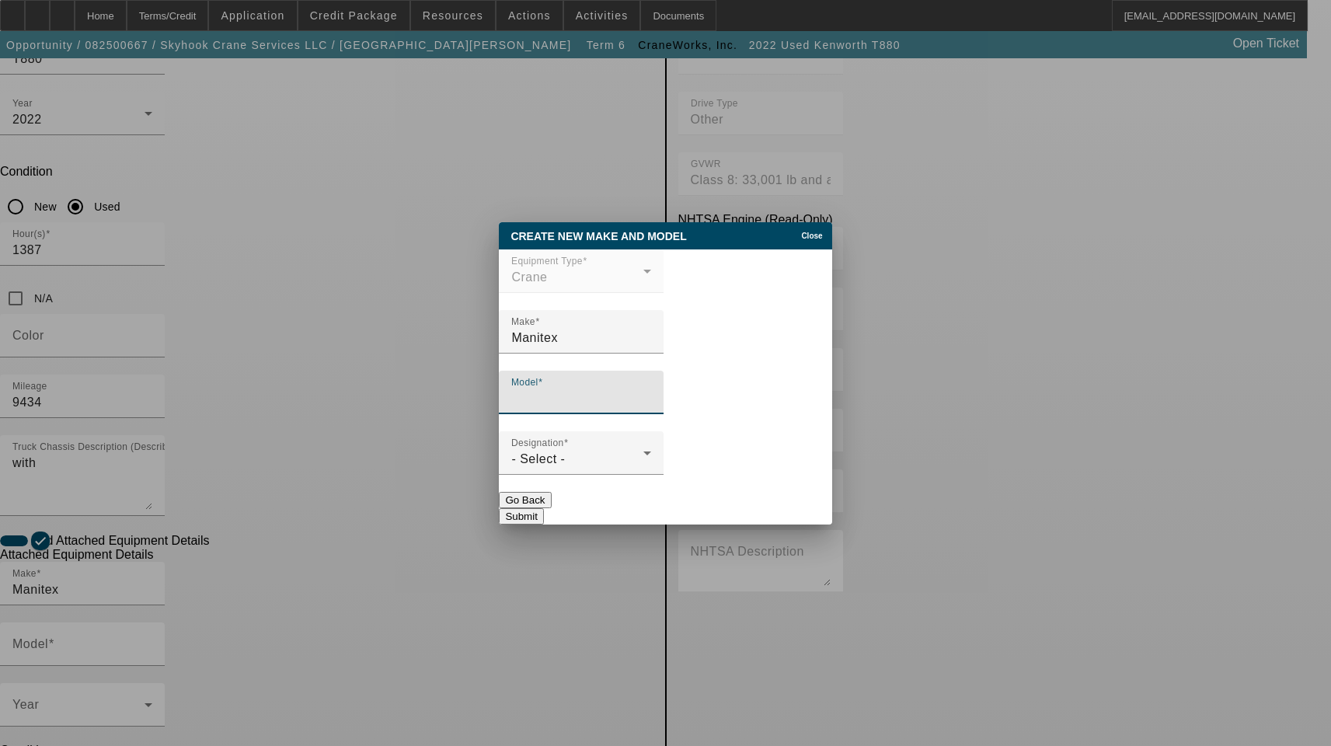
click at [565, 400] on input "Model" at bounding box center [581, 398] width 140 height 19
paste input "TC50155SHL"
type input "TC50155SHL"
click at [604, 473] on div "Designation - Select -" at bounding box center [581, 453] width 140 height 44
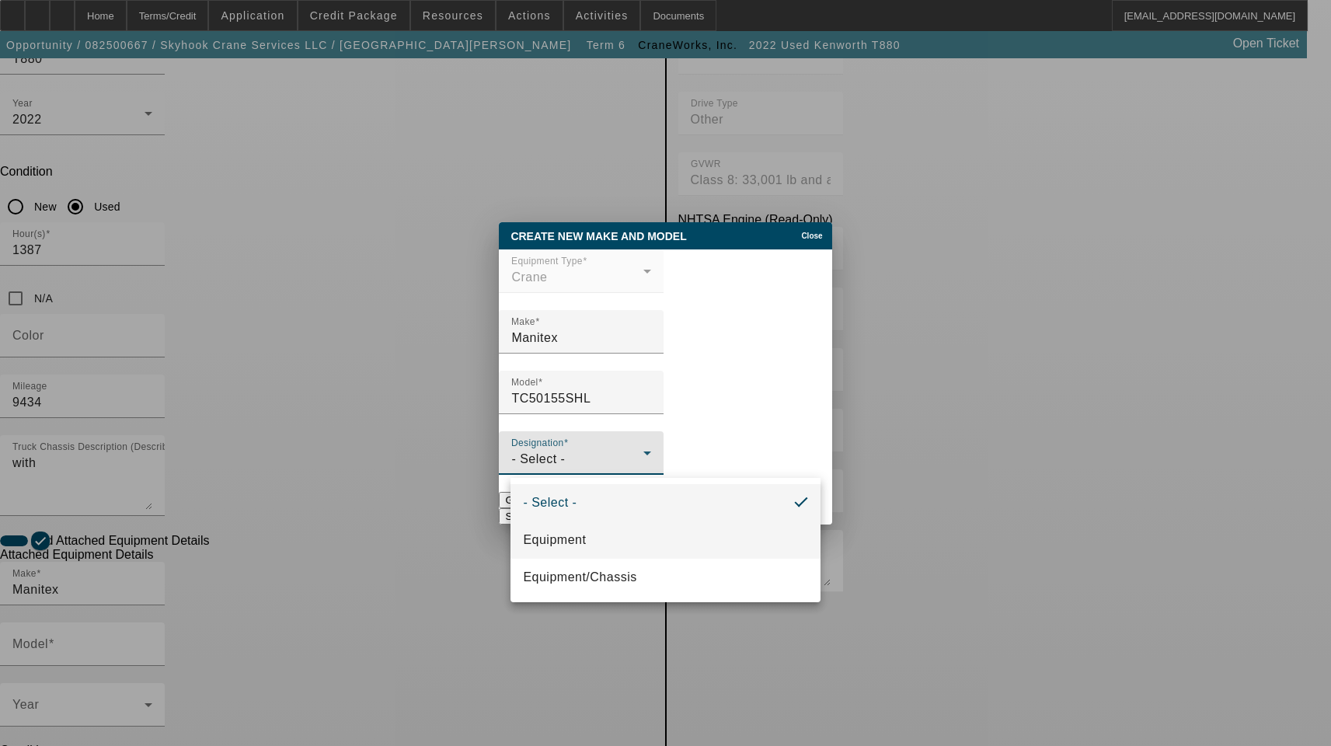
click at [591, 533] on mat-option "Equipment" at bounding box center [665, 540] width 309 height 37
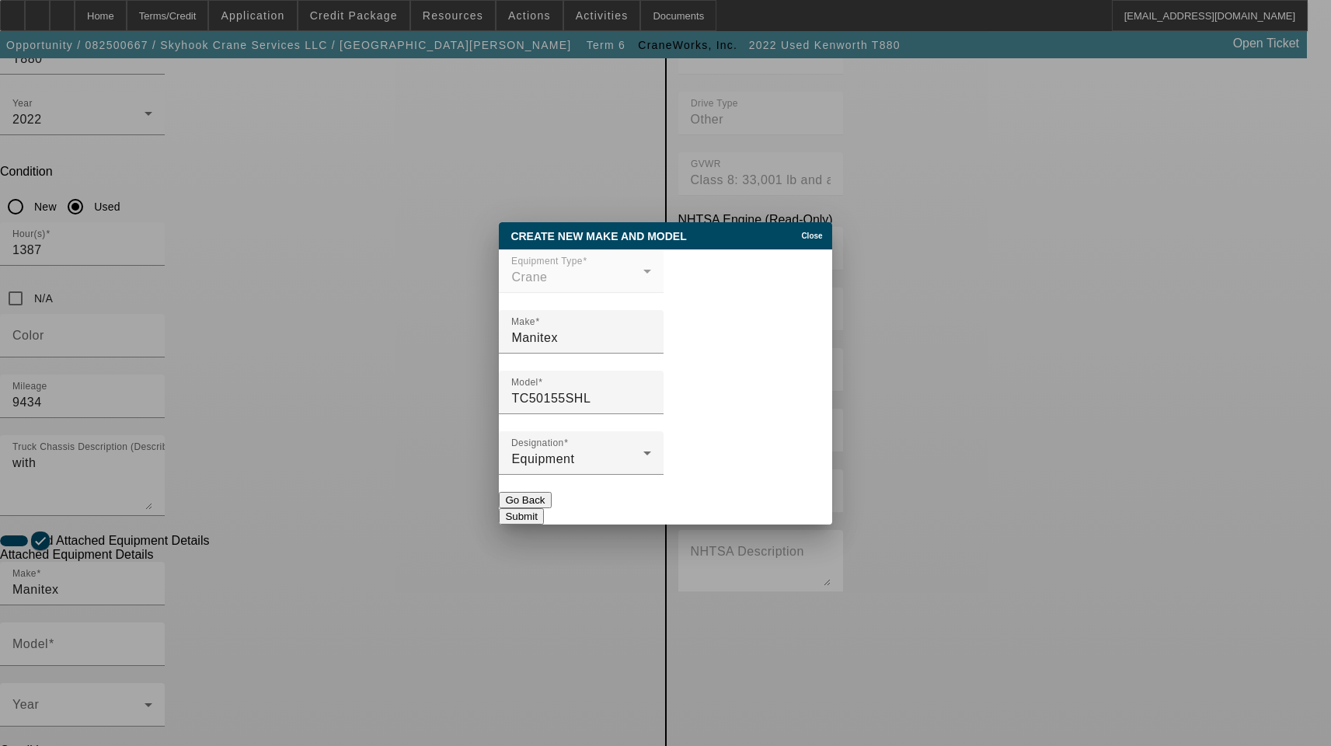
click at [543, 510] on button "Submit" at bounding box center [521, 516] width 44 height 16
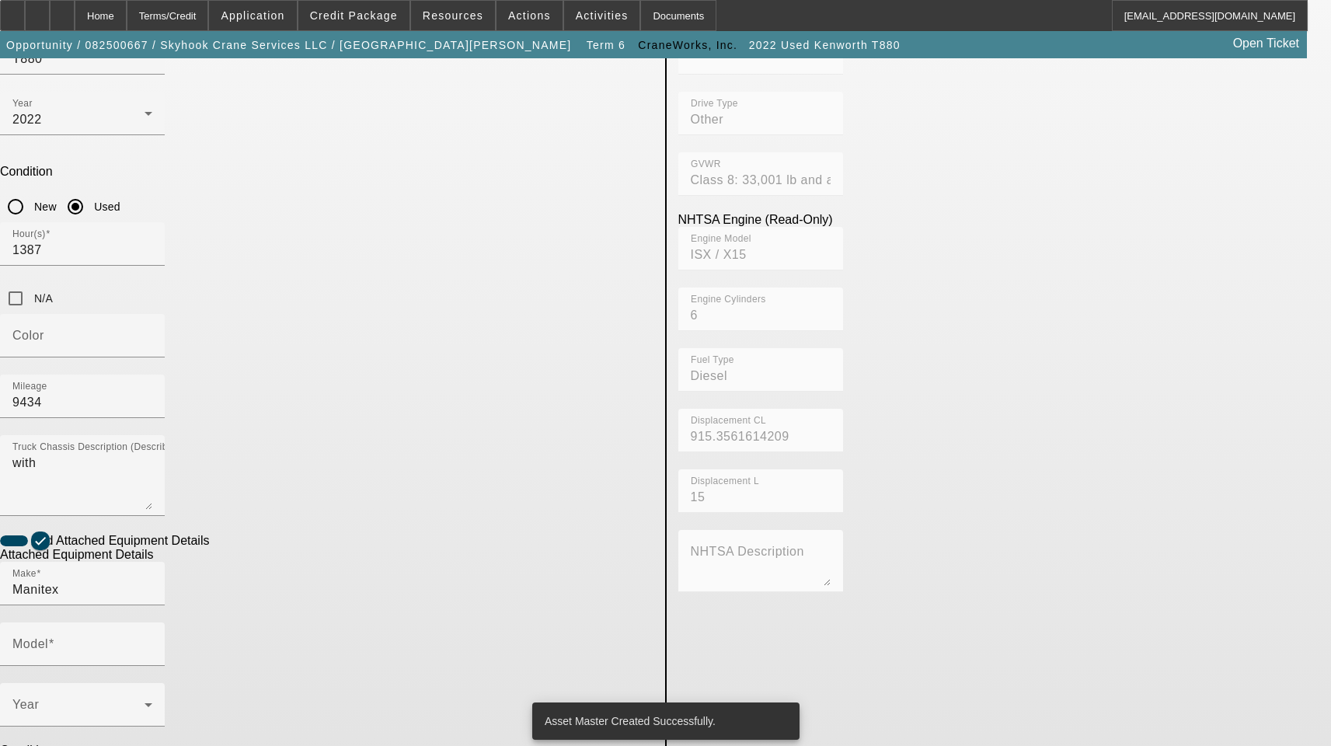
type input "TC50155SHL"
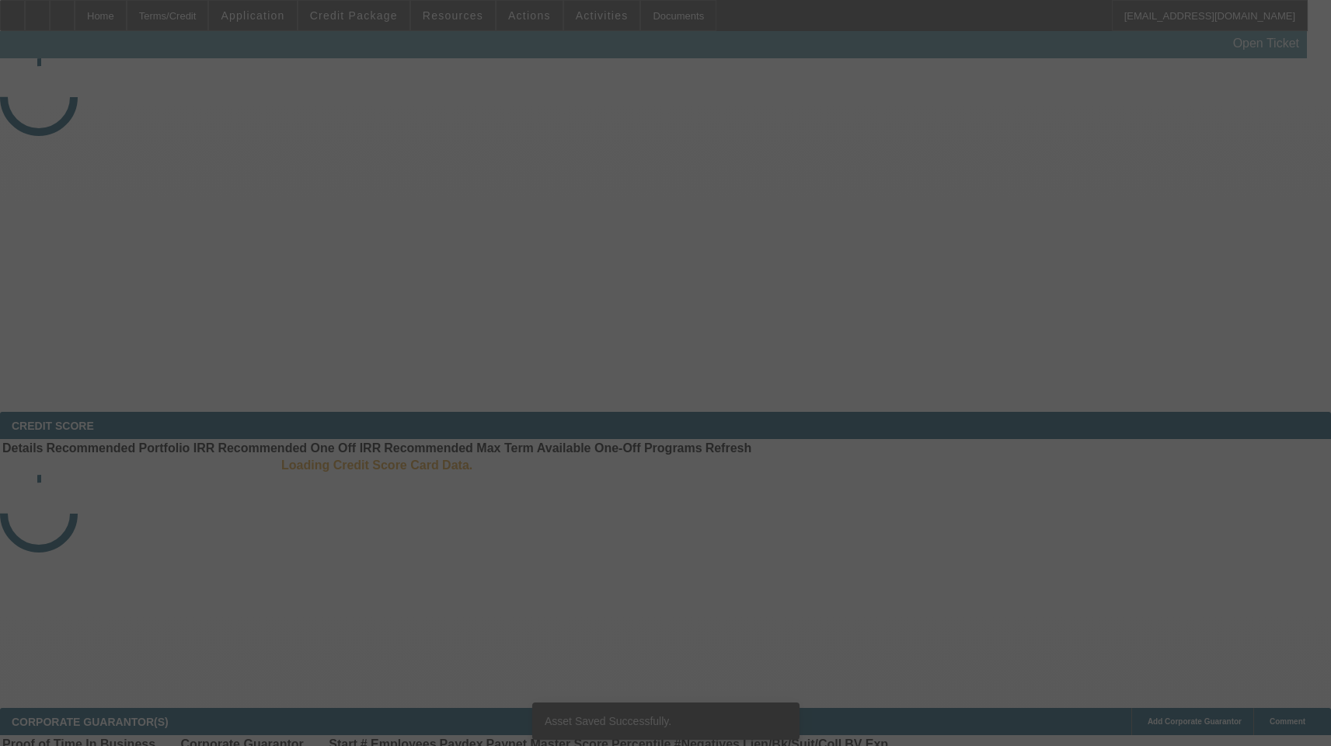
select select "3"
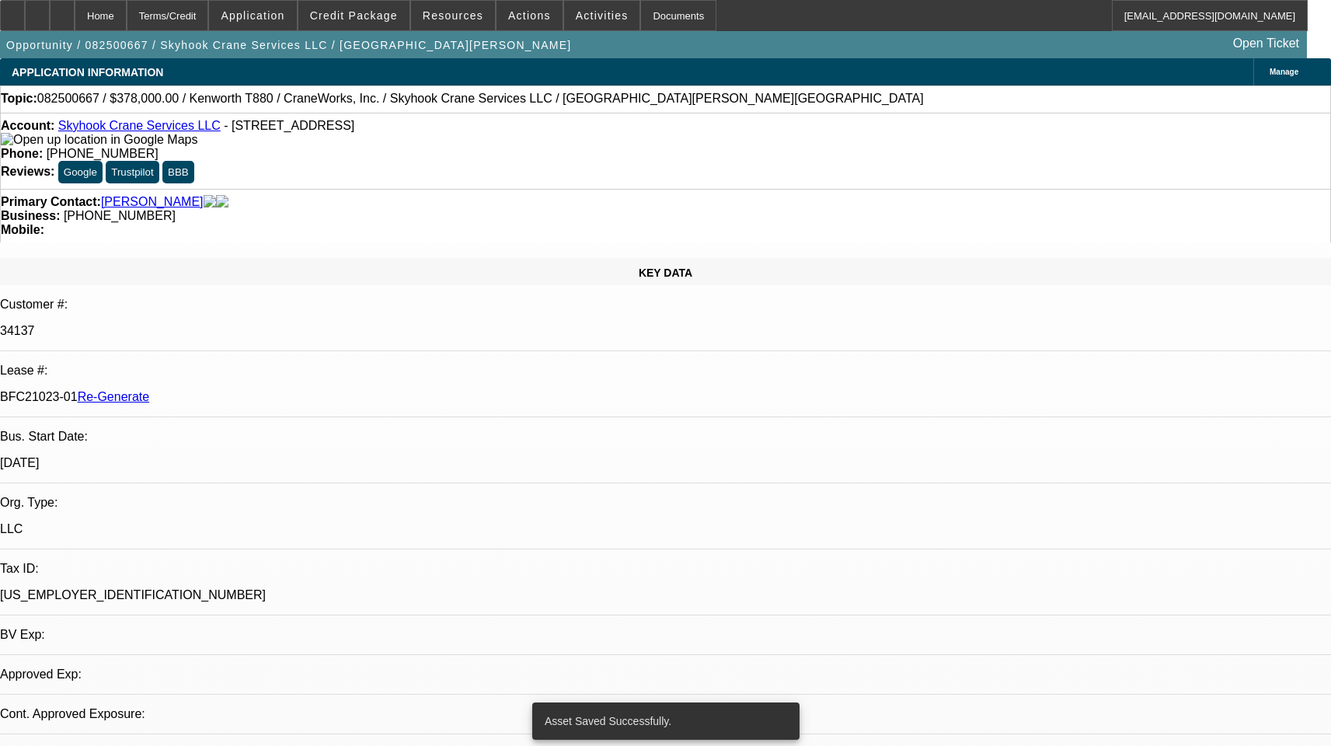
select select "0"
select select "2"
select select "0"
select select "1"
select select "2"
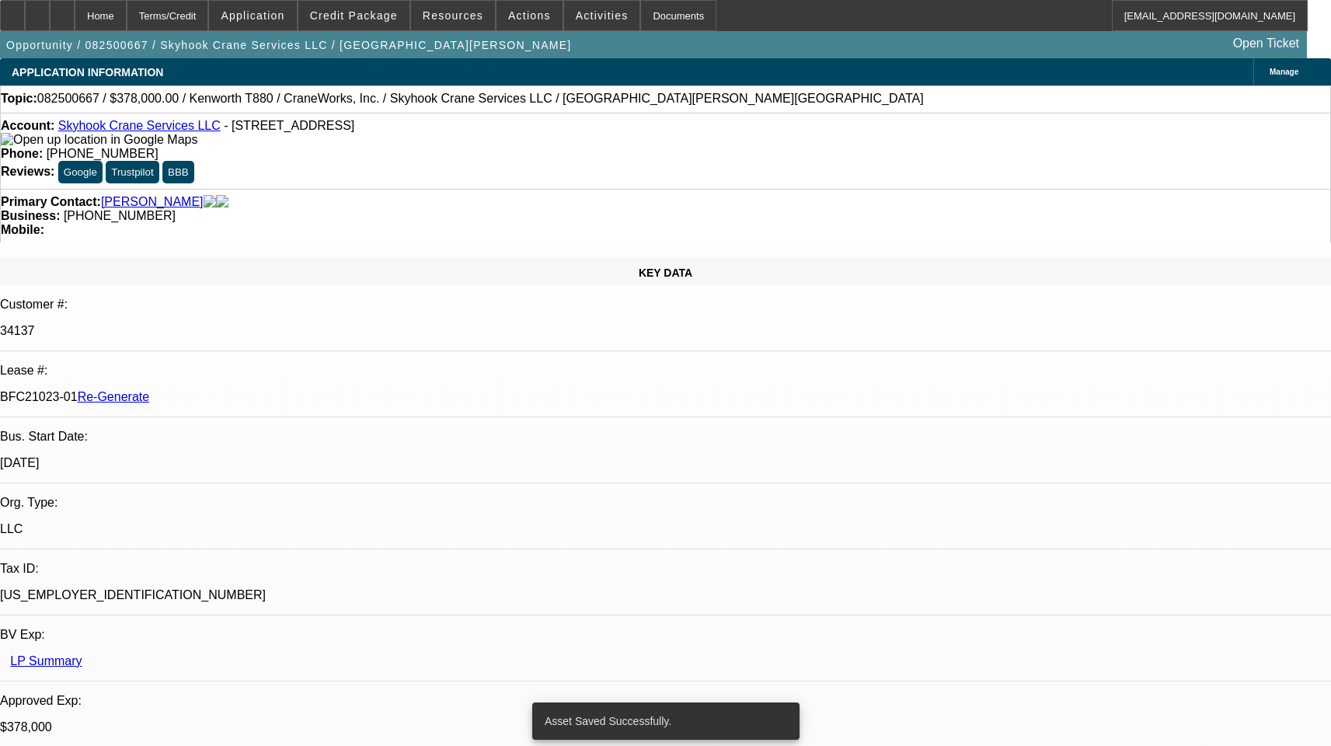
select select "6"
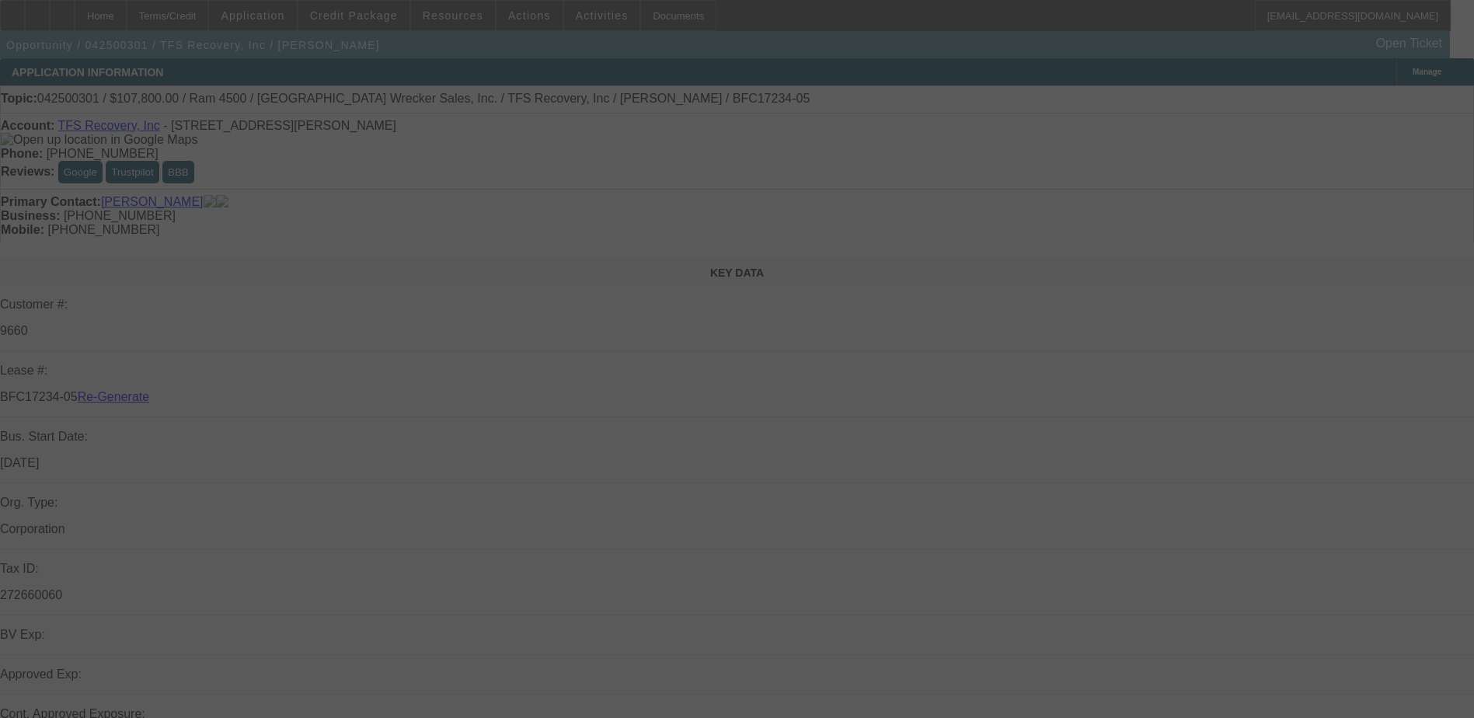
select select "4"
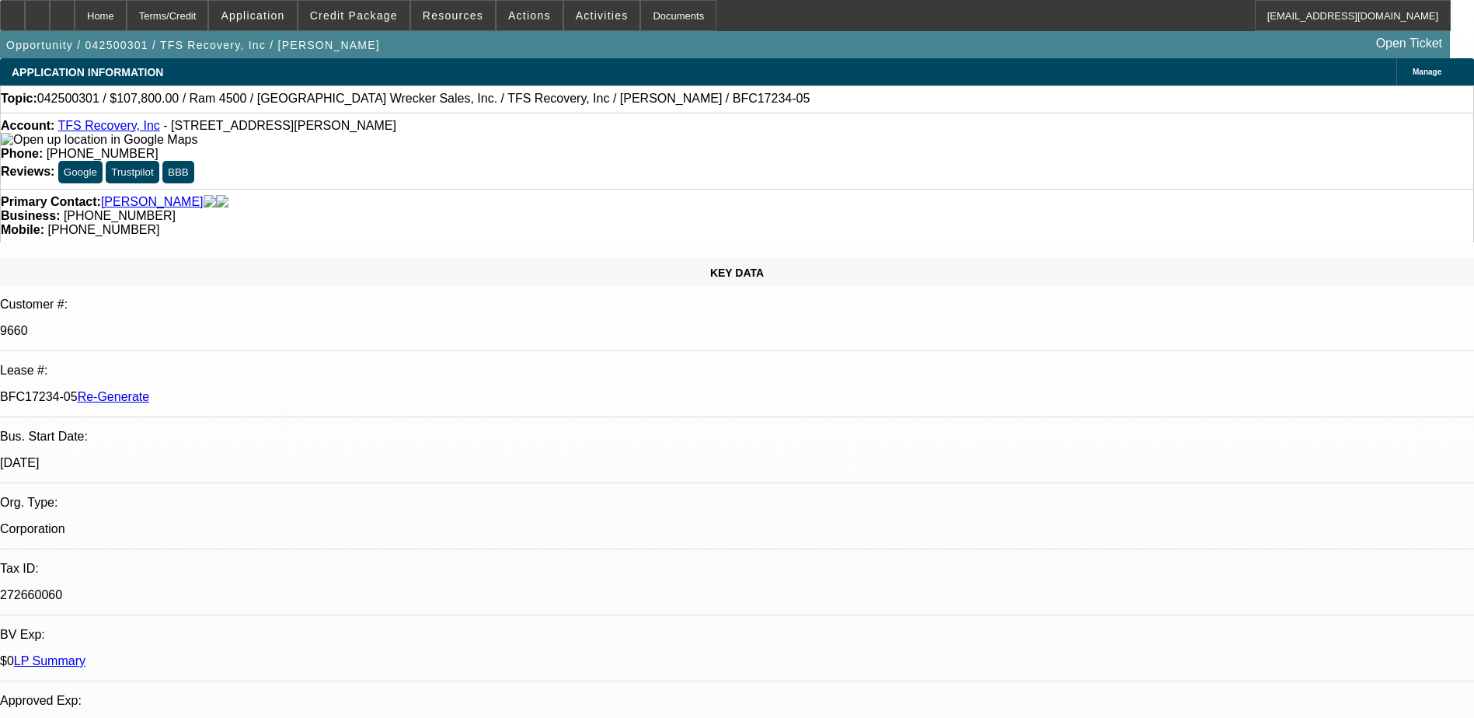
select select "0"
select select "3"
select select "0"
select select "6"
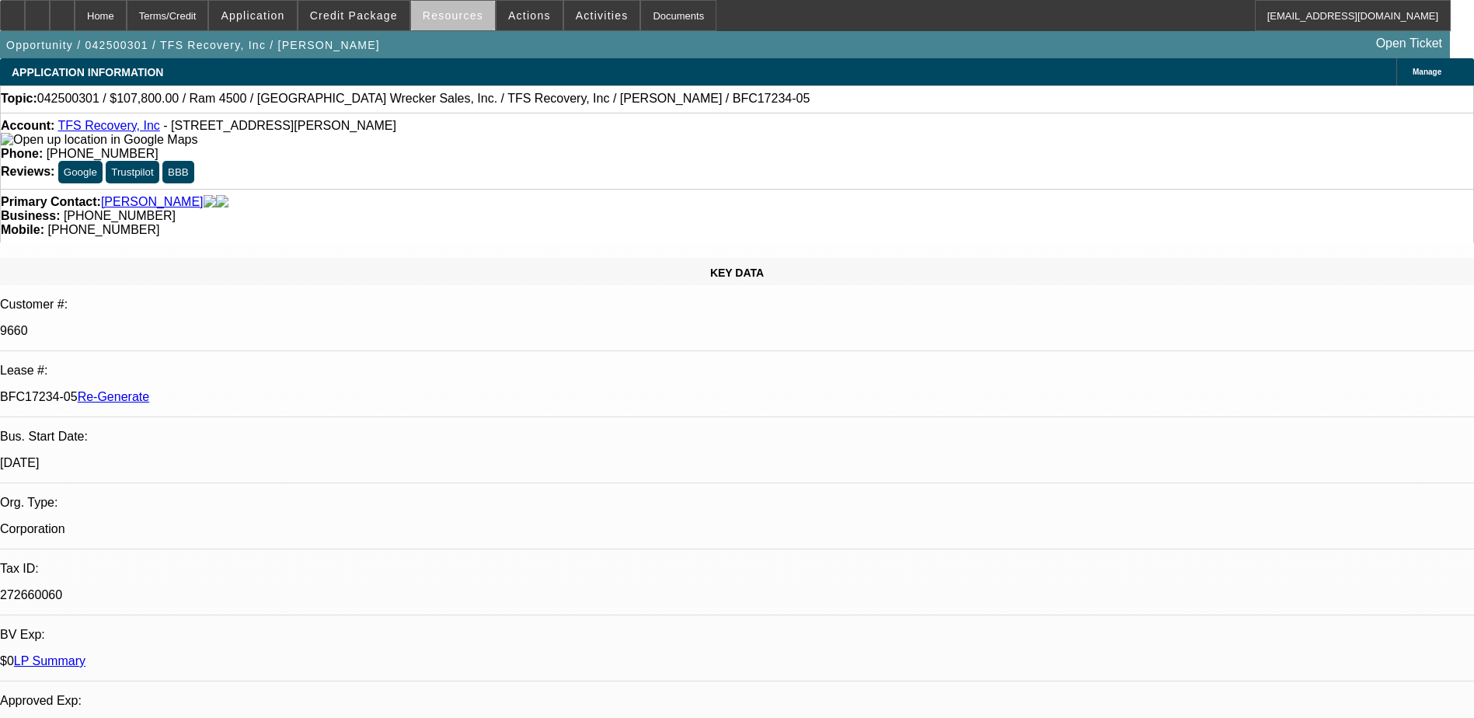
click at [462, 19] on span "Resources" at bounding box center [453, 15] width 61 height 12
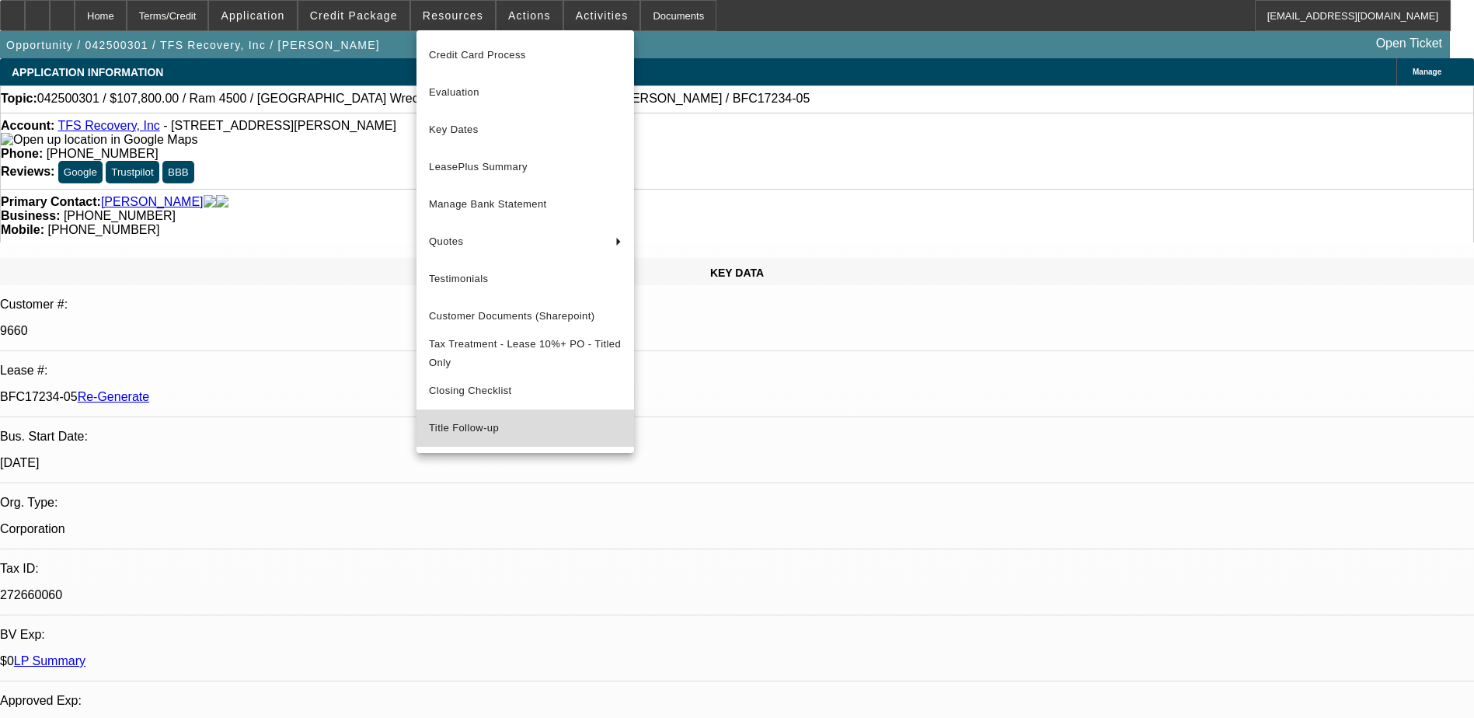
click at [482, 438] on span "Title Follow-up" at bounding box center [525, 428] width 193 height 19
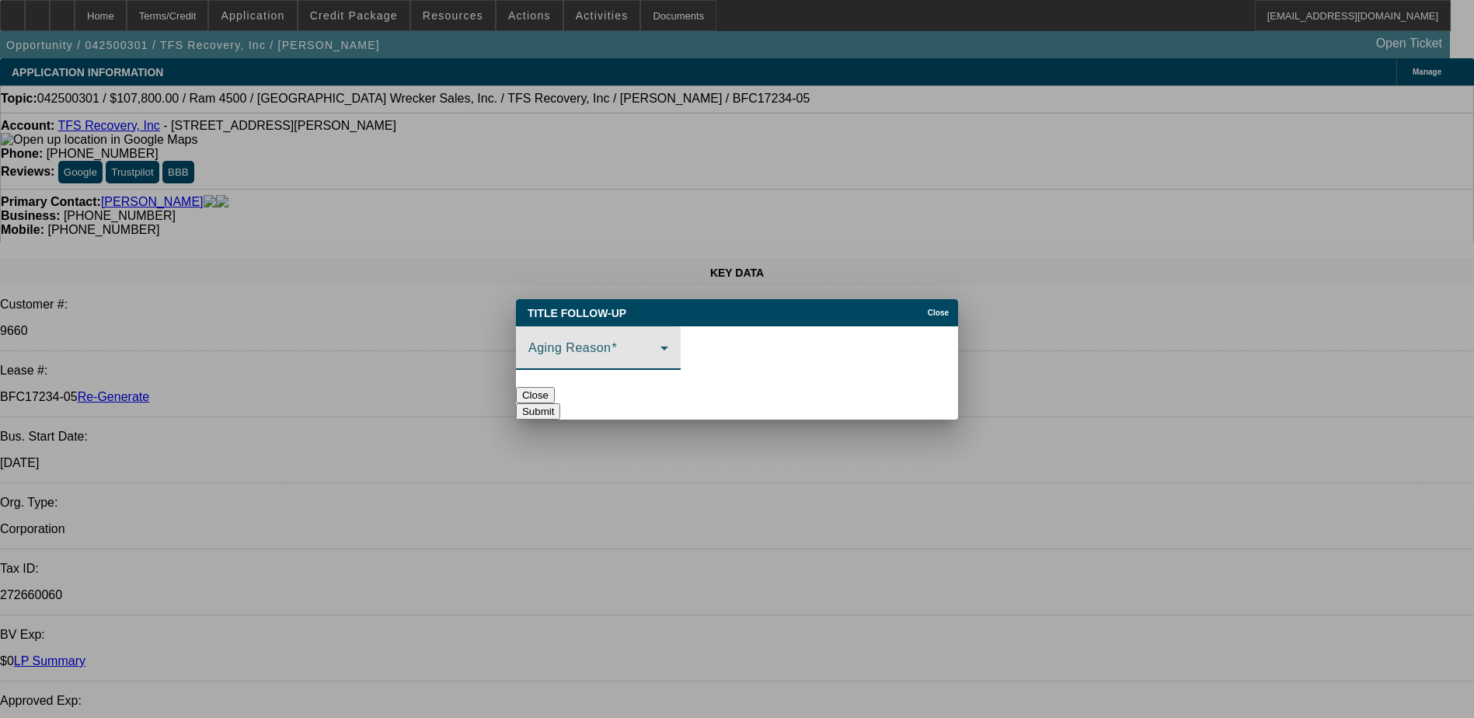
click at [661, 330] on div "Aging Reason" at bounding box center [599, 348] width 140 height 44
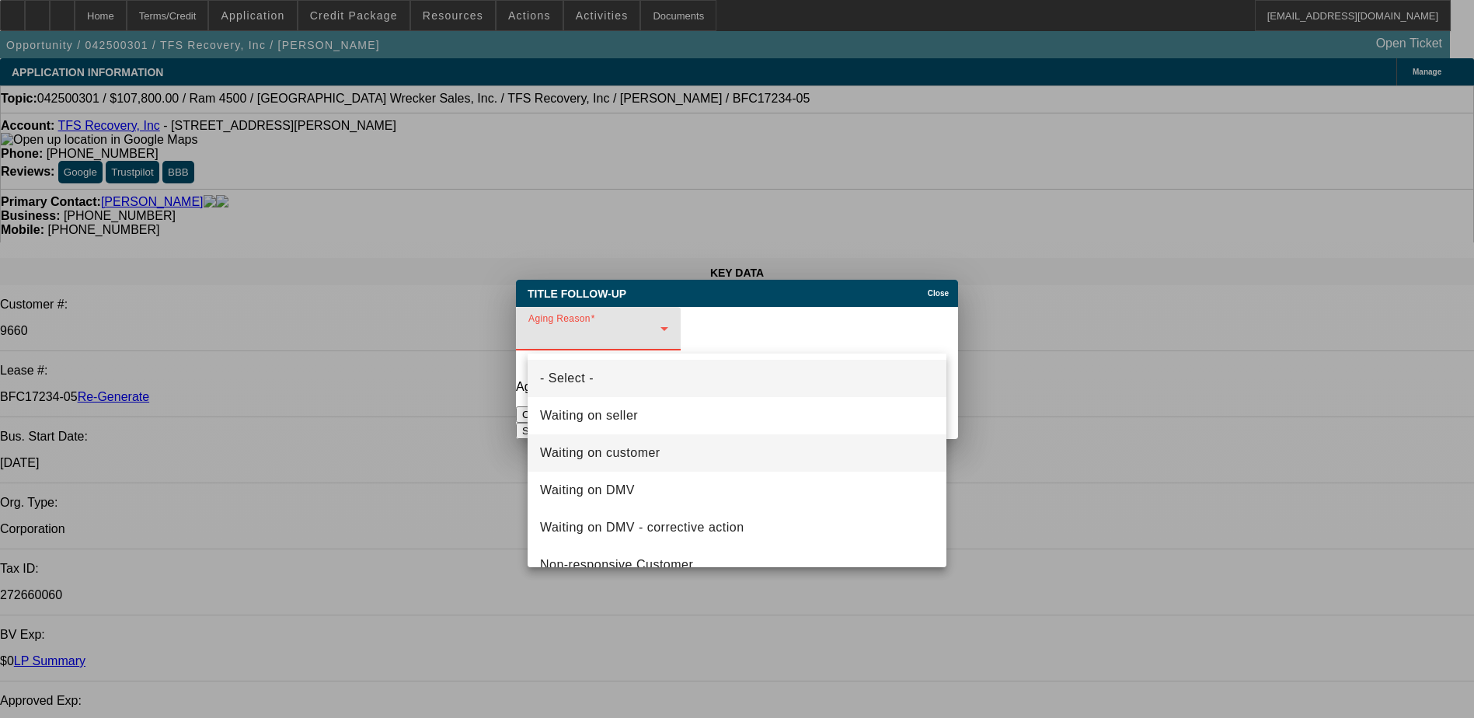
click at [691, 452] on mat-option "Waiting on customer" at bounding box center [737, 452] width 419 height 37
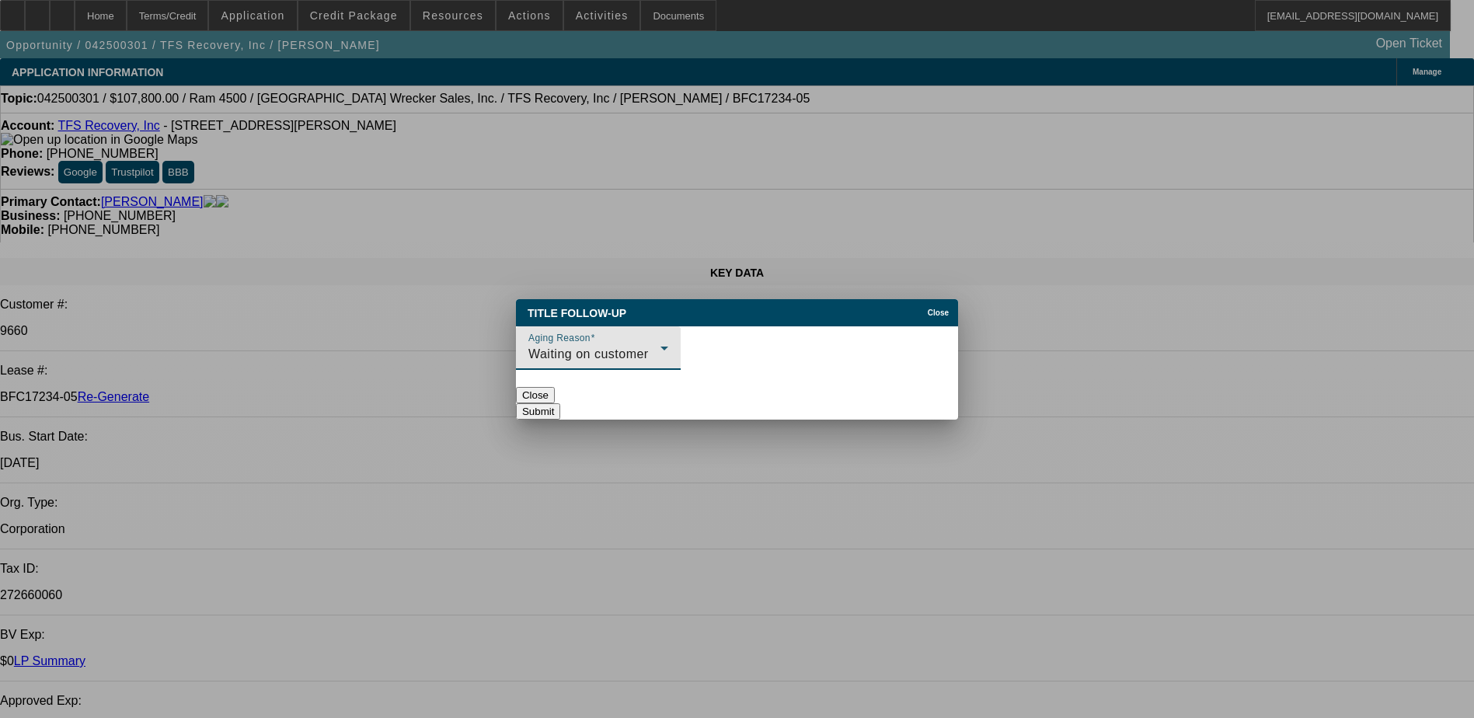
click at [560, 403] on button "Submit" at bounding box center [538, 411] width 44 height 16
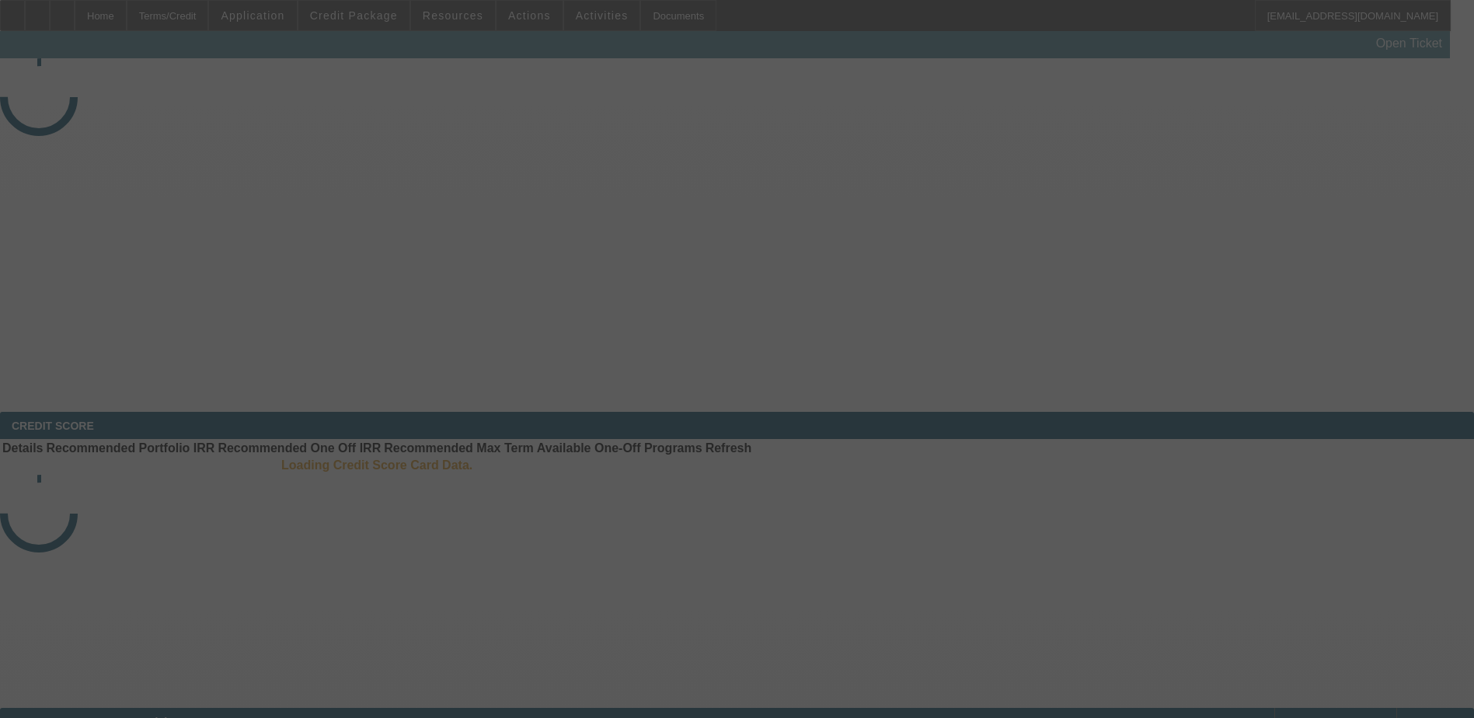
select select "4"
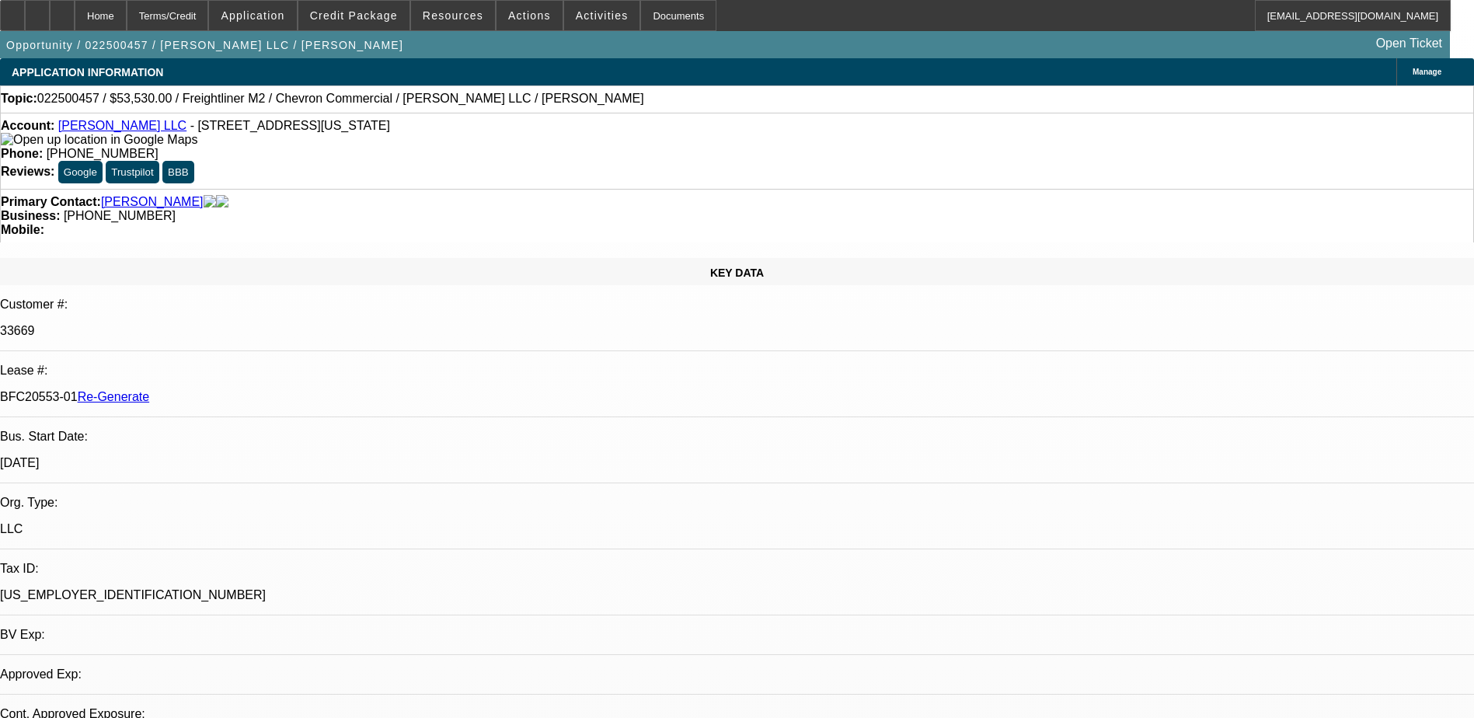
select select "0"
select select "2"
select select "0"
select select "1"
select select "2"
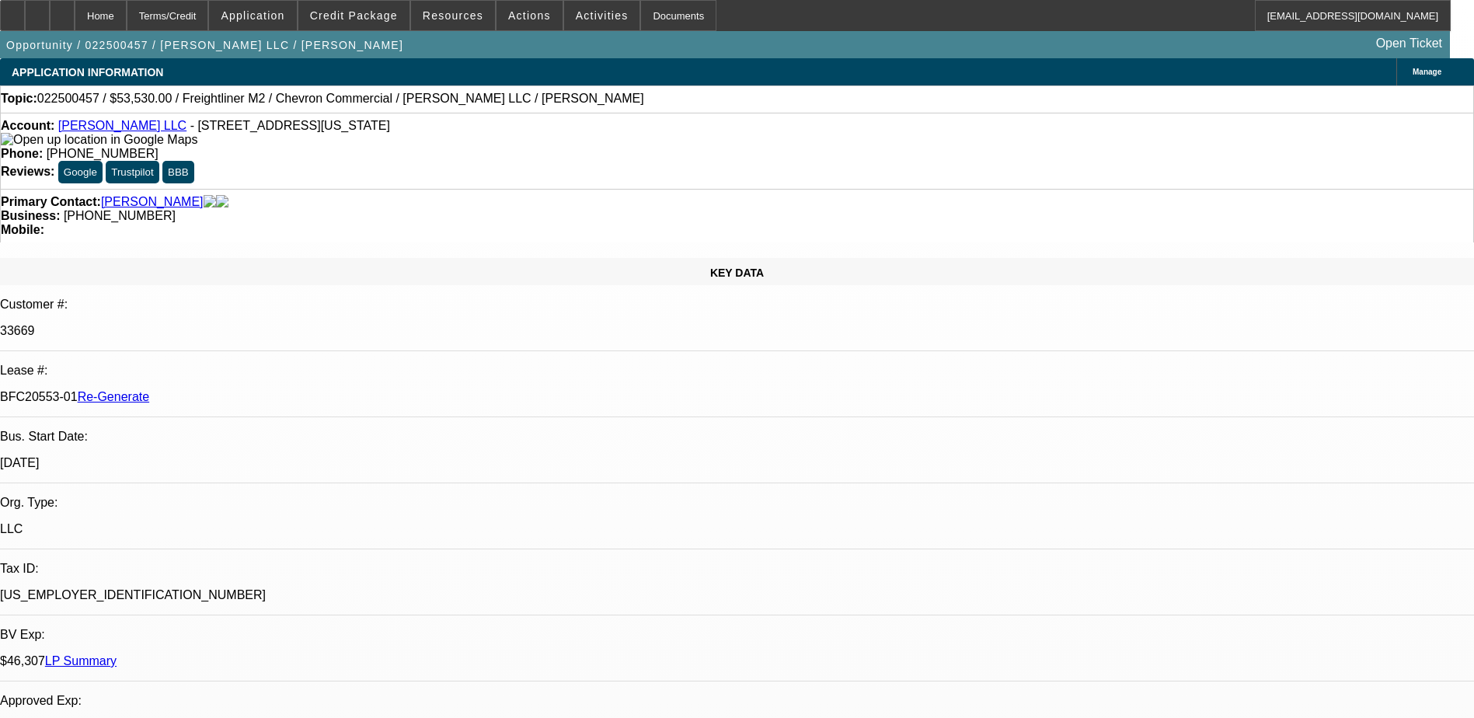
select select "6"
click at [456, 16] on span "Resources" at bounding box center [453, 15] width 61 height 12
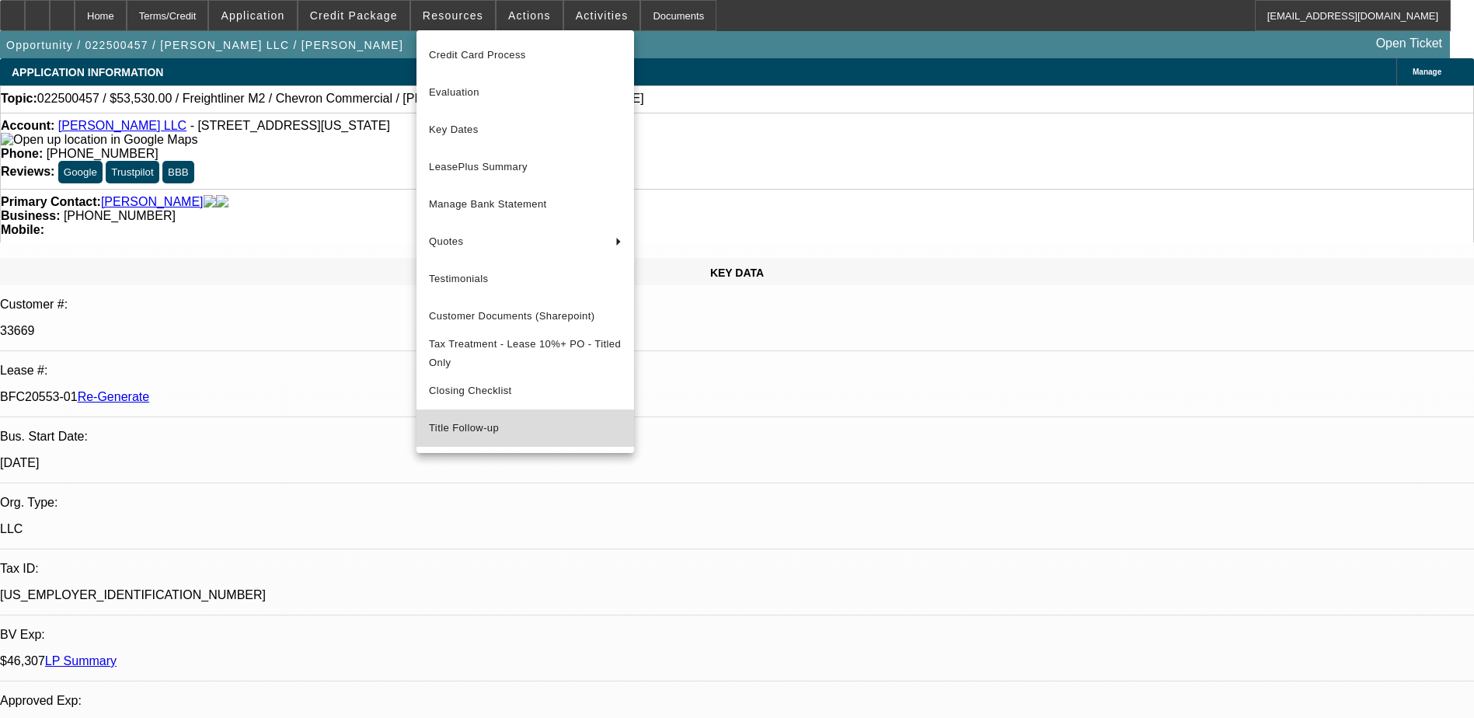
click at [463, 438] on span "Title Follow-up" at bounding box center [525, 428] width 193 height 19
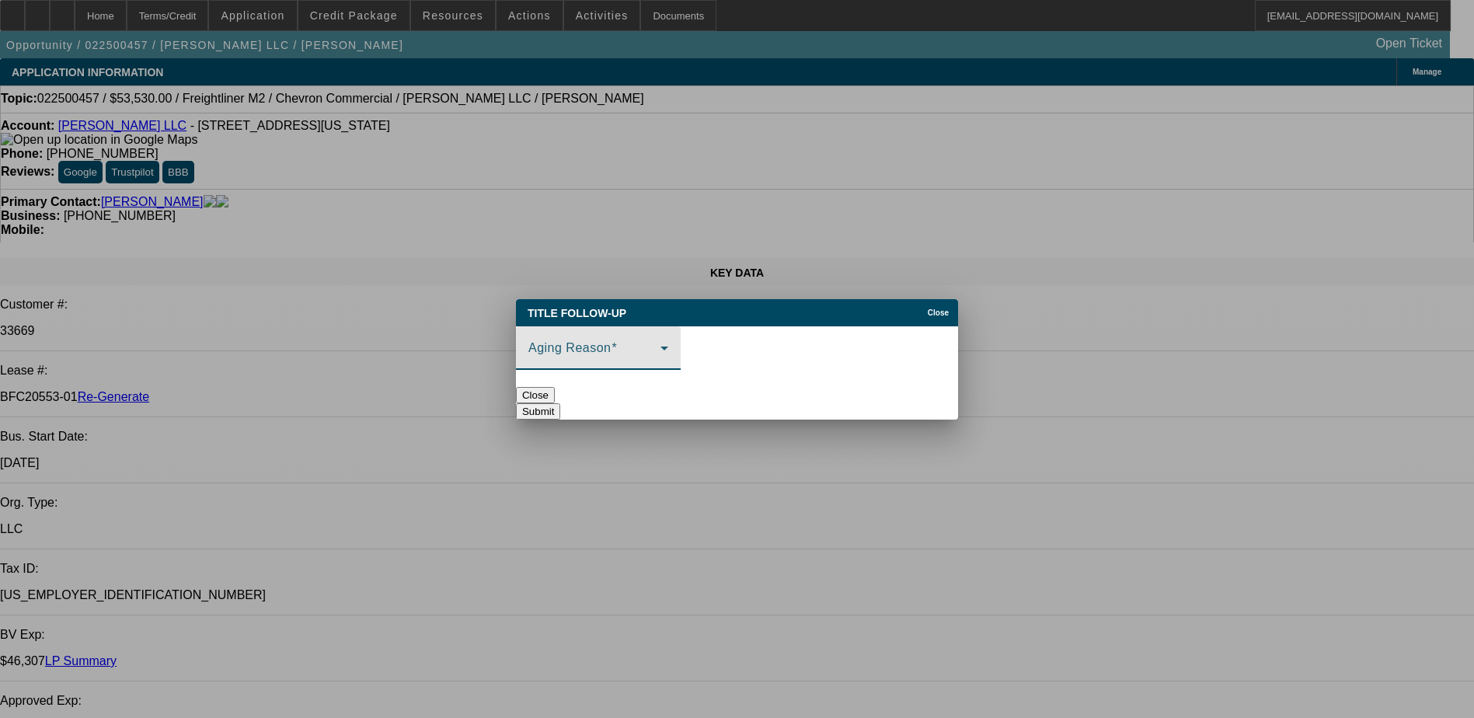
click at [648, 347] on span at bounding box center [595, 354] width 132 height 19
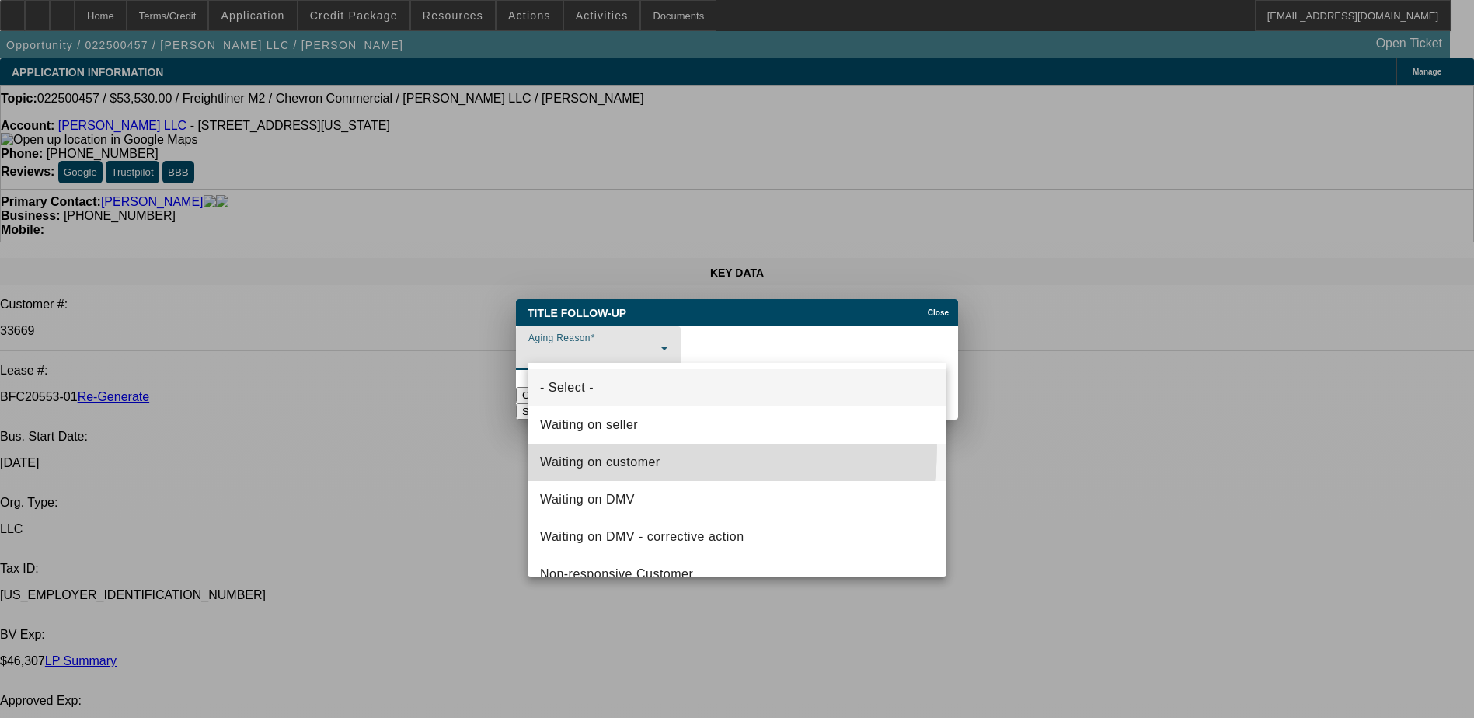
click at [661, 448] on mat-option "Waiting on customer" at bounding box center [737, 462] width 419 height 37
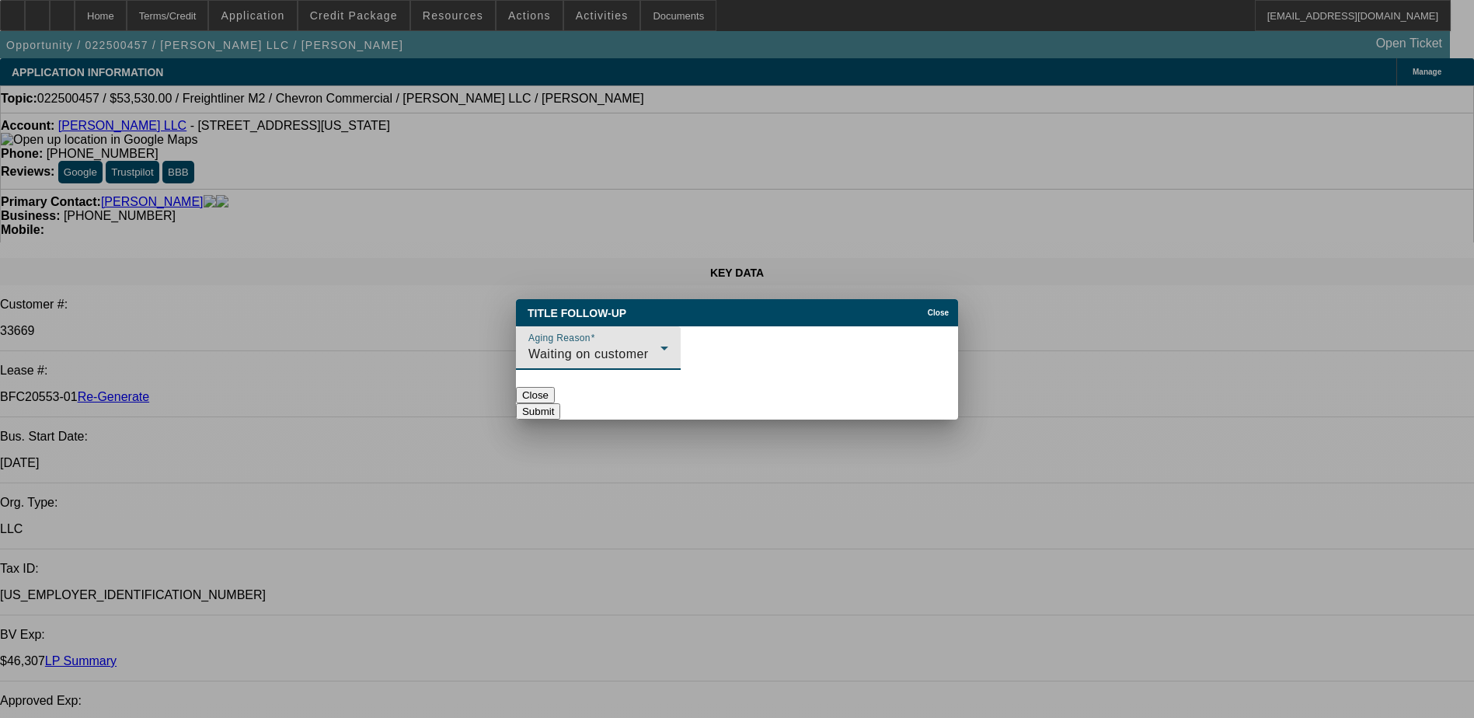
click at [560, 403] on button "Submit" at bounding box center [538, 411] width 44 height 16
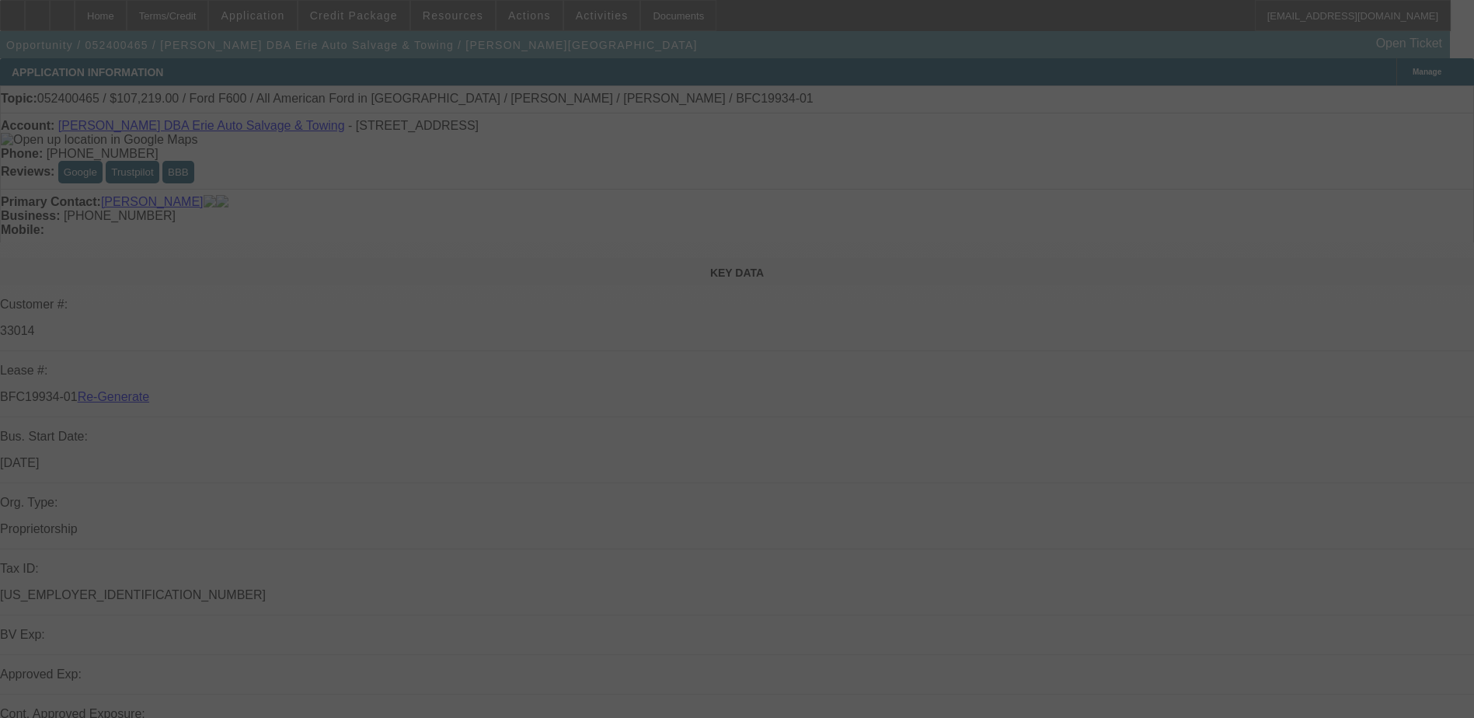
select select "4"
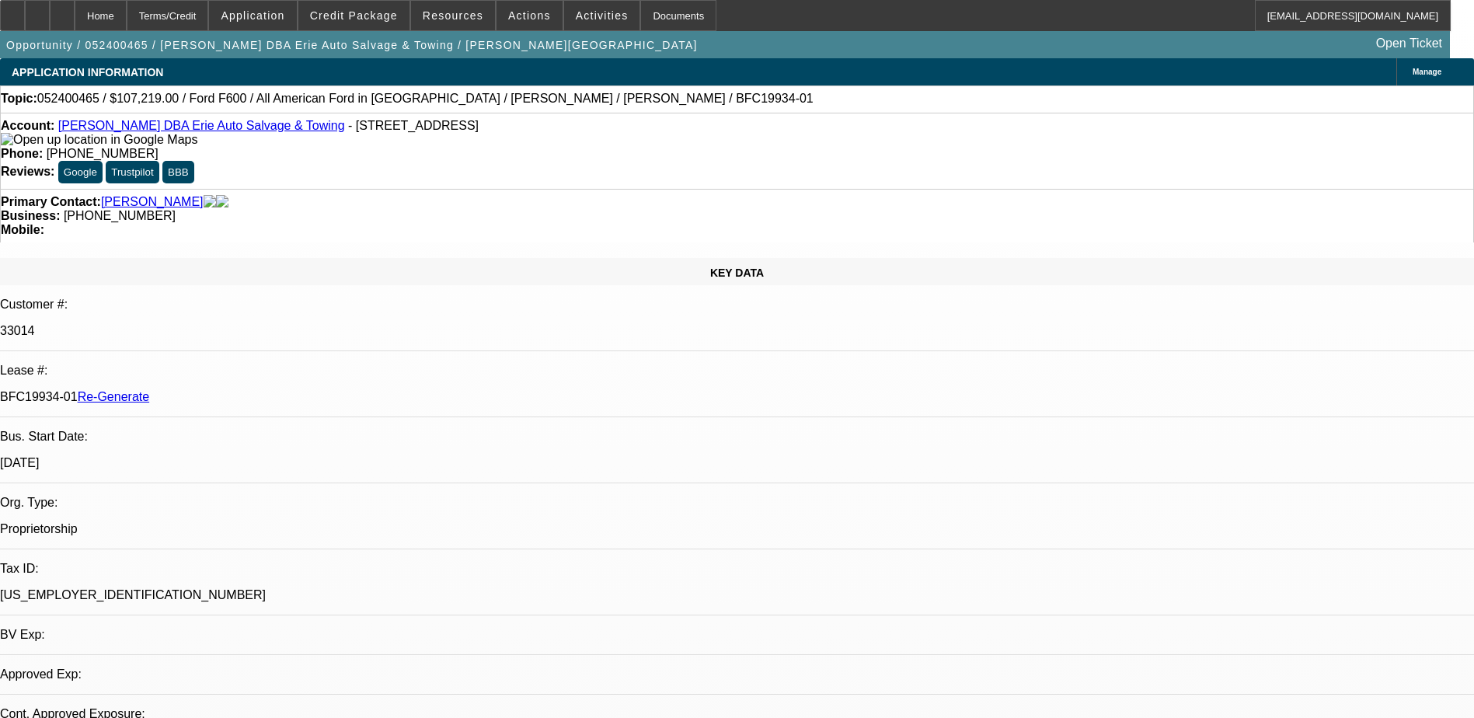
select select "0"
select select "6"
click at [430, 14] on span "Resources" at bounding box center [453, 15] width 61 height 12
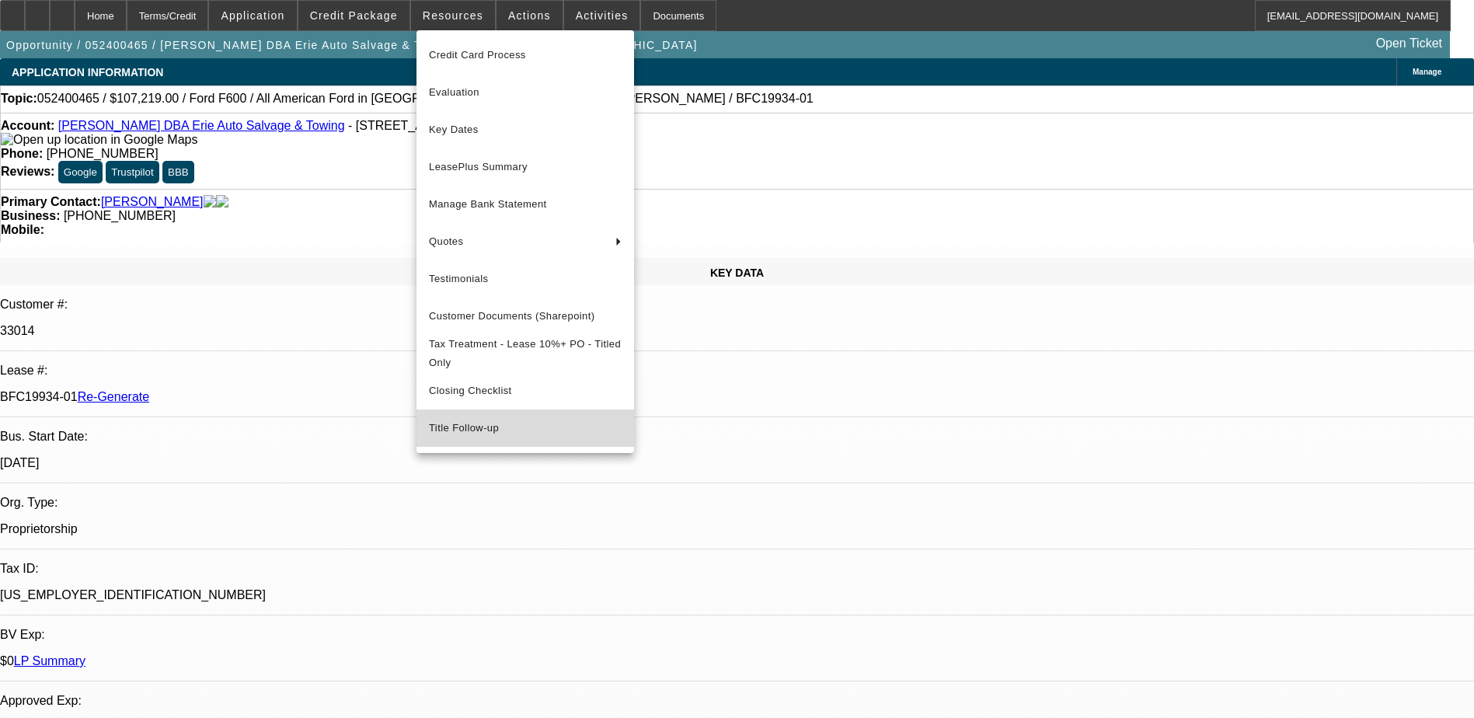
click at [462, 438] on span "Title Follow-up" at bounding box center [525, 428] width 193 height 19
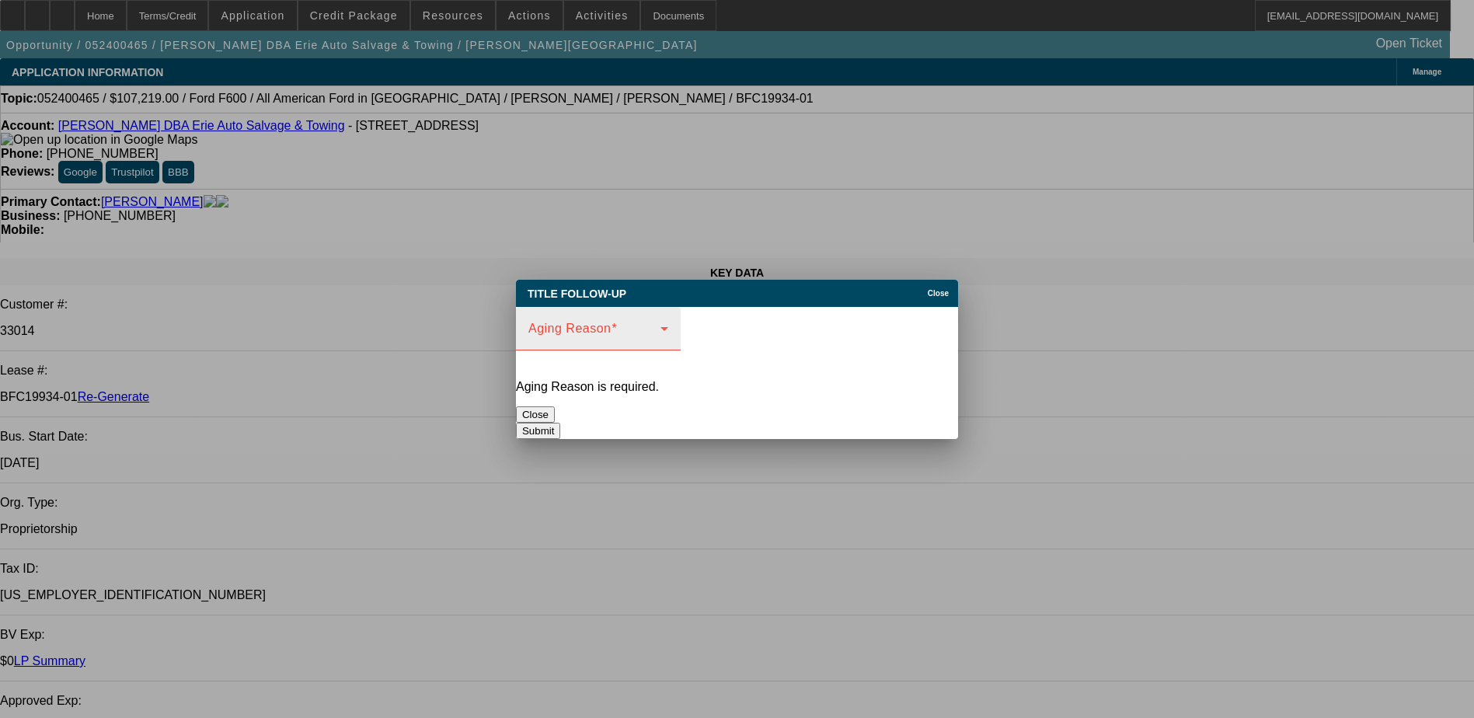
click at [612, 337] on div "Aging Reason" at bounding box center [599, 329] width 140 height 44
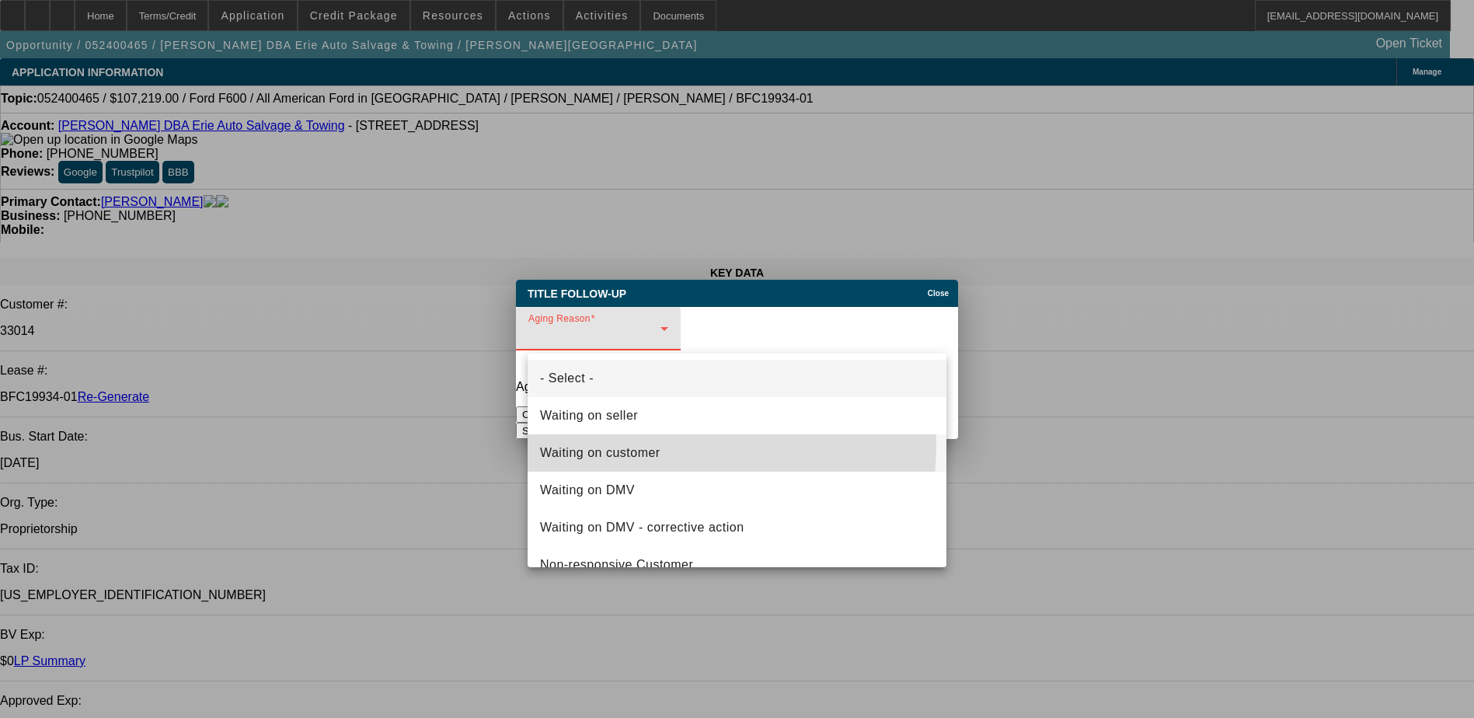
click at [607, 444] on span "Waiting on customer" at bounding box center [600, 453] width 120 height 19
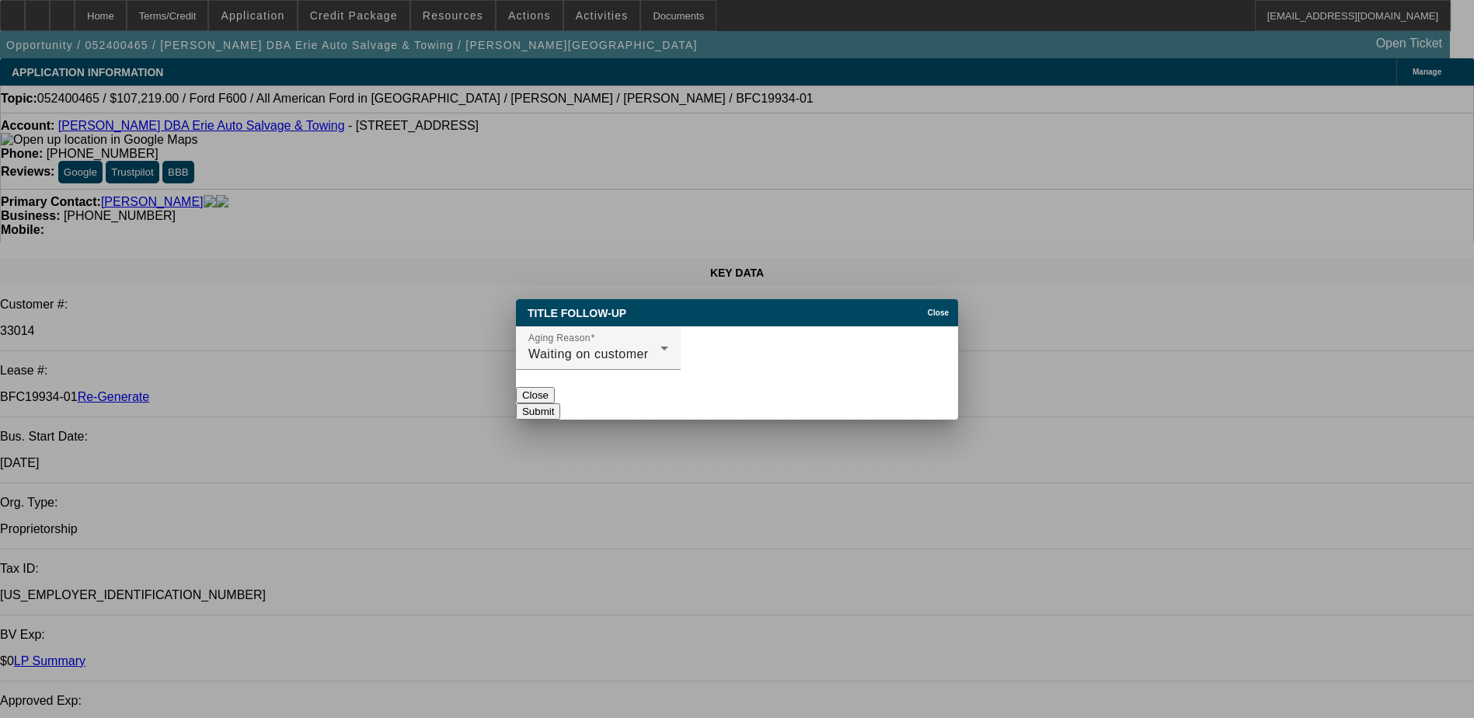
click at [560, 403] on button "Submit" at bounding box center [538, 411] width 44 height 16
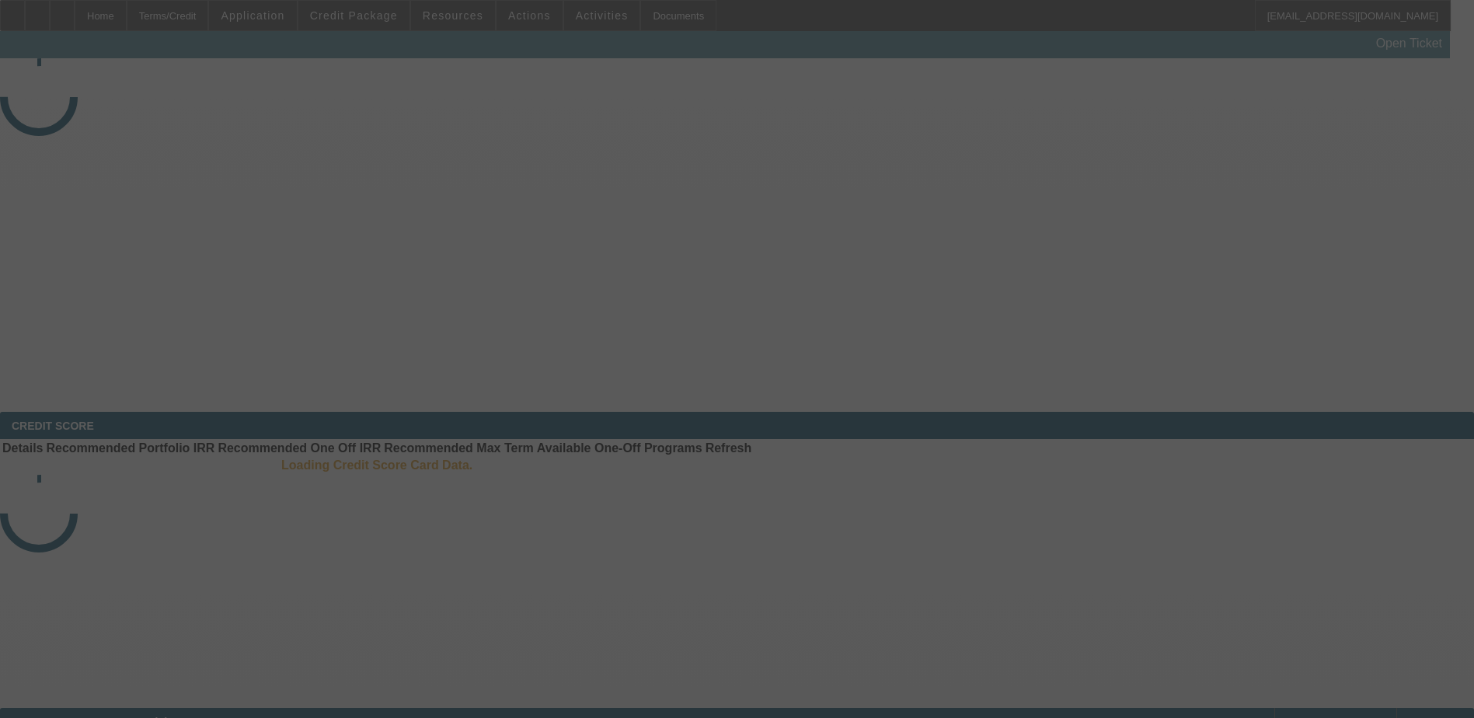
select select "4"
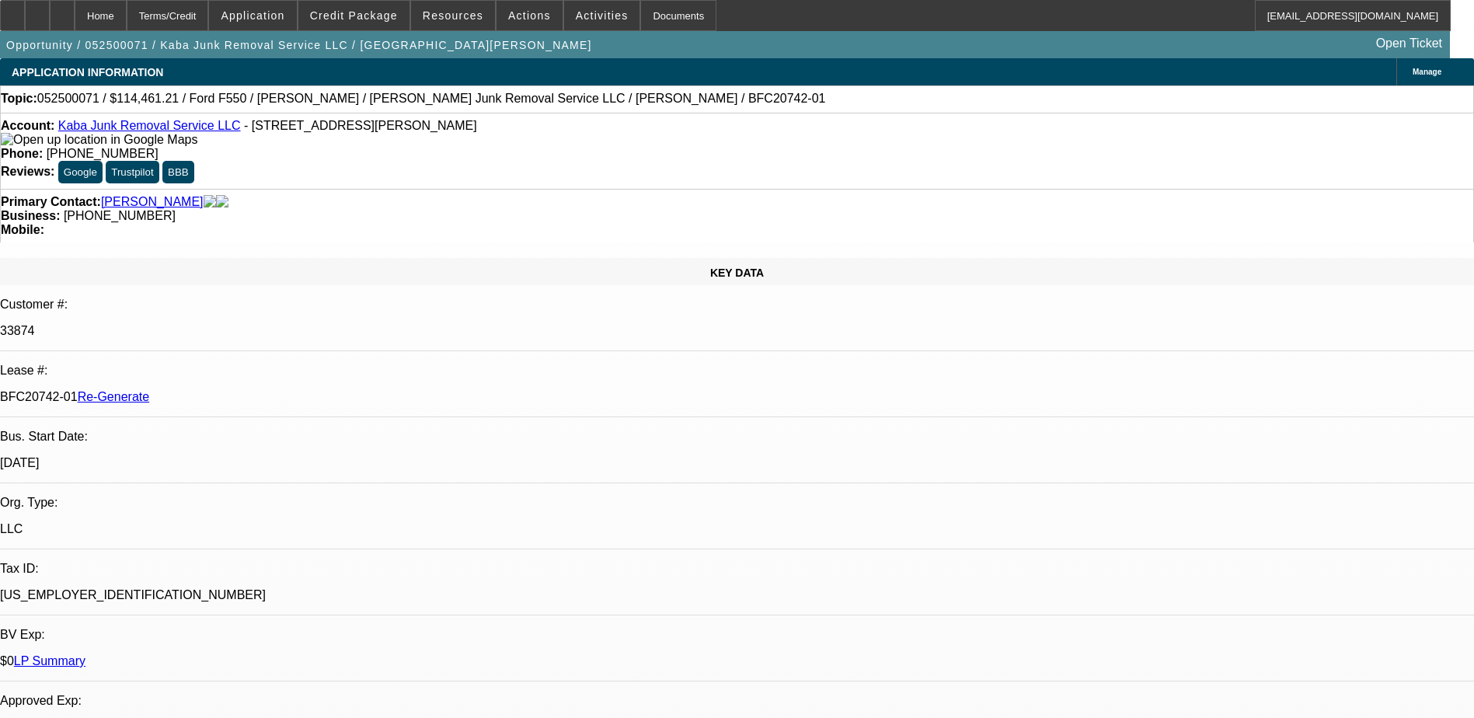
select select "0"
select select "1"
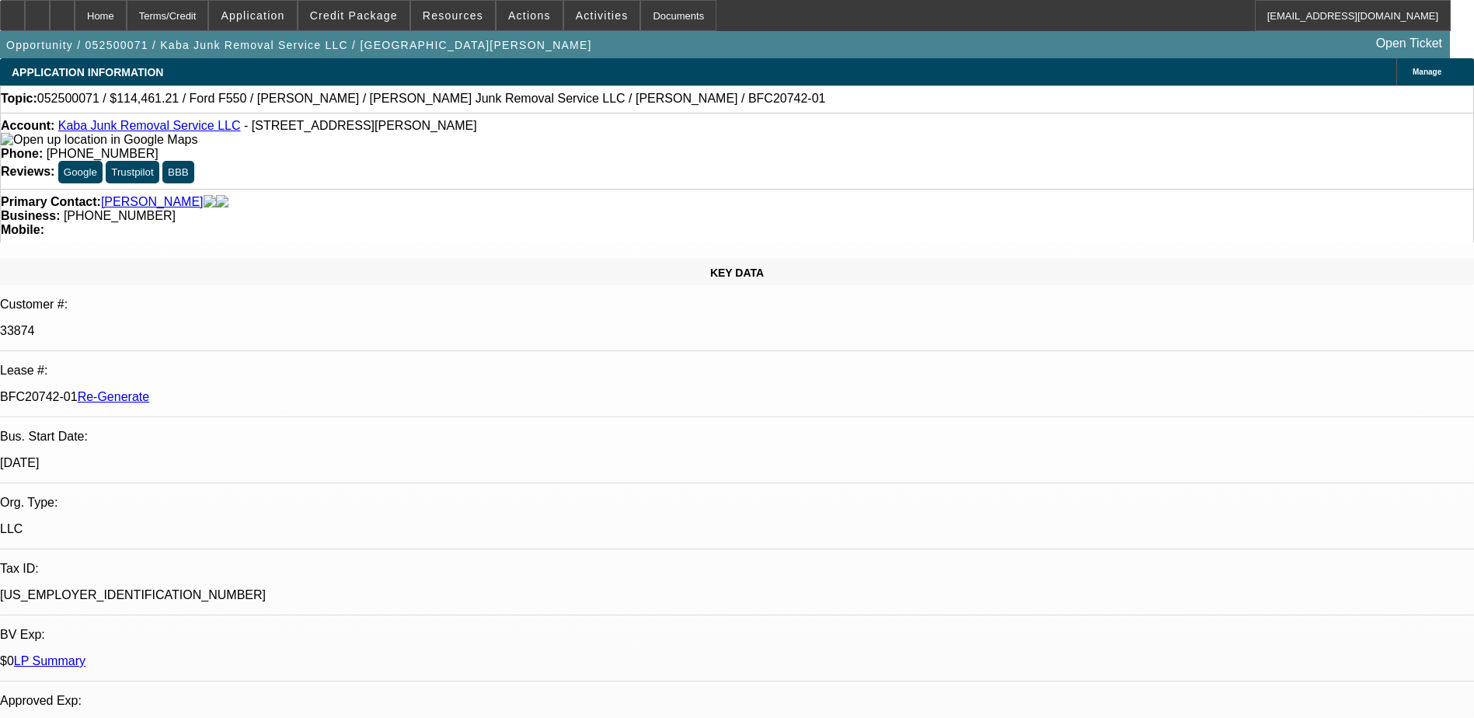
select select "6"
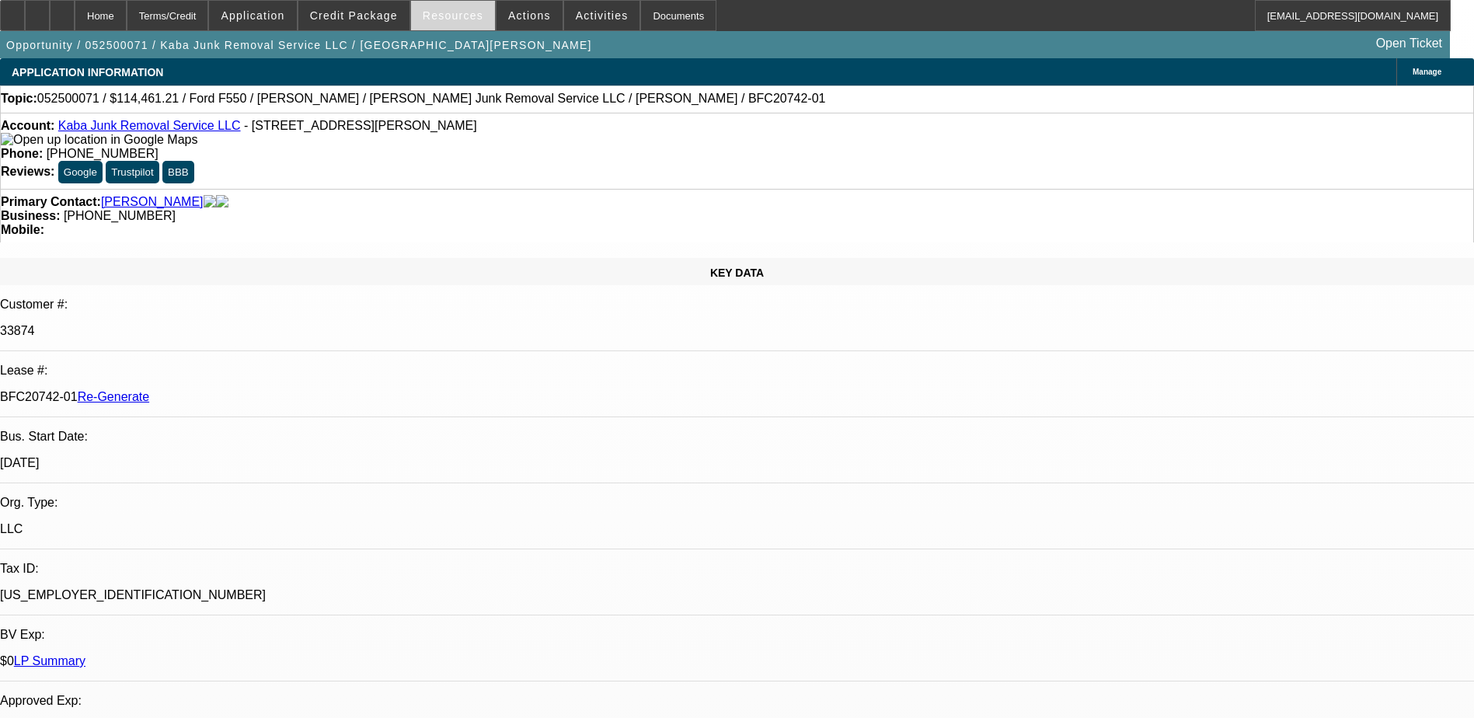
click at [449, 13] on span "Resources" at bounding box center [453, 15] width 61 height 12
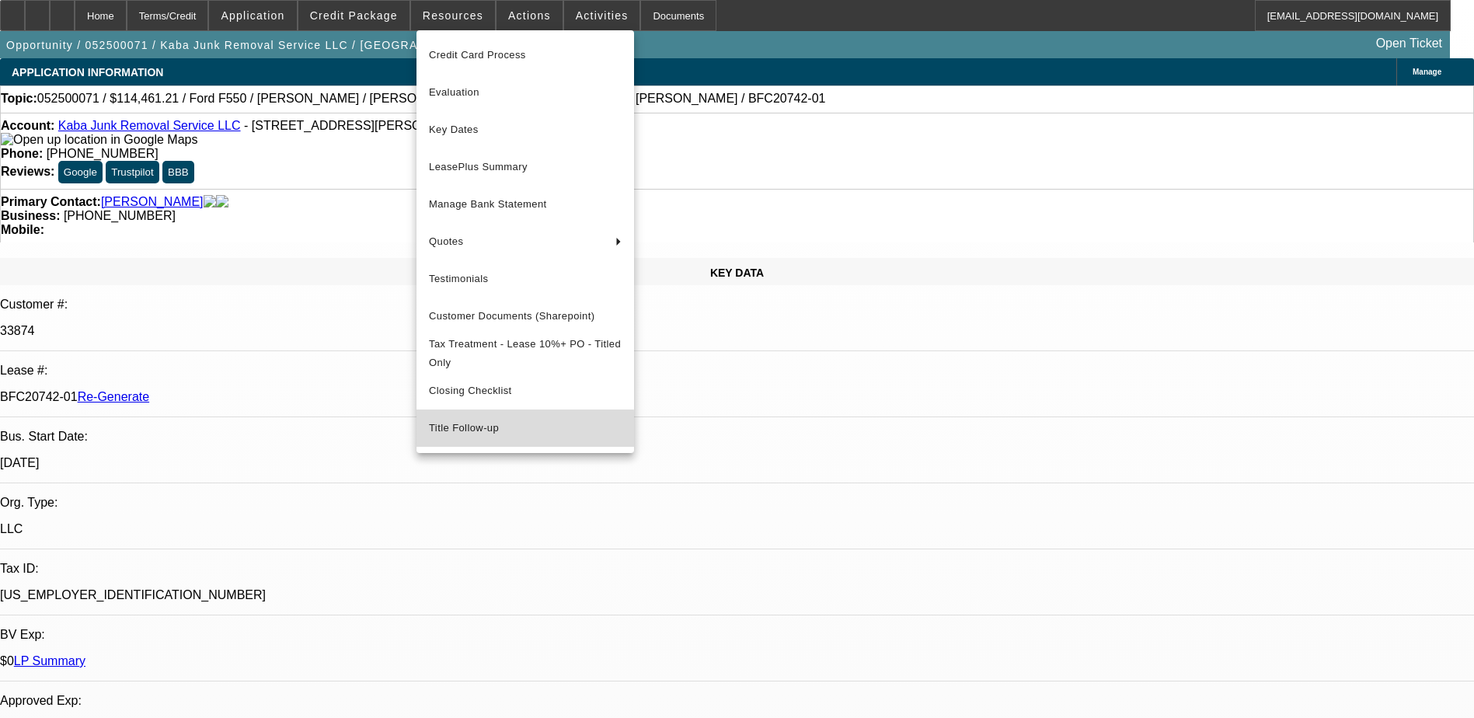
click at [461, 438] on span "Title Follow-up" at bounding box center [525, 428] width 193 height 19
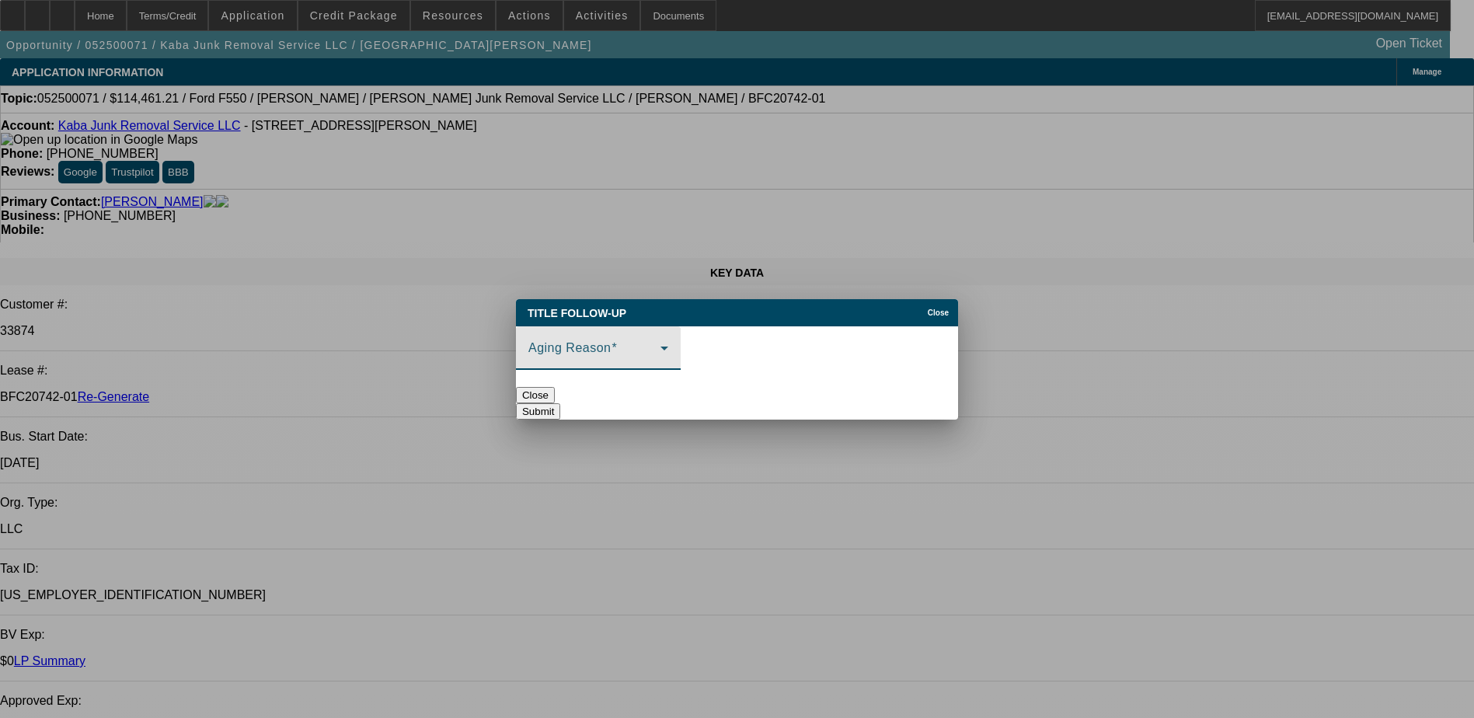
click at [619, 345] on span at bounding box center [595, 354] width 132 height 19
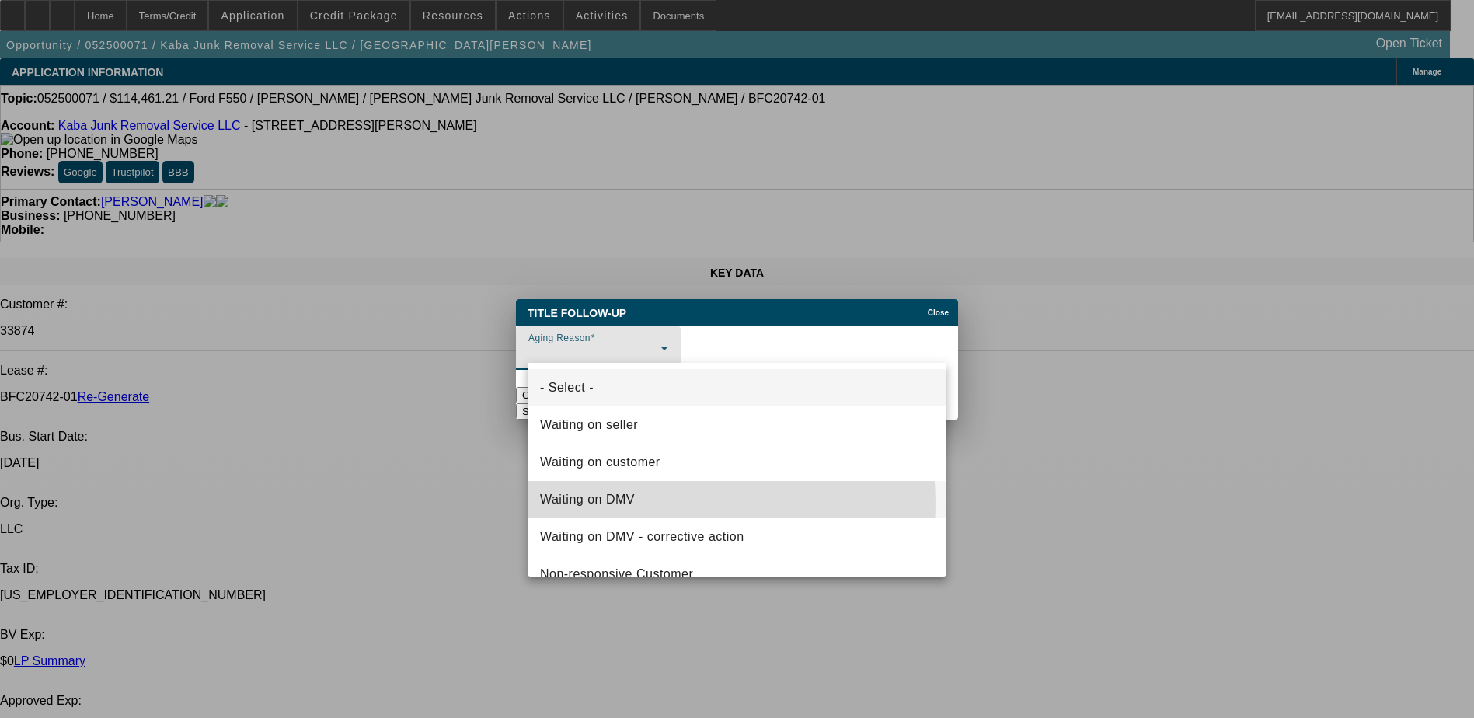
click at [602, 504] on span "Waiting on DMV" at bounding box center [587, 499] width 95 height 19
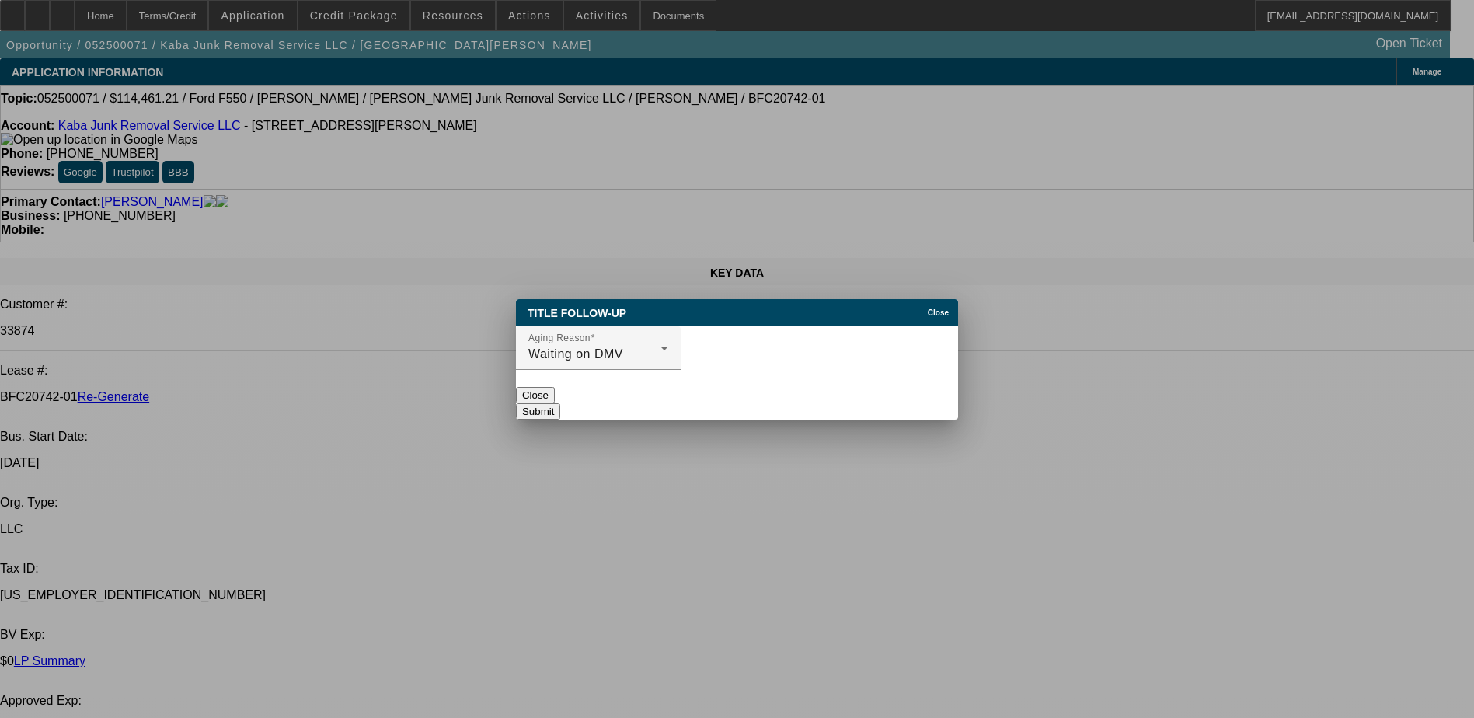
click at [560, 403] on button "Submit" at bounding box center [538, 411] width 44 height 16
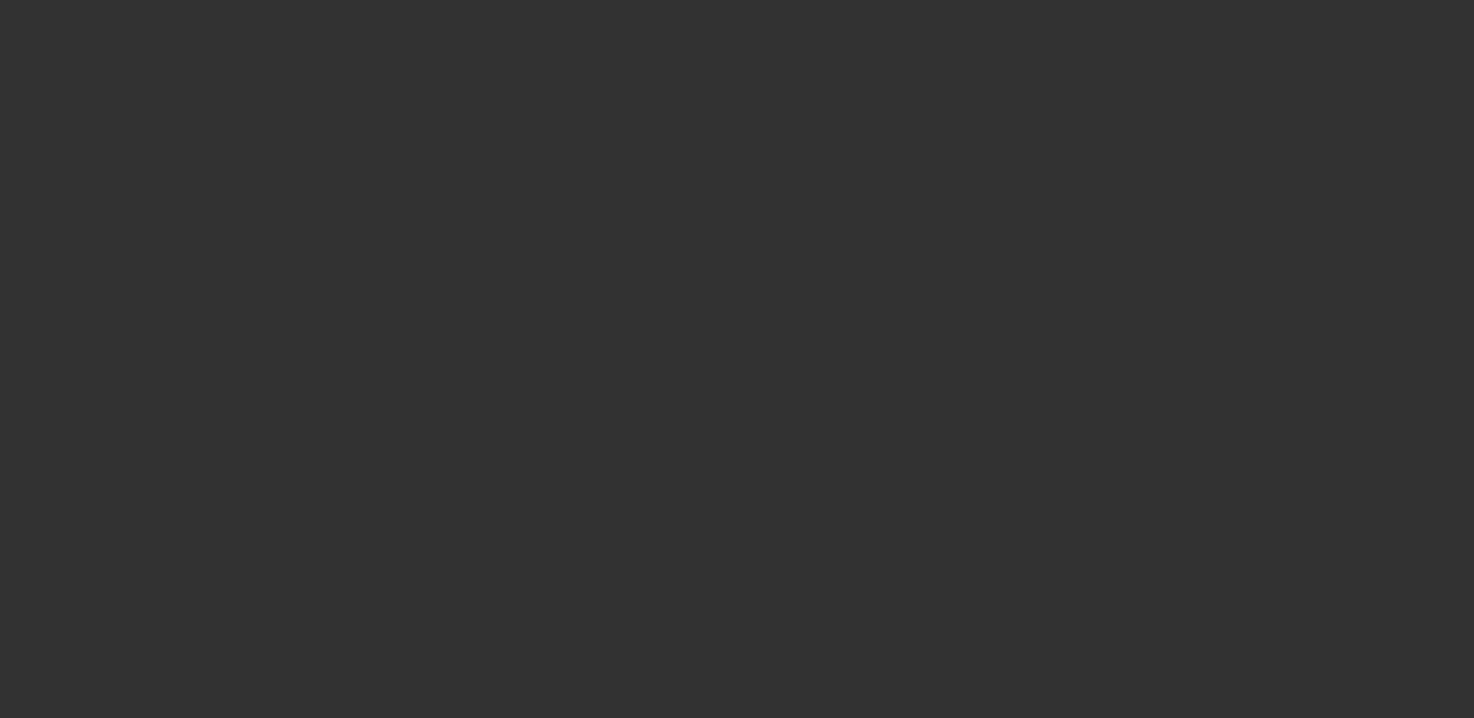
select select "4"
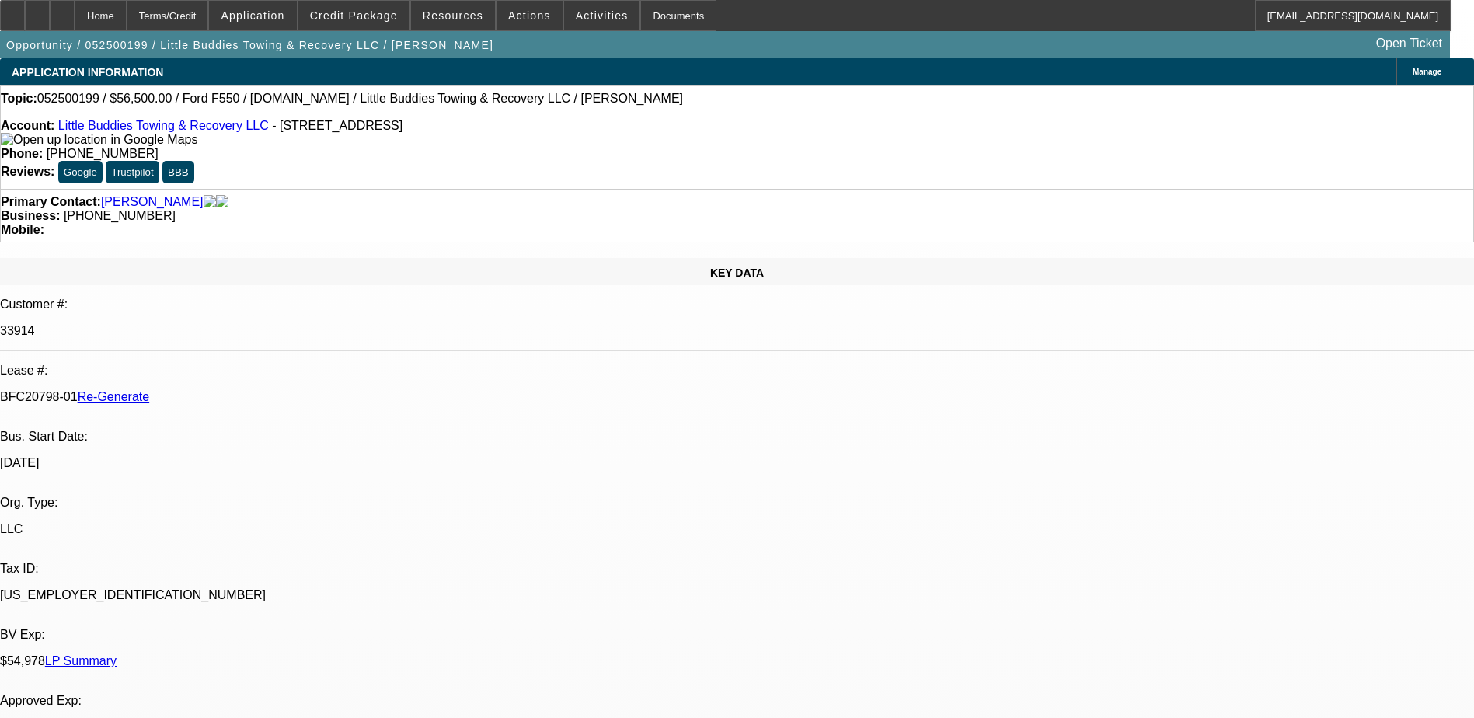
select select "0"
select select "2"
select select "0"
select select "1"
select select "2"
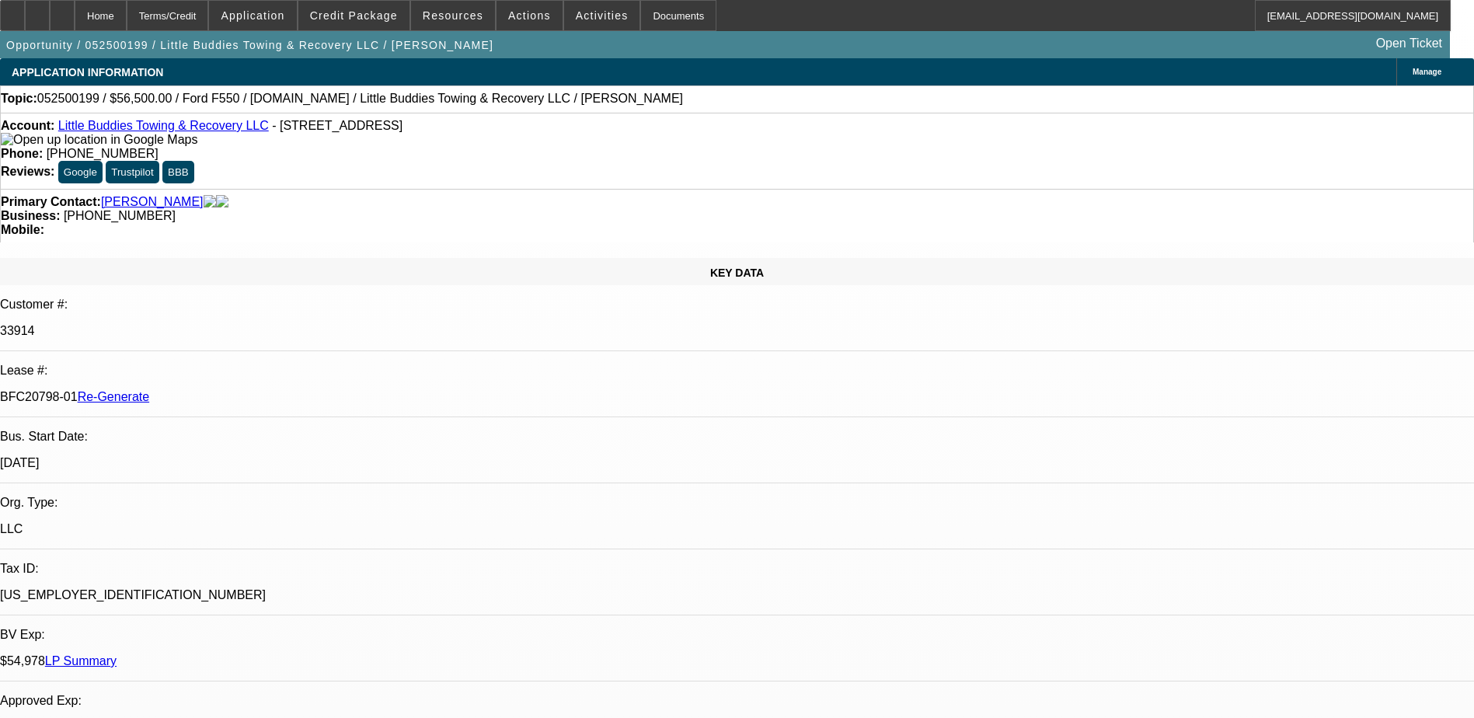
select select "6"
click at [460, 17] on span "Resources" at bounding box center [453, 15] width 61 height 12
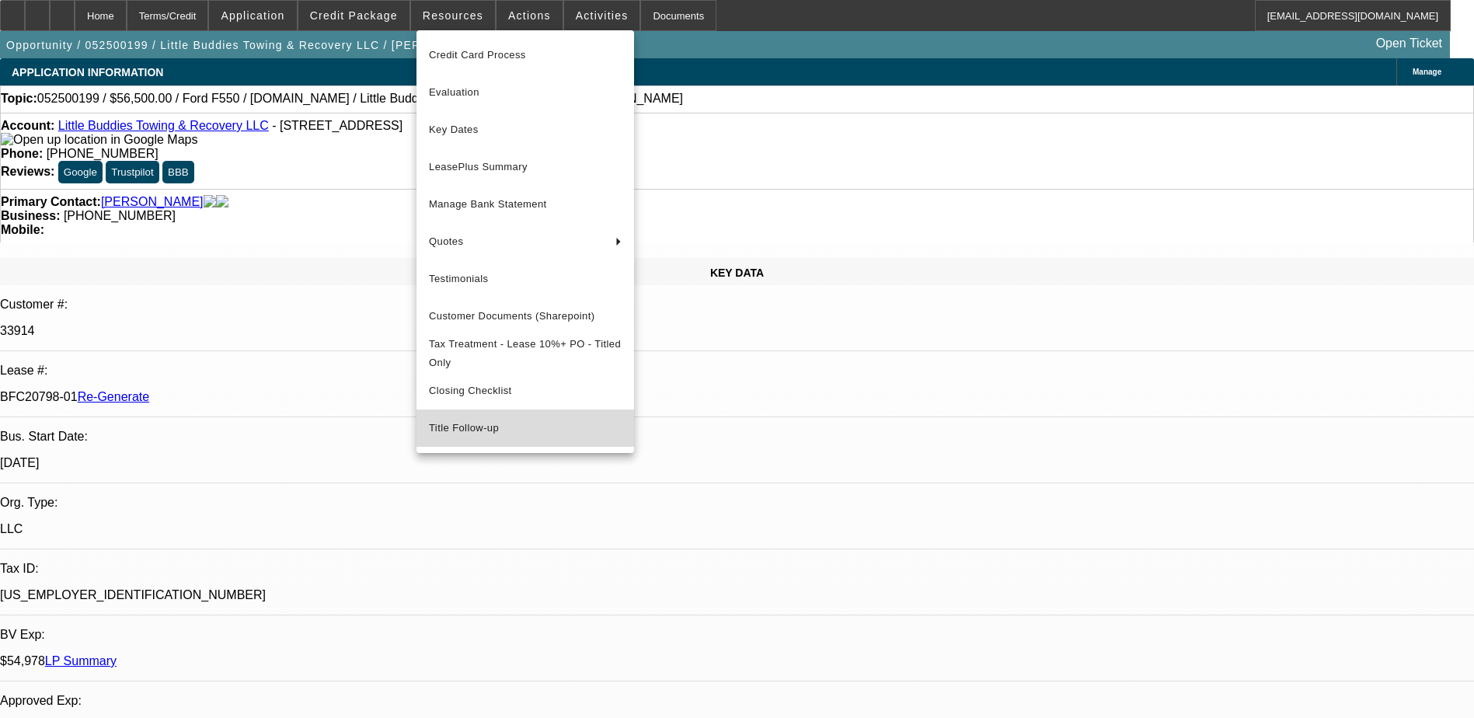
click at [449, 429] on span "Title Follow-up" at bounding box center [525, 428] width 193 height 19
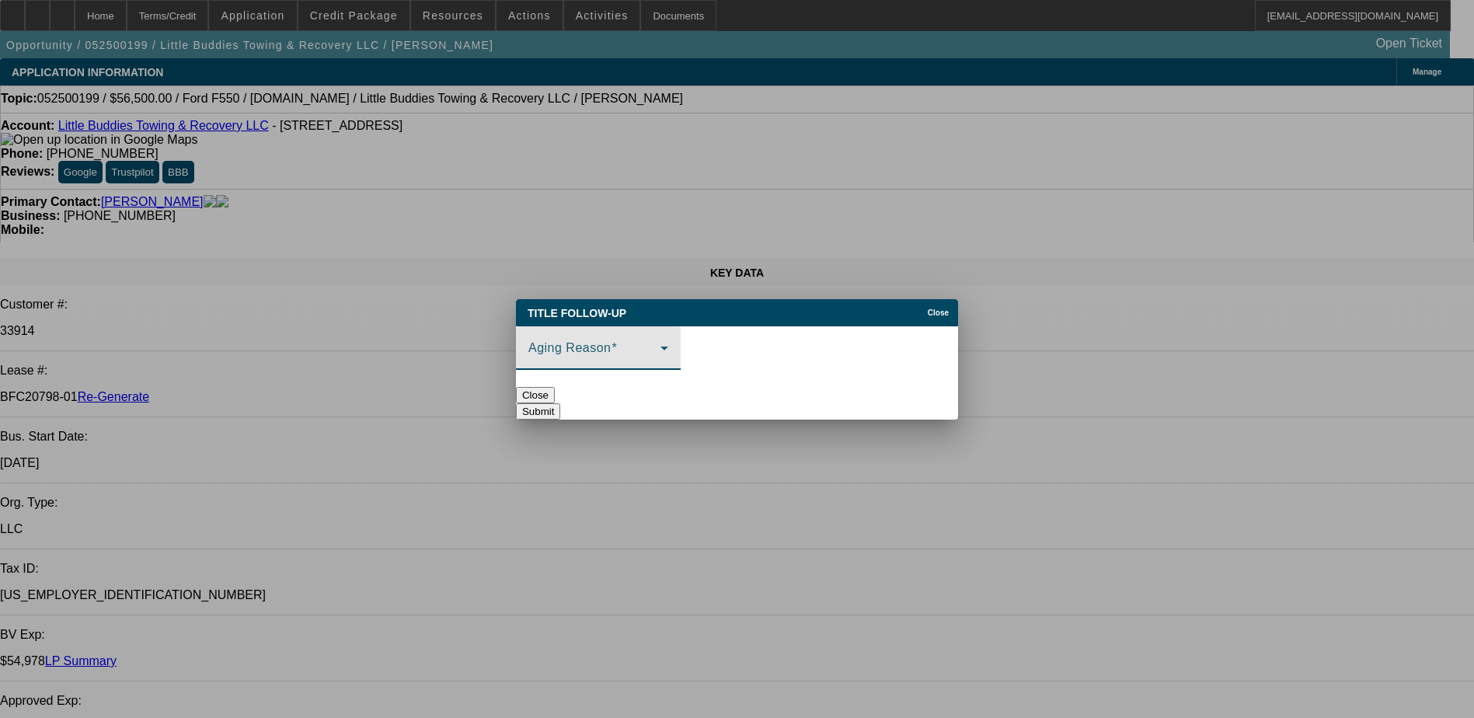
click at [590, 345] on span at bounding box center [595, 354] width 132 height 19
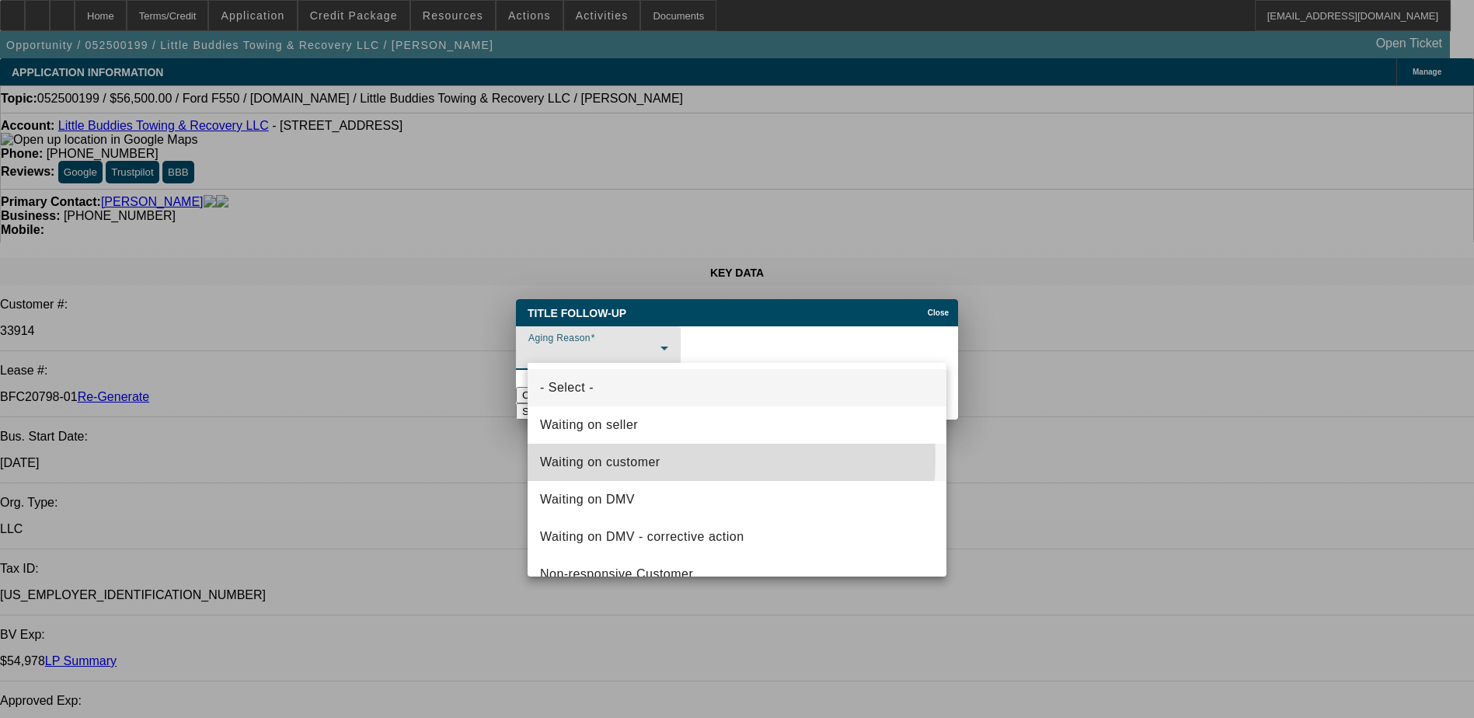
click at [609, 456] on span "Waiting on customer" at bounding box center [600, 462] width 120 height 19
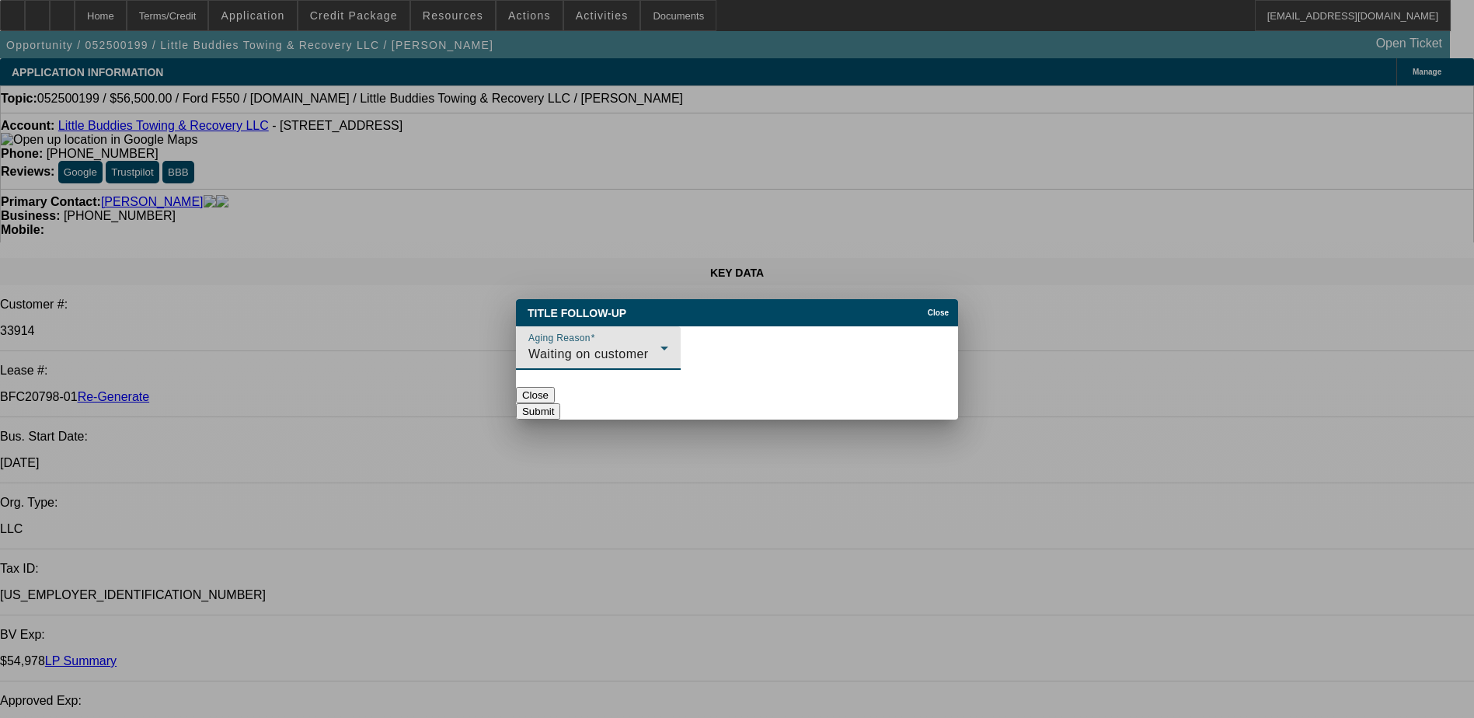
click at [560, 403] on button "Submit" at bounding box center [538, 411] width 44 height 16
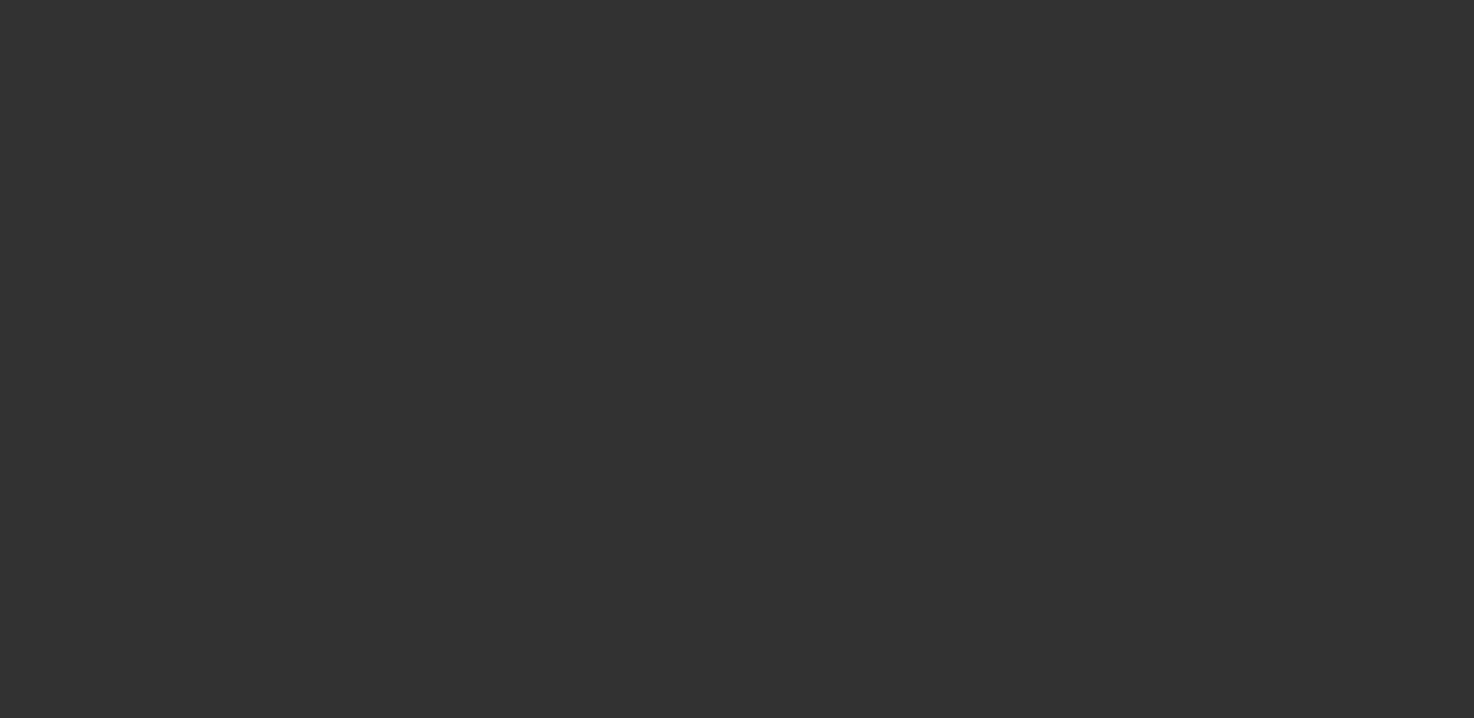
select select "4"
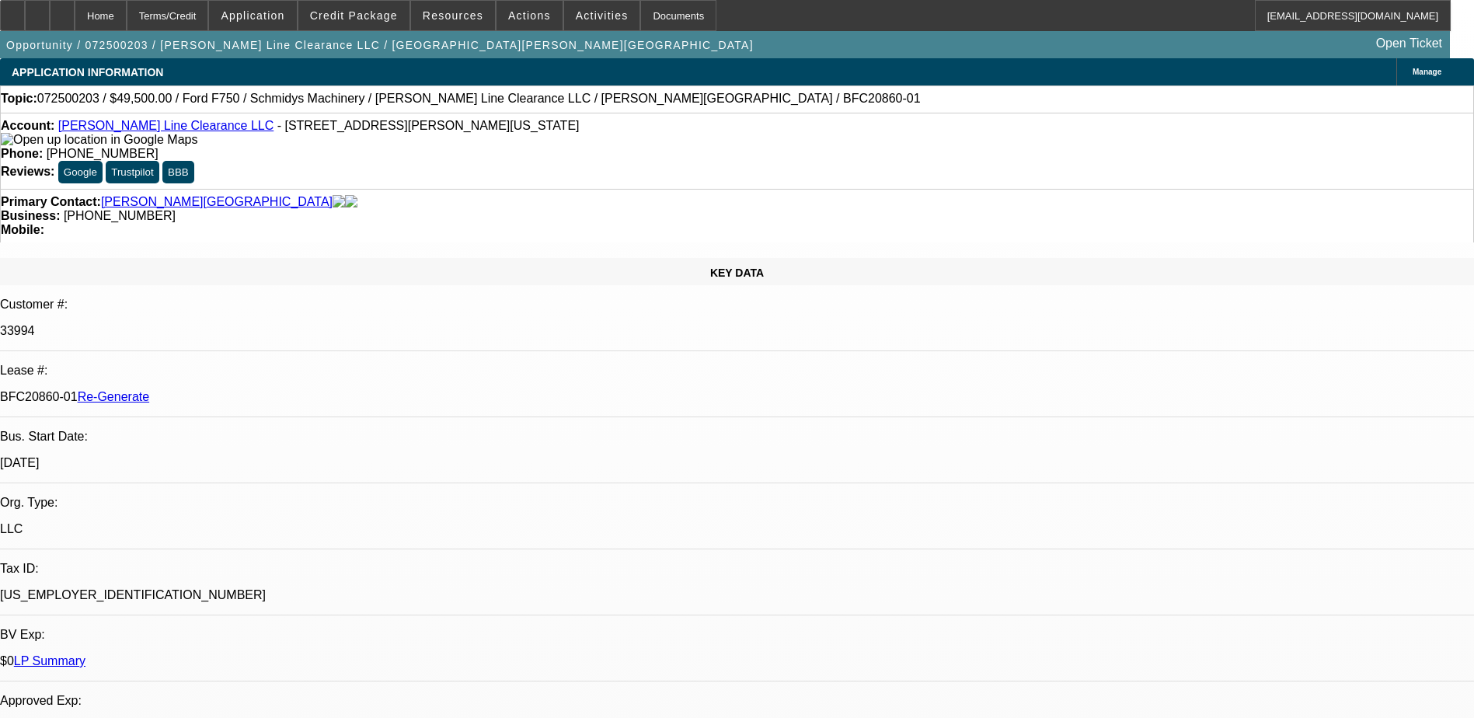
select select "0"
select select "6"
click at [447, 12] on span "Resources" at bounding box center [453, 15] width 61 height 12
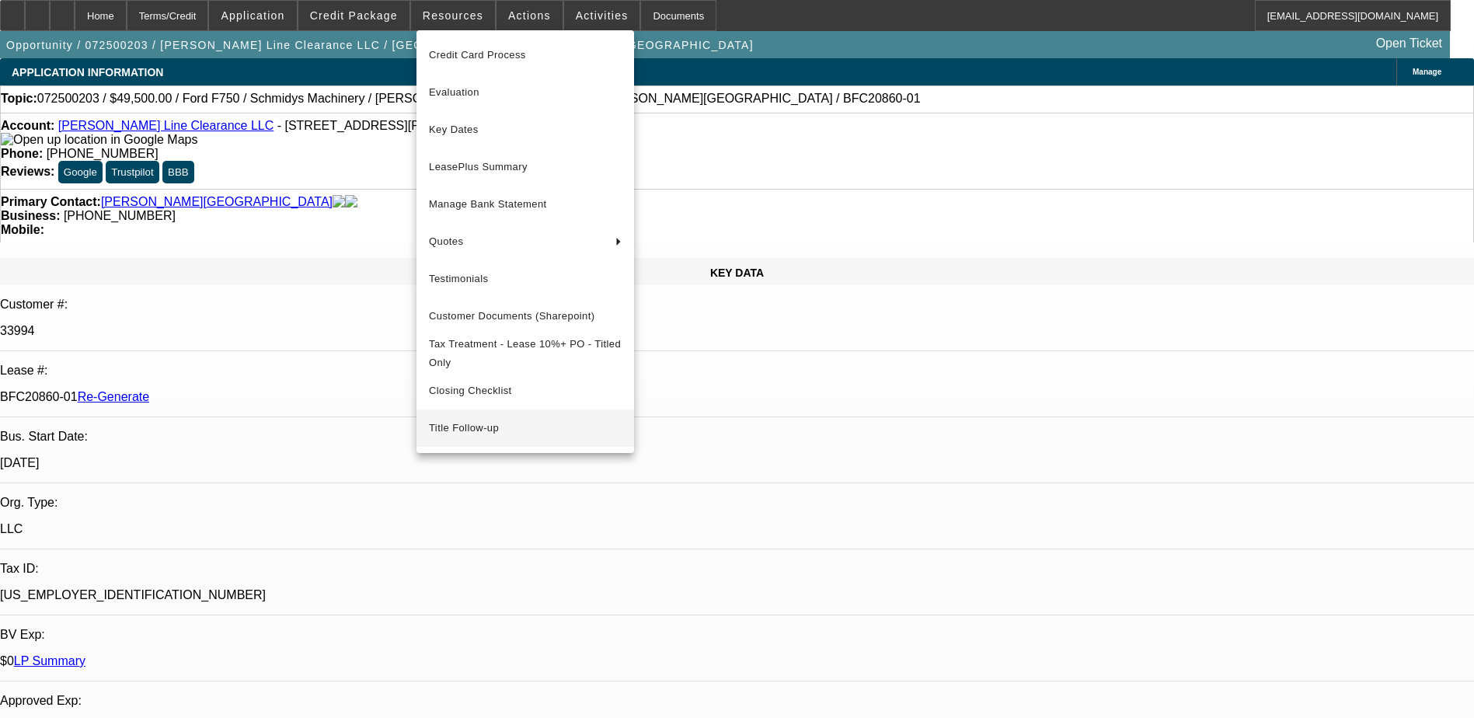
click at [469, 433] on span "Title Follow-up" at bounding box center [525, 428] width 193 height 19
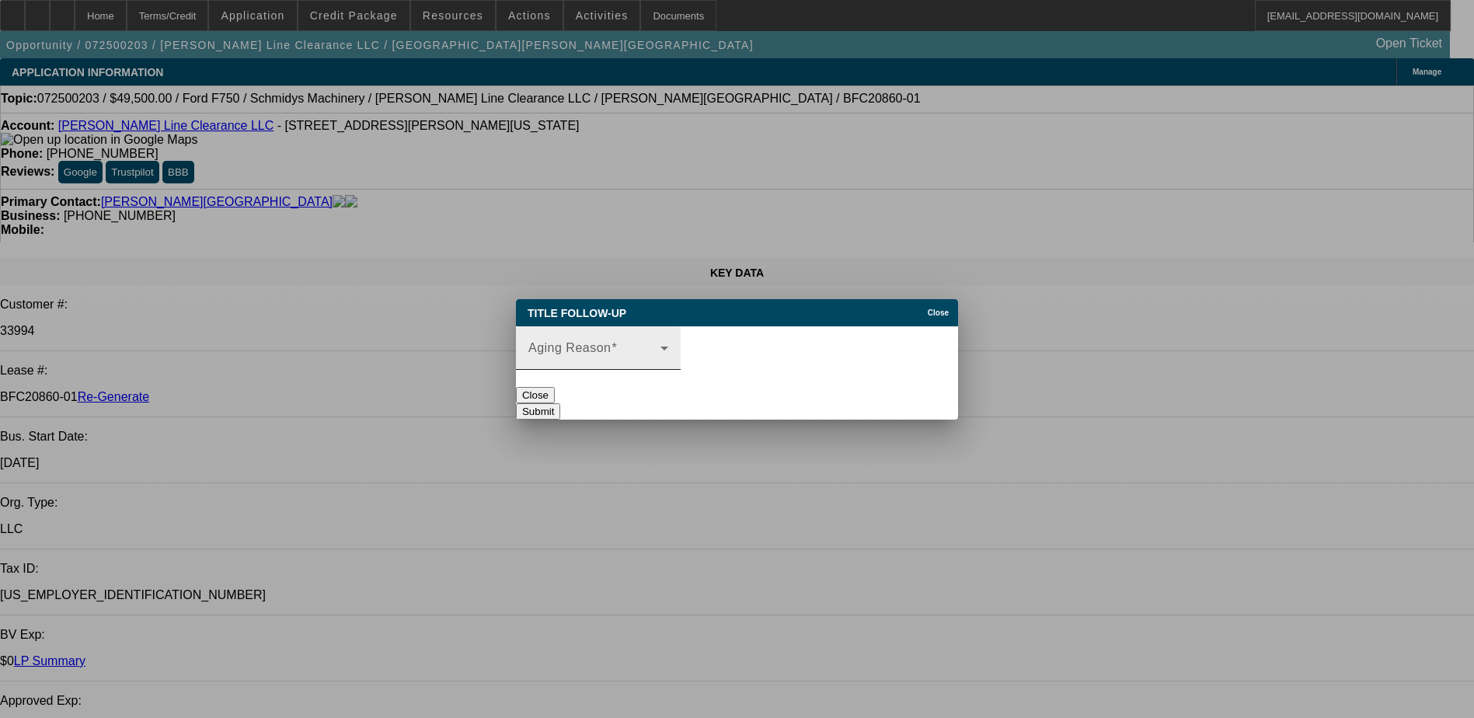
click at [625, 353] on span at bounding box center [595, 354] width 132 height 19
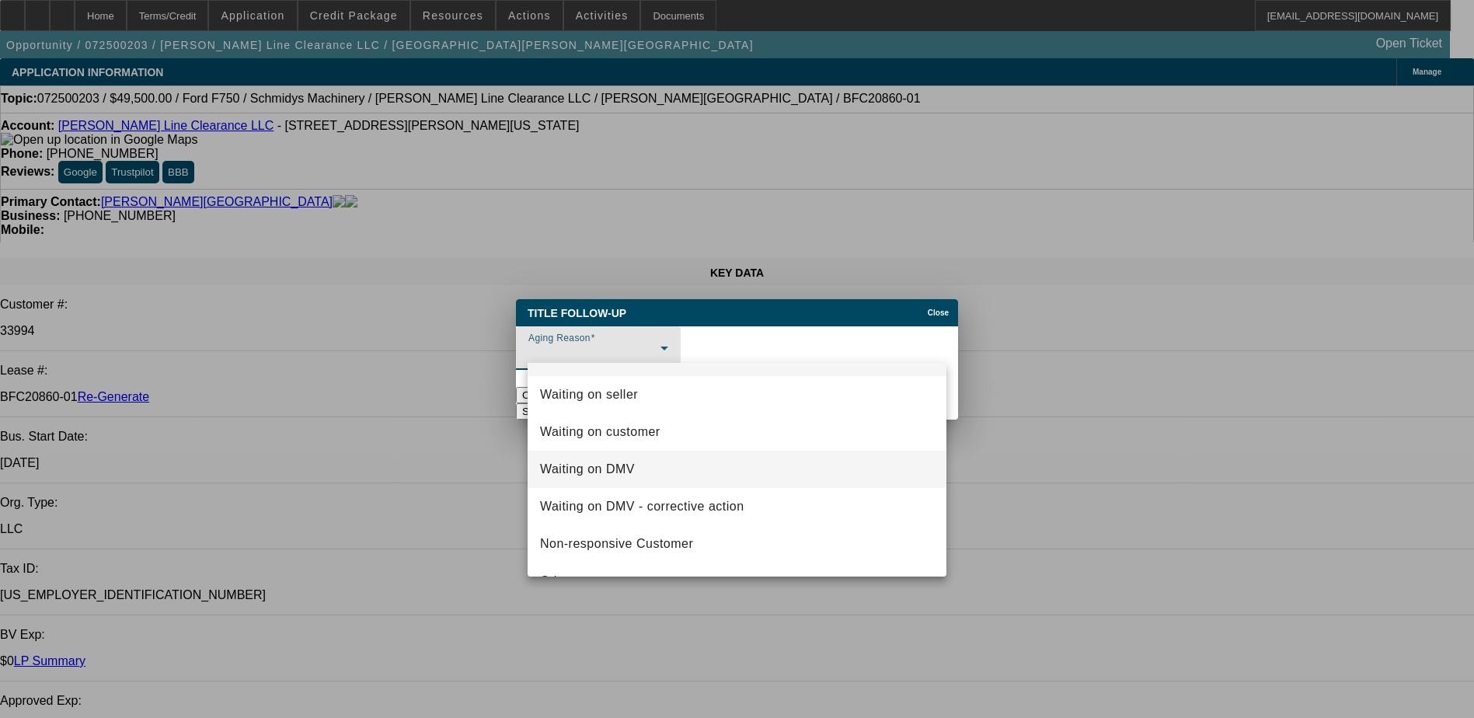
scroll to position [60, 0]
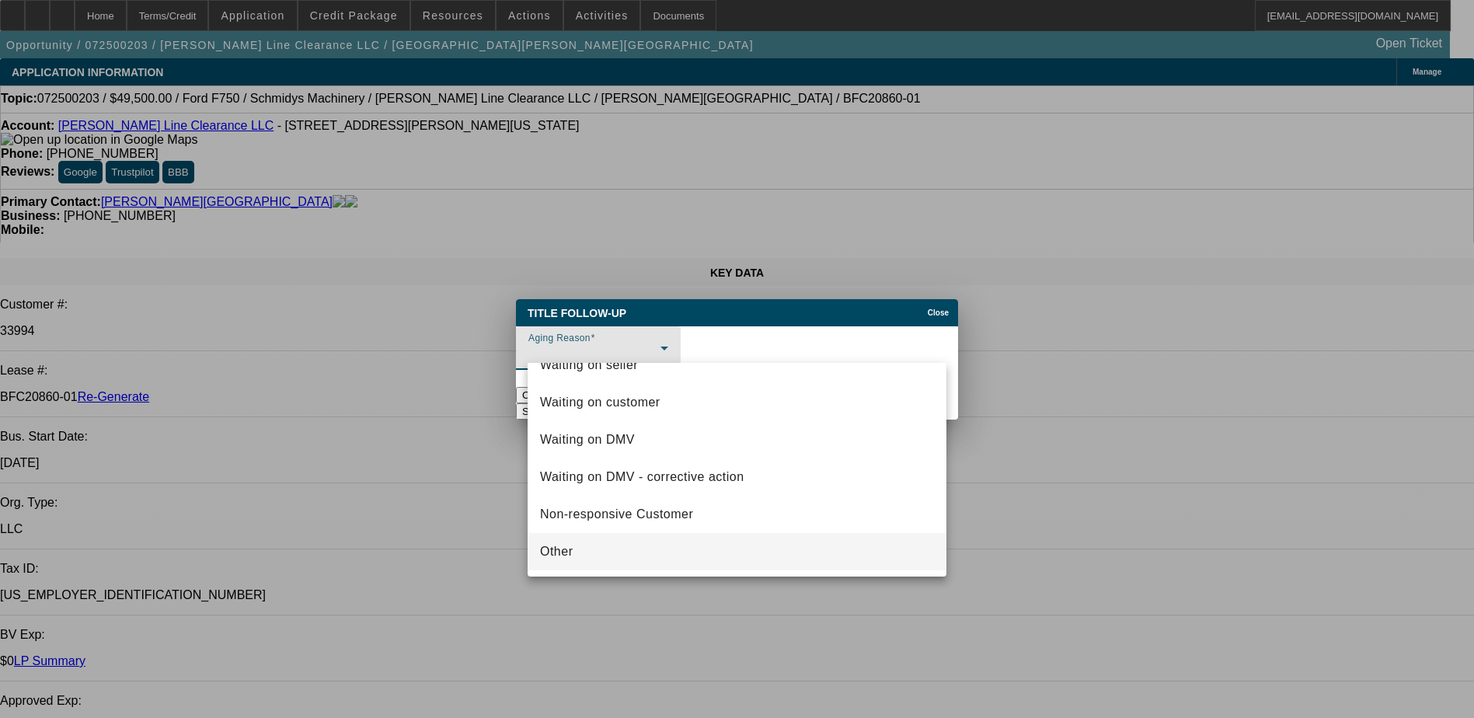
click at [602, 546] on mat-option "Other" at bounding box center [737, 551] width 419 height 37
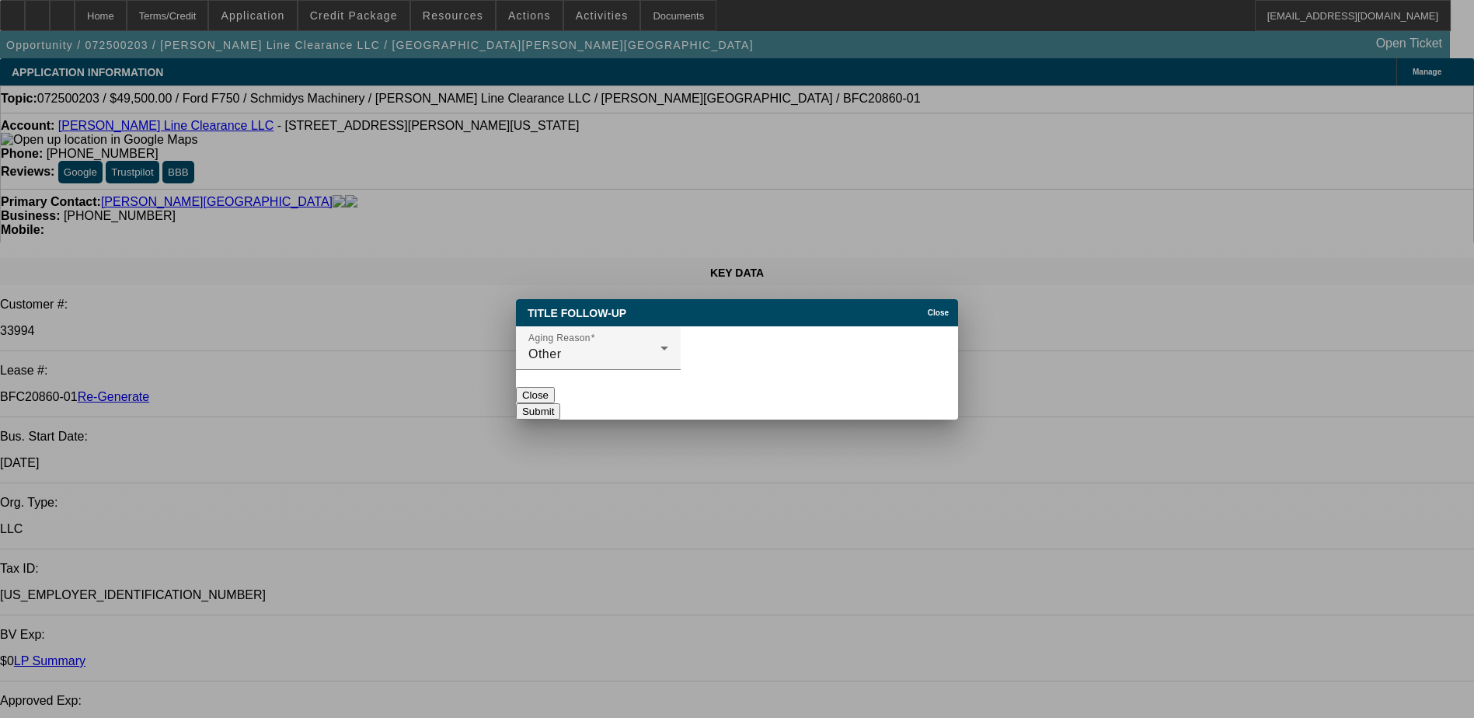
click at [560, 403] on button "Submit" at bounding box center [538, 411] width 44 height 16
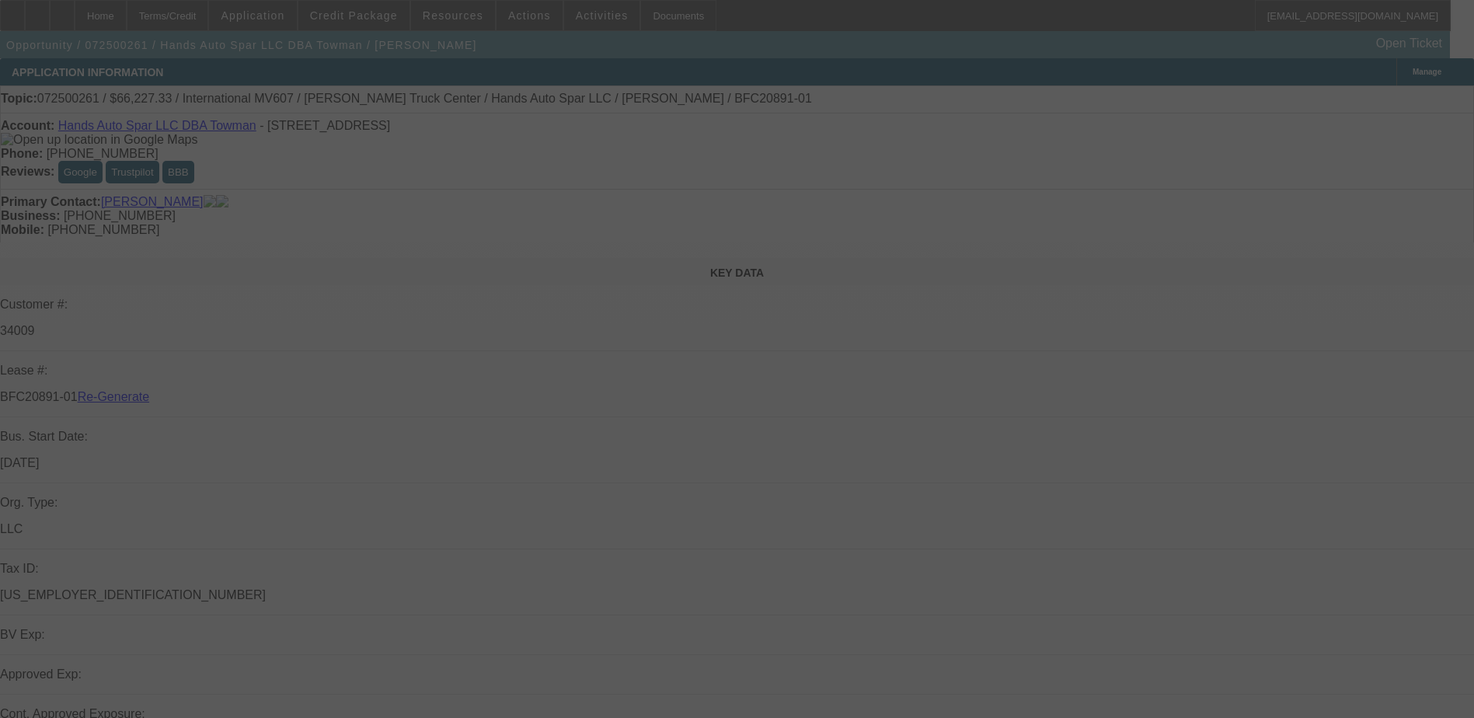
select select "4"
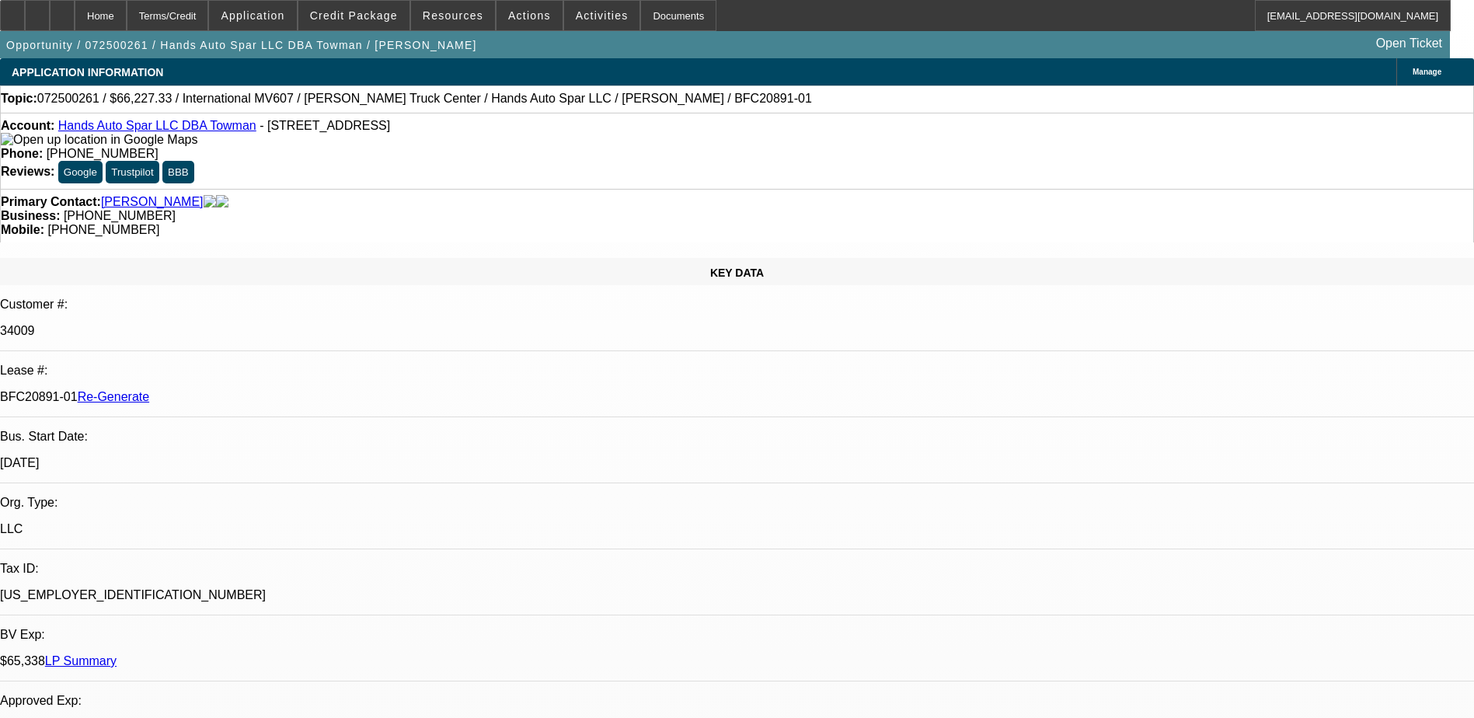
select select "0.15"
select select "2"
select select "0"
select select "1"
select select "2"
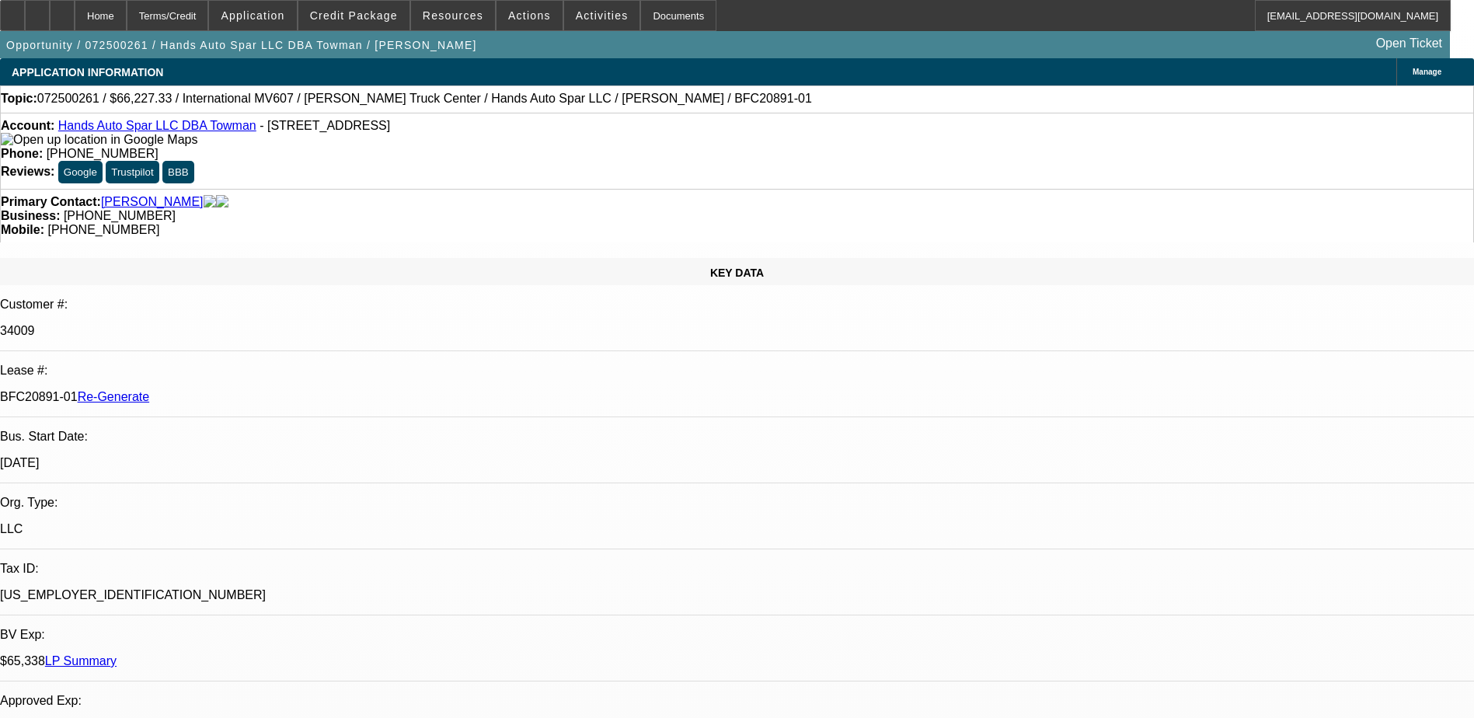
select select "6"
click at [451, 14] on span "Resources" at bounding box center [453, 15] width 61 height 12
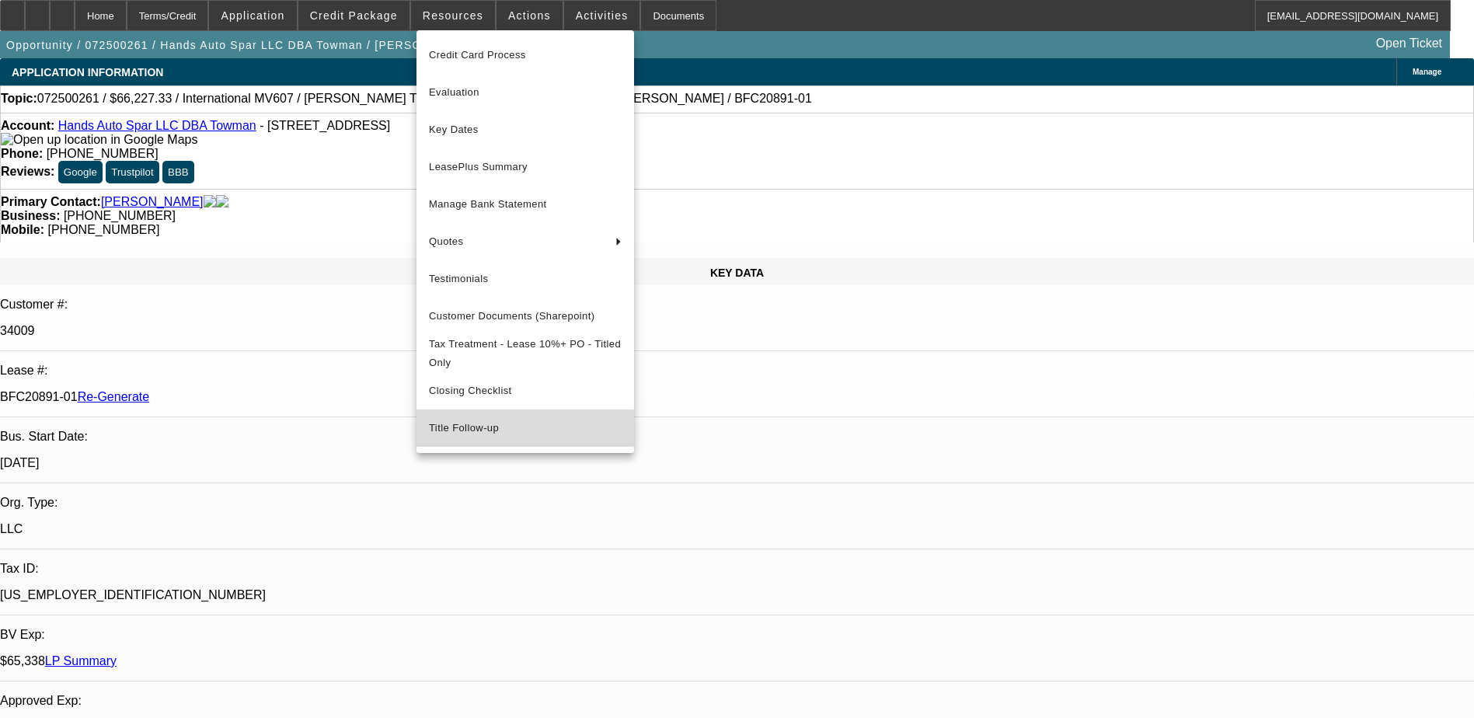
click at [461, 436] on span "Title Follow-up" at bounding box center [525, 428] width 193 height 19
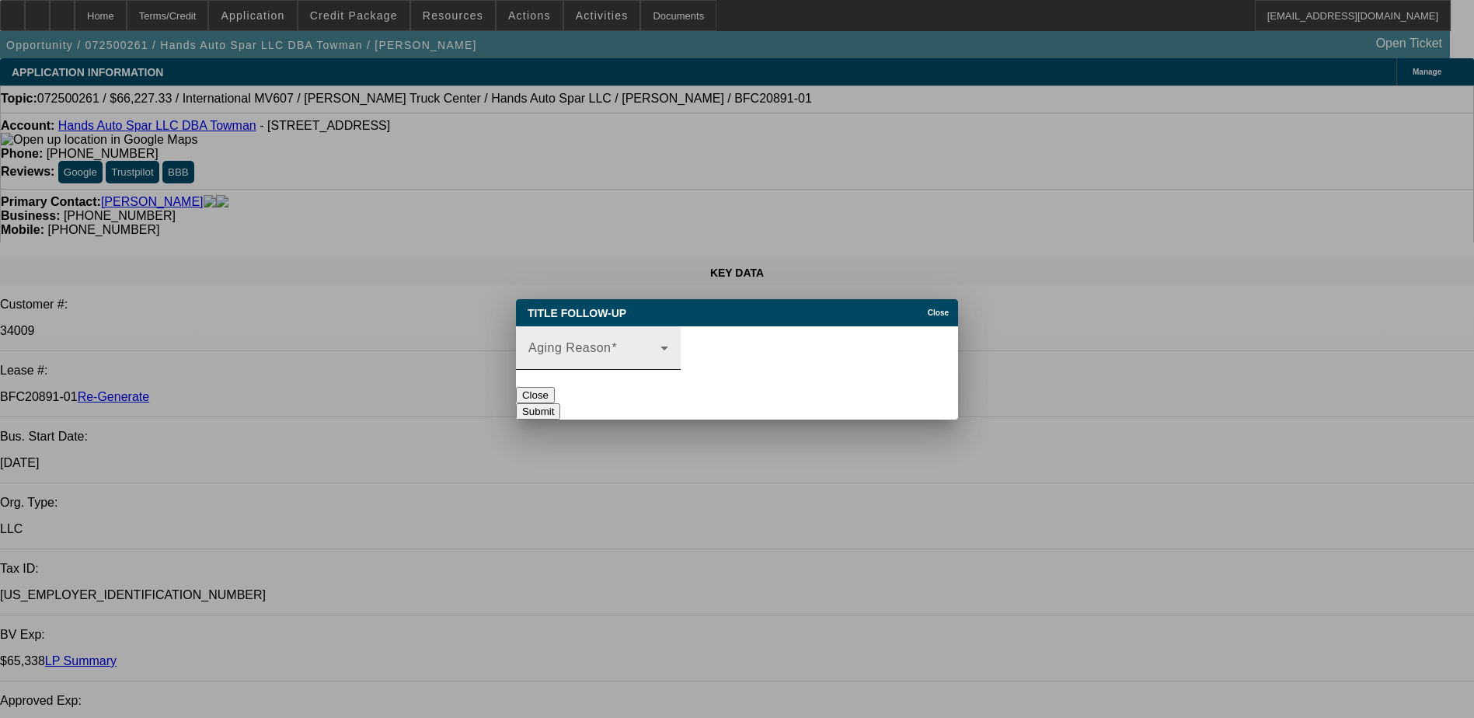
click at [585, 353] on span at bounding box center [595, 354] width 132 height 19
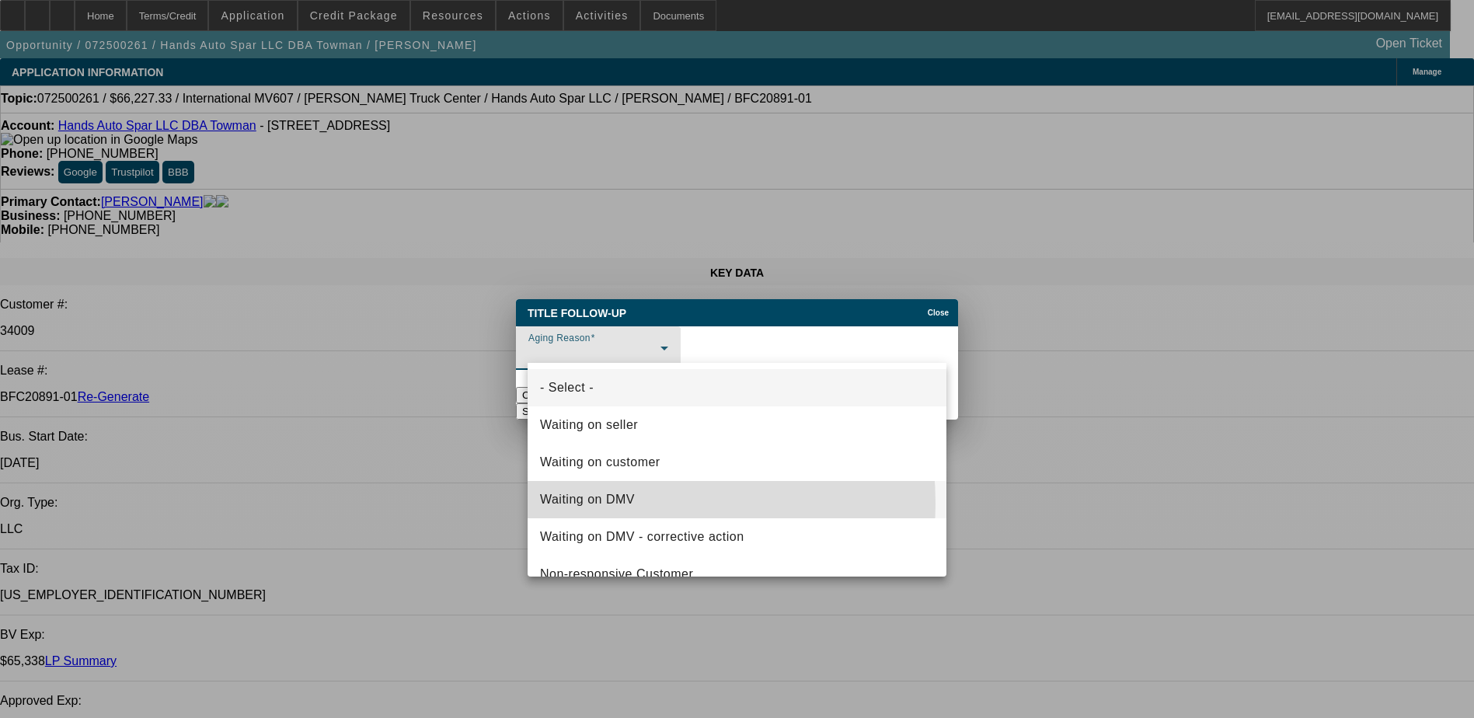
click at [595, 504] on span "Waiting on DMV" at bounding box center [587, 499] width 95 height 19
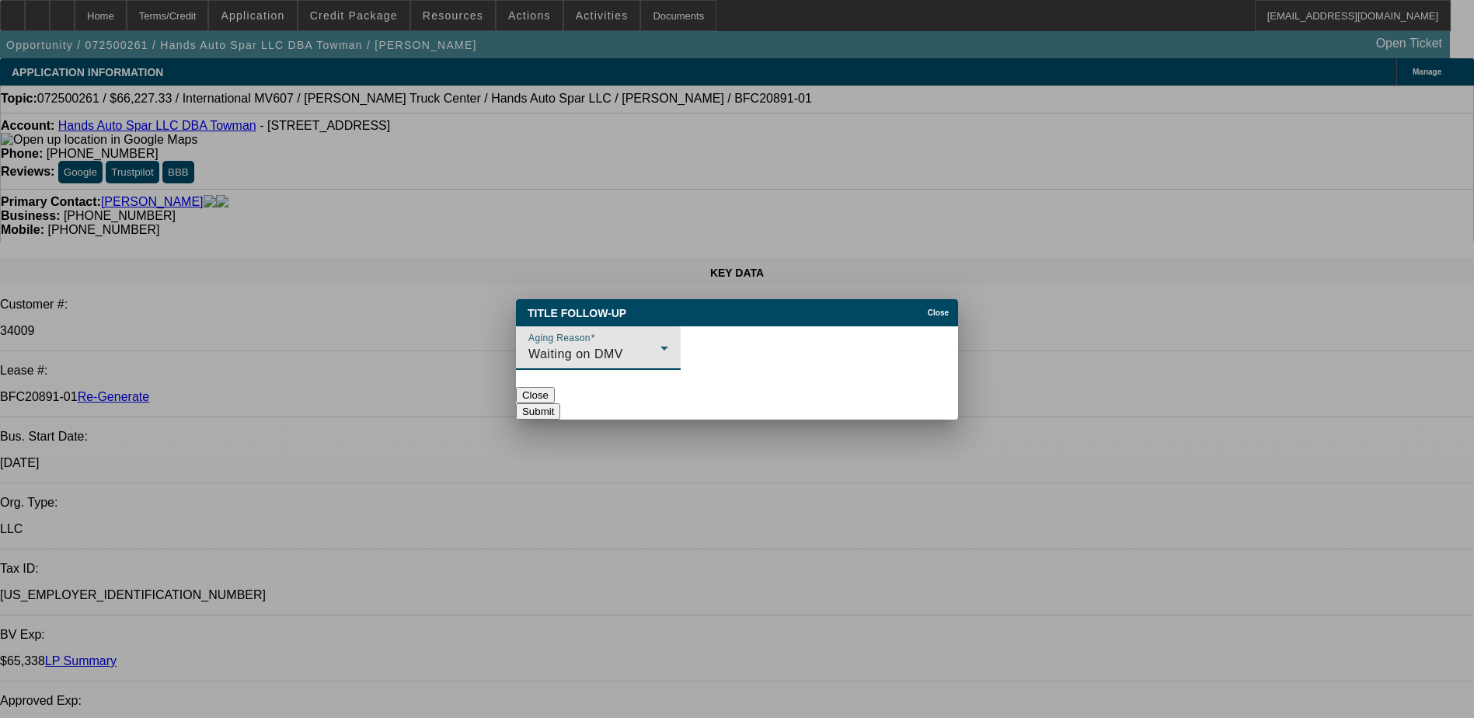
click at [661, 345] on div "Waiting on DMV" at bounding box center [595, 354] width 132 height 19
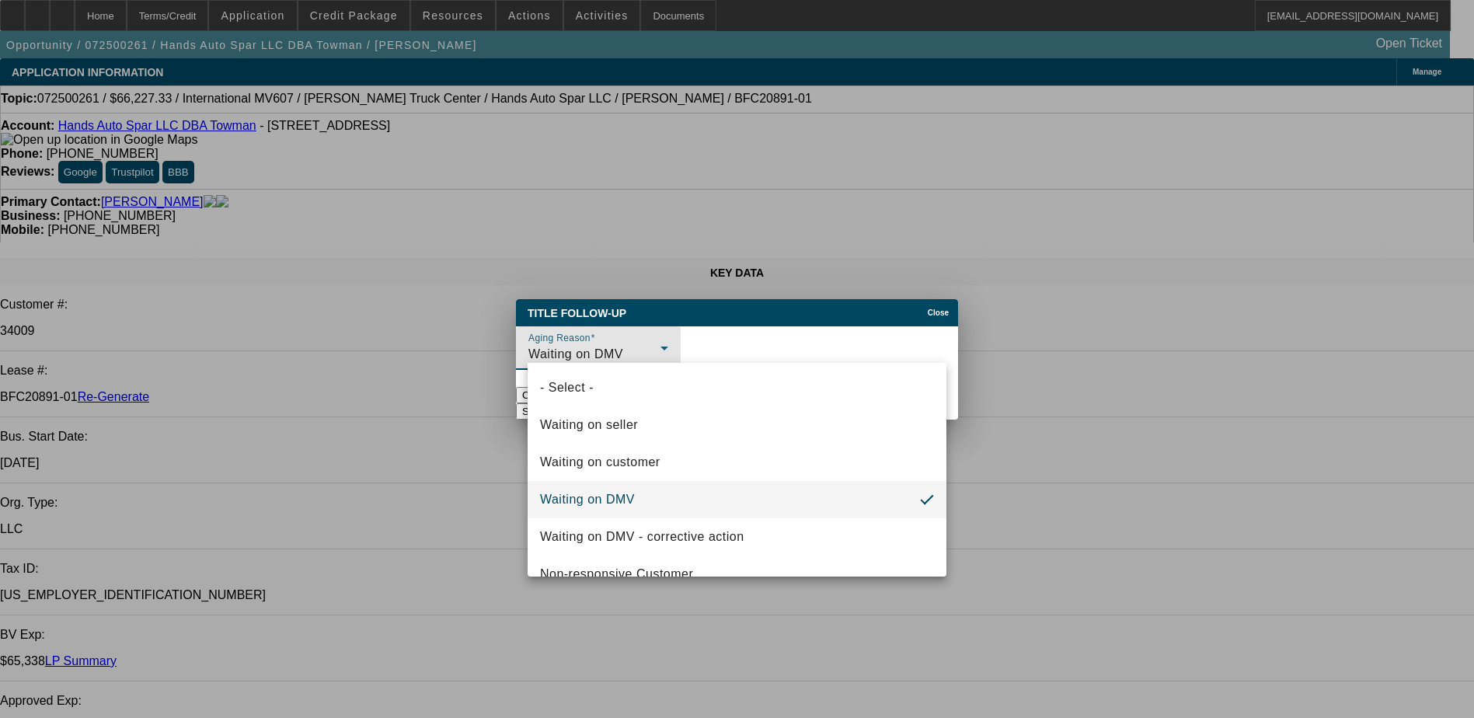
click div
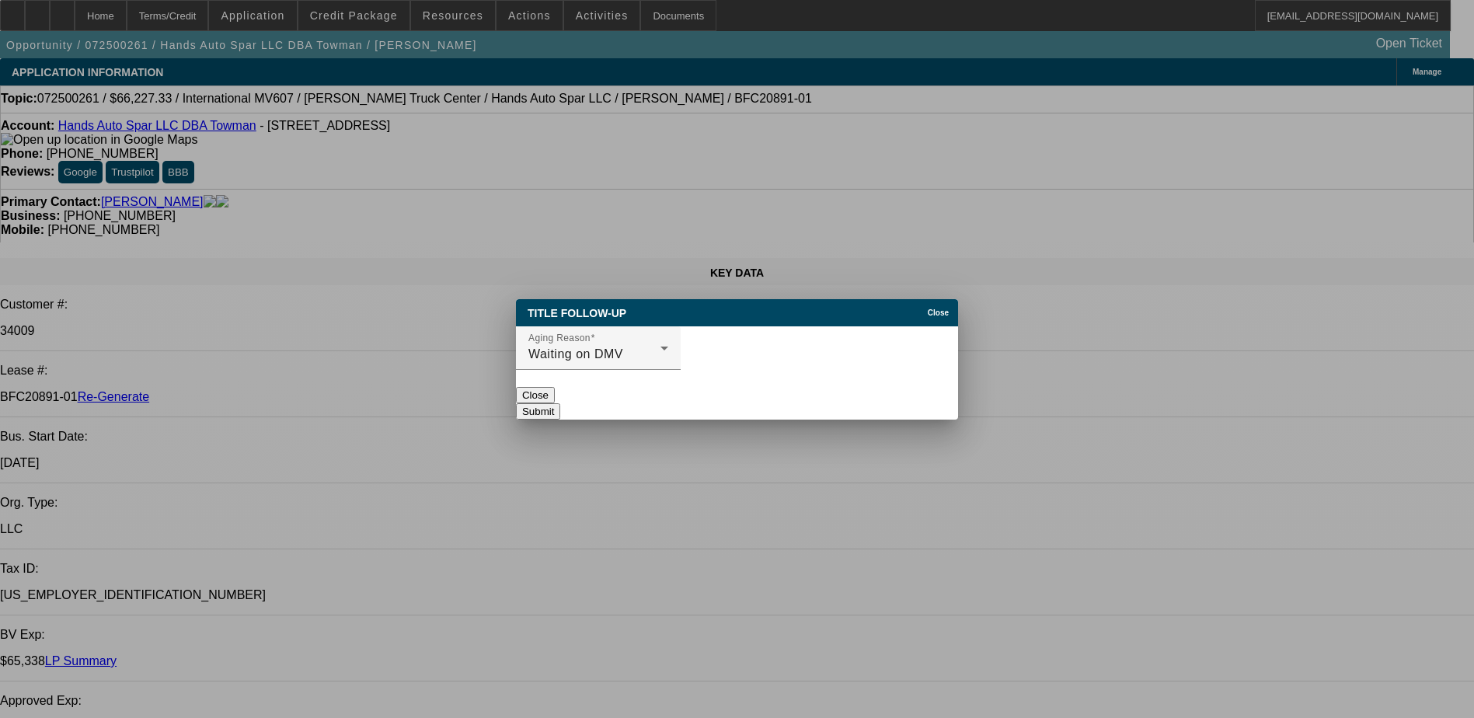
click button "Submit"
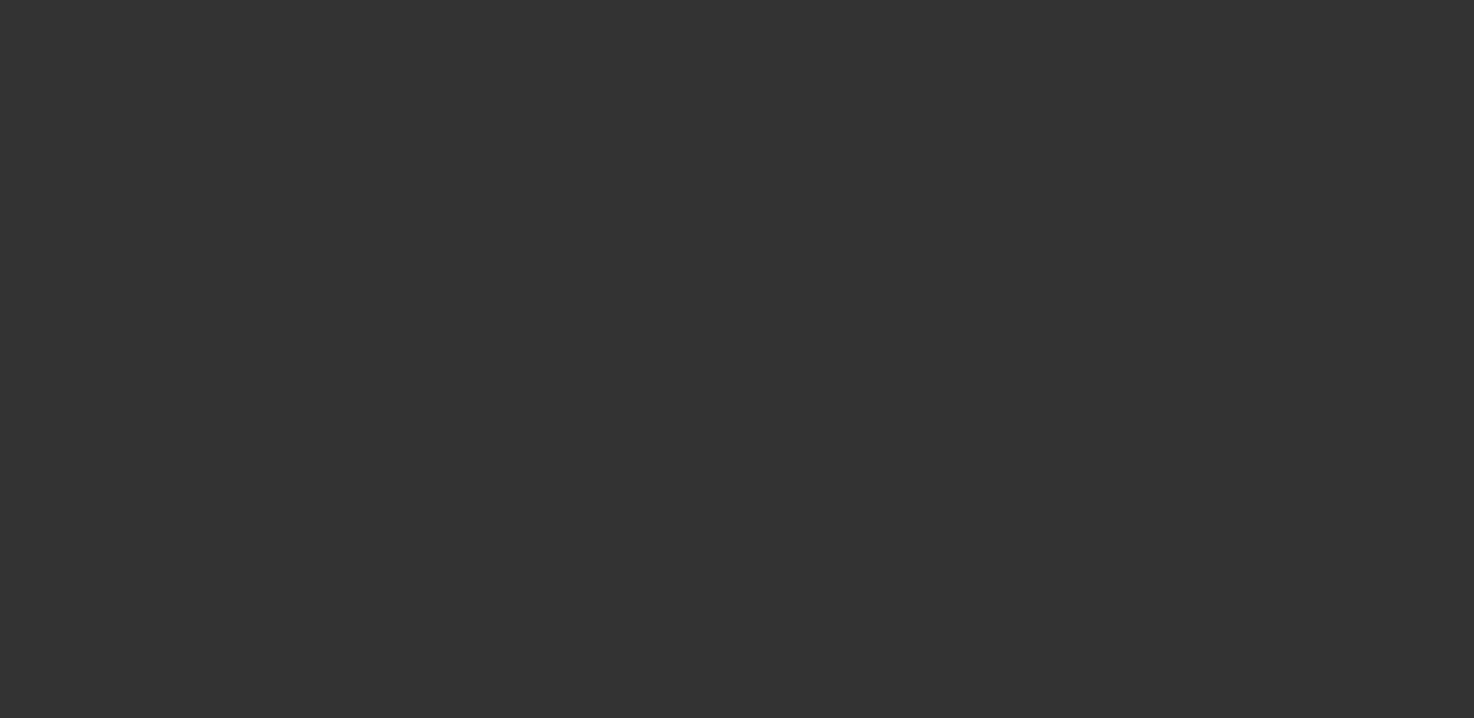
select select "4"
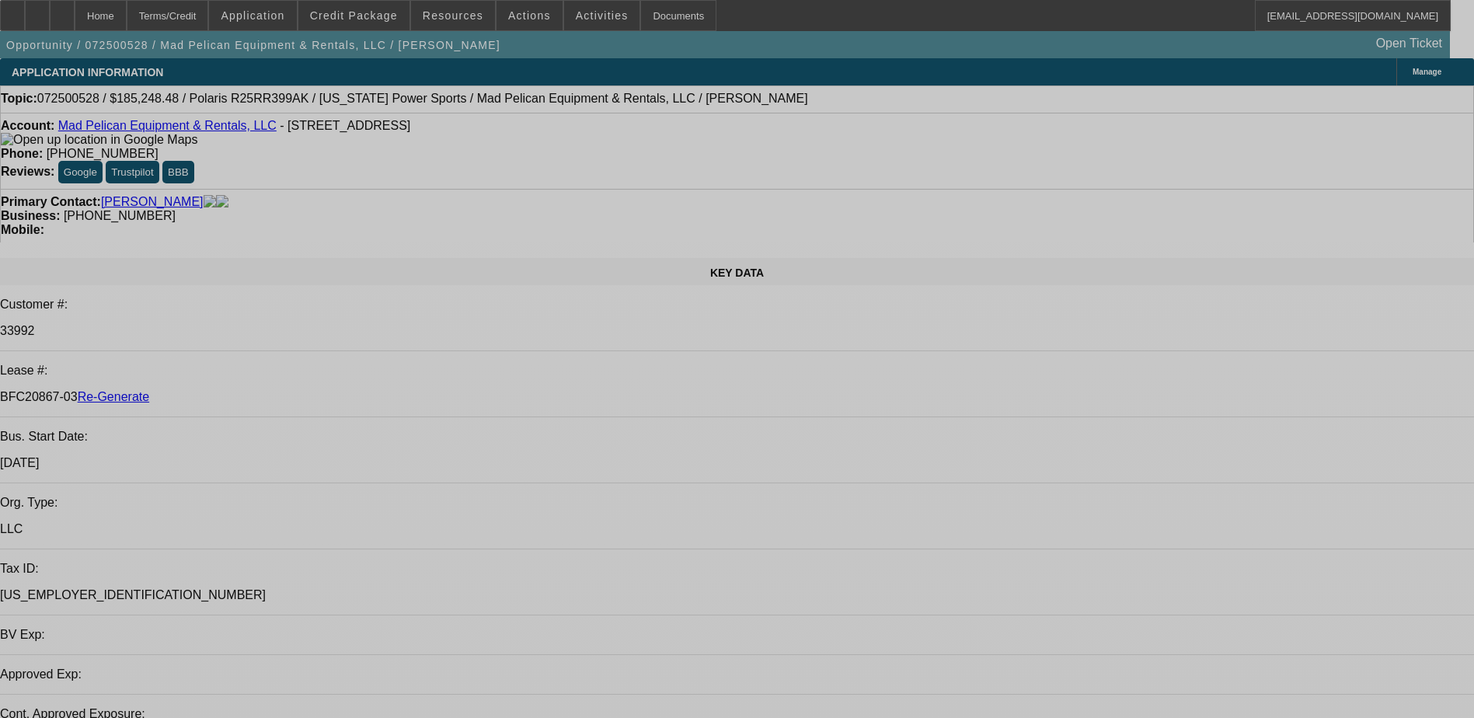
select select "0"
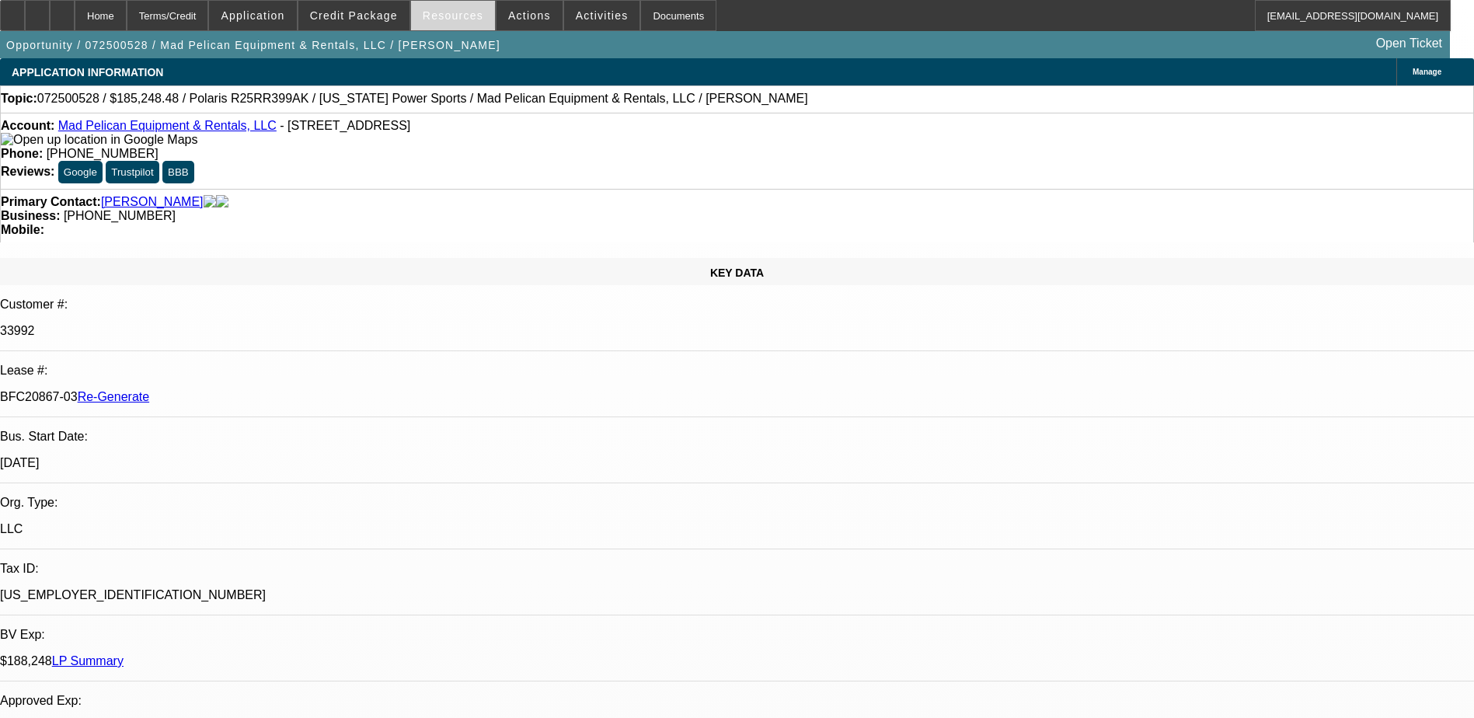
select select "1"
select select "2"
select select "6"
click at [456, 8] on span at bounding box center [453, 15] width 84 height 37
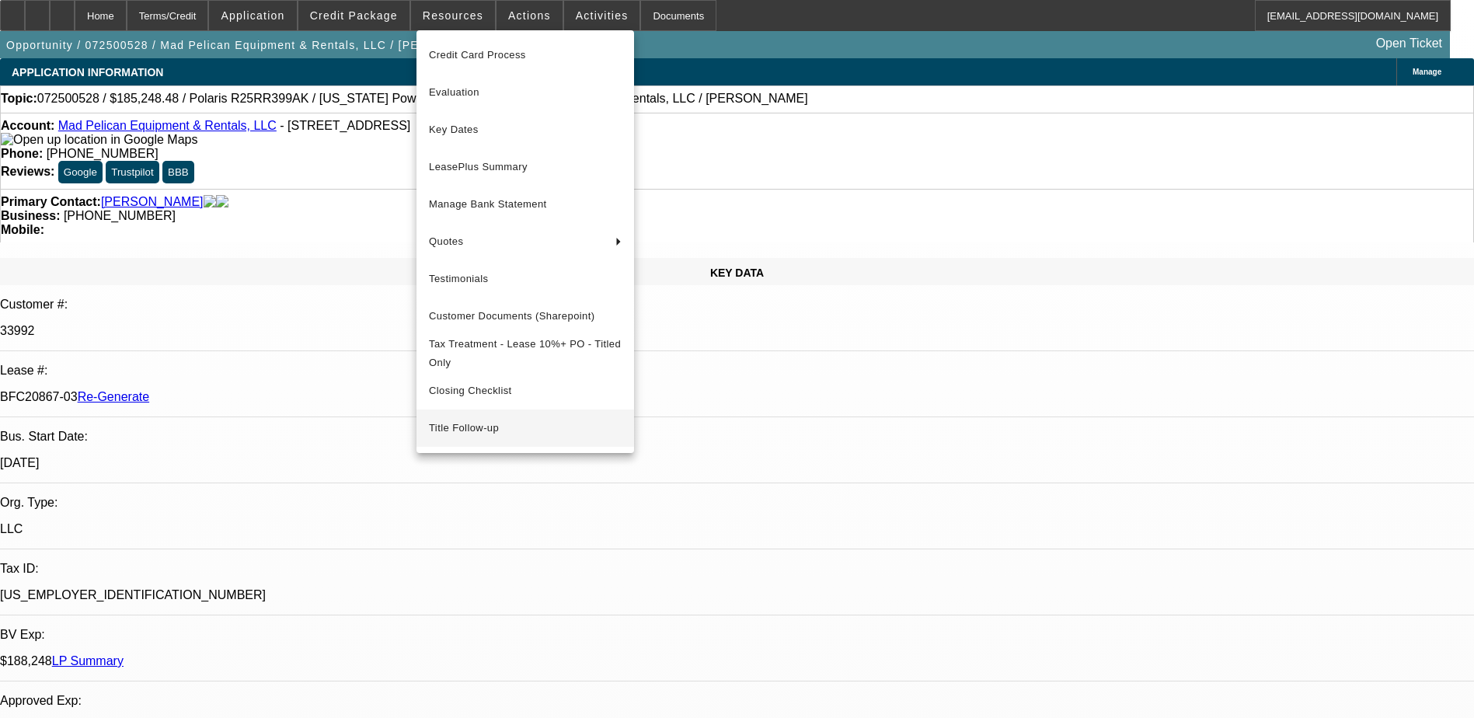
click at [473, 438] on span "Title Follow-up" at bounding box center [525, 428] width 193 height 19
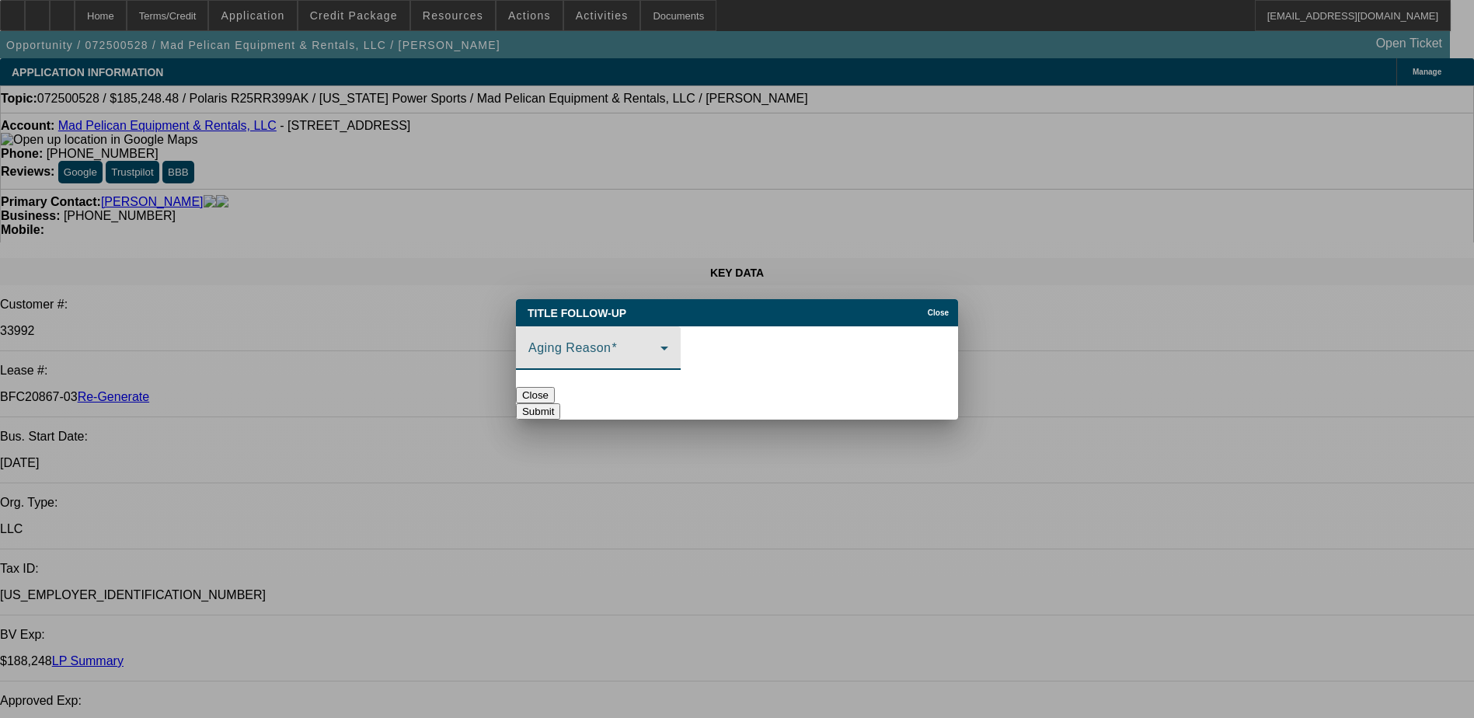
click at [629, 345] on span at bounding box center [595, 354] width 132 height 19
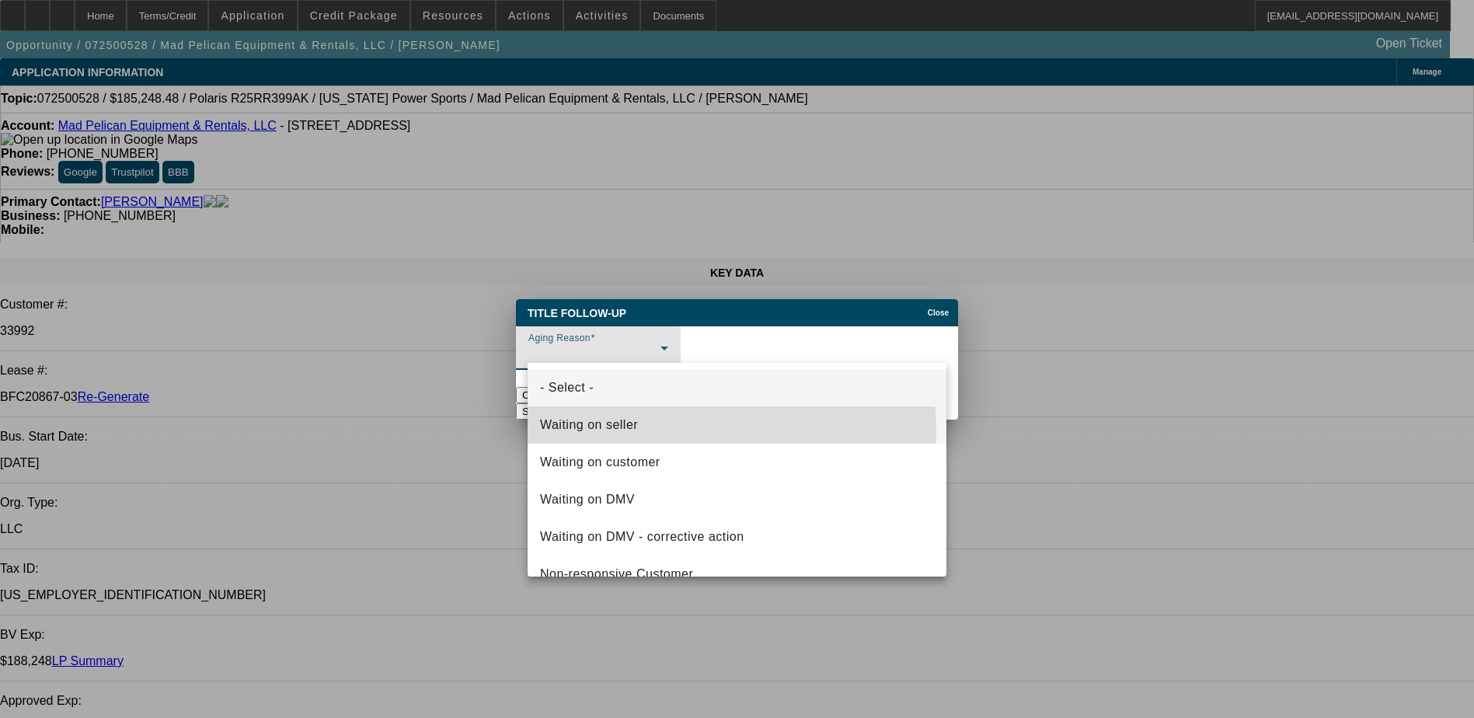
click at [664, 433] on mat-option "Waiting on seller" at bounding box center [737, 425] width 419 height 37
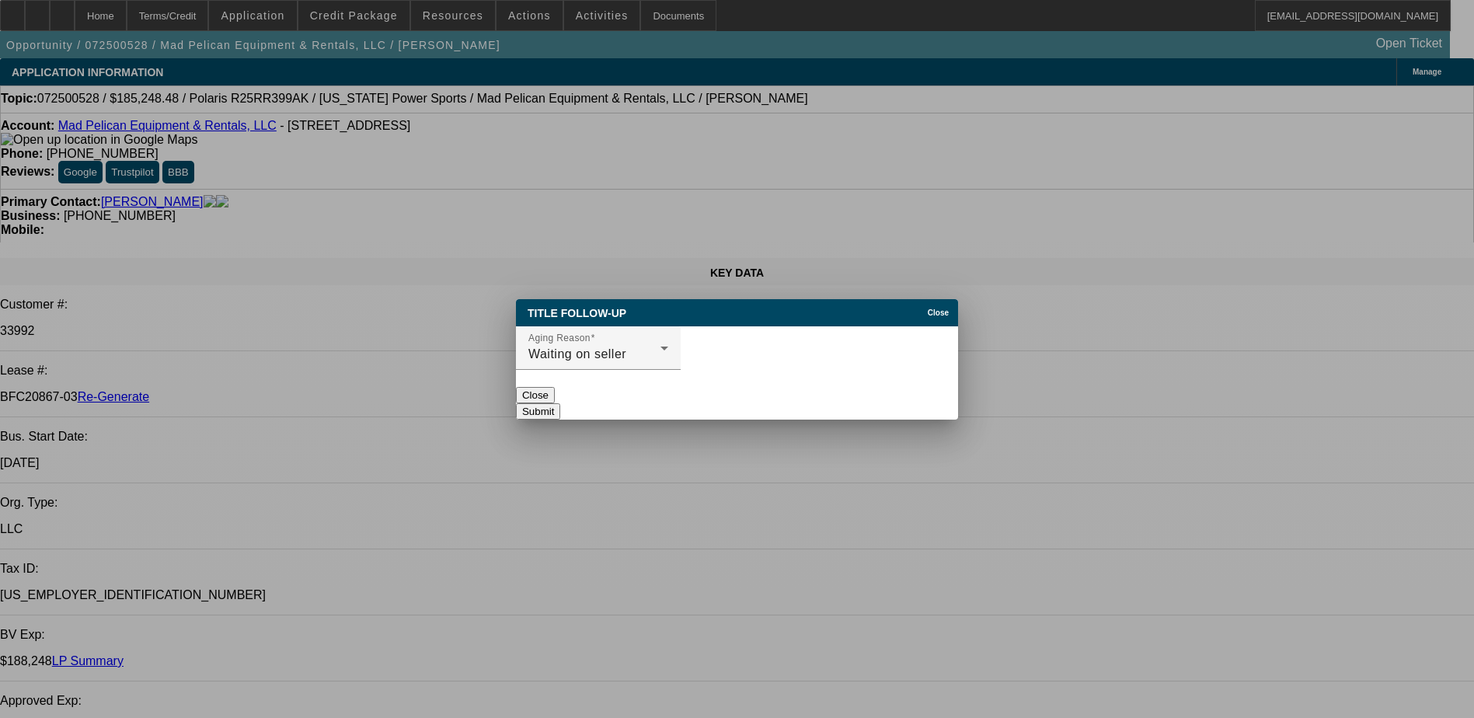
click at [560, 403] on button "Submit" at bounding box center [538, 411] width 44 height 16
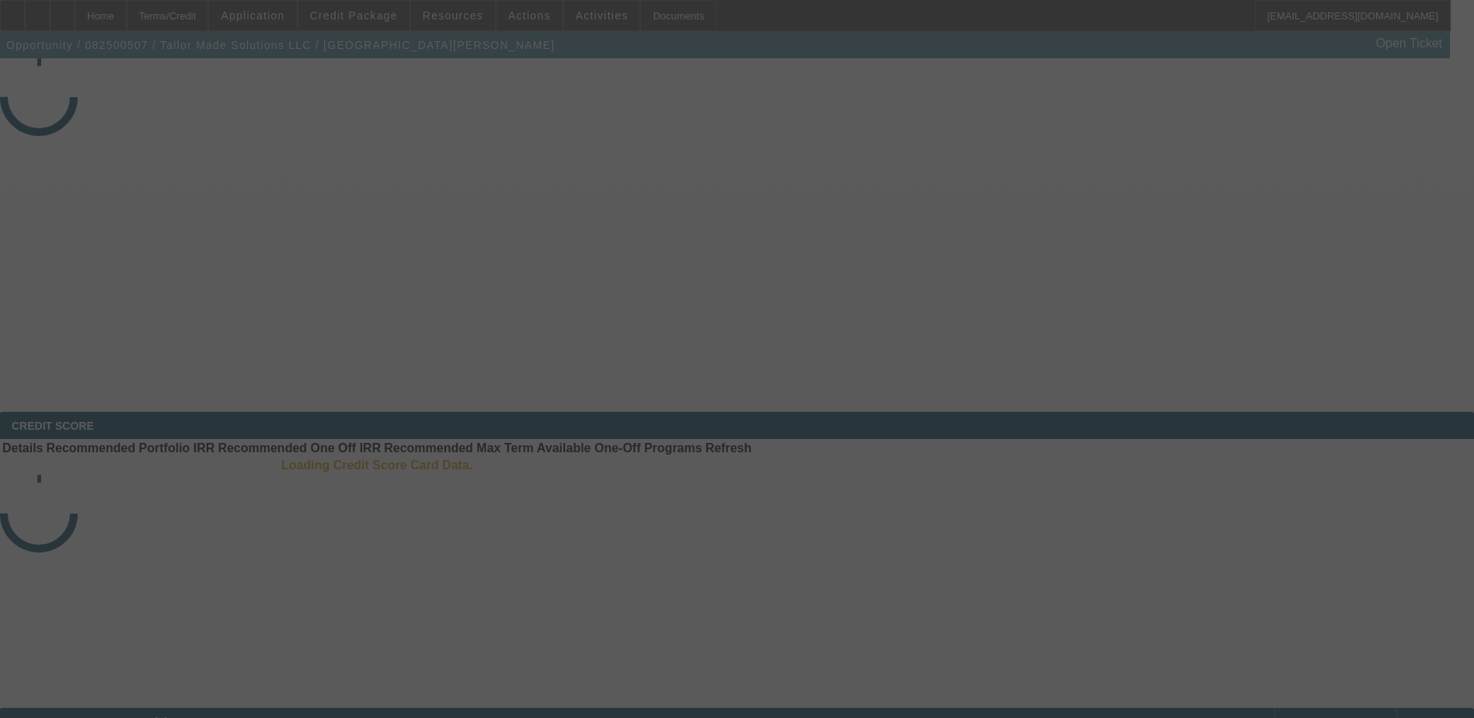
select select "4"
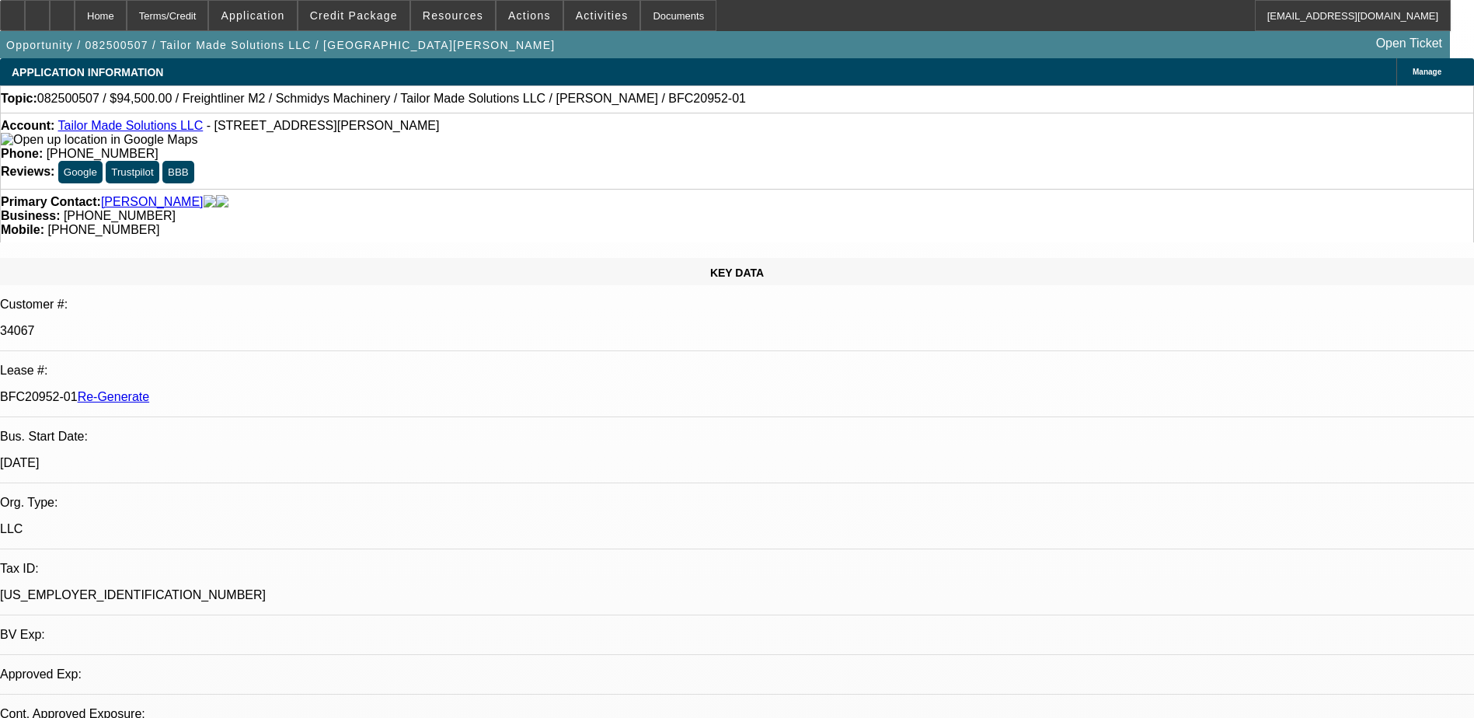
select select "0.1"
select select "0"
select select "1"
select select "2"
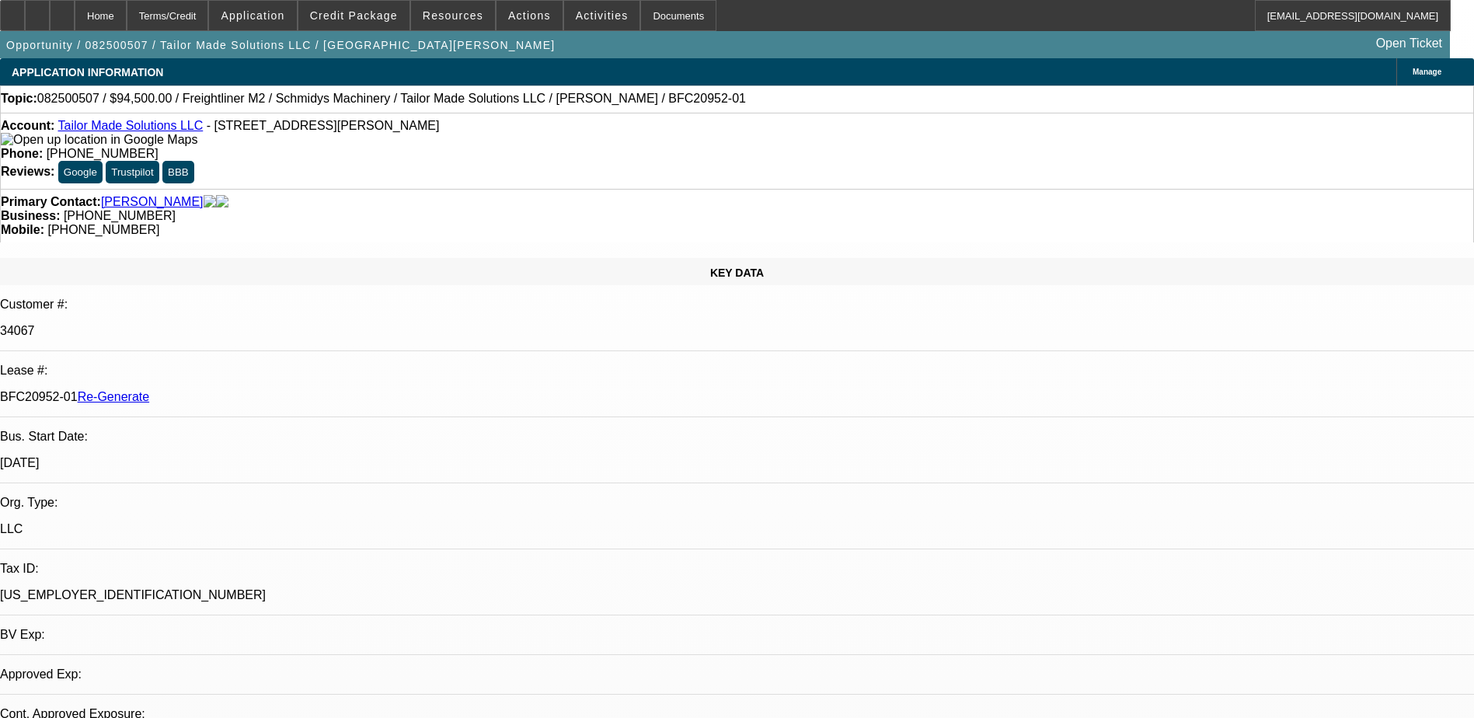
select select "6"
click at [450, 18] on span "Resources" at bounding box center [453, 15] width 61 height 12
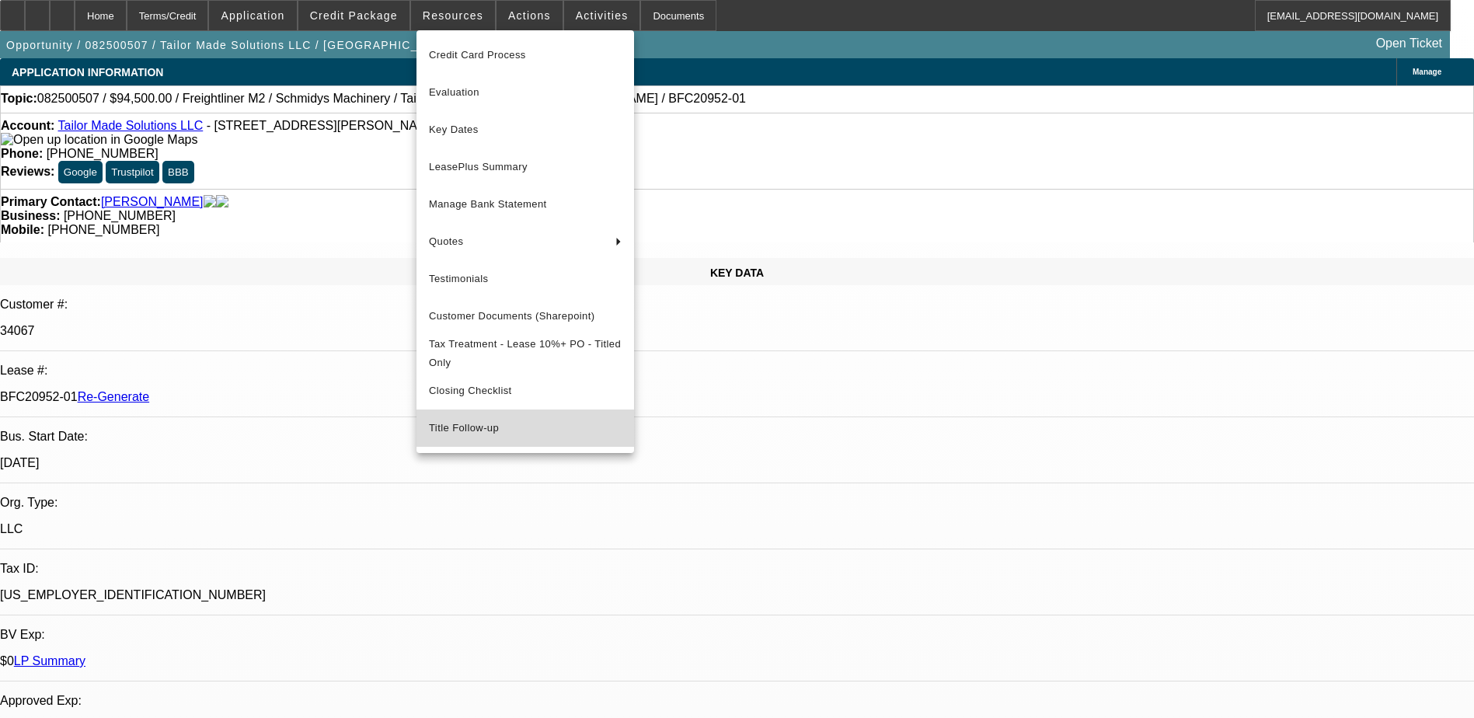
click at [479, 438] on span "Title Follow-up" at bounding box center [525, 428] width 193 height 19
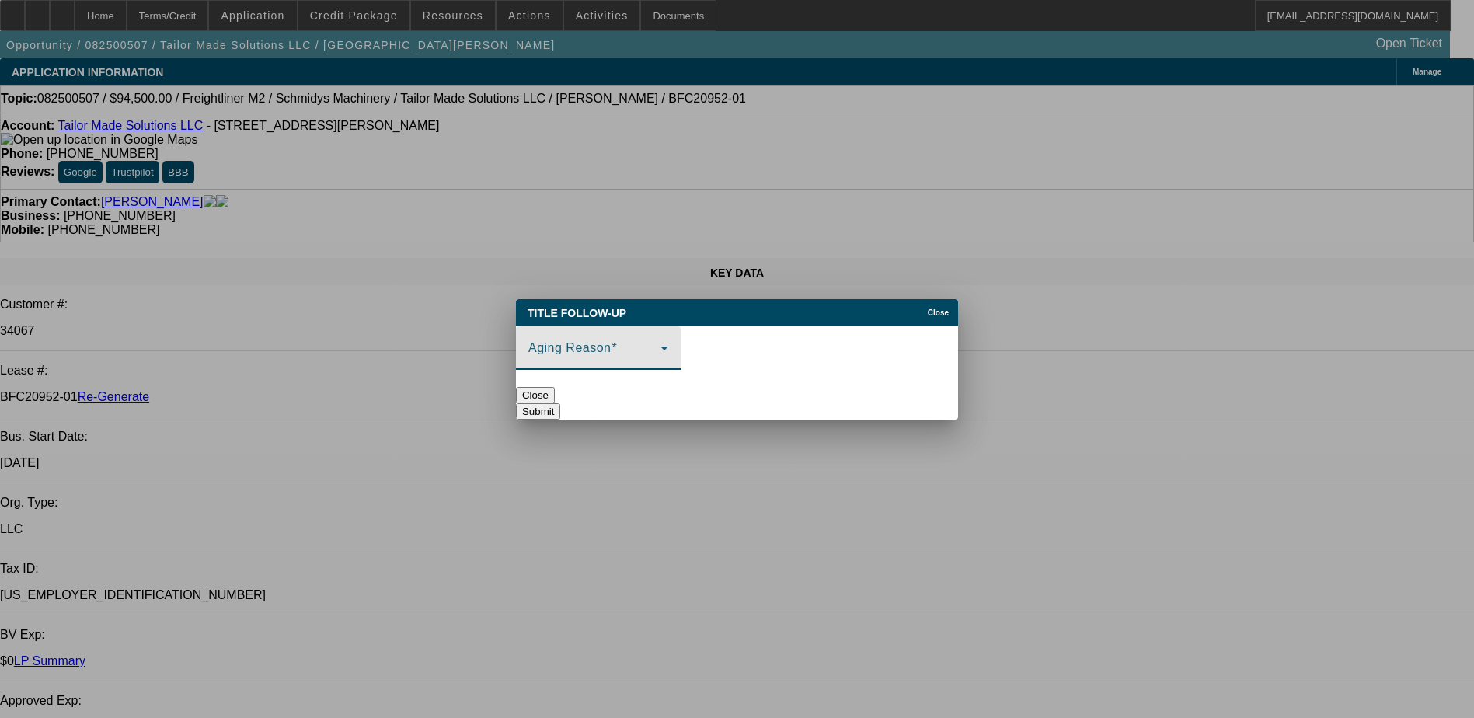
click at [582, 345] on span at bounding box center [595, 354] width 132 height 19
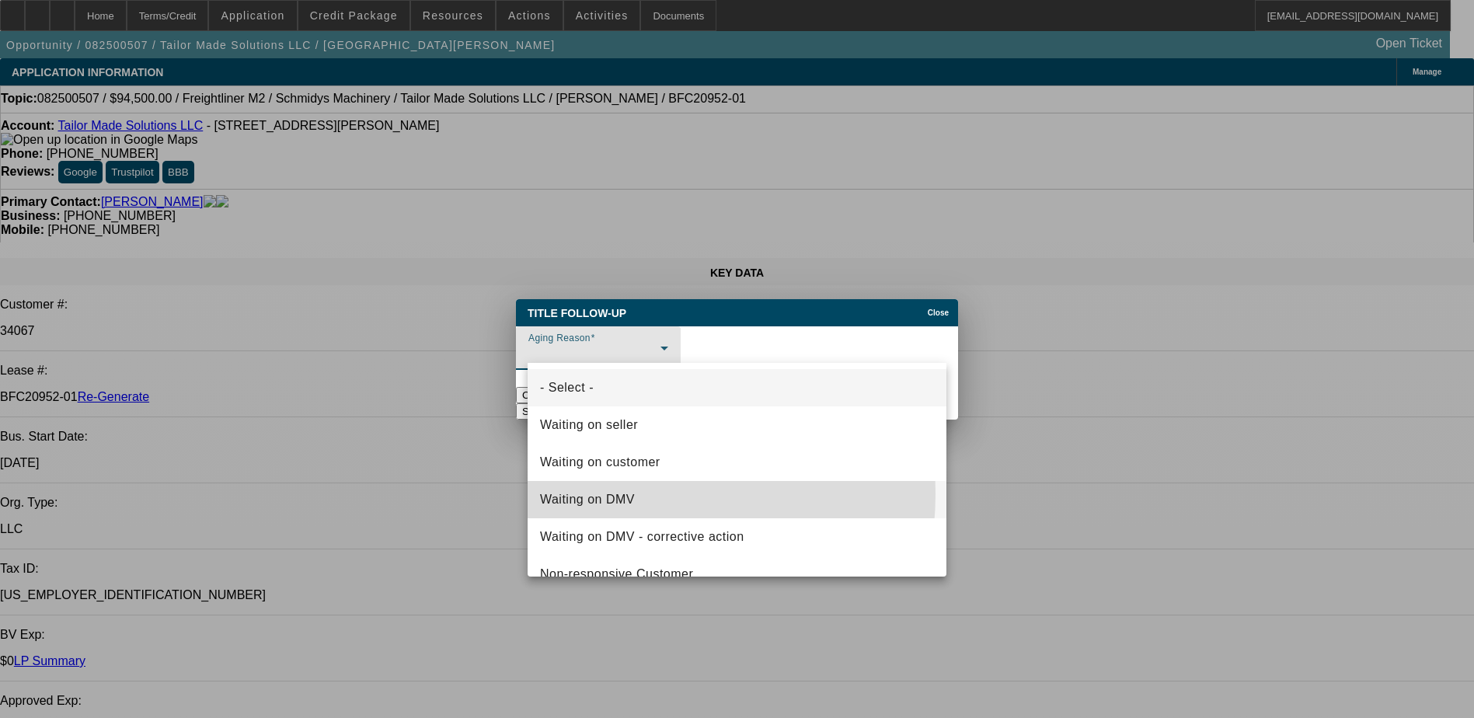
click at [603, 494] on span "Waiting on DMV" at bounding box center [587, 499] width 95 height 19
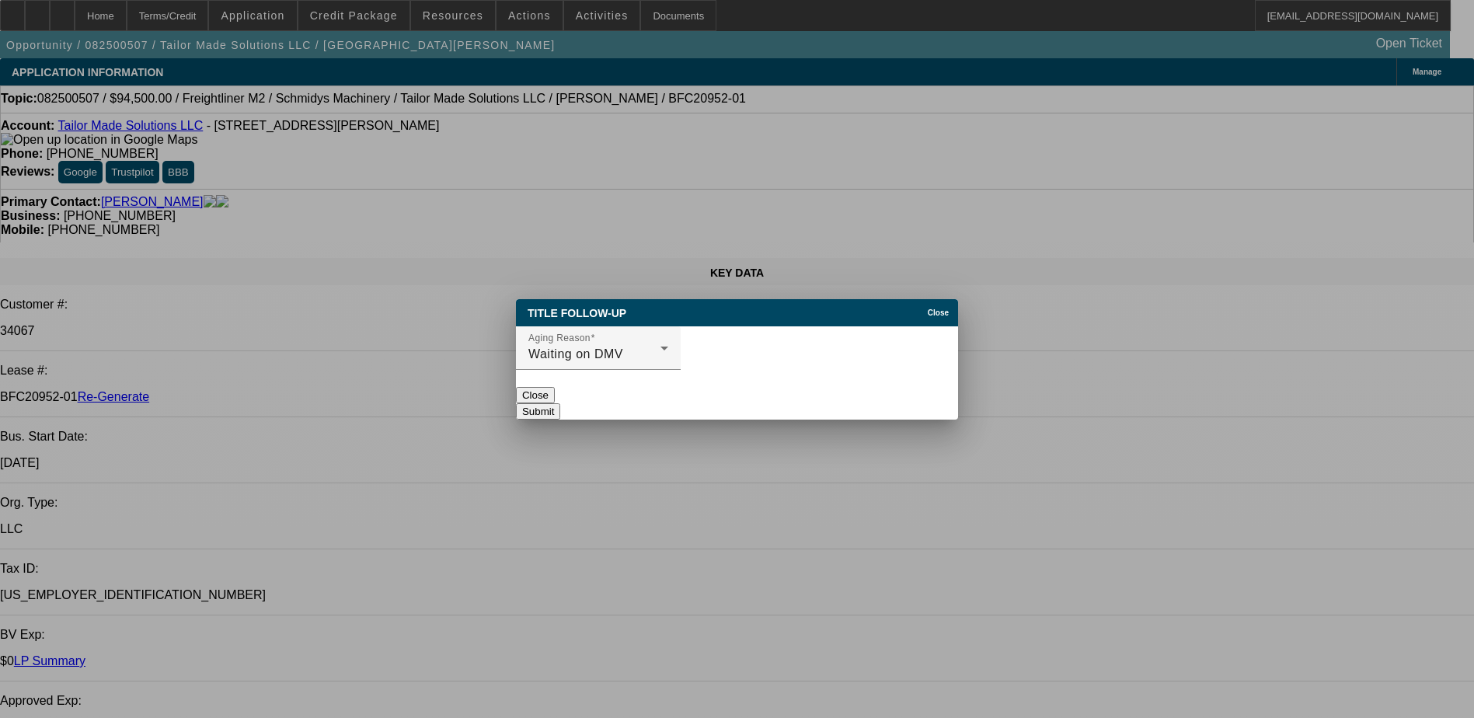
click at [560, 403] on button "Submit" at bounding box center [538, 411] width 44 height 16
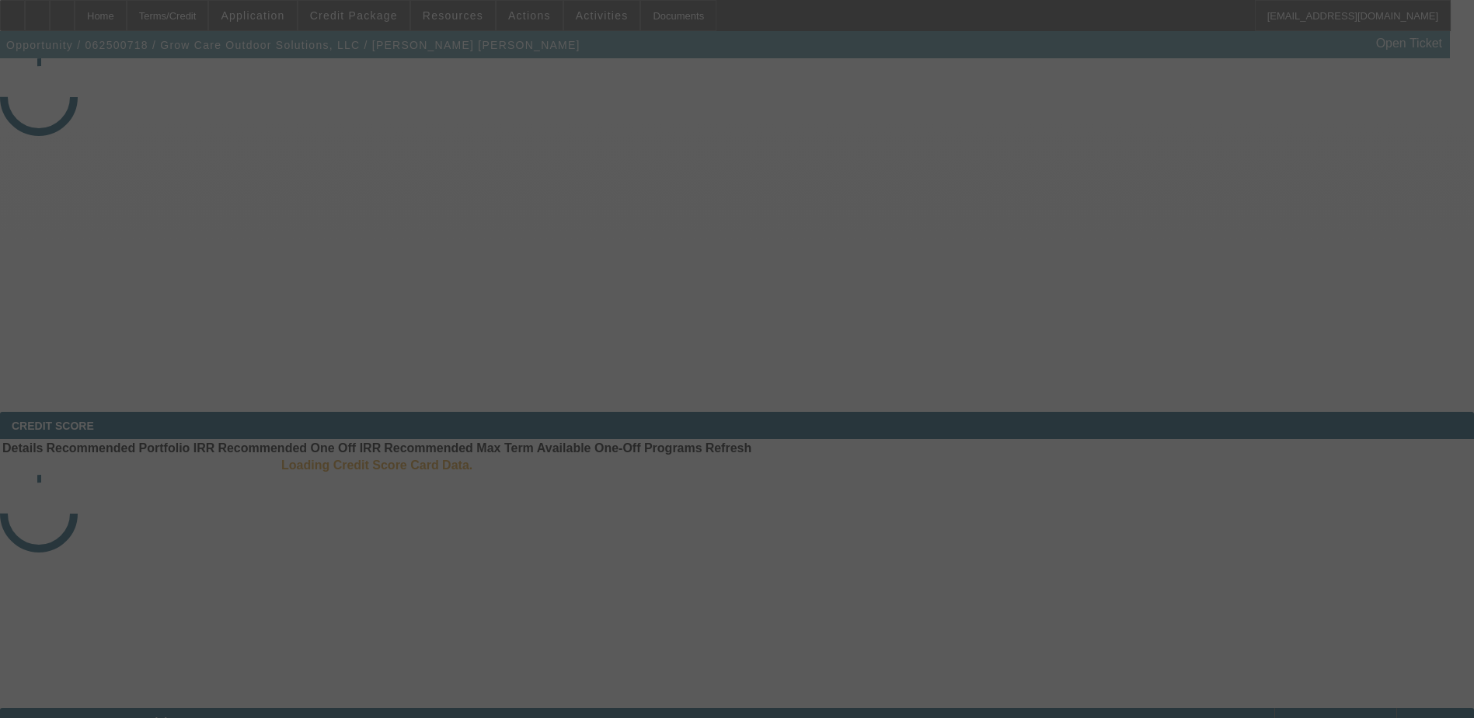
select select "4"
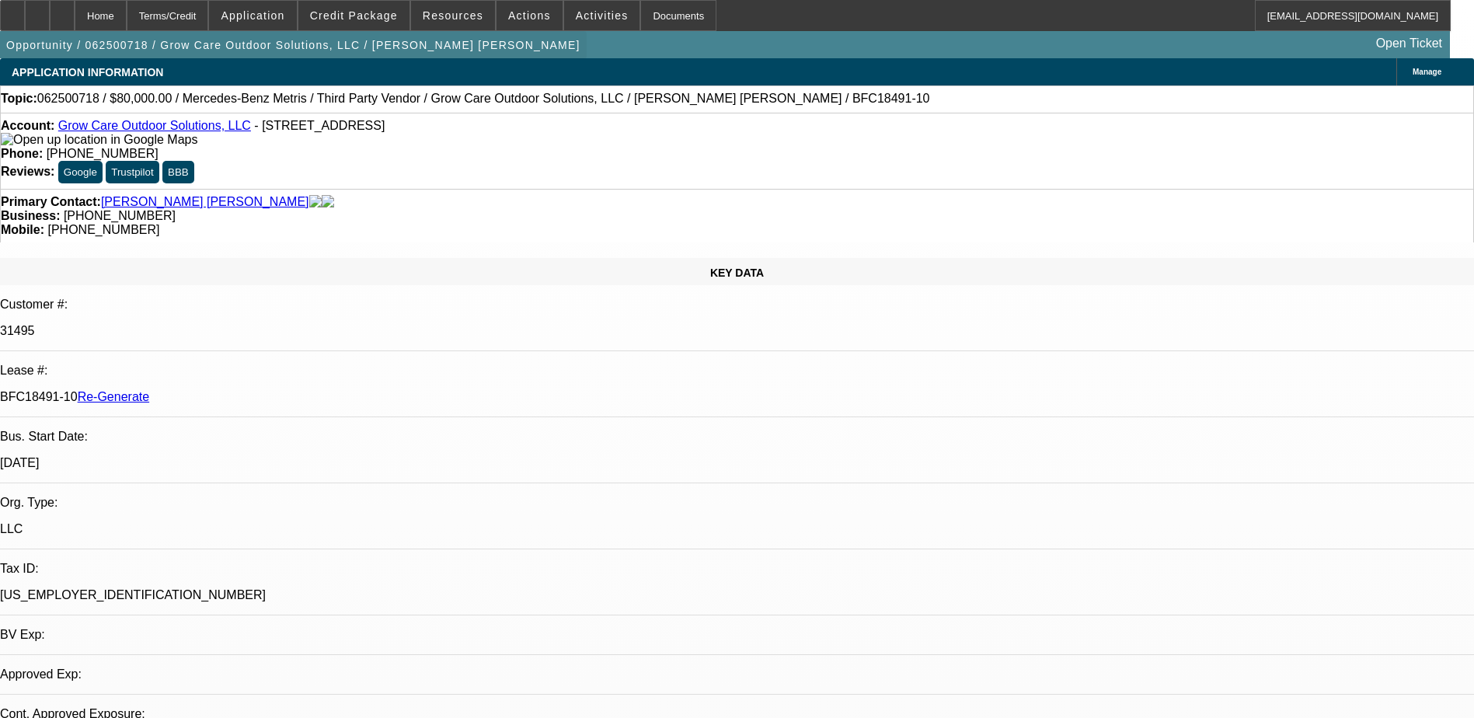
select select "0"
select select "6"
click at [358, 9] on span "Credit Package" at bounding box center [354, 15] width 88 height 12
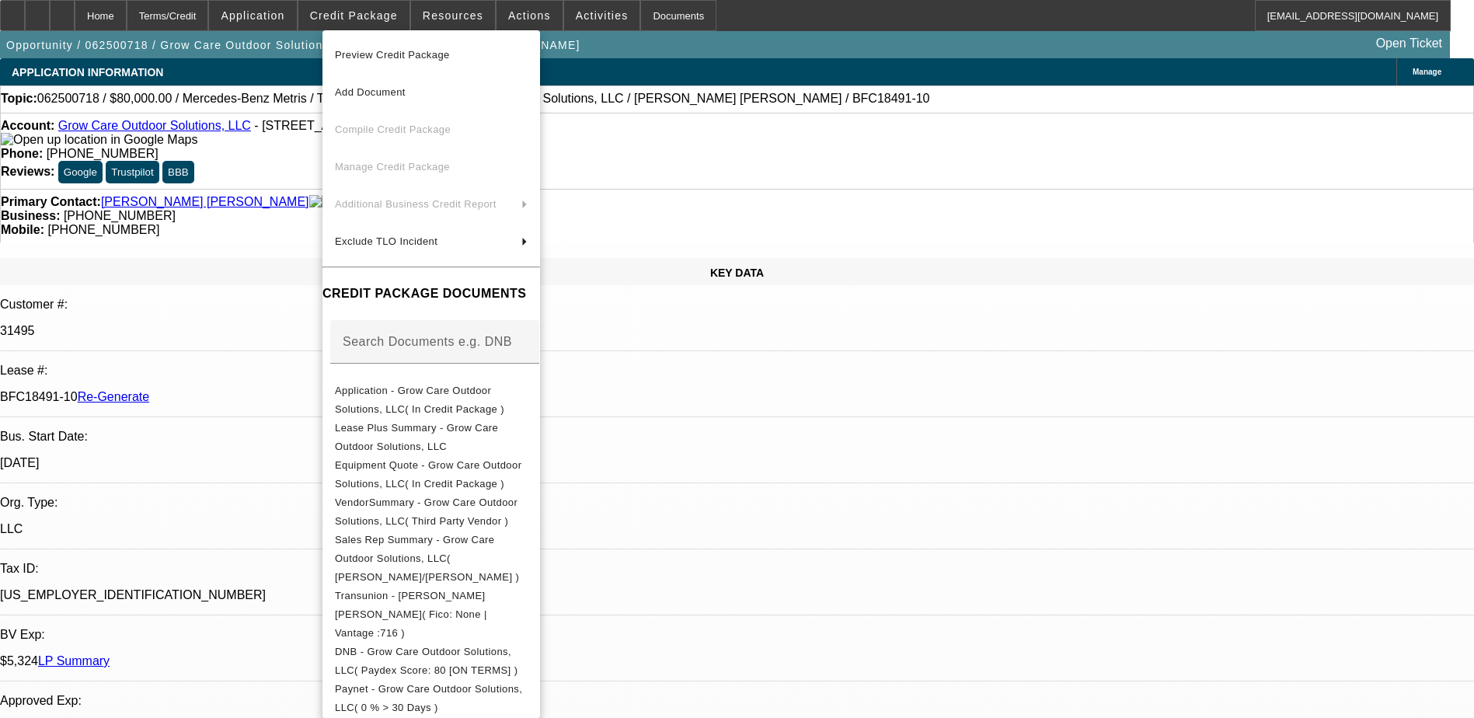
click at [438, 10] on div at bounding box center [737, 359] width 1474 height 718
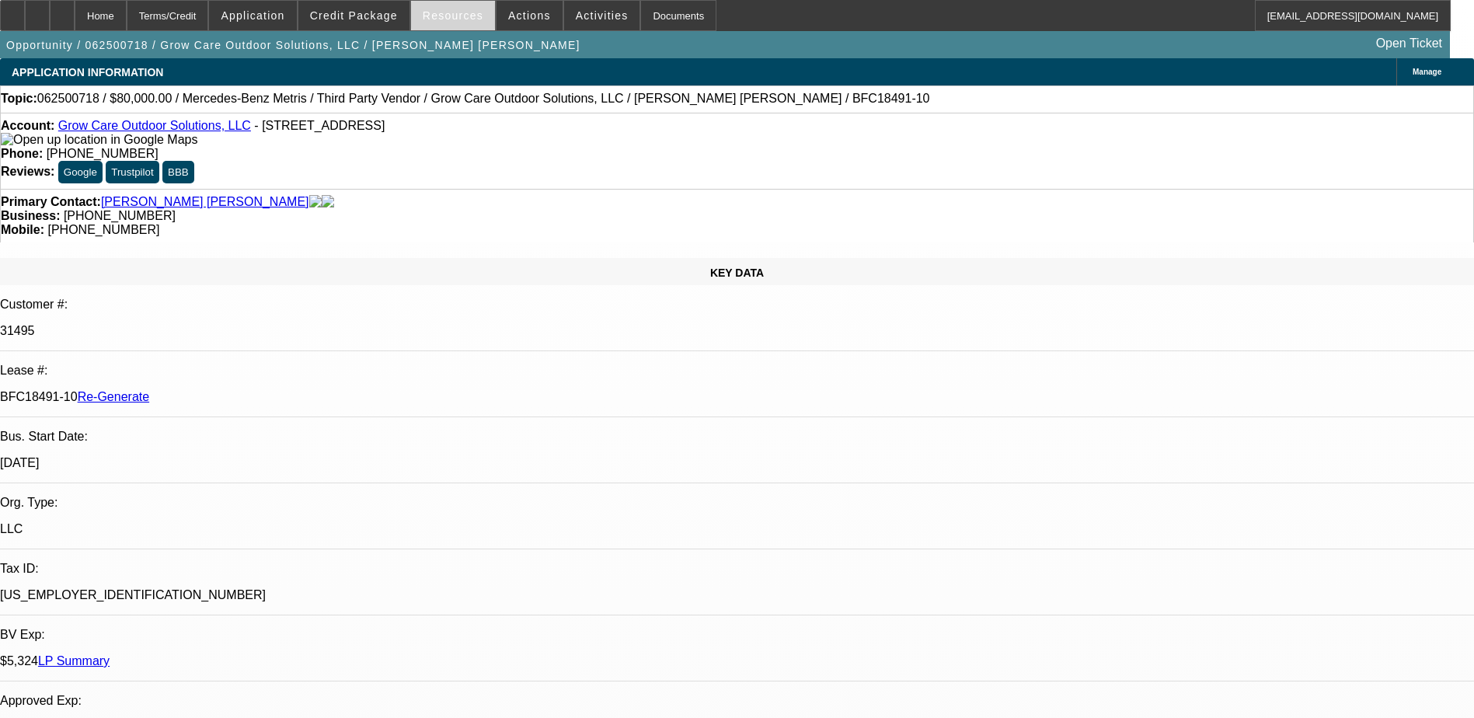
click at [457, 12] on span "Resources" at bounding box center [453, 15] width 61 height 12
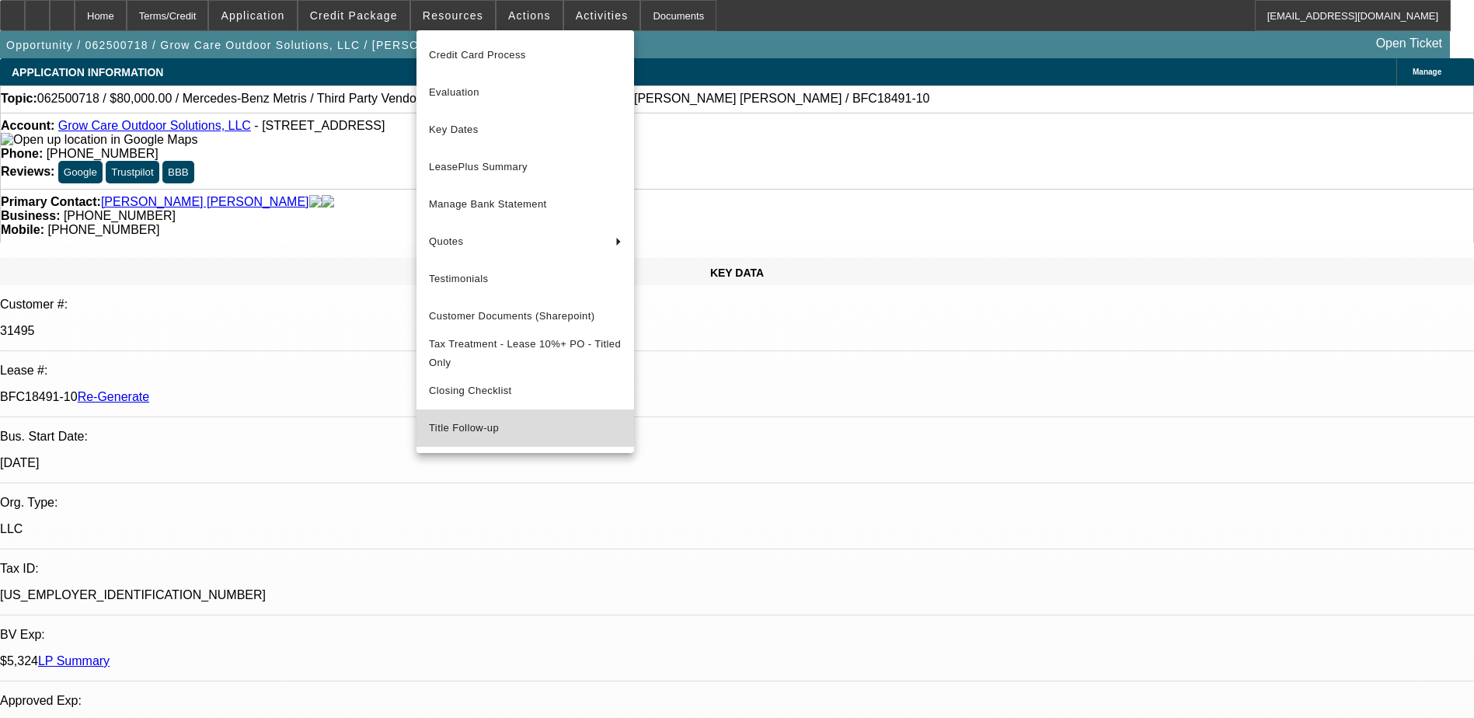
click at [444, 437] on span "Title Follow-up" at bounding box center [525, 428] width 193 height 19
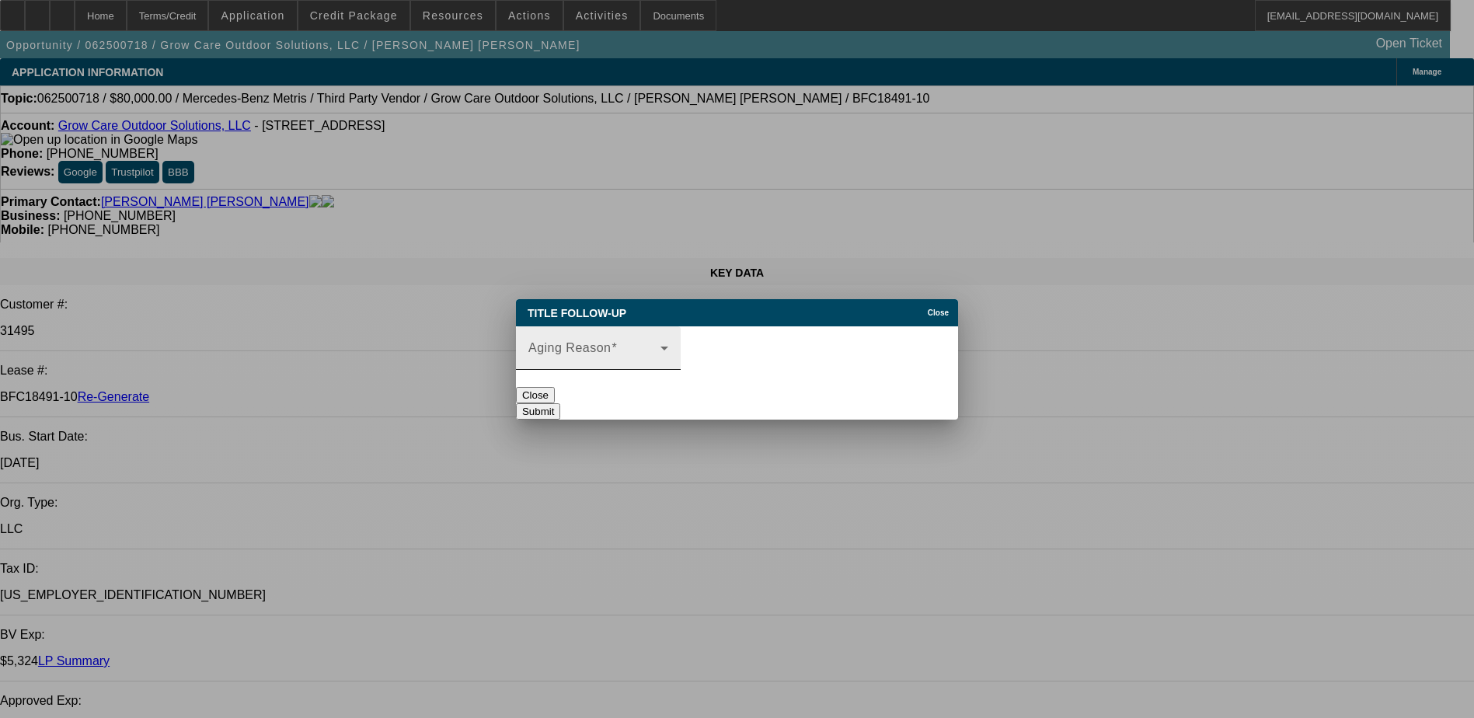
click at [605, 341] on mat-label "Aging Reason" at bounding box center [570, 347] width 83 height 13
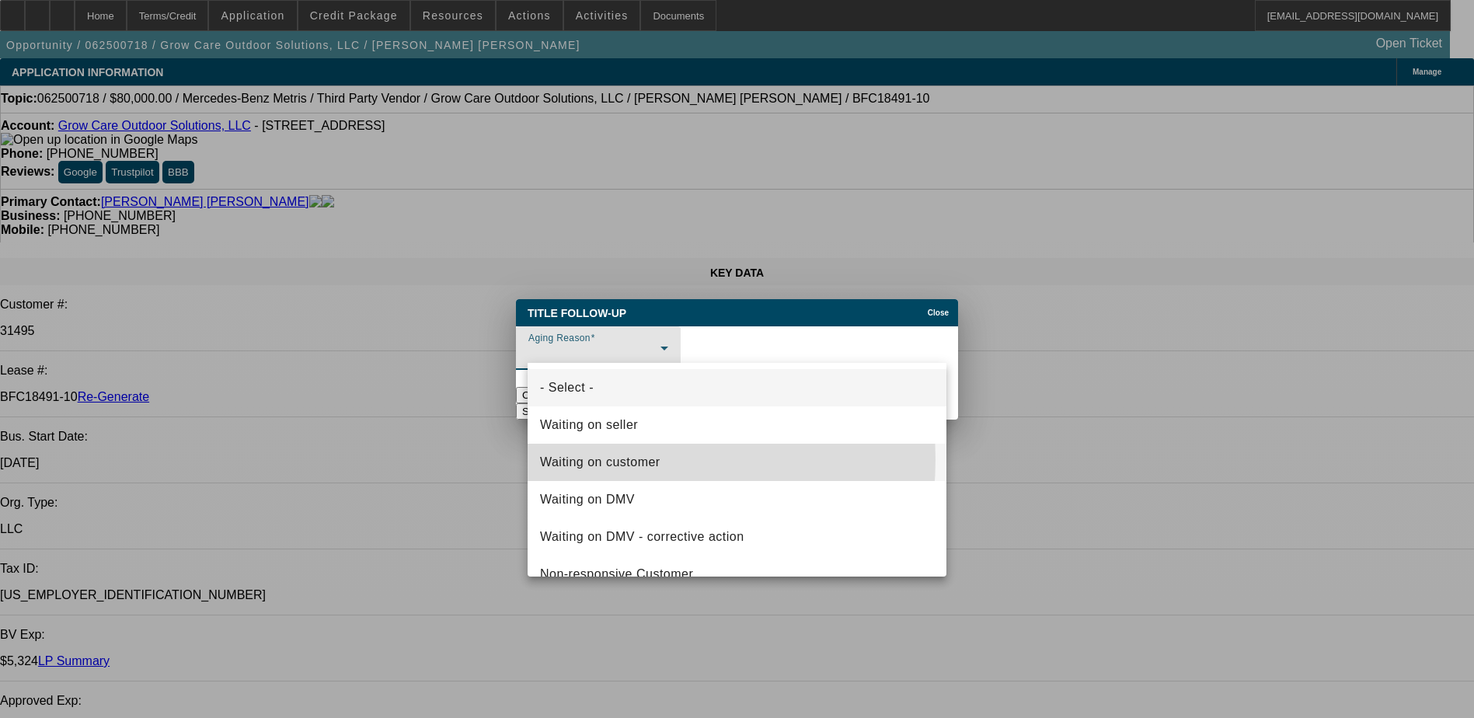
click at [609, 459] on span "Waiting on customer" at bounding box center [600, 462] width 120 height 19
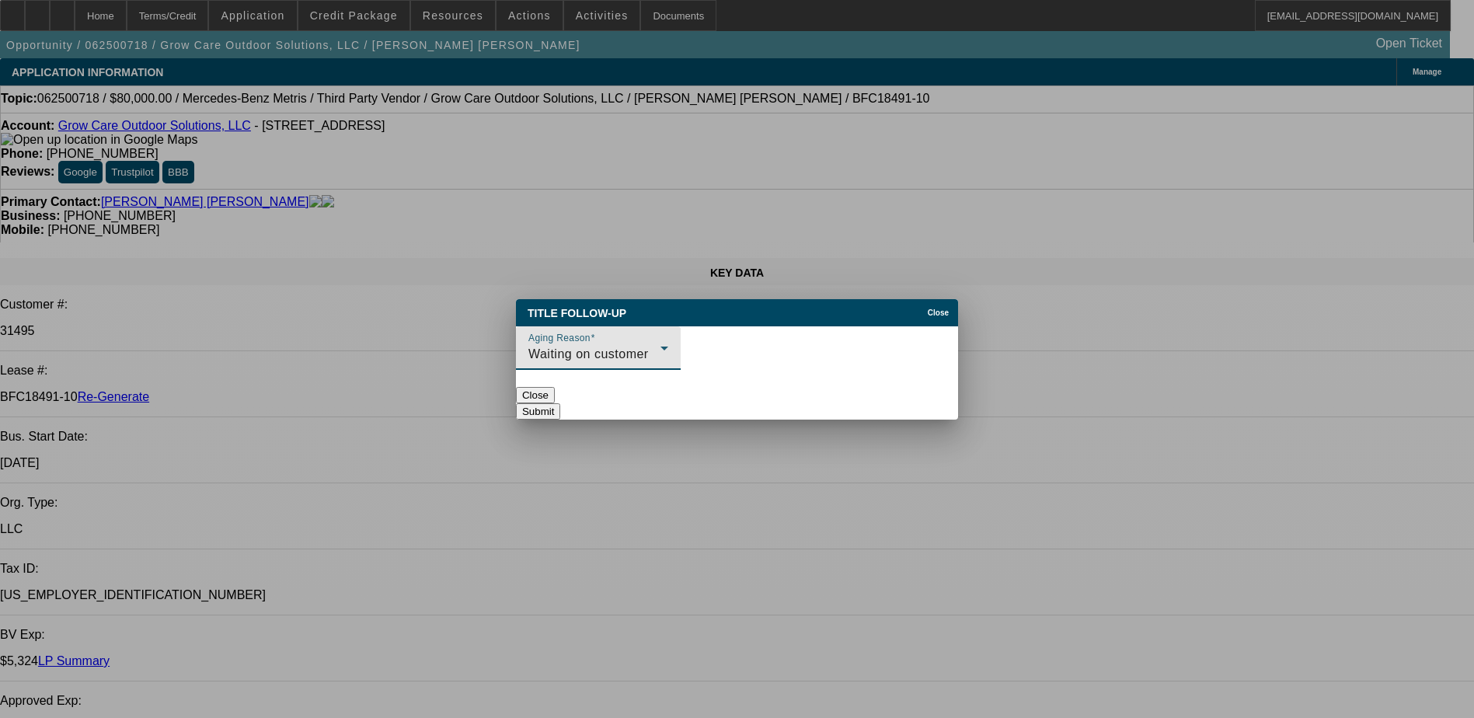
click at [560, 403] on button "Submit" at bounding box center [538, 411] width 44 height 16
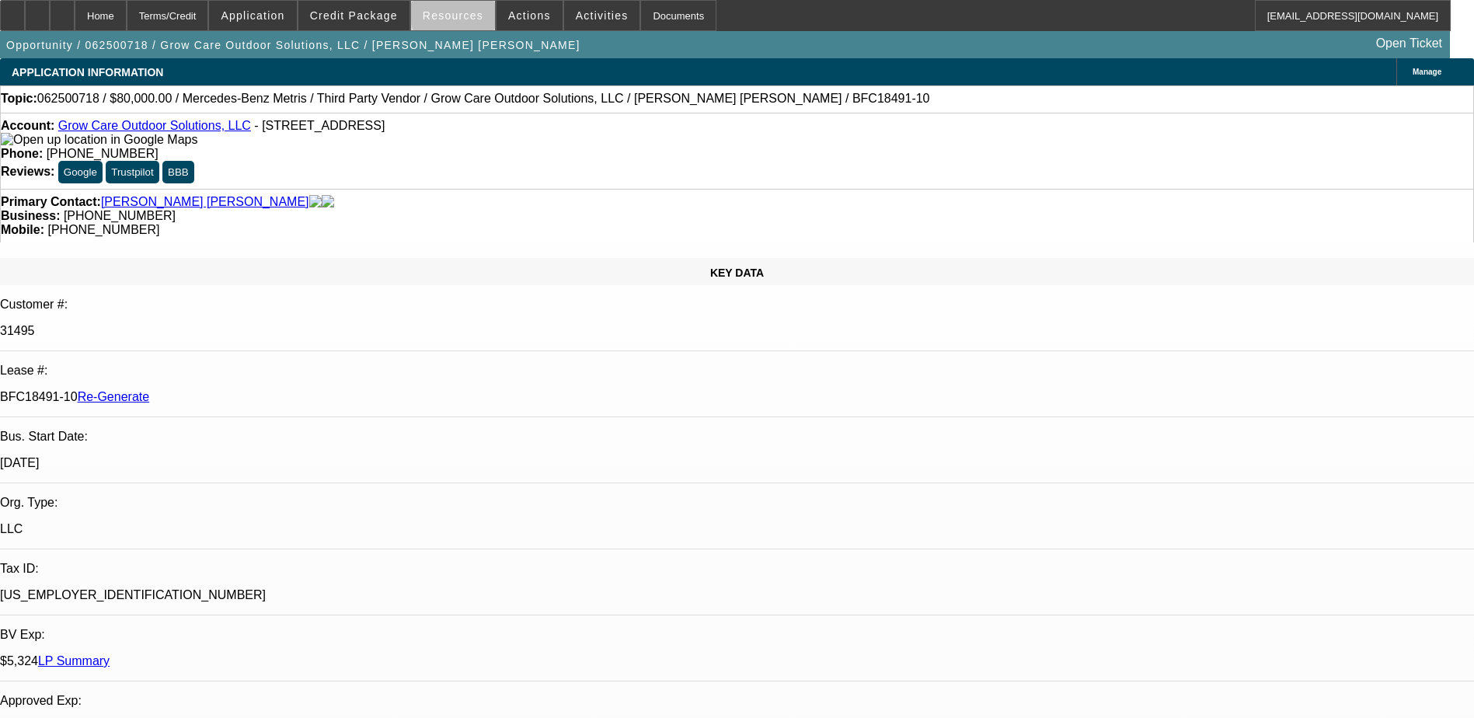
click at [464, 15] on span "Resources" at bounding box center [453, 15] width 61 height 12
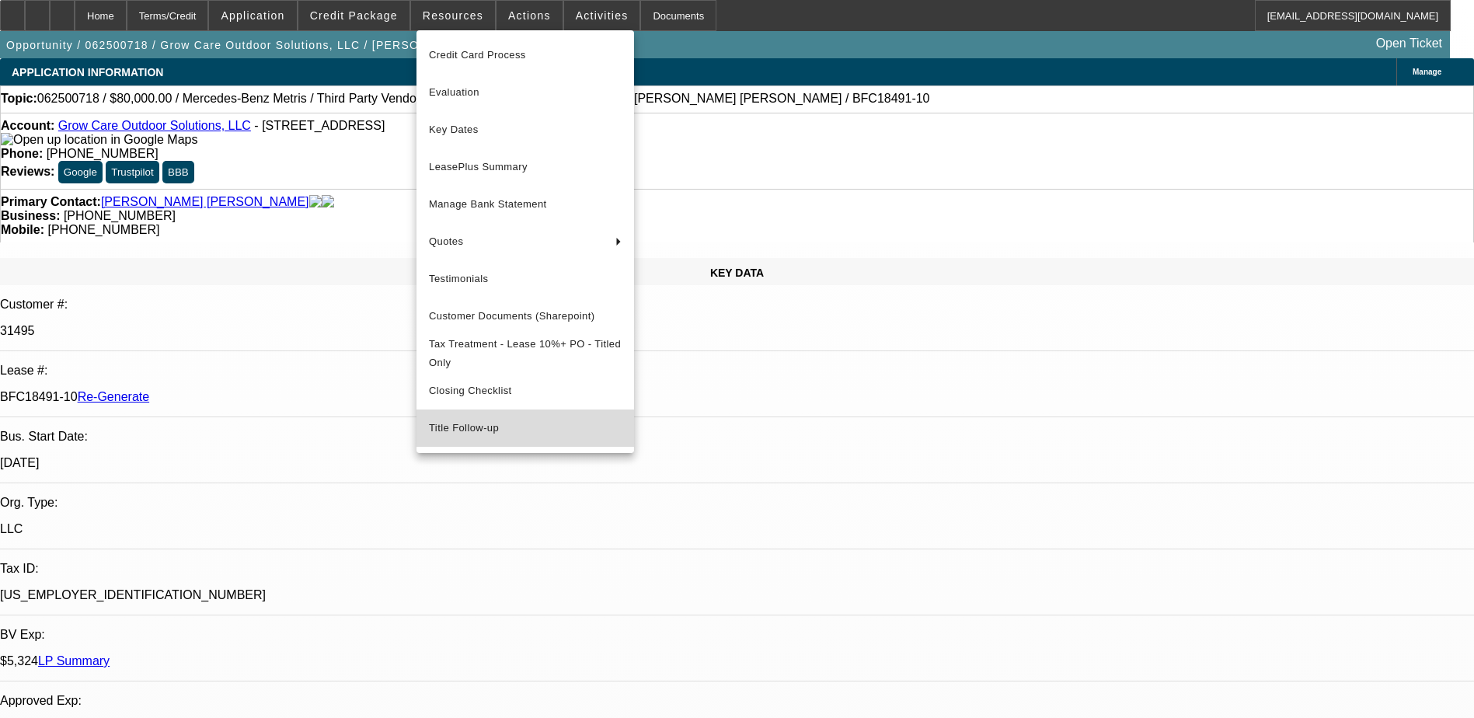
click at [462, 434] on span "Title Follow-up" at bounding box center [525, 428] width 193 height 19
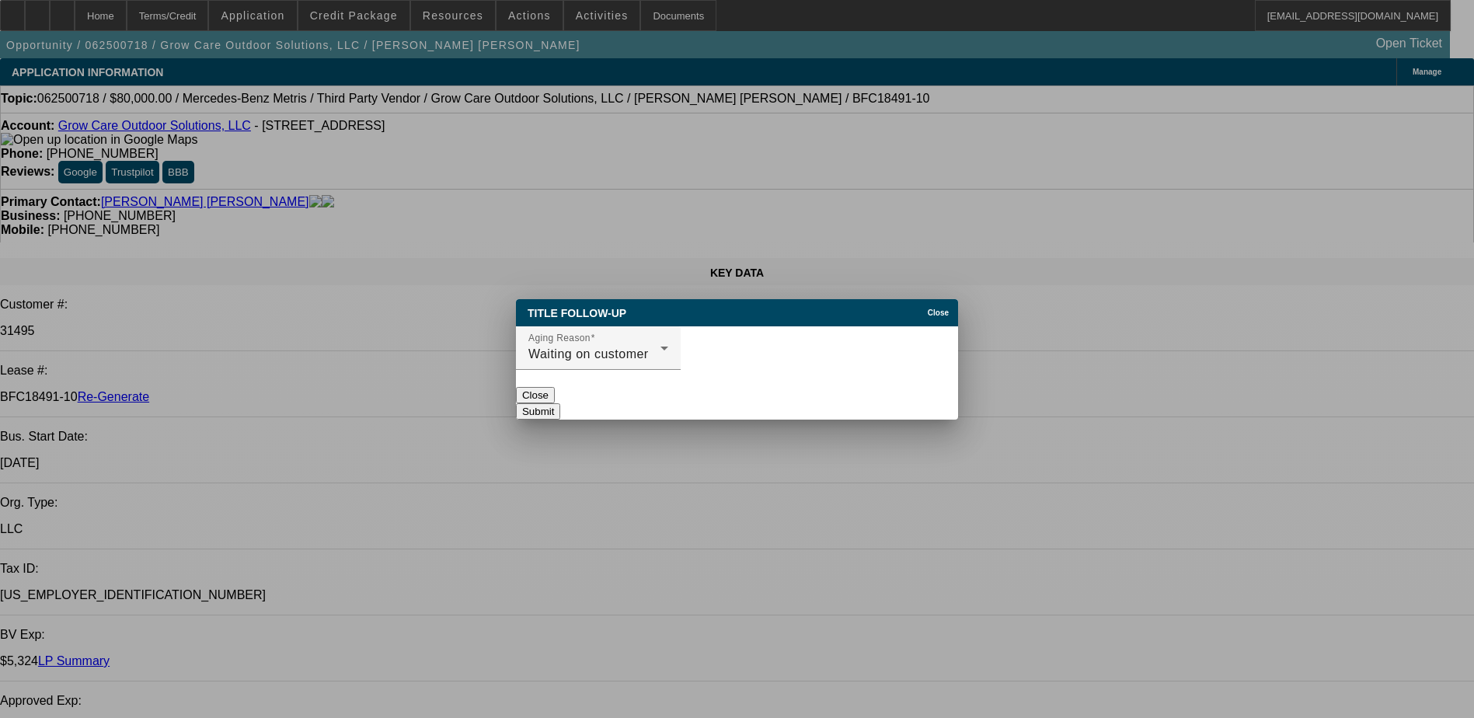
click at [560, 403] on button "Submit" at bounding box center [538, 411] width 44 height 16
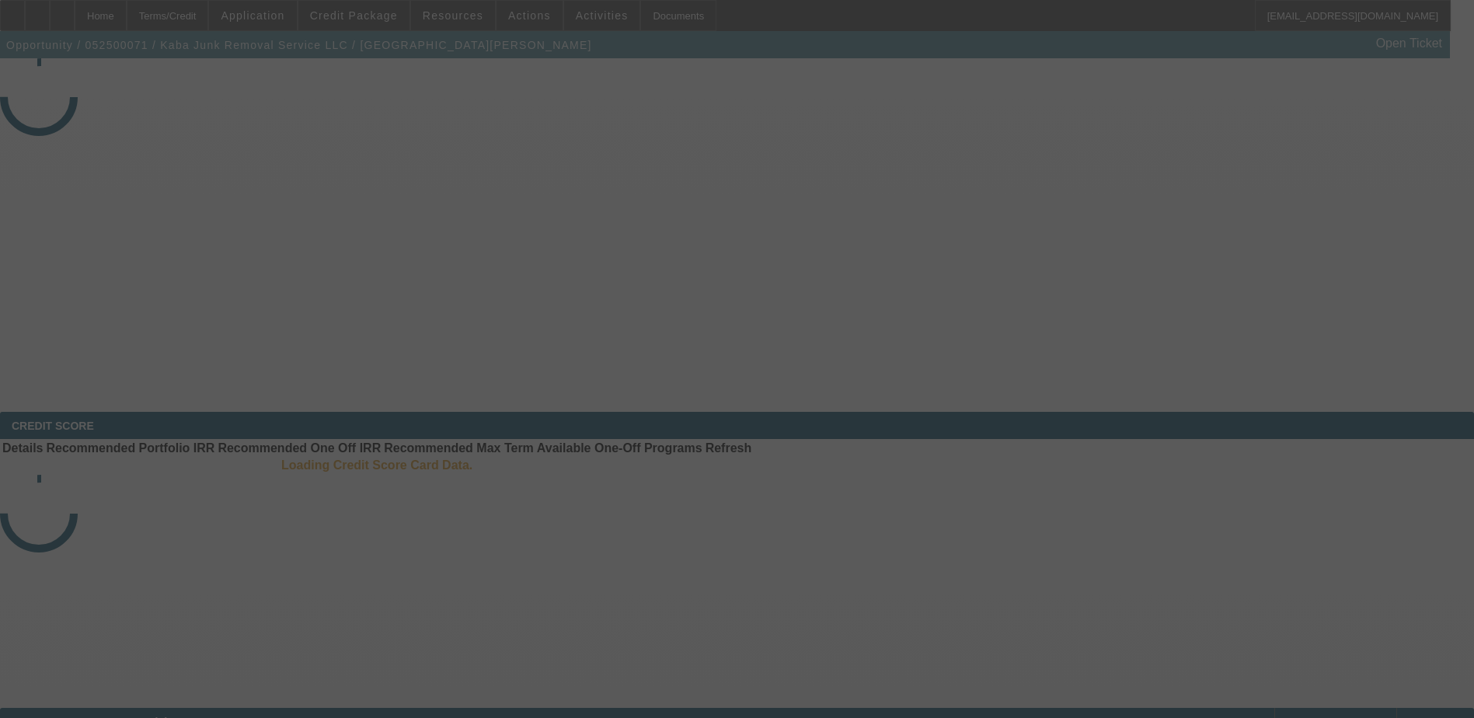
select select "4"
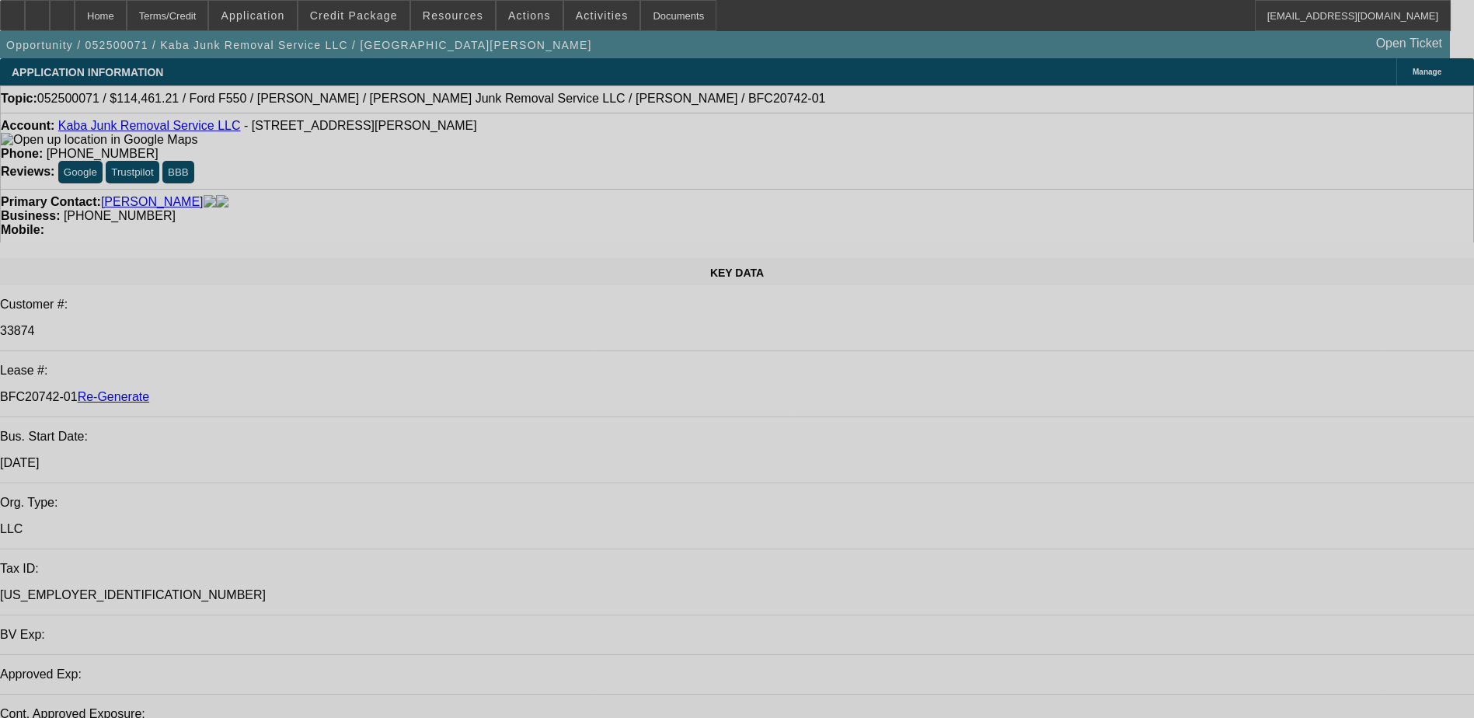
select select "0"
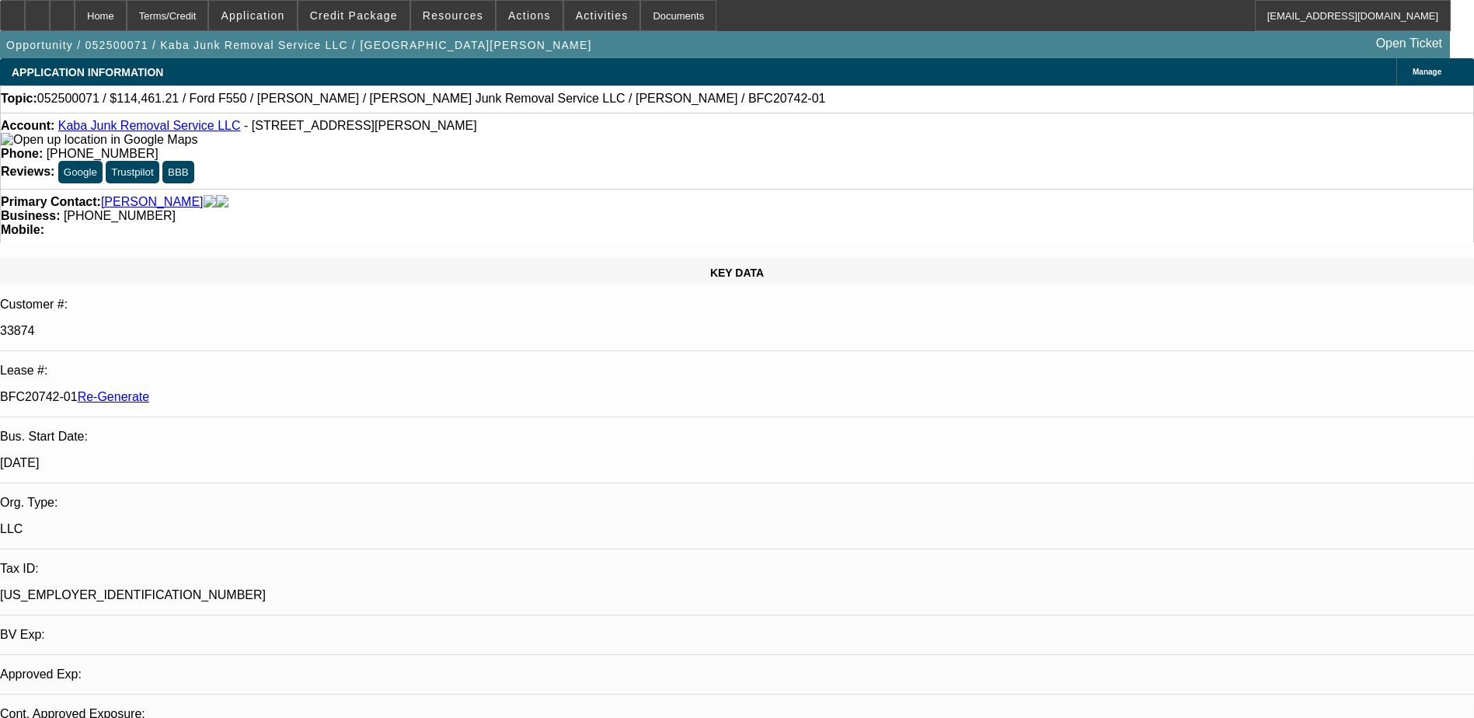
select select "1"
select select "6"
click at [441, 15] on span "Resources" at bounding box center [453, 15] width 61 height 12
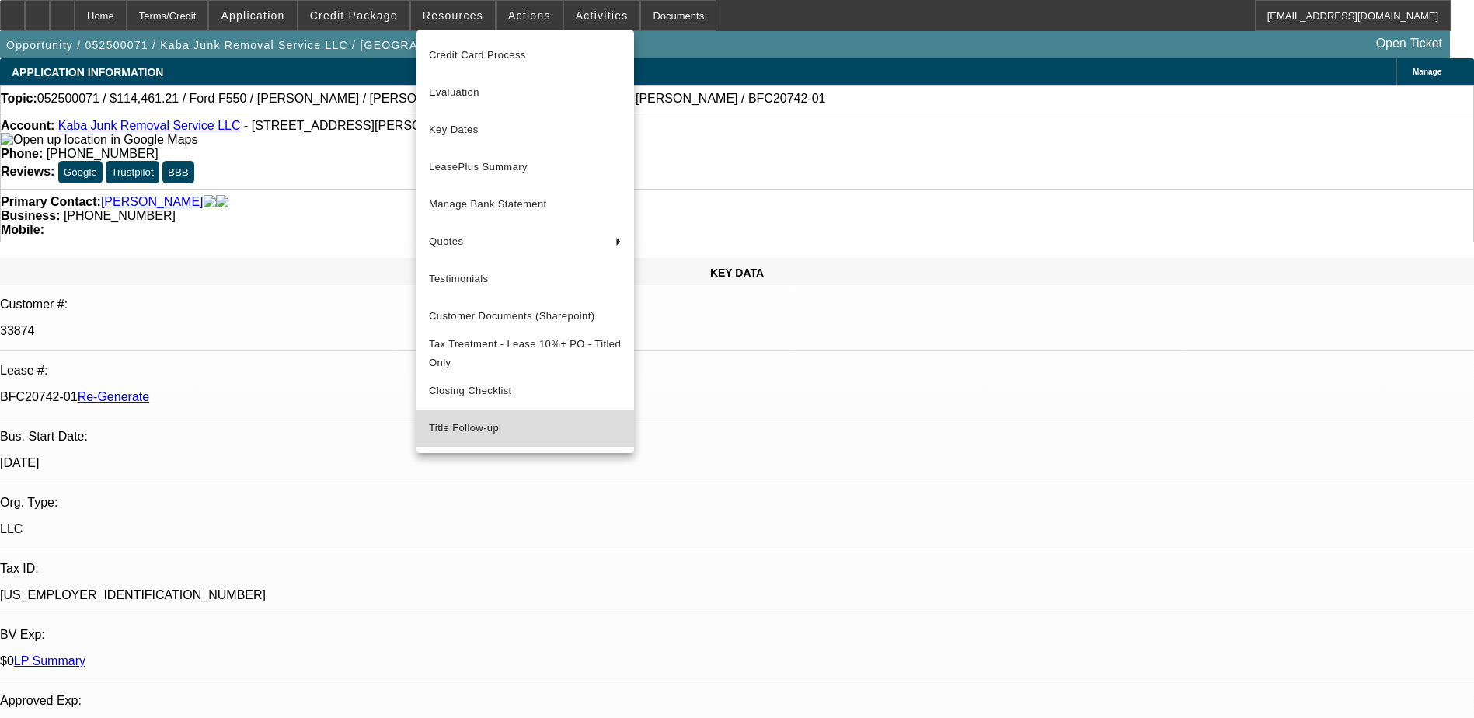
click at [474, 429] on span "Title Follow-up" at bounding box center [525, 428] width 193 height 19
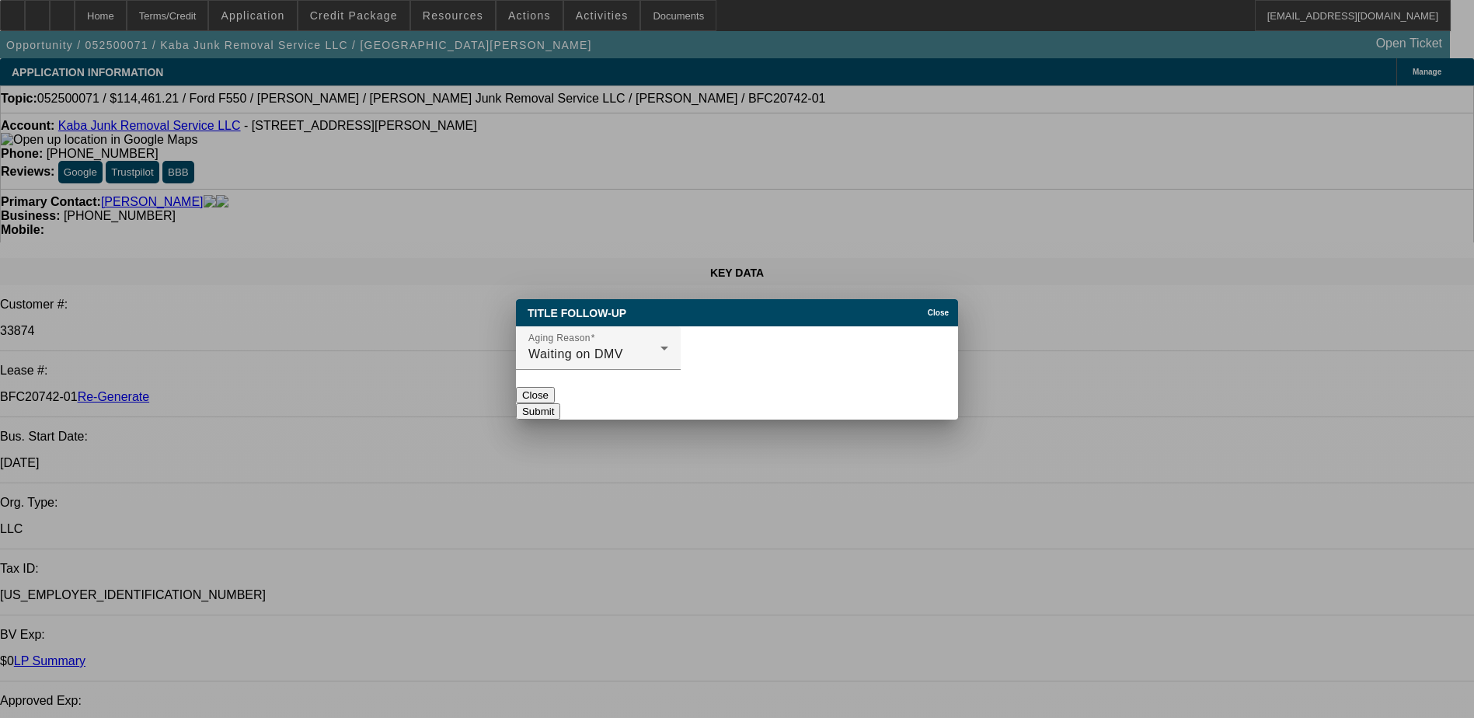
click at [935, 309] on span "Close" at bounding box center [938, 313] width 21 height 9
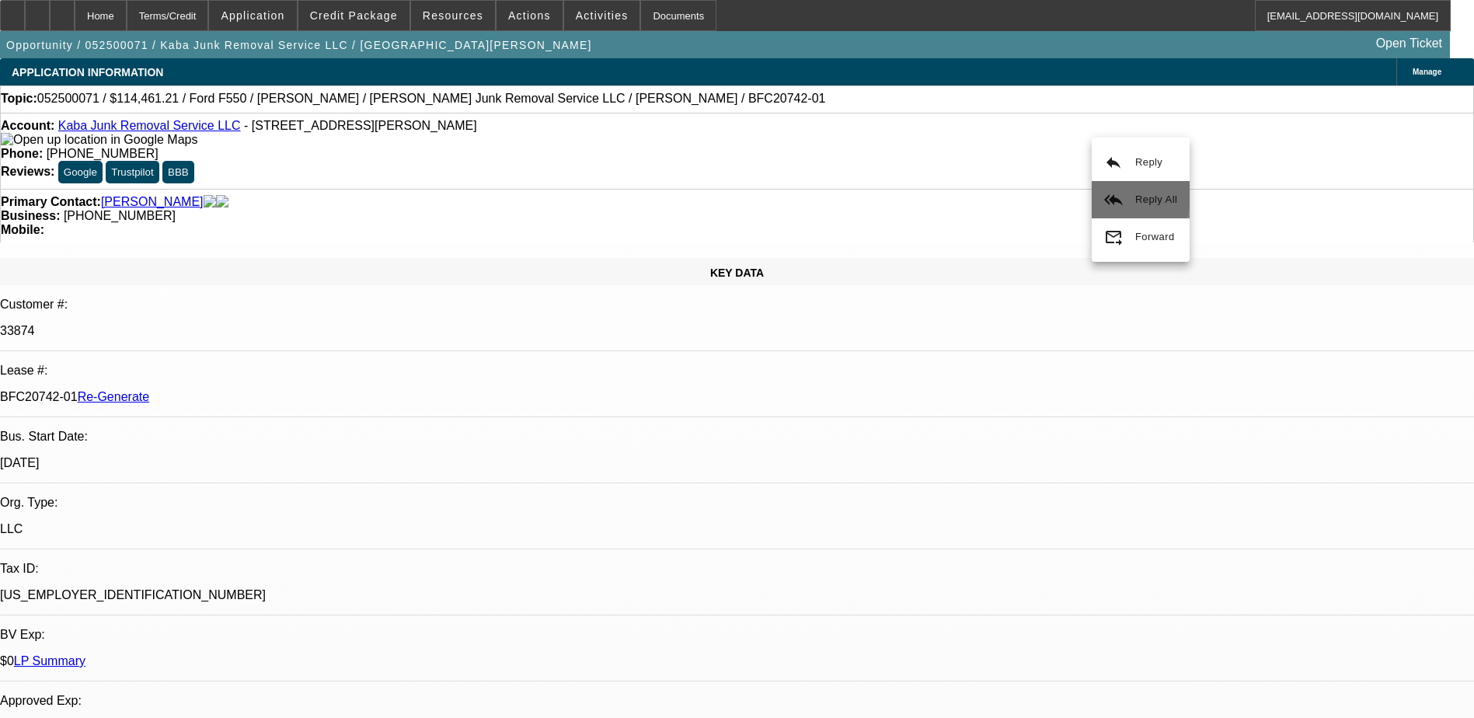
click at [1125, 194] on button "reply_all Reply All" at bounding box center [1141, 199] width 98 height 37
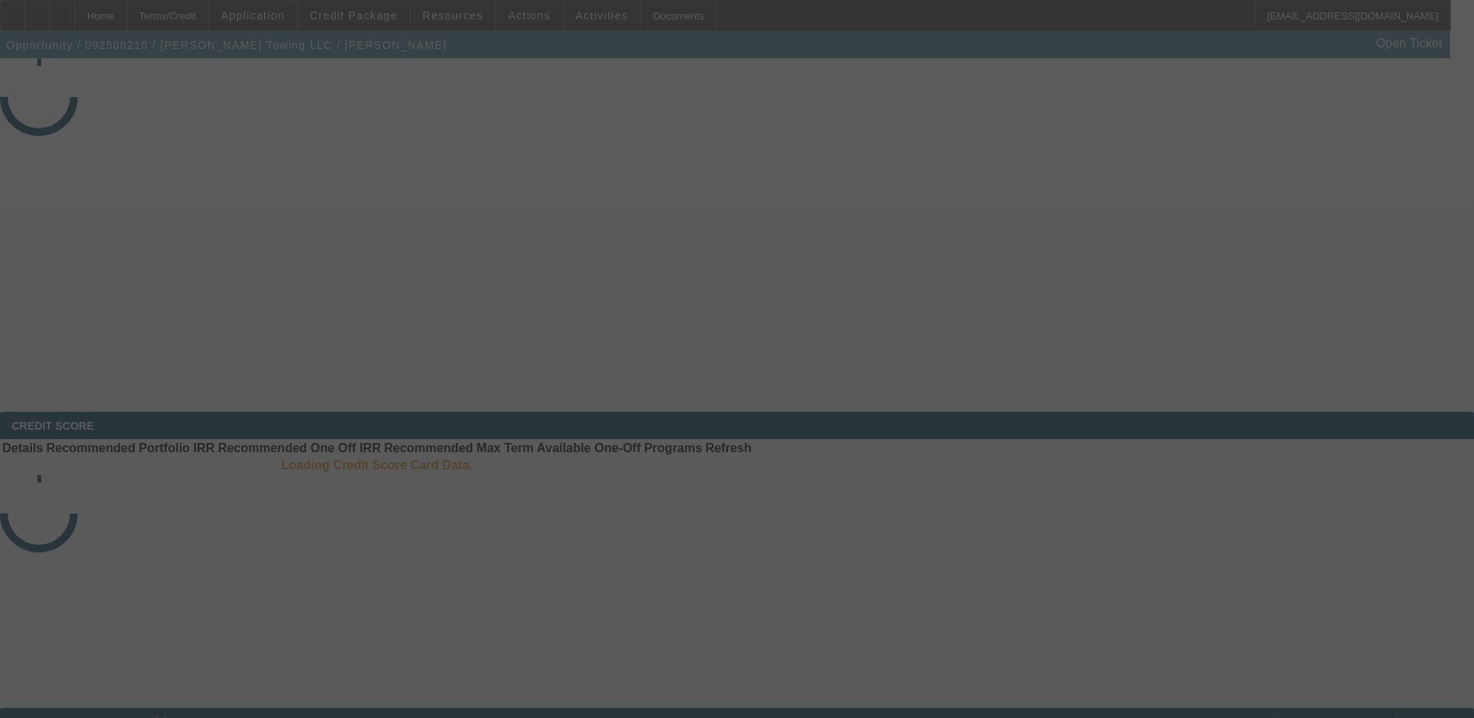
select select "3"
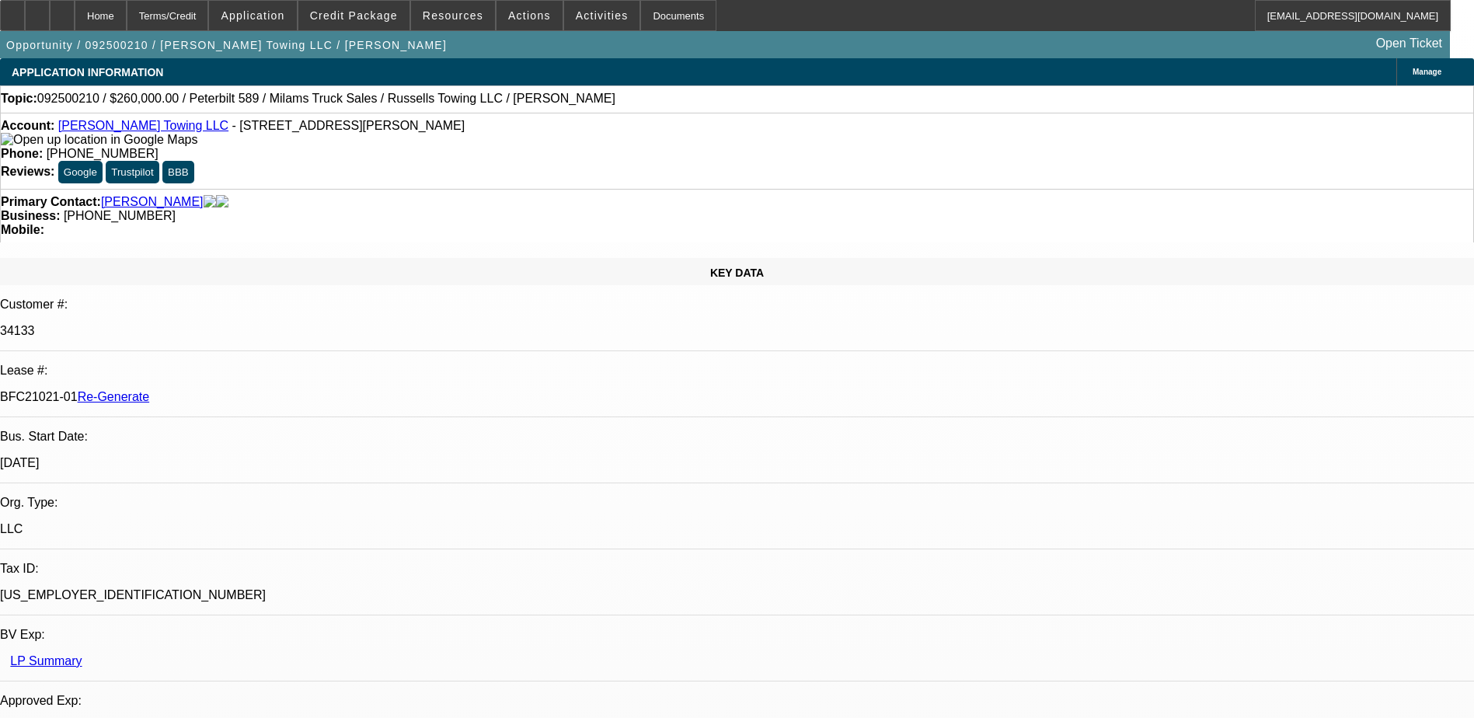
select select "0"
select select "3"
select select "0"
select select "6"
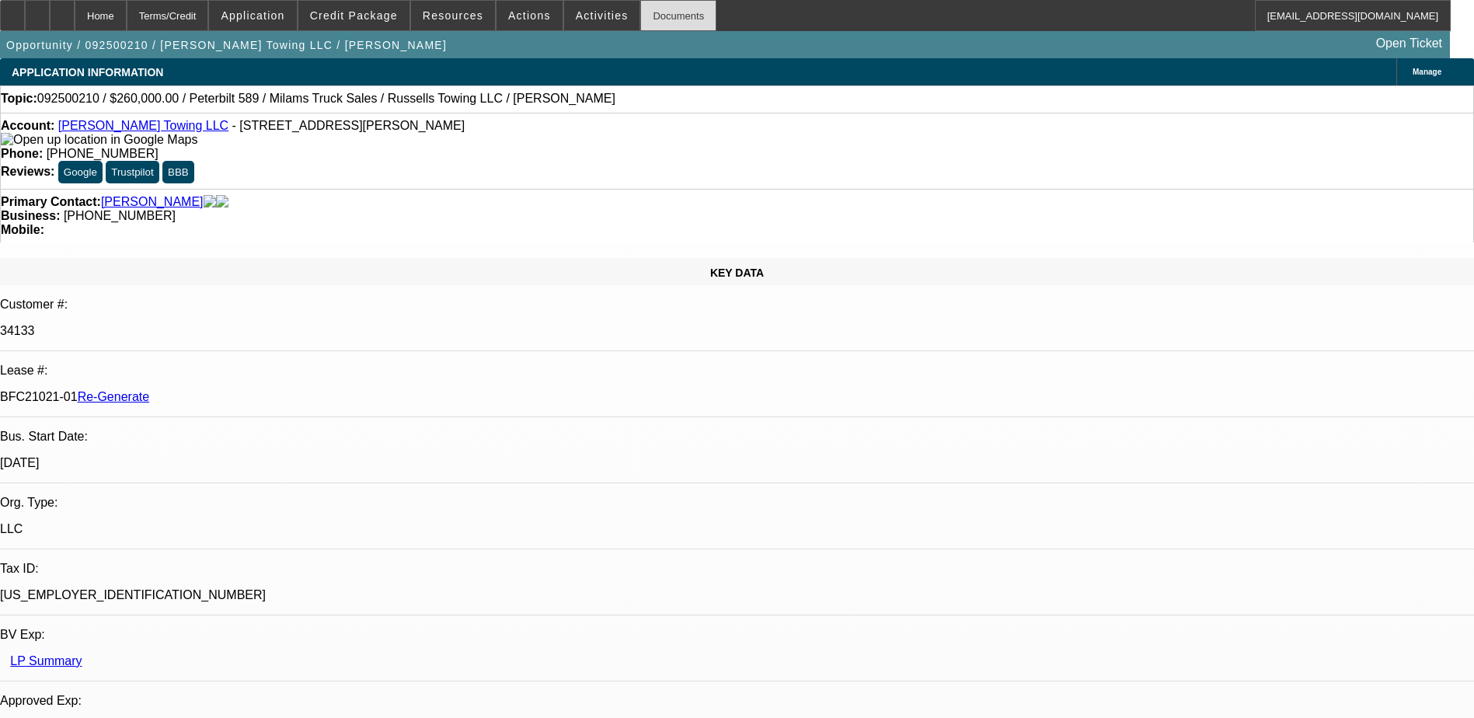
click at [640, 10] on div "Documents" at bounding box center [678, 15] width 76 height 31
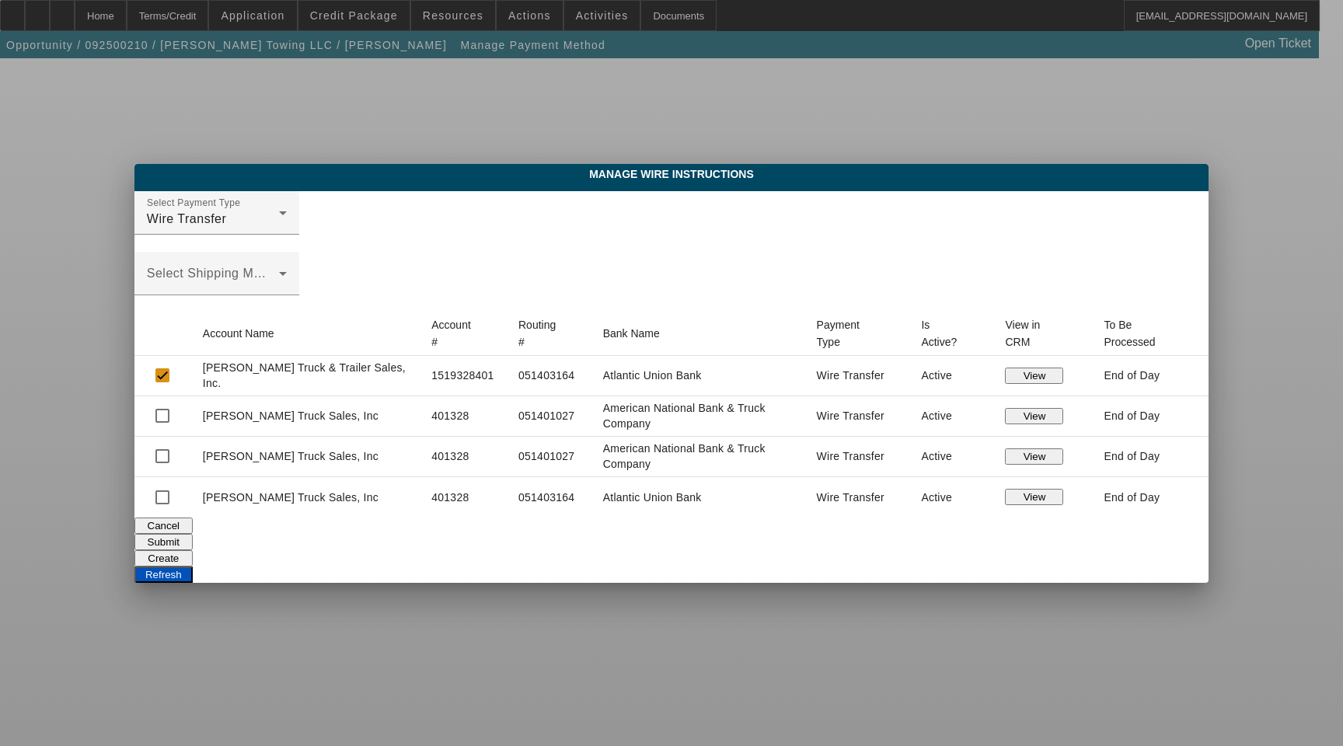
click at [193, 550] on button "Create" at bounding box center [163, 558] width 58 height 16
click at [193, 567] on button "Refresh" at bounding box center [163, 575] width 58 height 16
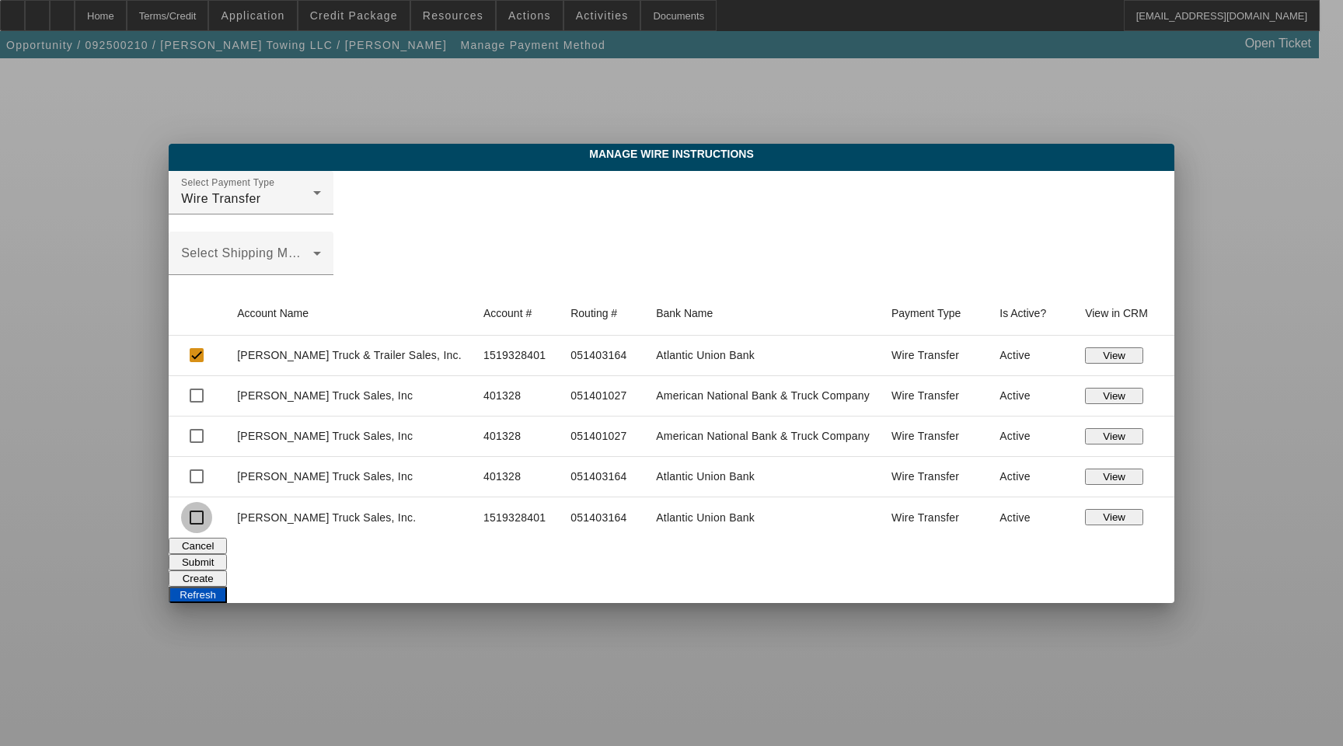
click at [212, 519] on input "checkbox" at bounding box center [196, 517] width 31 height 31
checkbox input "true"
checkbox input "false"
click at [227, 556] on button "Submit" at bounding box center [198, 562] width 58 height 16
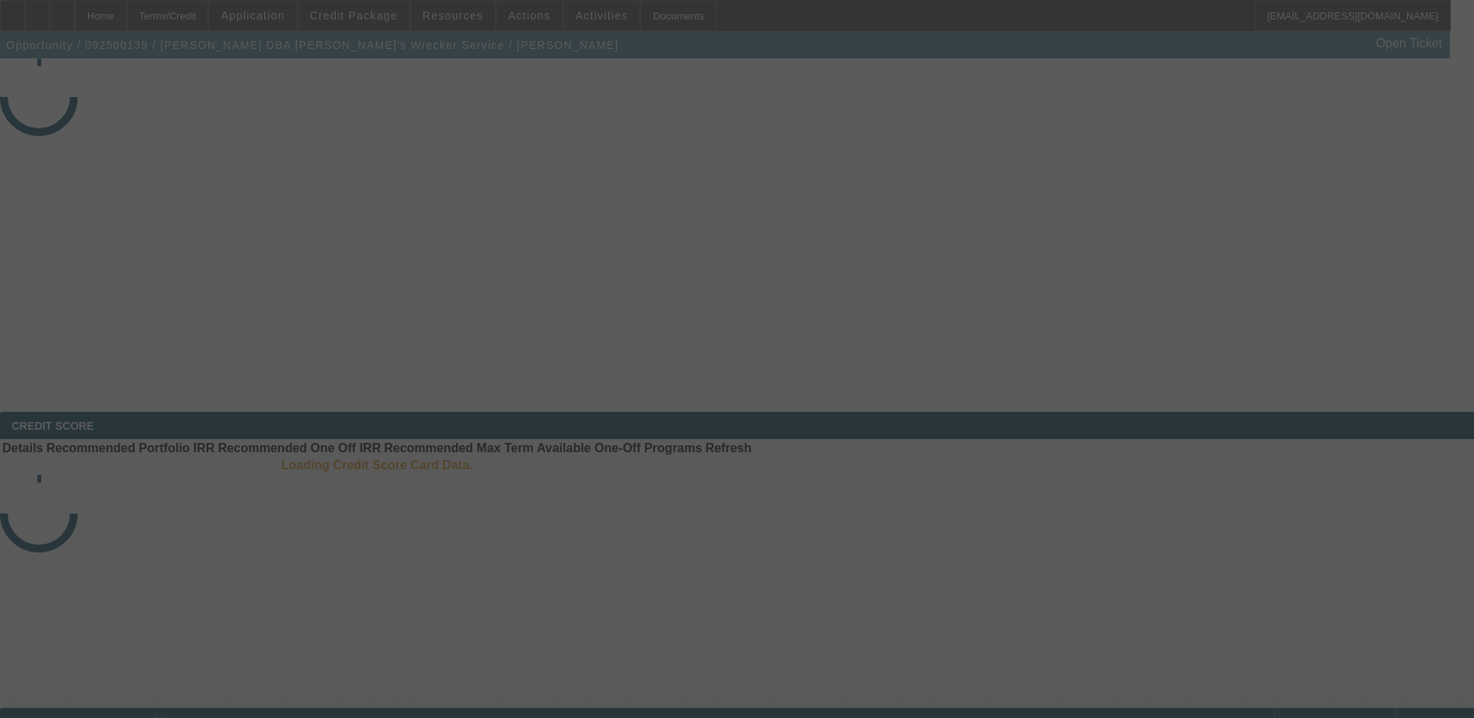
select select "4"
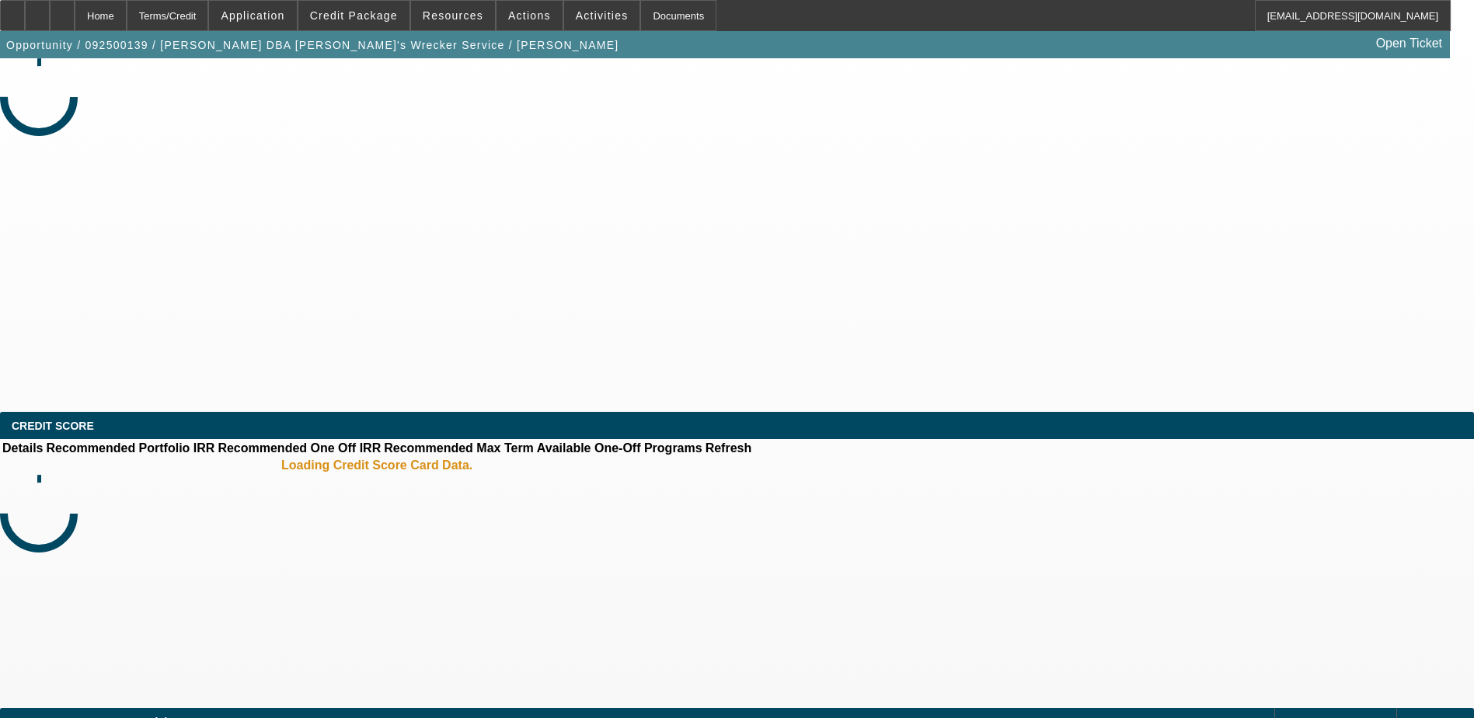
select select "0"
select select "6"
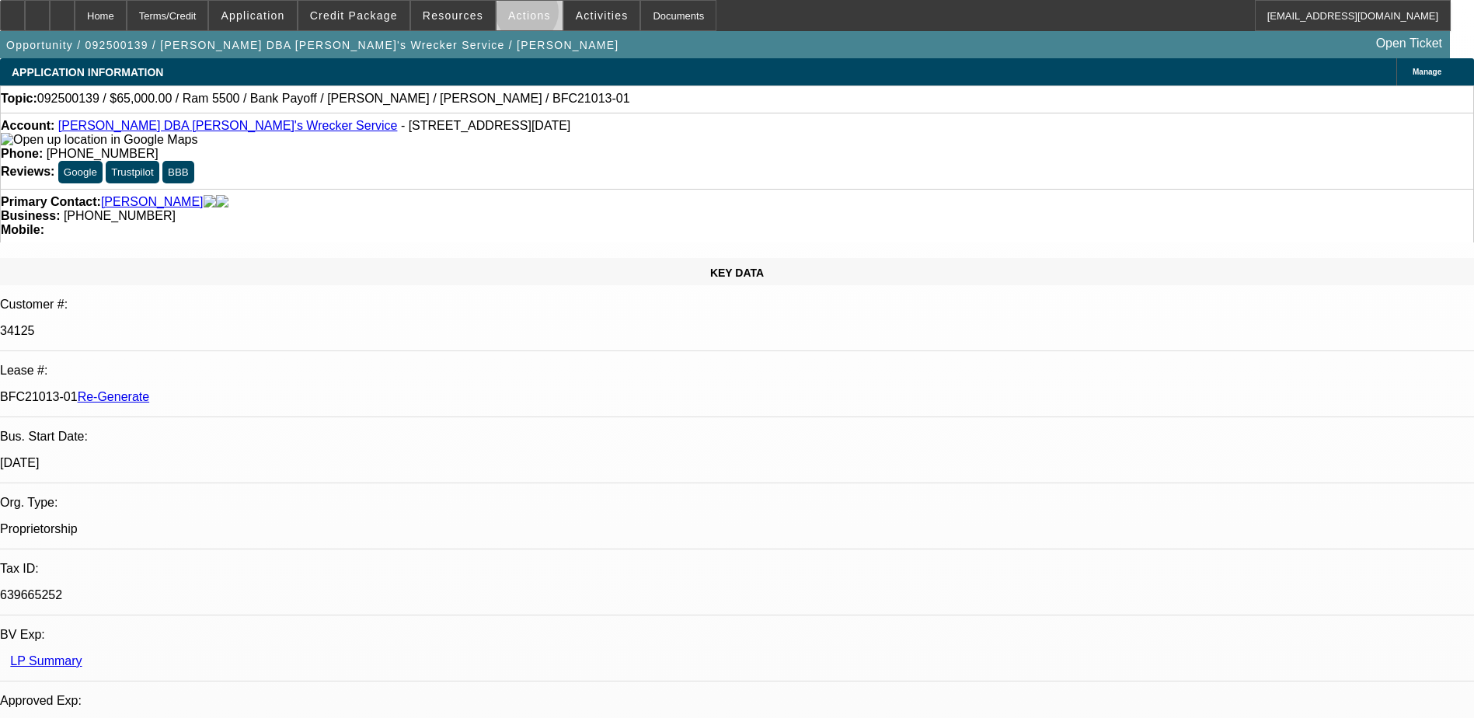
click at [520, 16] on span "Actions" at bounding box center [529, 15] width 43 height 12
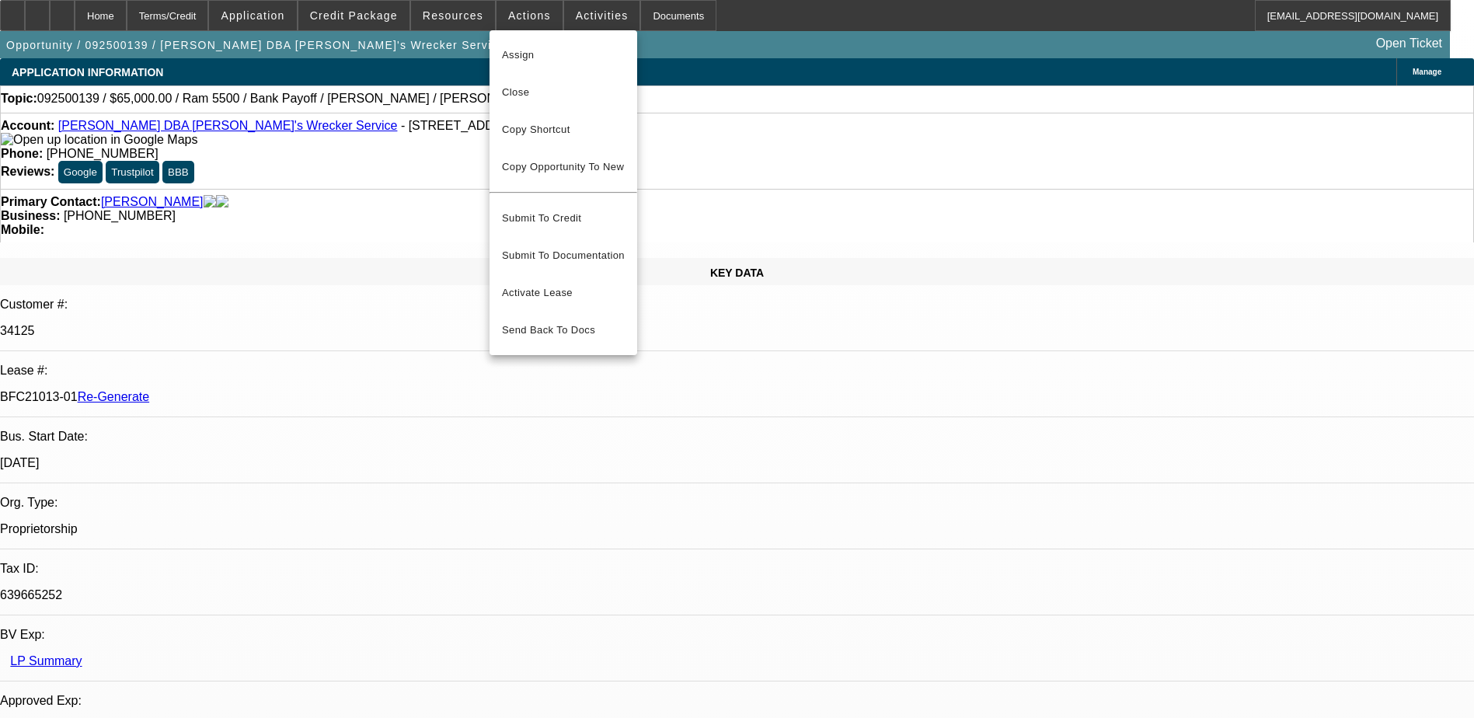
click at [700, 163] on div at bounding box center [737, 359] width 1474 height 718
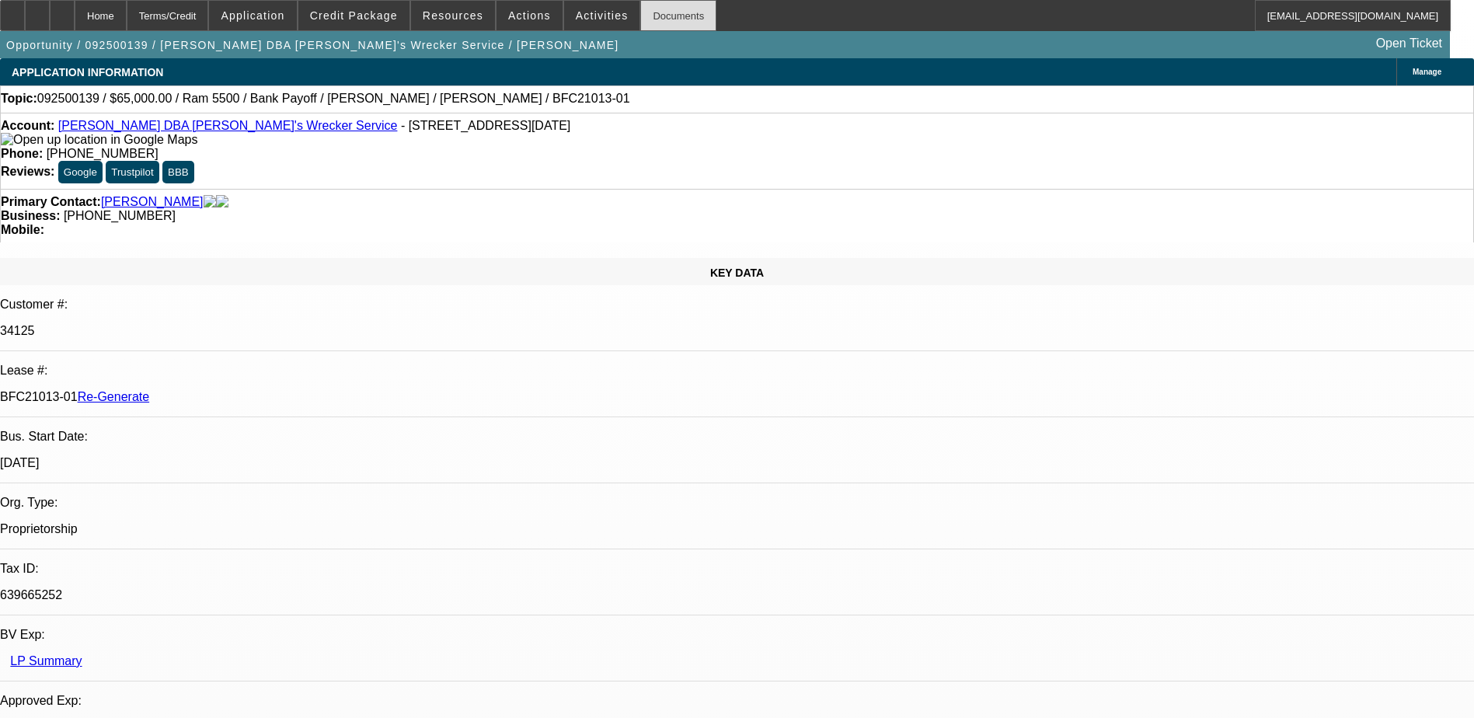
click at [640, 15] on div "Documents" at bounding box center [678, 15] width 76 height 31
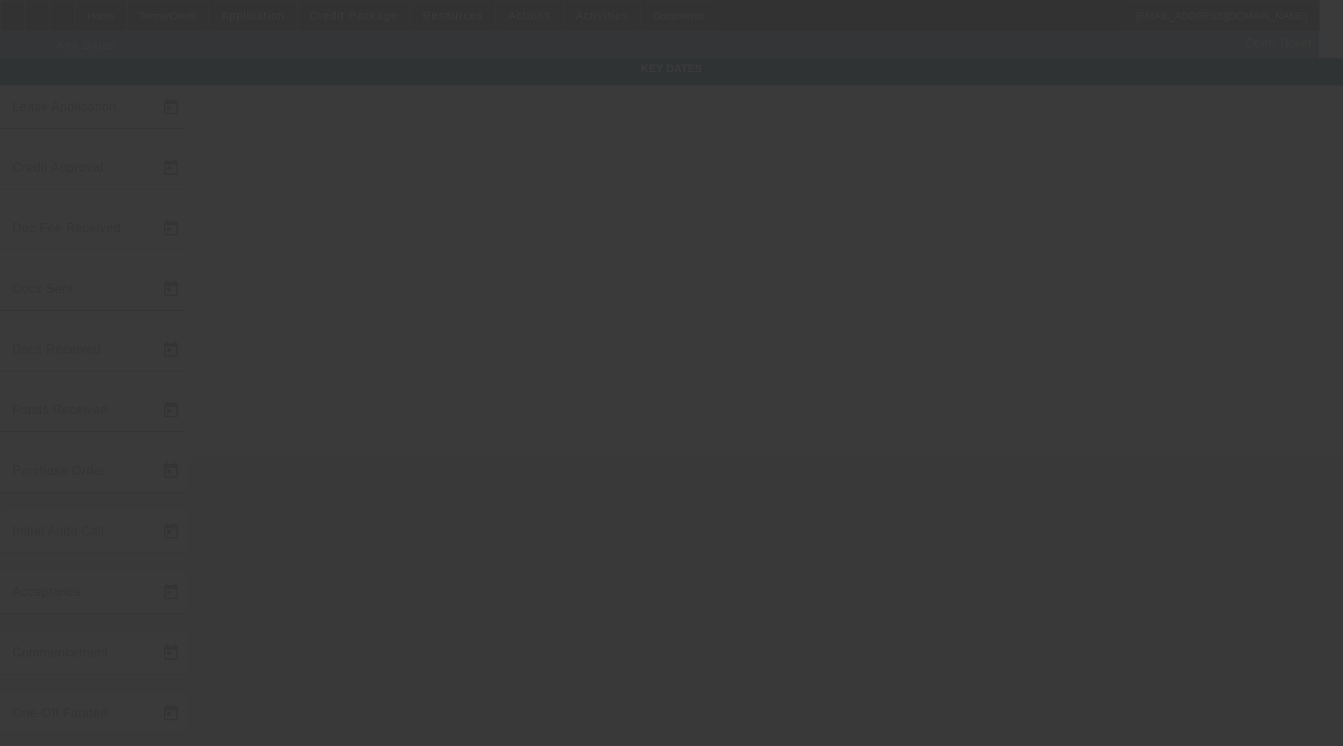
type input "[DATE]"
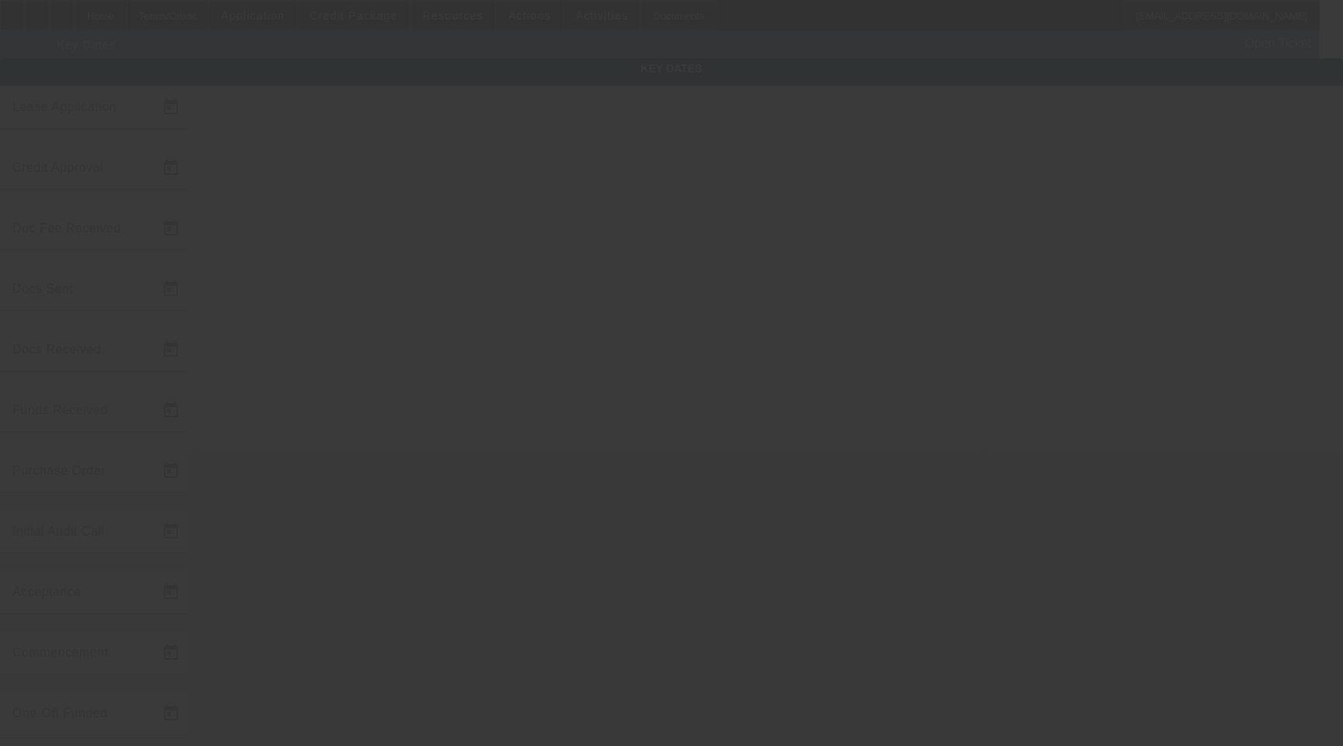
type input "[DATE]"
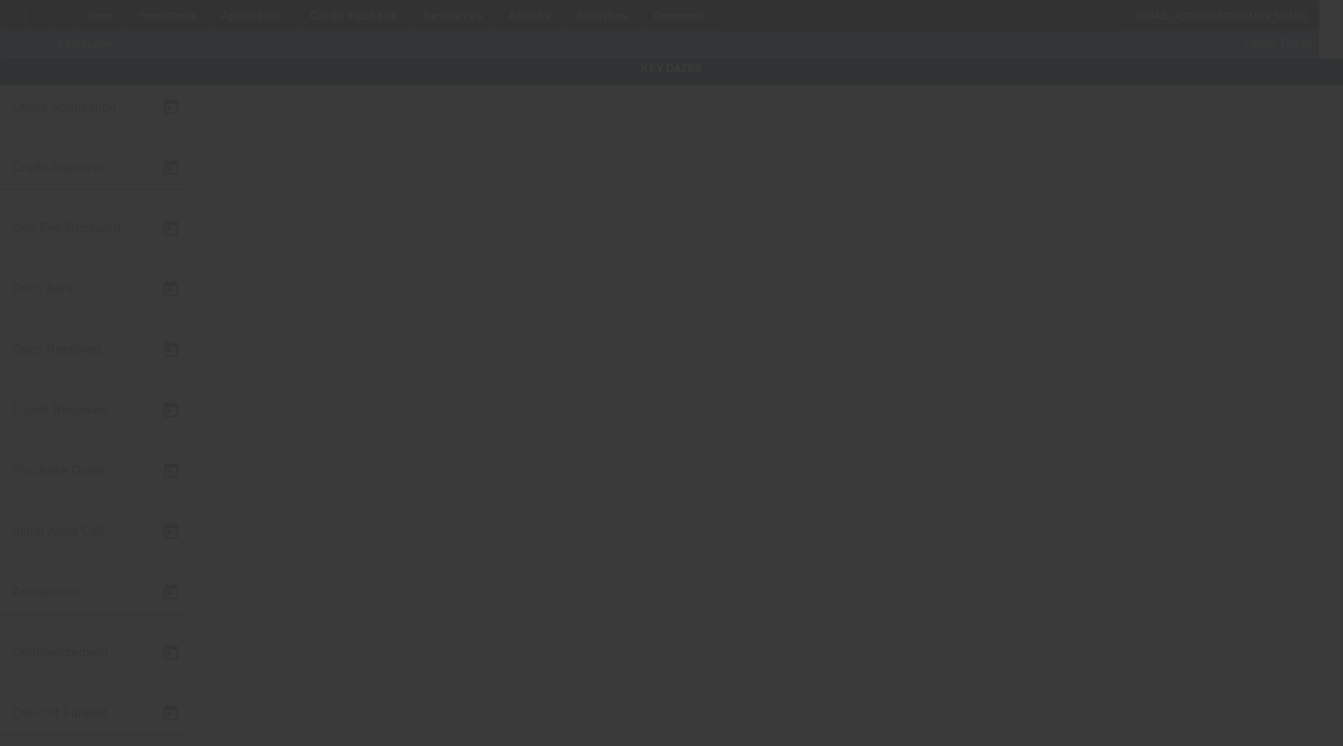
type input "[DATE]"
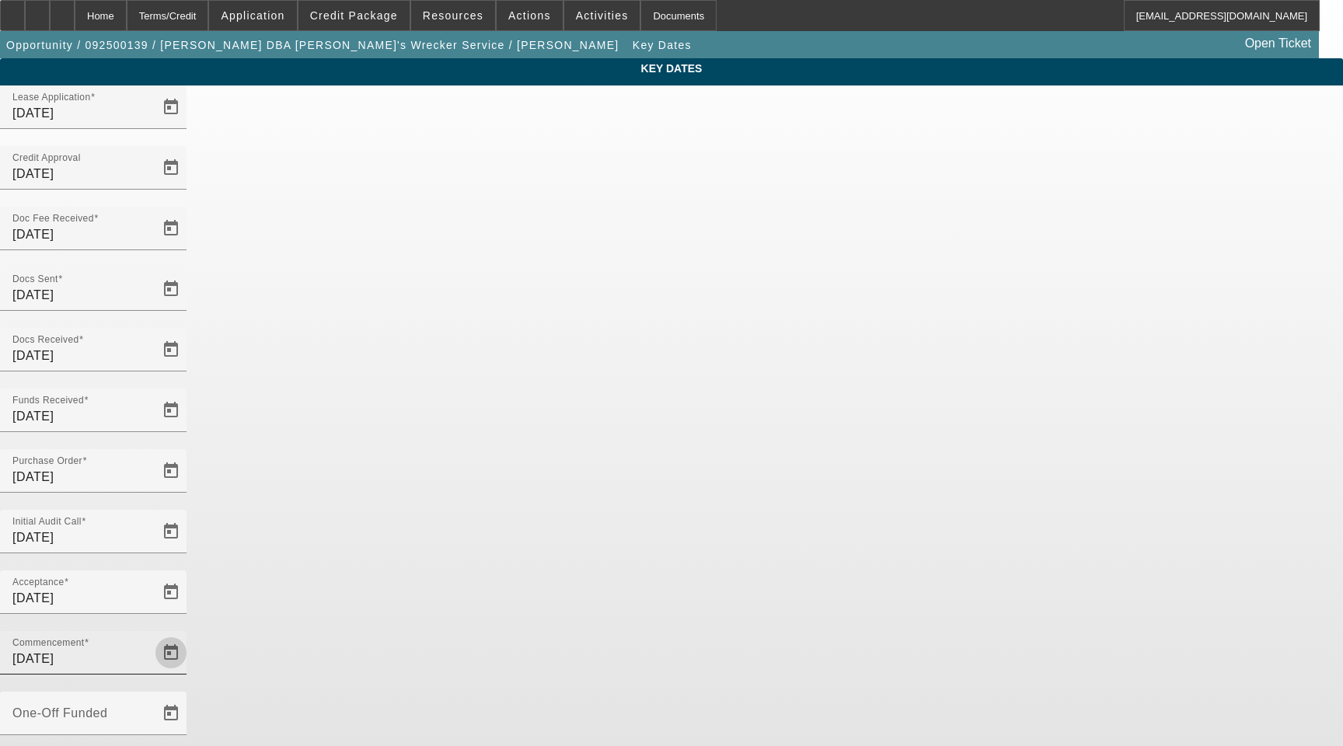
click at [190, 634] on span "Open calendar" at bounding box center [170, 652] width 37 height 37
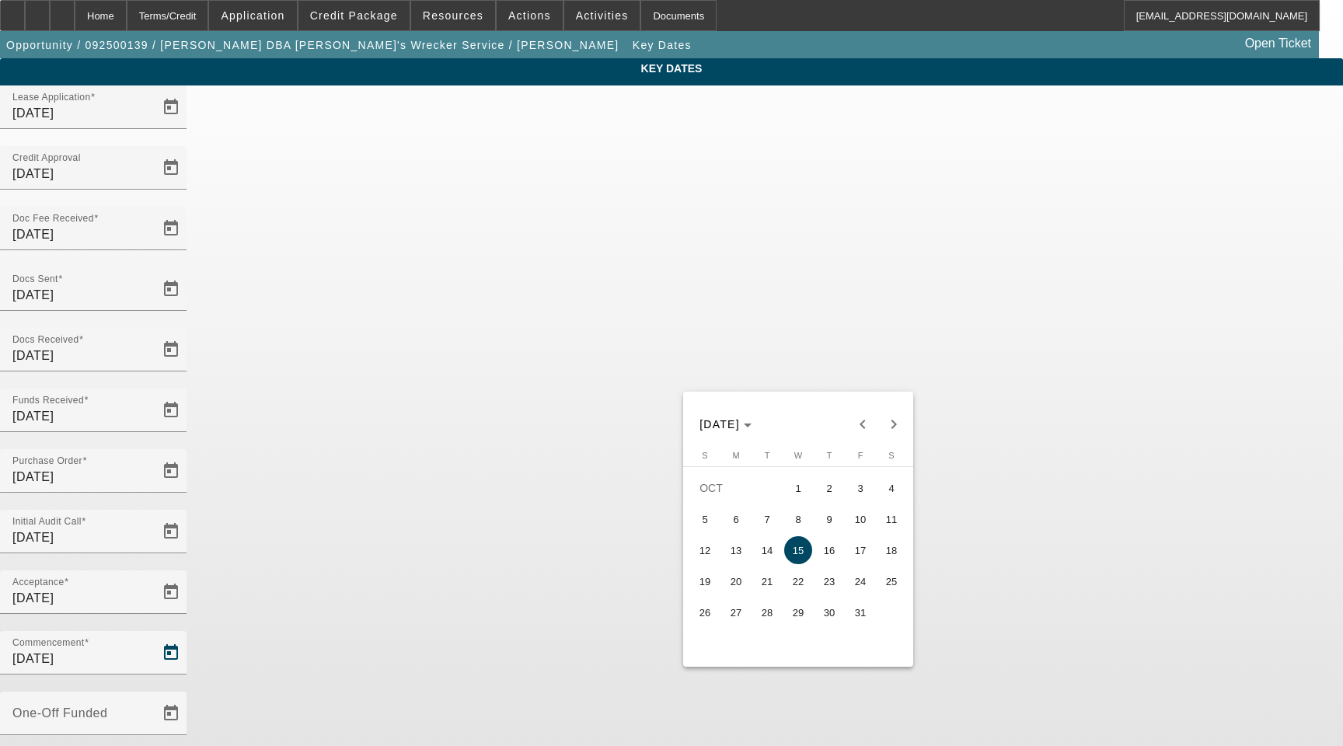
click at [798, 498] on span "1" at bounding box center [798, 488] width 28 height 28
type input "[DATE]"
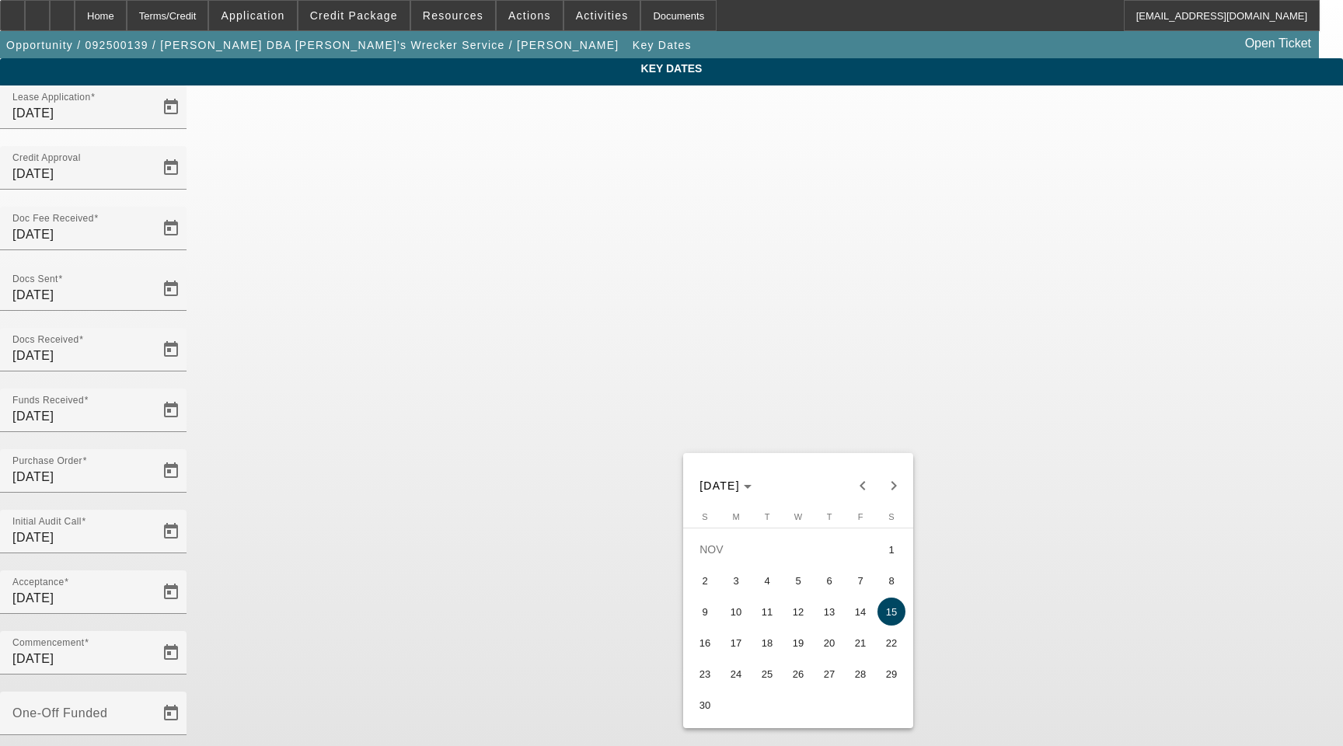
click at [889, 555] on span "1" at bounding box center [892, 550] width 28 height 28
type input "[DATE]"
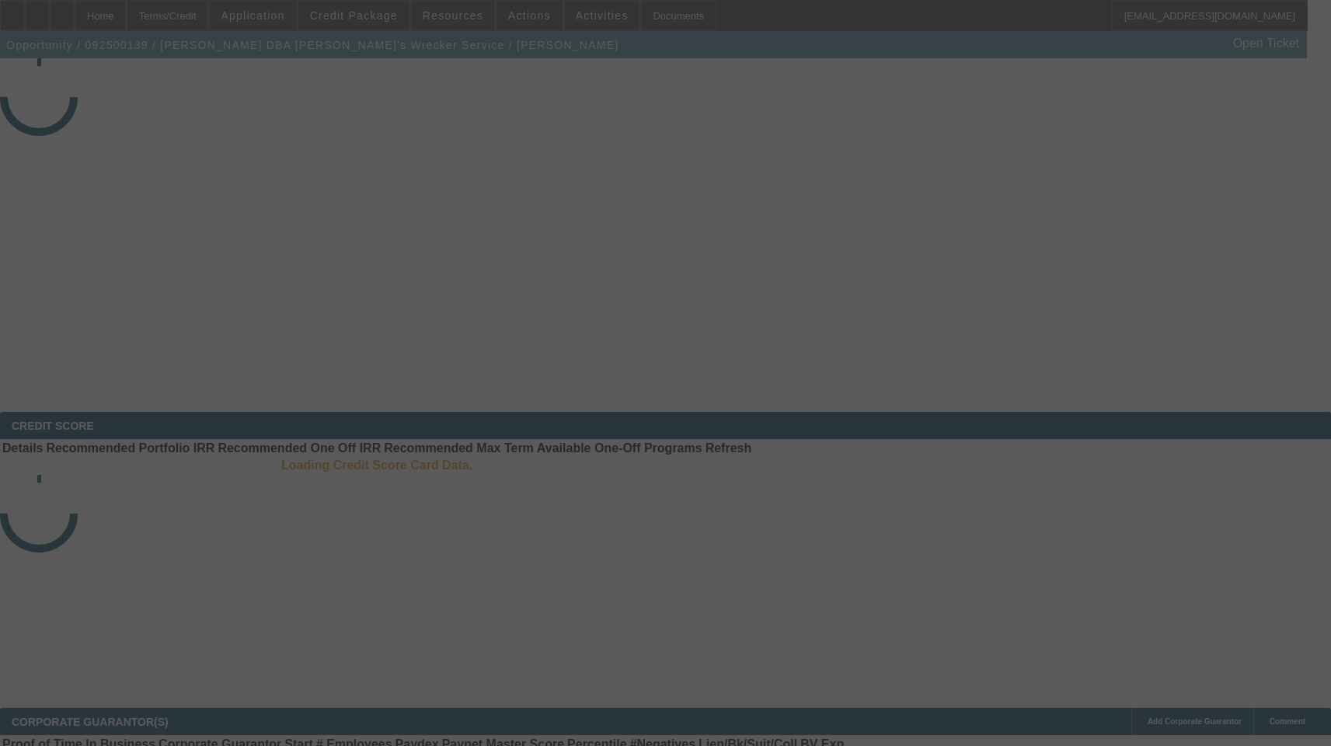
select select "4"
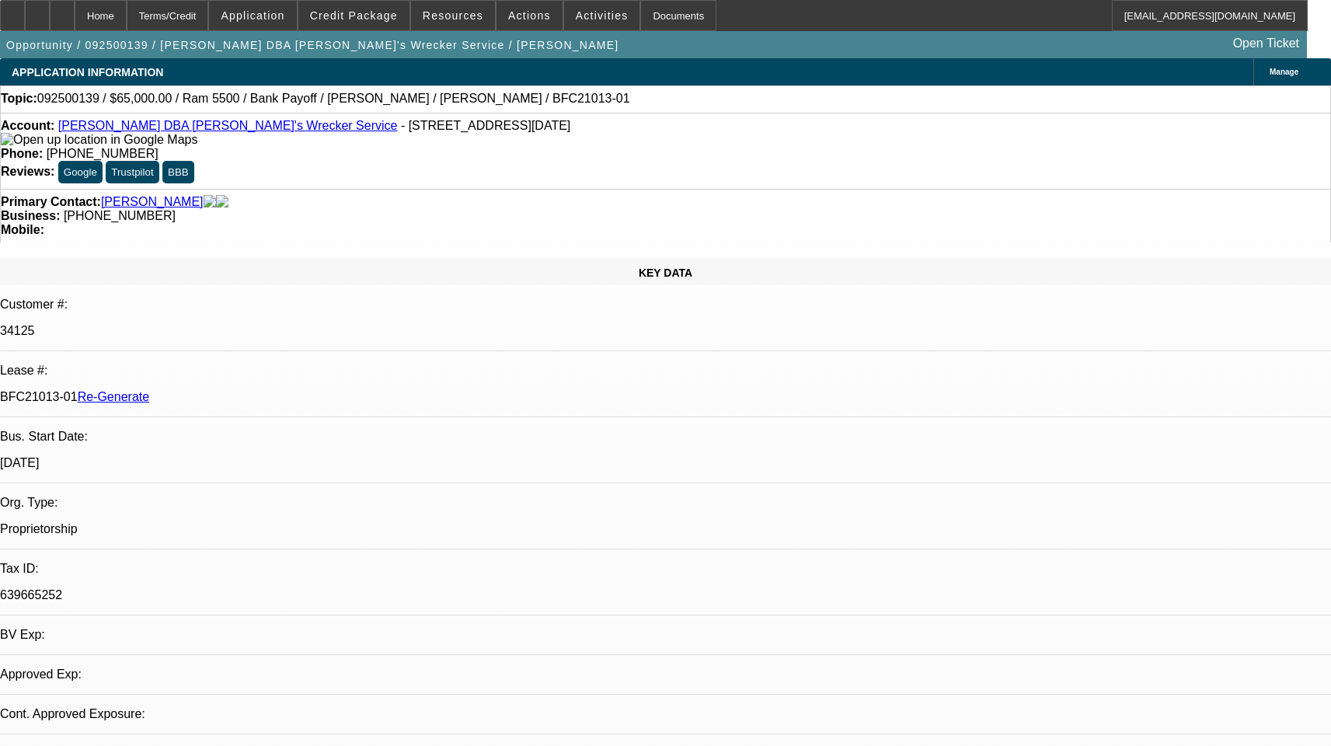
select select "0"
select select "1"
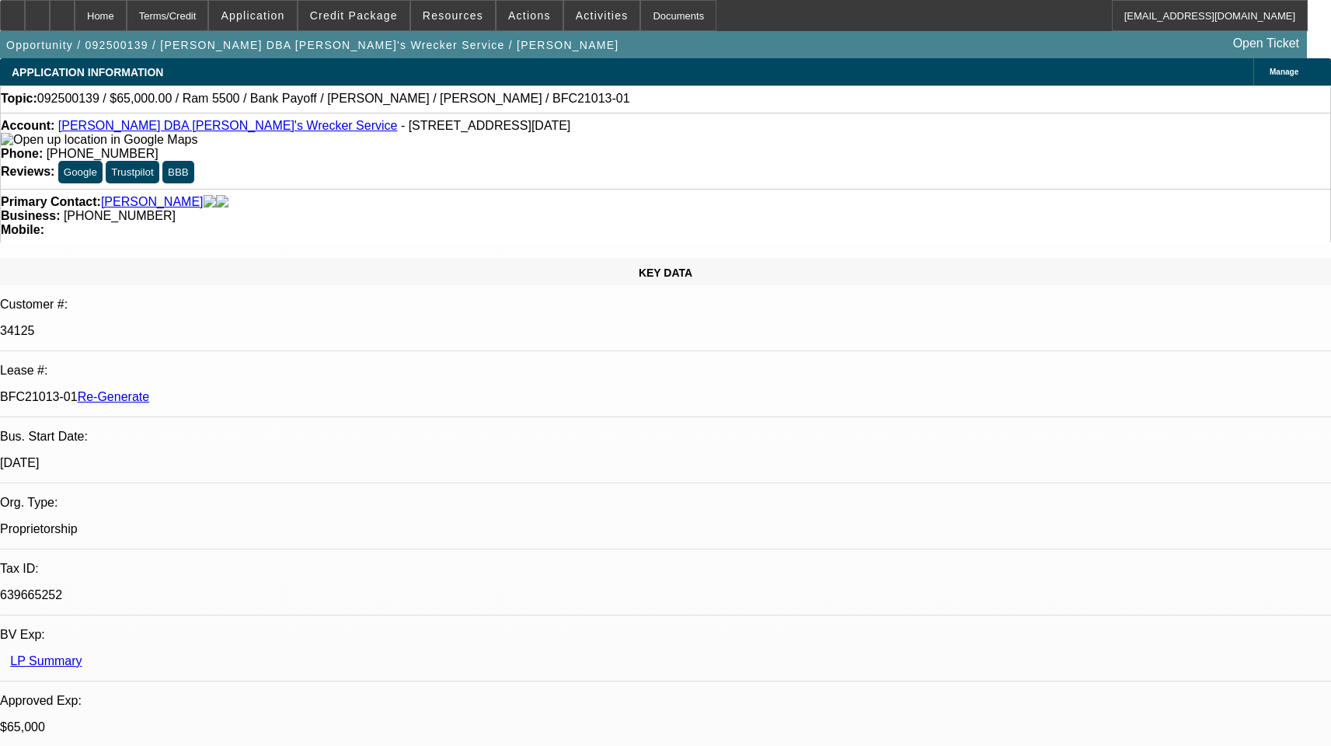
select select "6"
